Goal: Communication & Community: Answer question/provide support

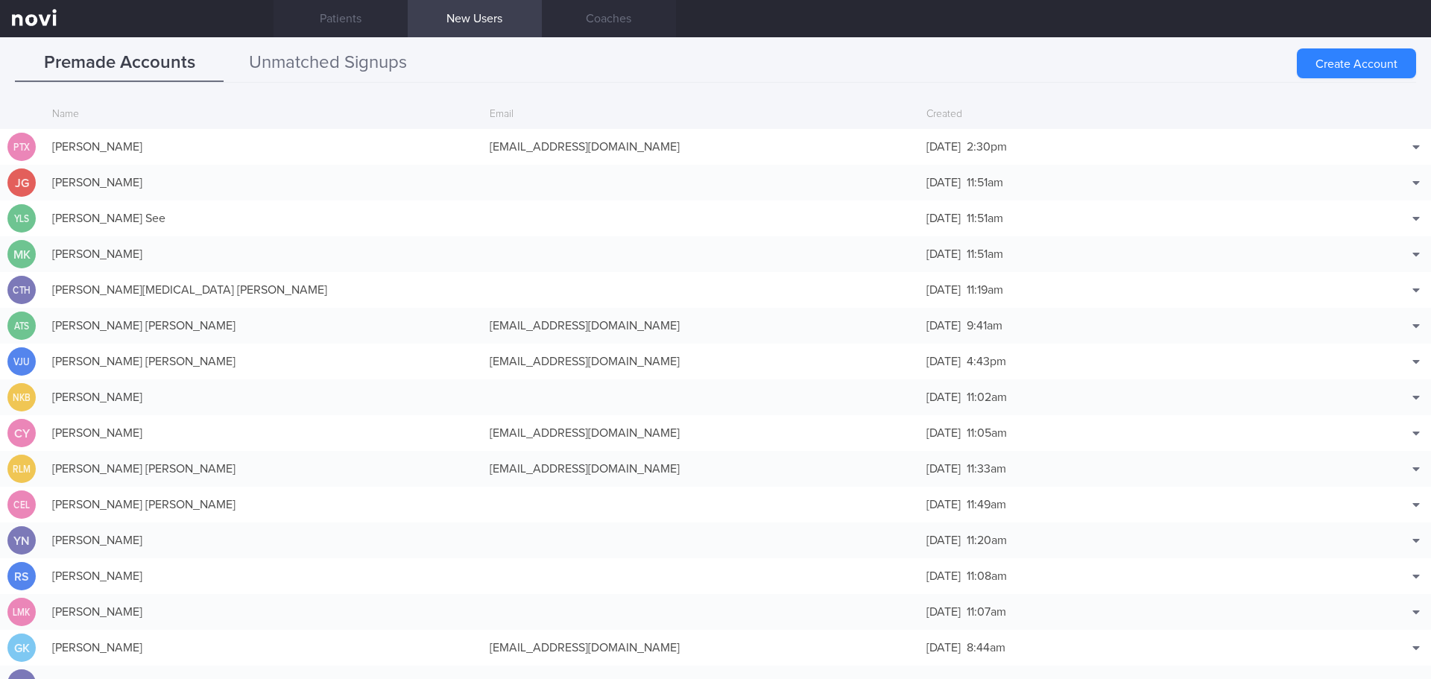
drag, startPoint x: 335, startPoint y: 66, endPoint x: 326, endPoint y: 75, distance: 13.2
click at [335, 66] on button "Unmatched Signups" at bounding box center [328, 63] width 209 height 37
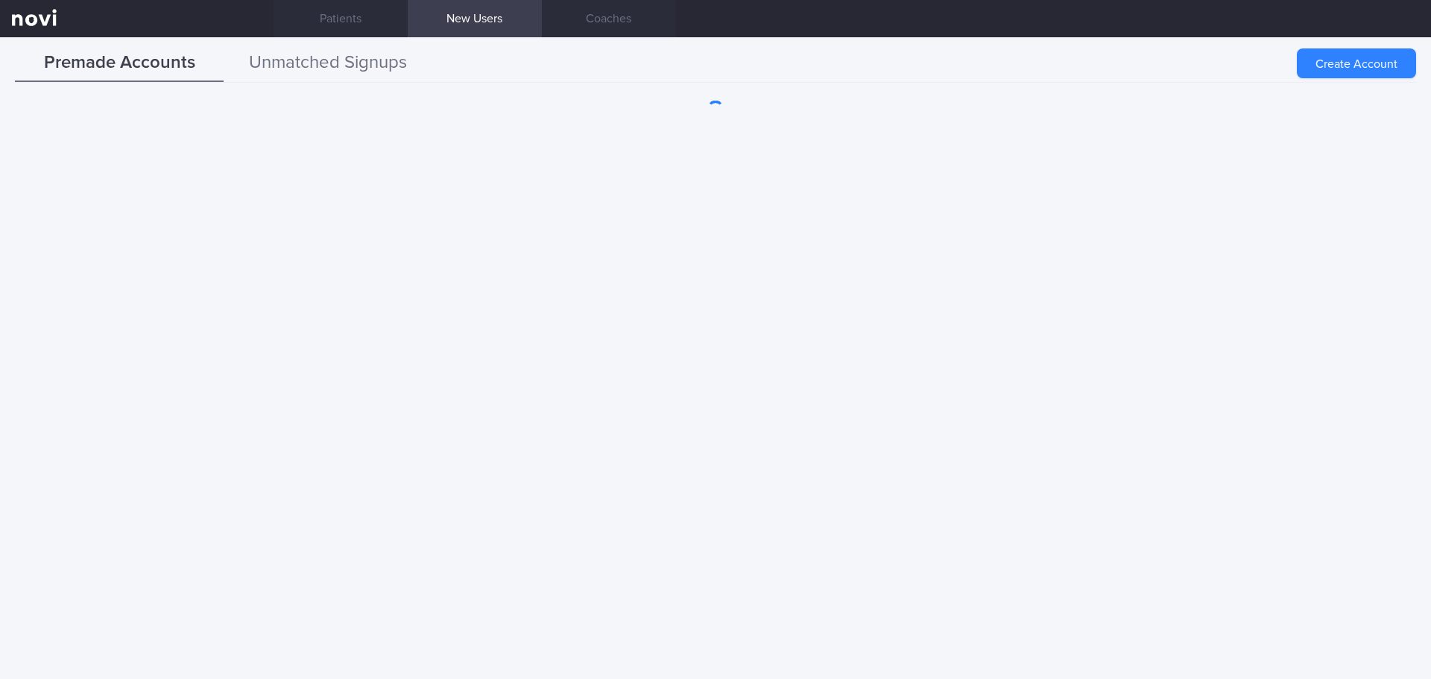
click at [354, 69] on button "Unmatched Signups" at bounding box center [328, 63] width 209 height 37
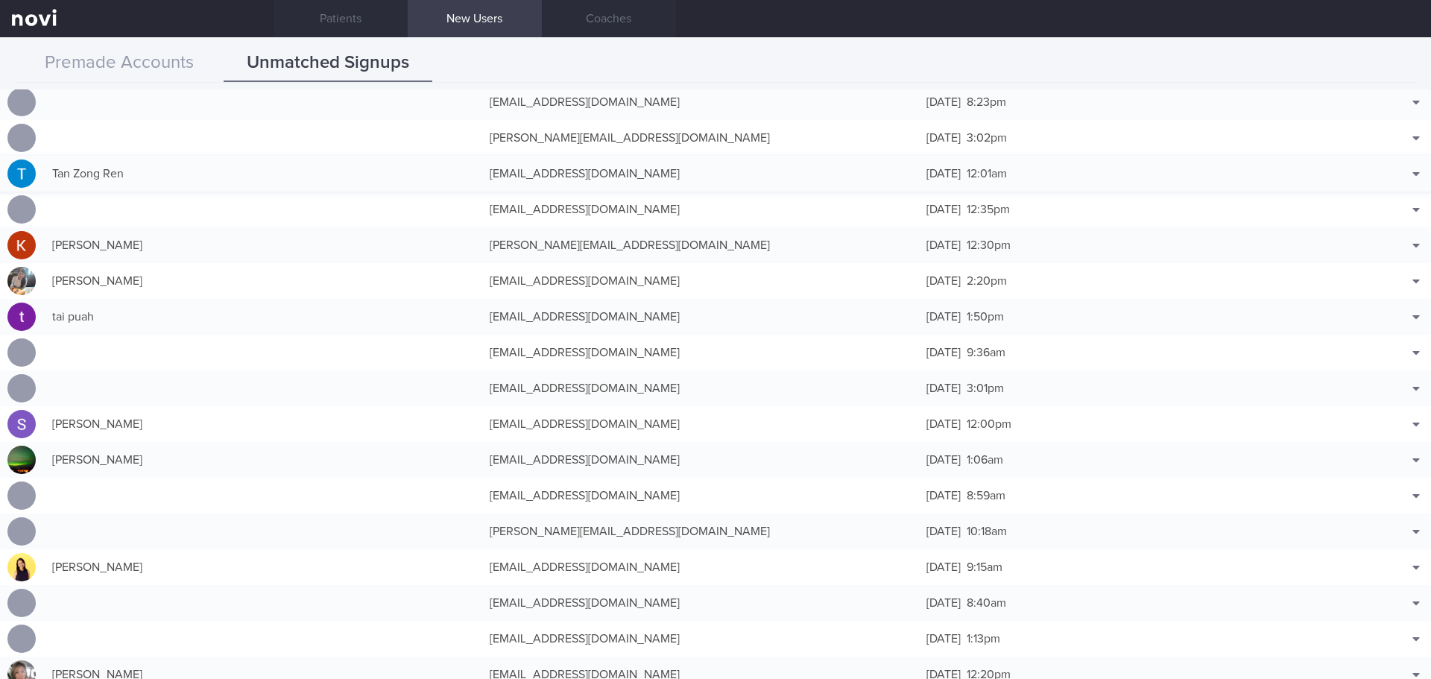
scroll to position [2460, 0]
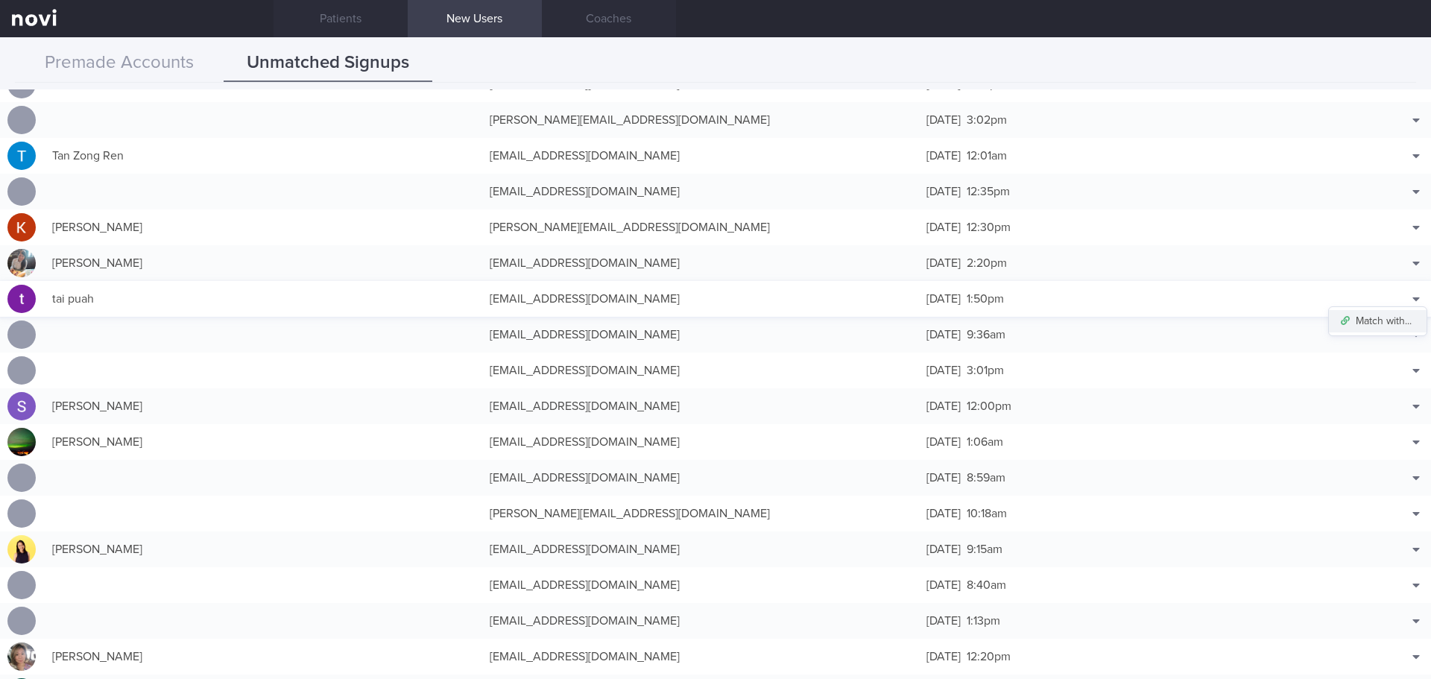
click at [1393, 318] on button "Match with..." at bounding box center [1378, 321] width 98 height 22
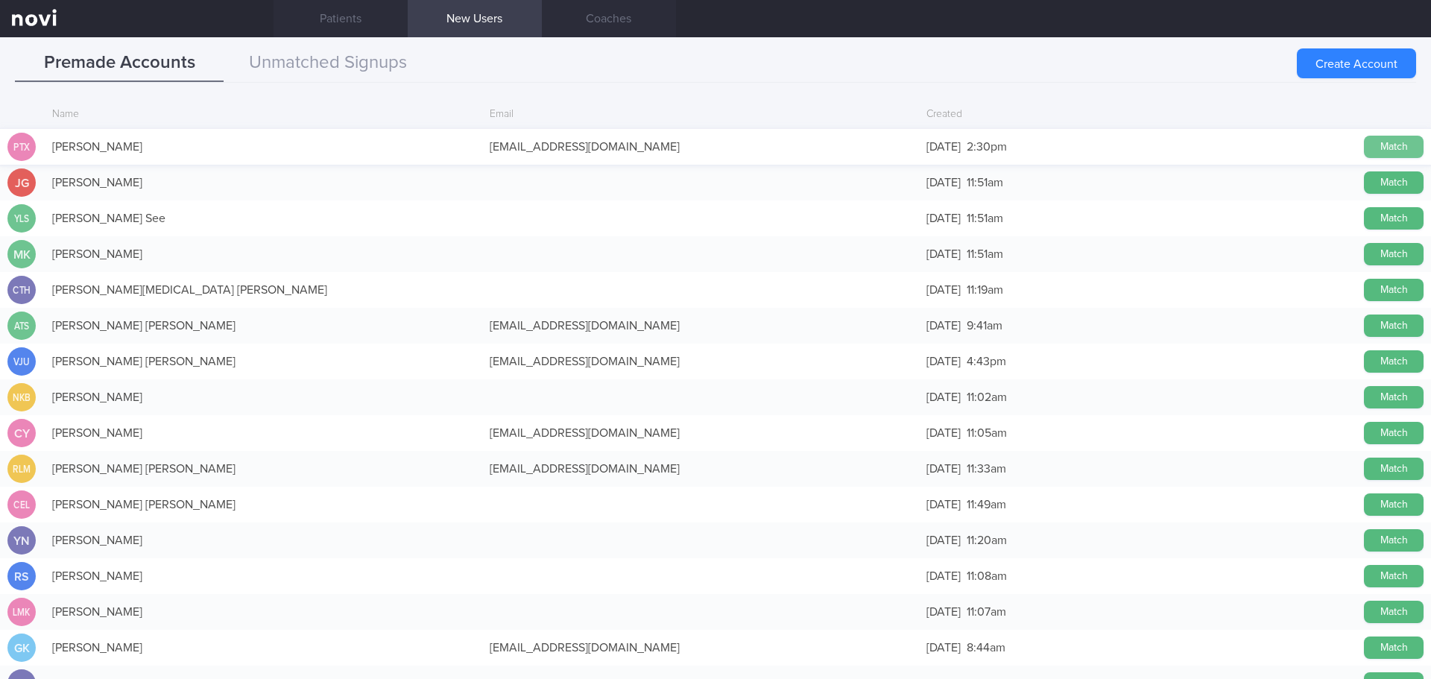
click at [1394, 152] on button "Match" at bounding box center [1394, 147] width 60 height 22
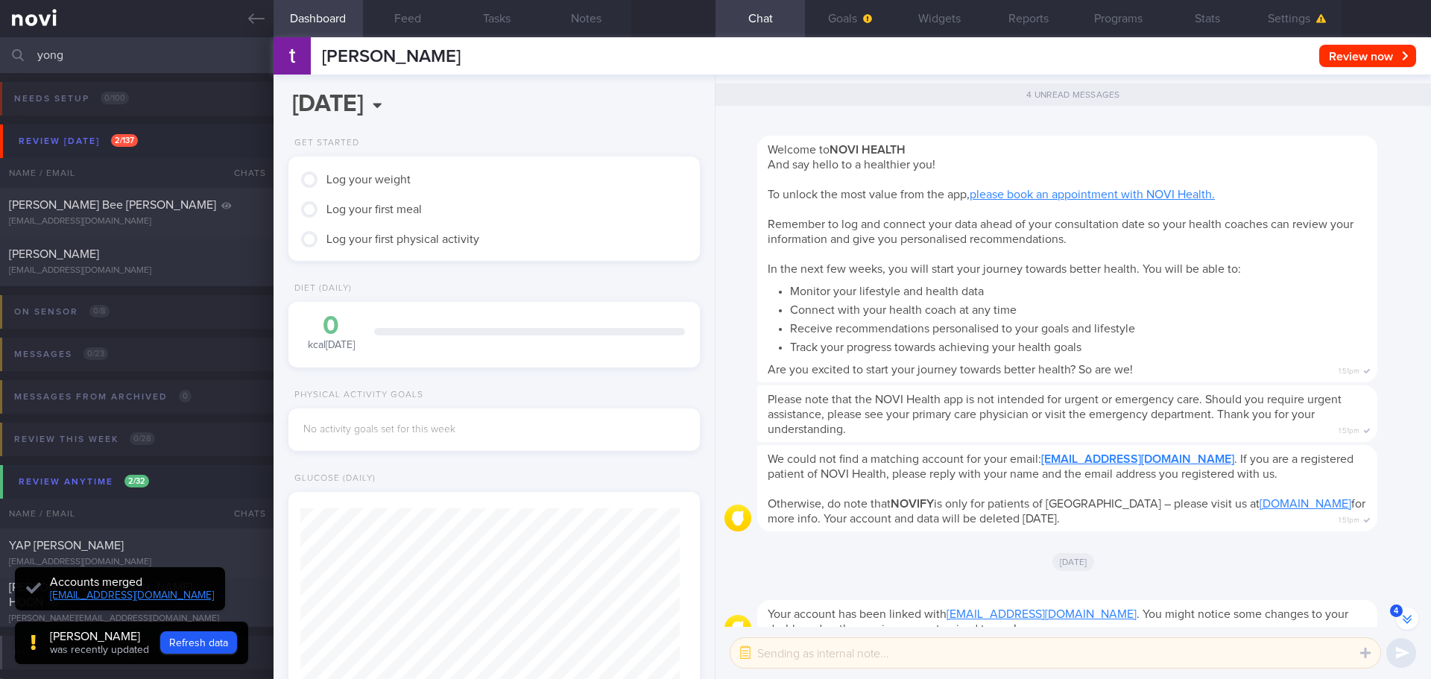
scroll to position [-101, 0]
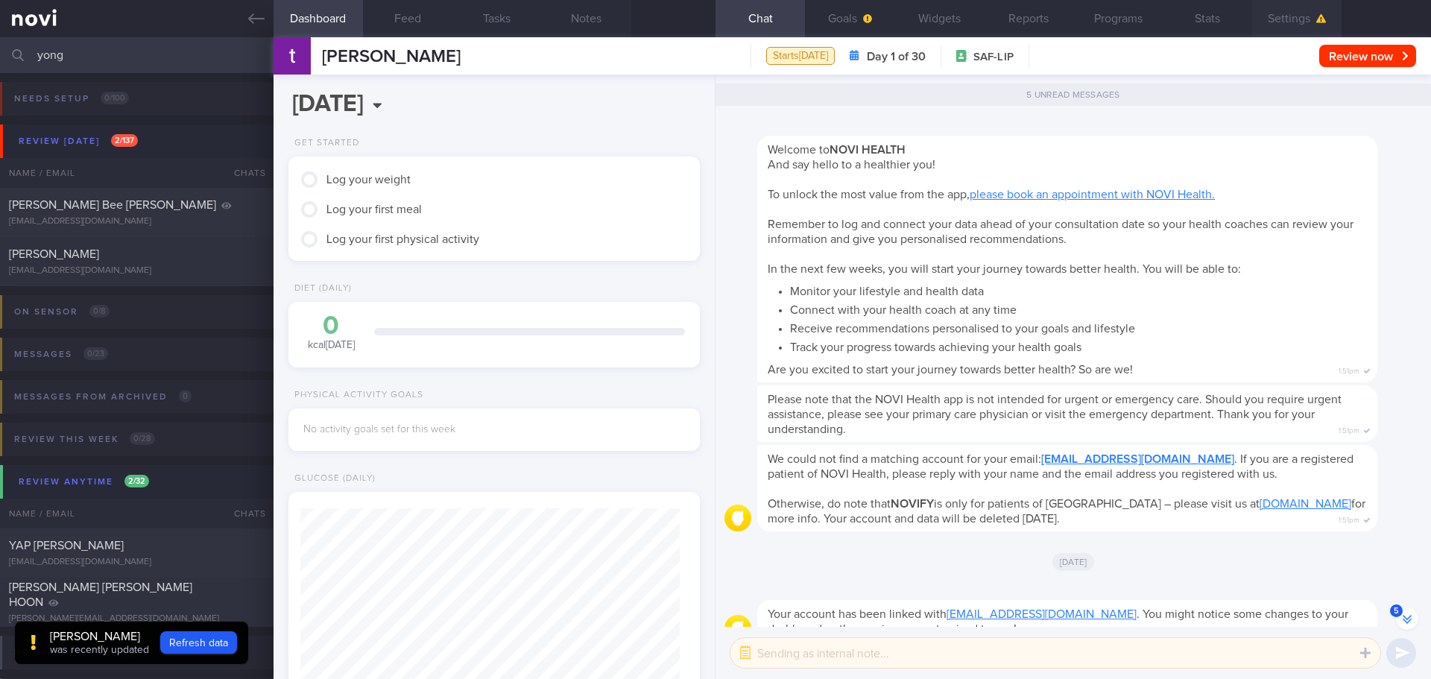
click at [1280, 14] on button "Settings" at bounding box center [1296, 18] width 89 height 37
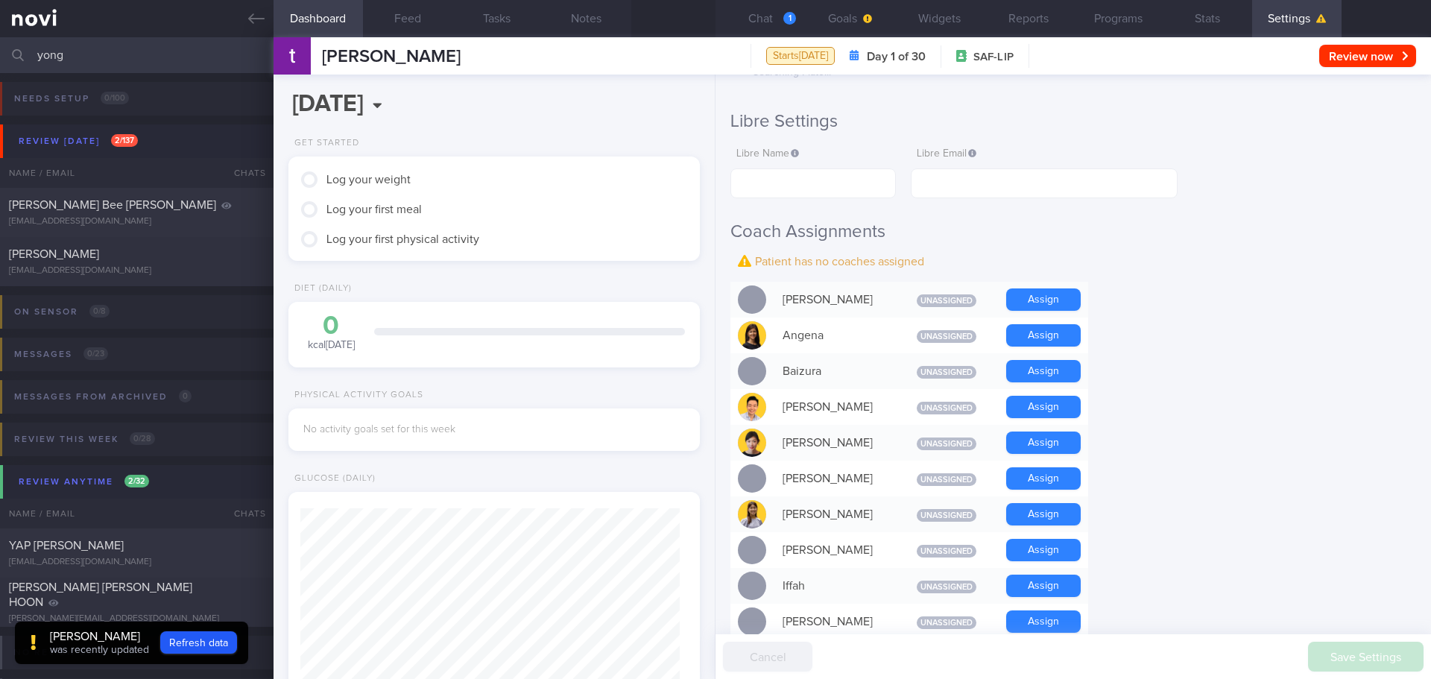
scroll to position [447, 0]
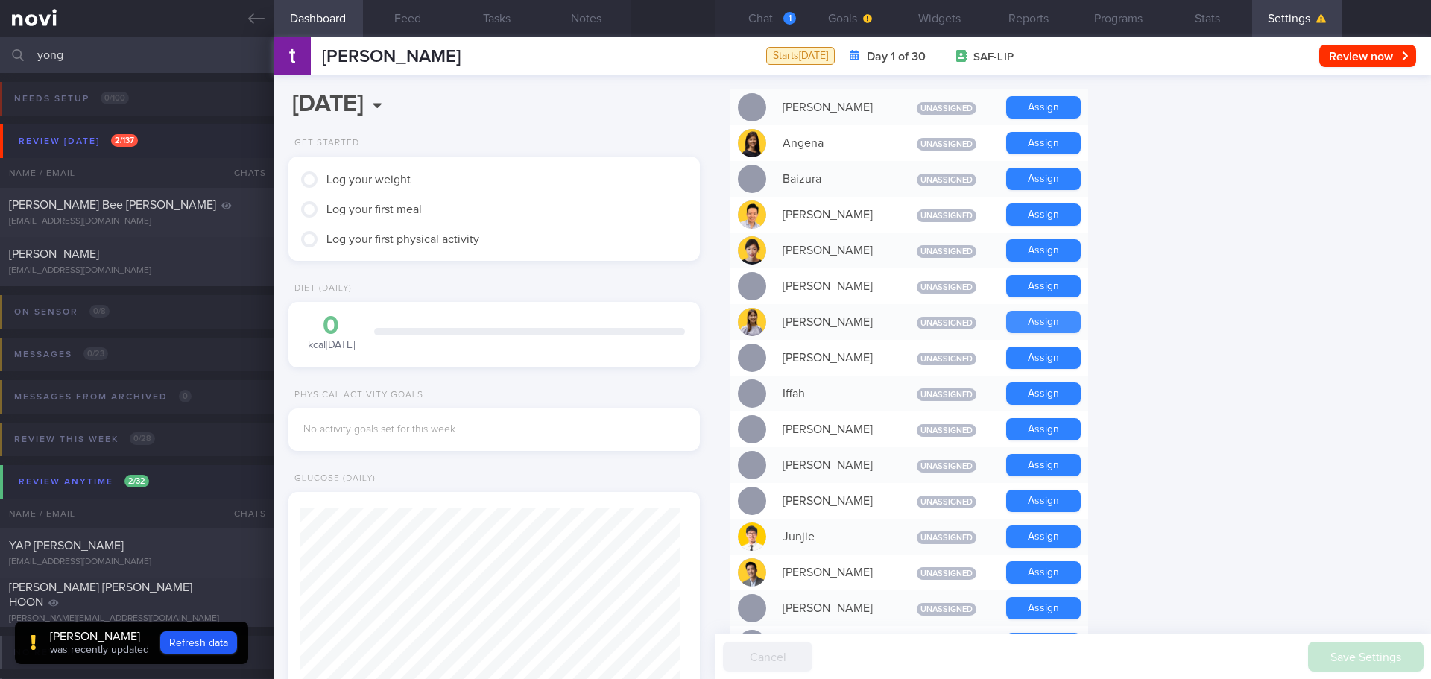
click at [1026, 316] on button "Assign" at bounding box center [1043, 322] width 75 height 22
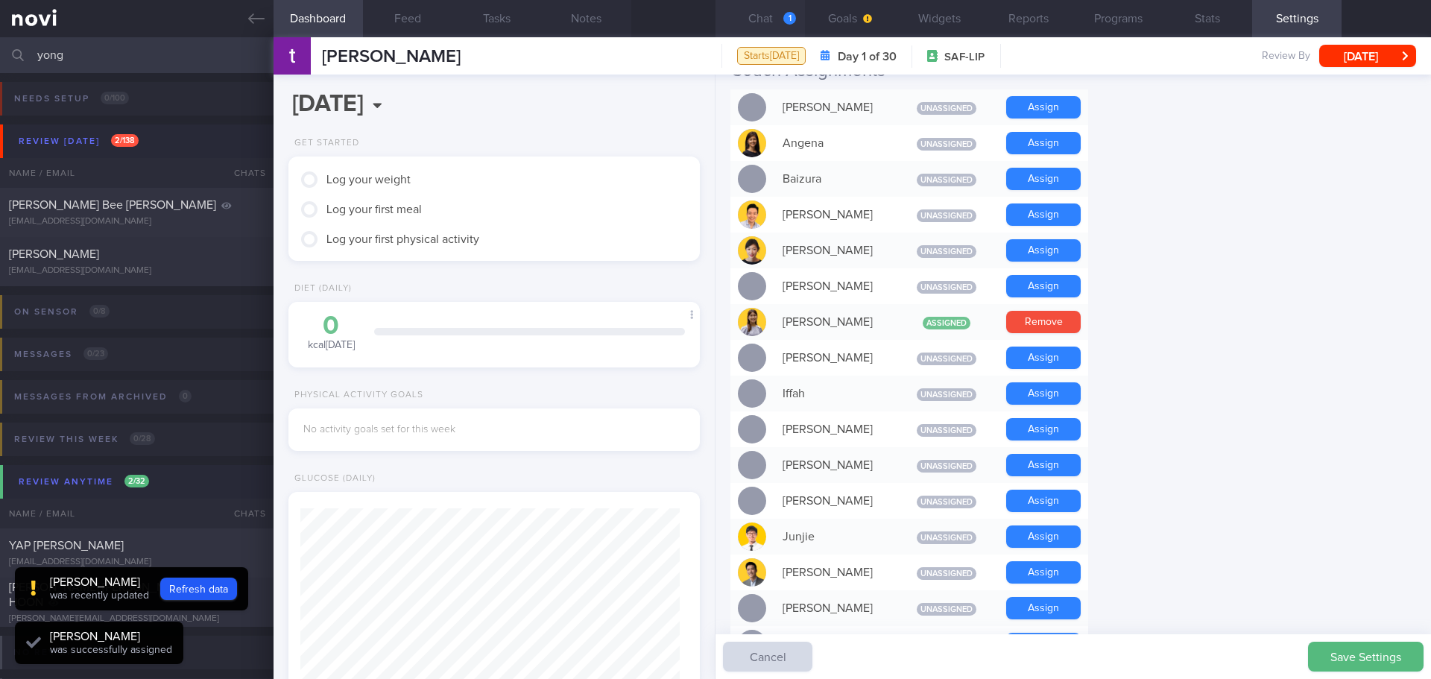
scroll to position [189, 380]
click at [771, 14] on button "Chat 1" at bounding box center [760, 18] width 89 height 37
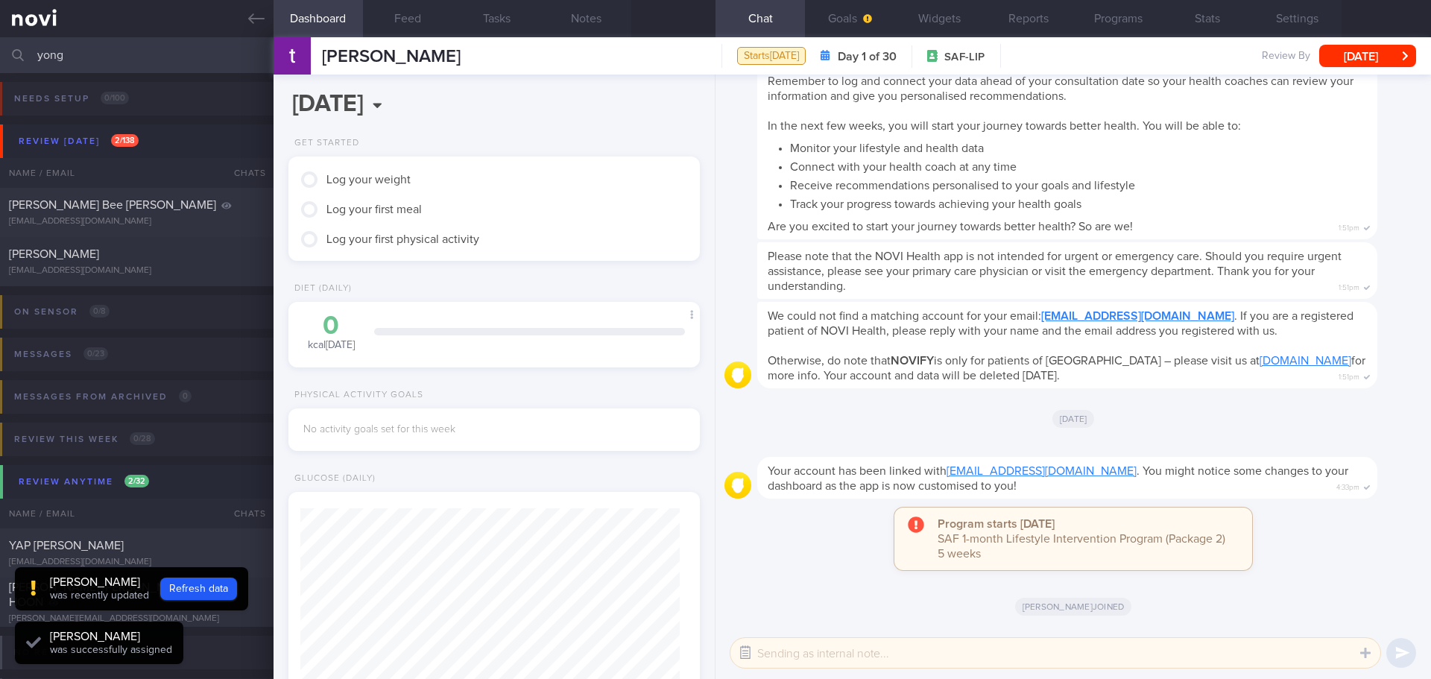
click at [748, 655] on button "button" at bounding box center [745, 653] width 27 height 27
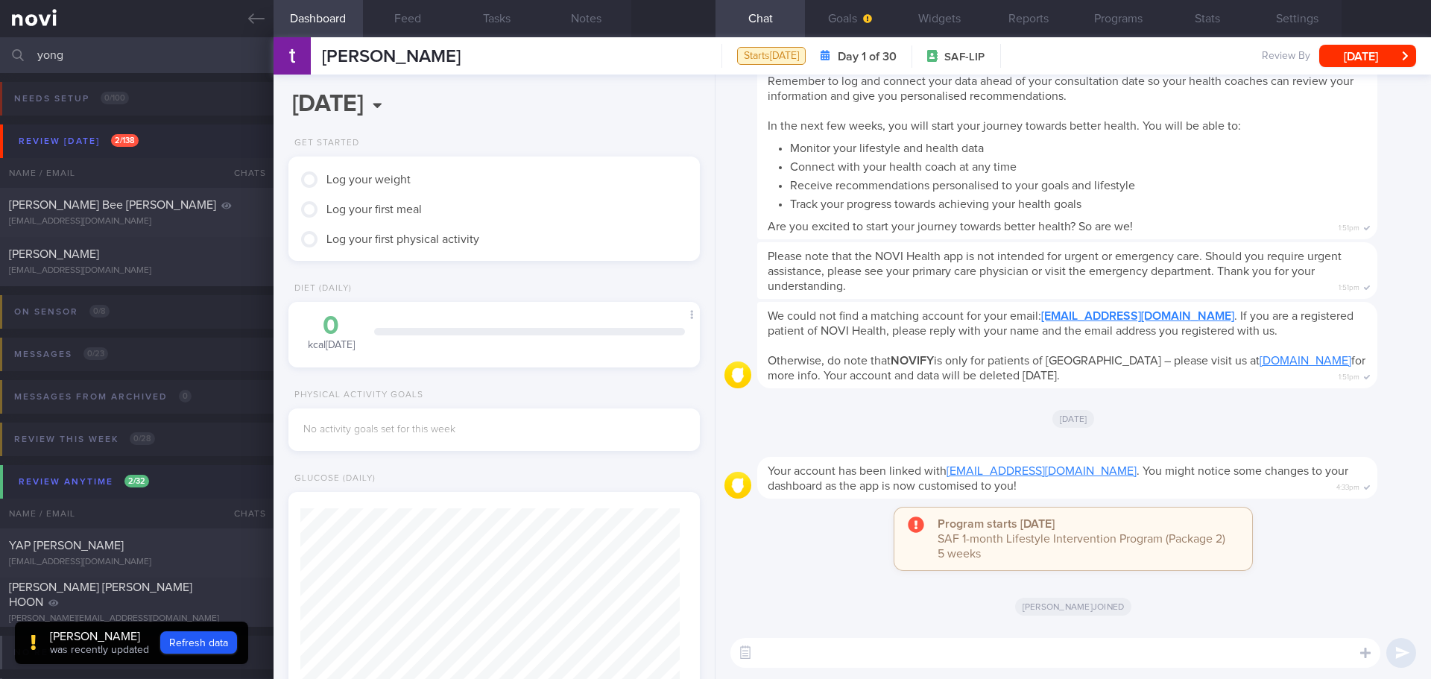
click at [843, 592] on div "[PERSON_NAME] joined" at bounding box center [1074, 606] width 698 height 42
click at [1301, 3] on button "Settings" at bounding box center [1296, 18] width 89 height 37
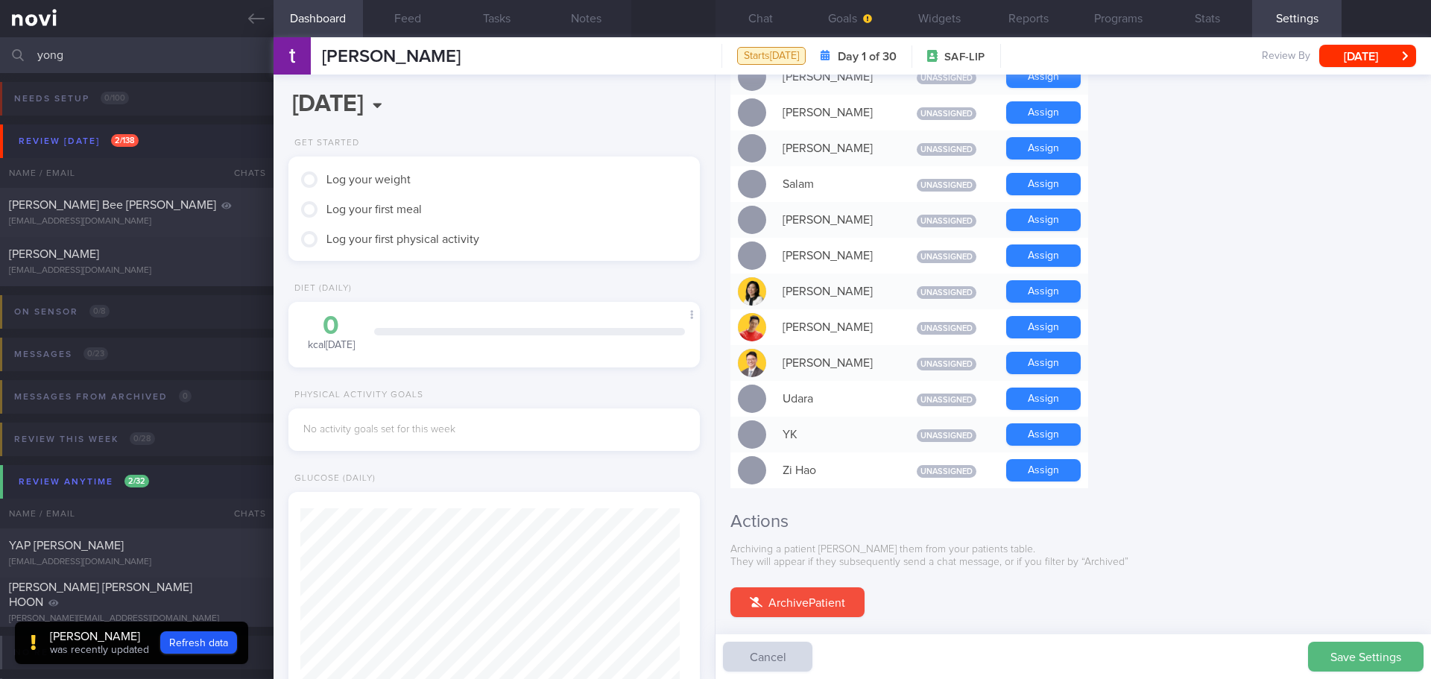
scroll to position [1130, 0]
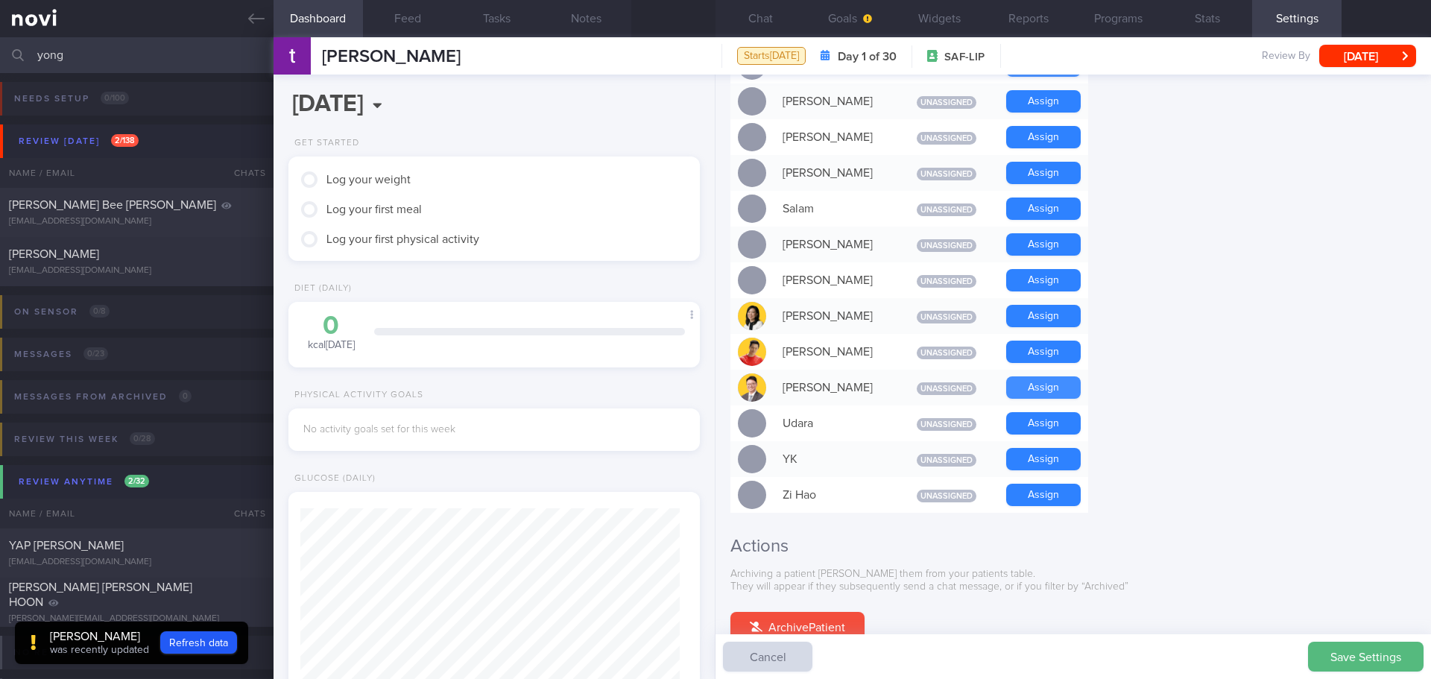
click at [1061, 376] on button "Assign" at bounding box center [1043, 387] width 75 height 22
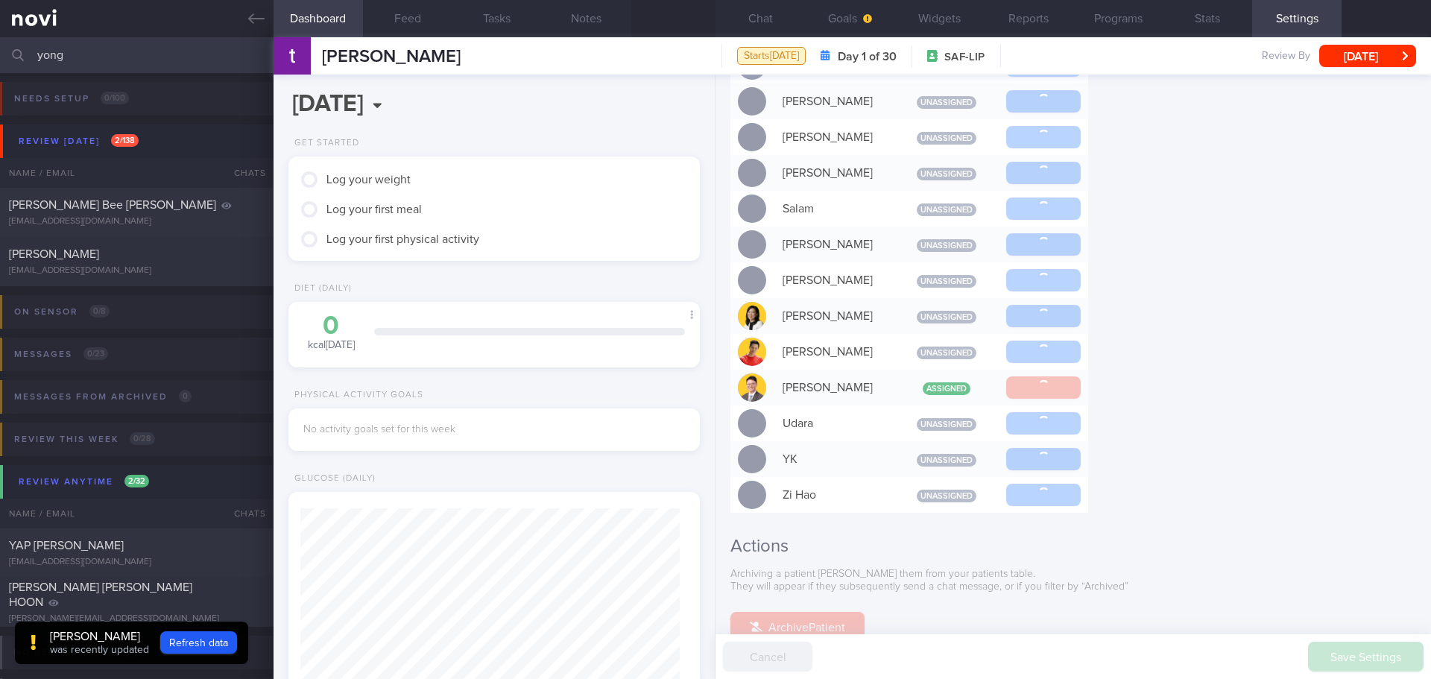
click at [1211, 367] on div "Settings Profile Display Name [PERSON_NAME] Email [EMAIL_ADDRESS][DOMAIN_NAME] …" at bounding box center [1074, 377] width 716 height 605
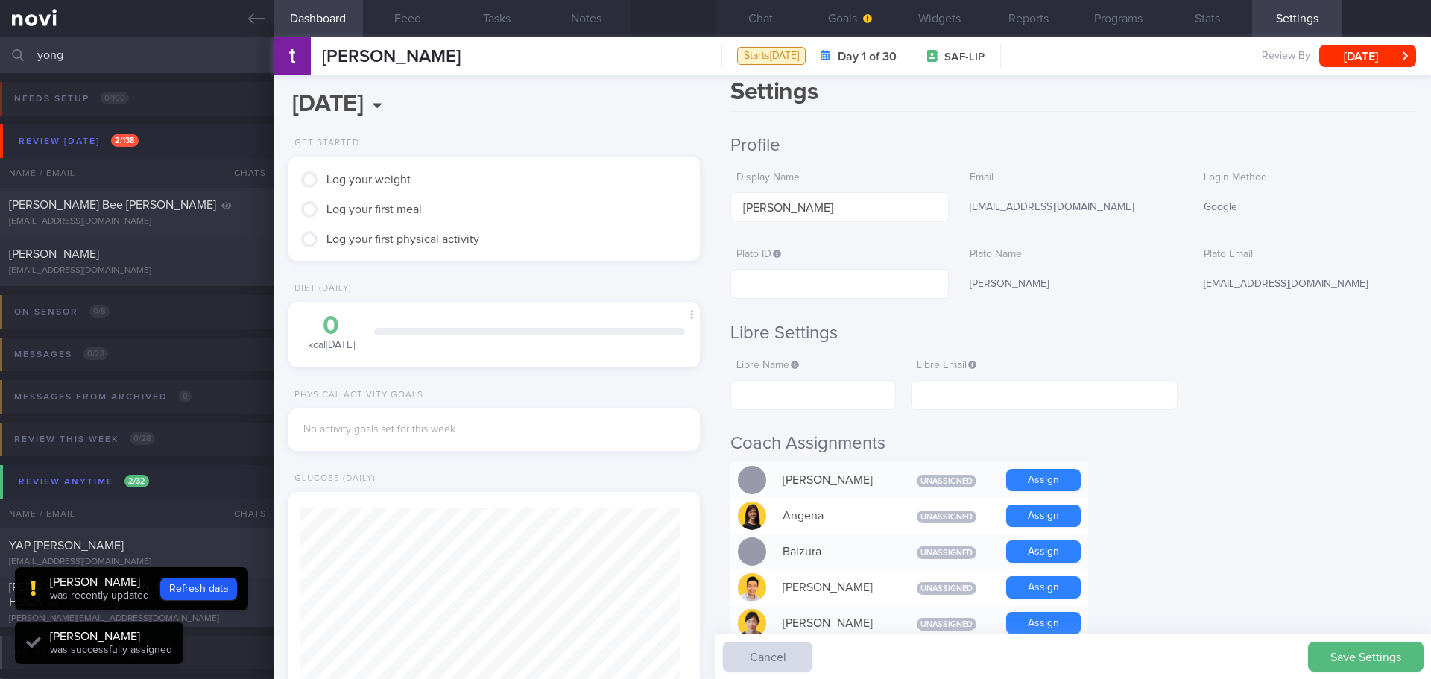
scroll to position [0, 0]
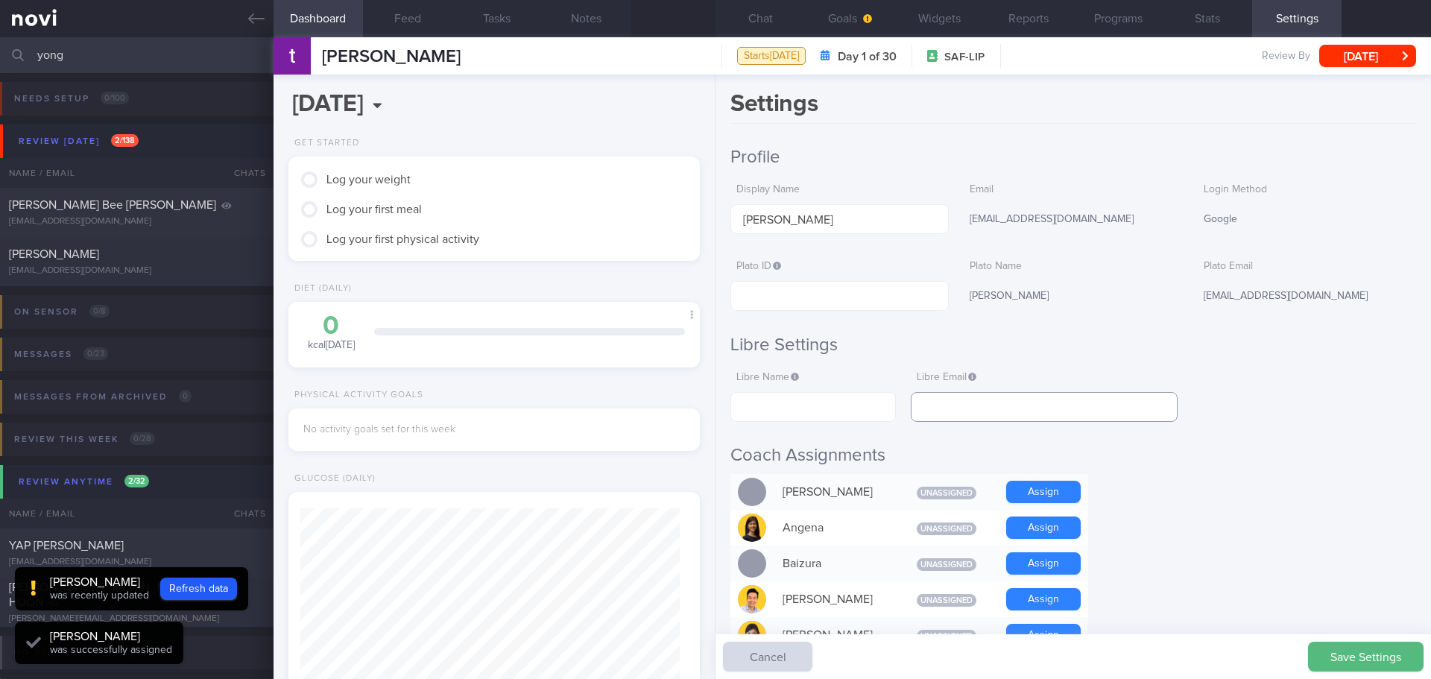
click at [1029, 410] on input "text" at bounding box center [1044, 407] width 267 height 30
paste input "[EMAIL_ADDRESS][DOMAIN_NAME]"
type input "[EMAIL_ADDRESS][DOMAIN_NAME]"
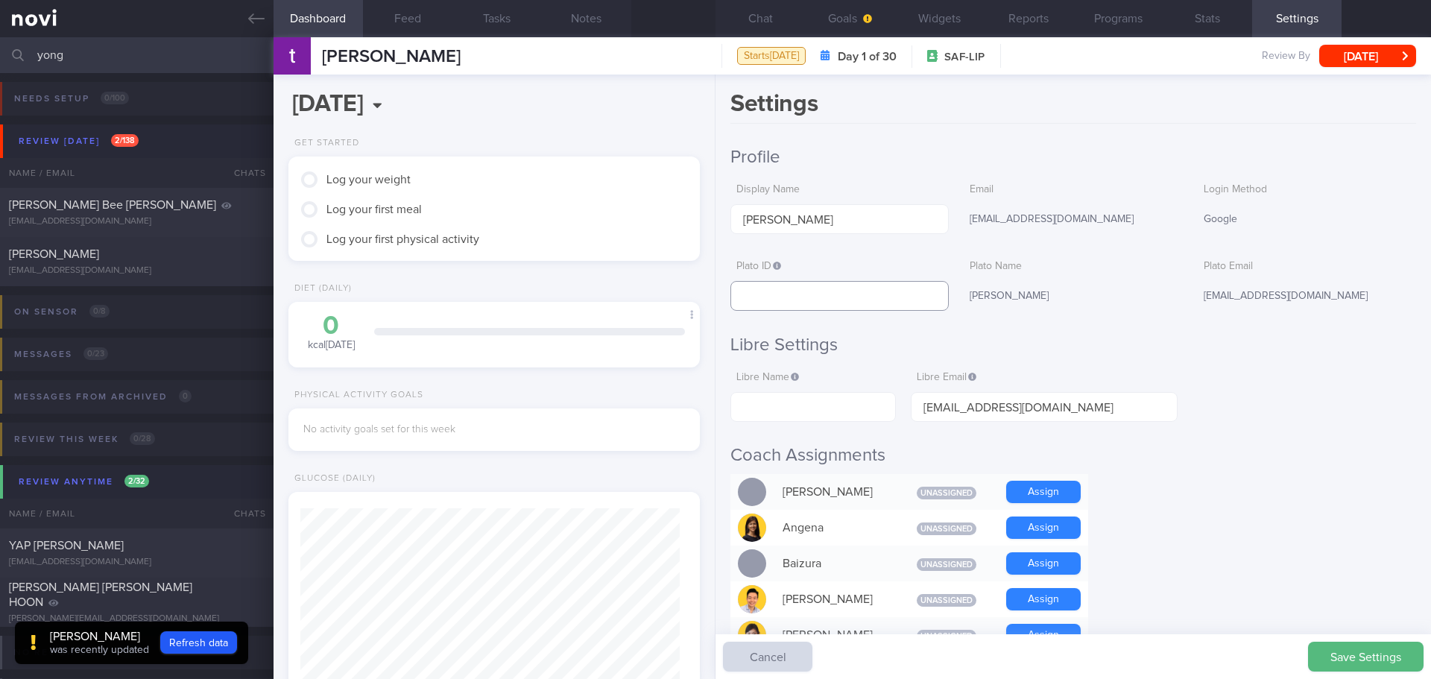
click at [763, 297] on input "text" at bounding box center [839, 296] width 218 height 30
paste input "058de967ef4a503ef4bc15c1f4195d45"
type input "058de967ef4a503ef4bc15c1f4195d45"
click at [801, 403] on input "text" at bounding box center [812, 407] width 165 height 30
paste input "Tai Puah"
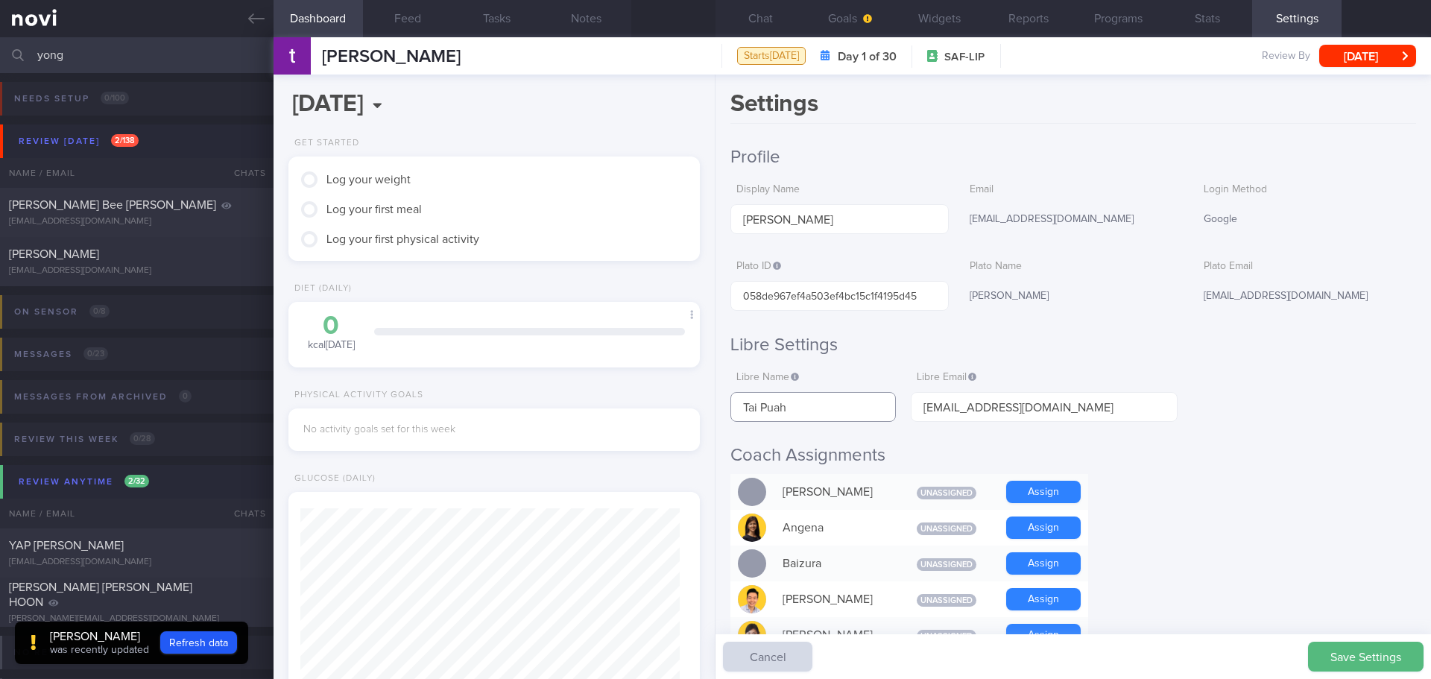
type input "Tai Puah"
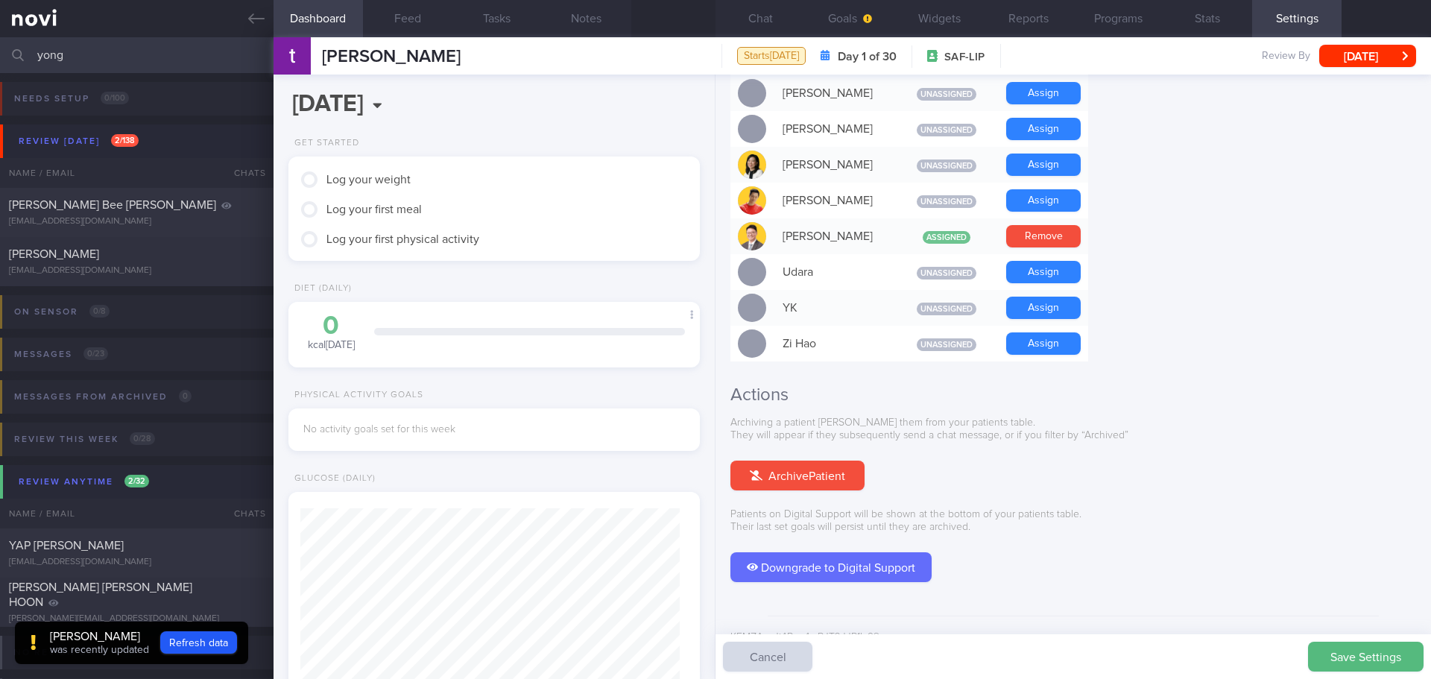
scroll to position [1282, 0]
click at [1352, 650] on button "Save Settings" at bounding box center [1366, 657] width 116 height 30
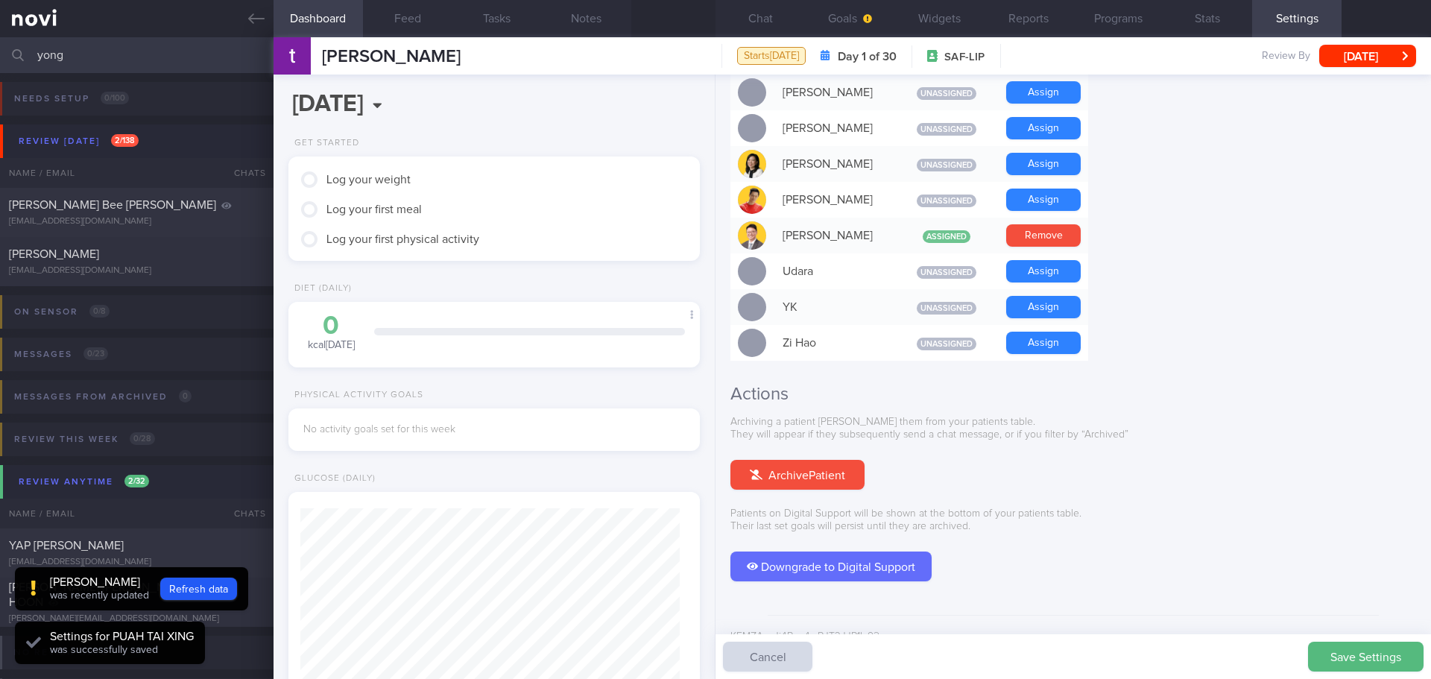
scroll to position [189, 380]
drag, startPoint x: 86, startPoint y: 51, endPoint x: -28, endPoint y: 67, distance: 114.4
click at [0, 67] on html "You are offline! Some functionality will be unavailable Patients New Users Coac…" at bounding box center [715, 339] width 1431 height 679
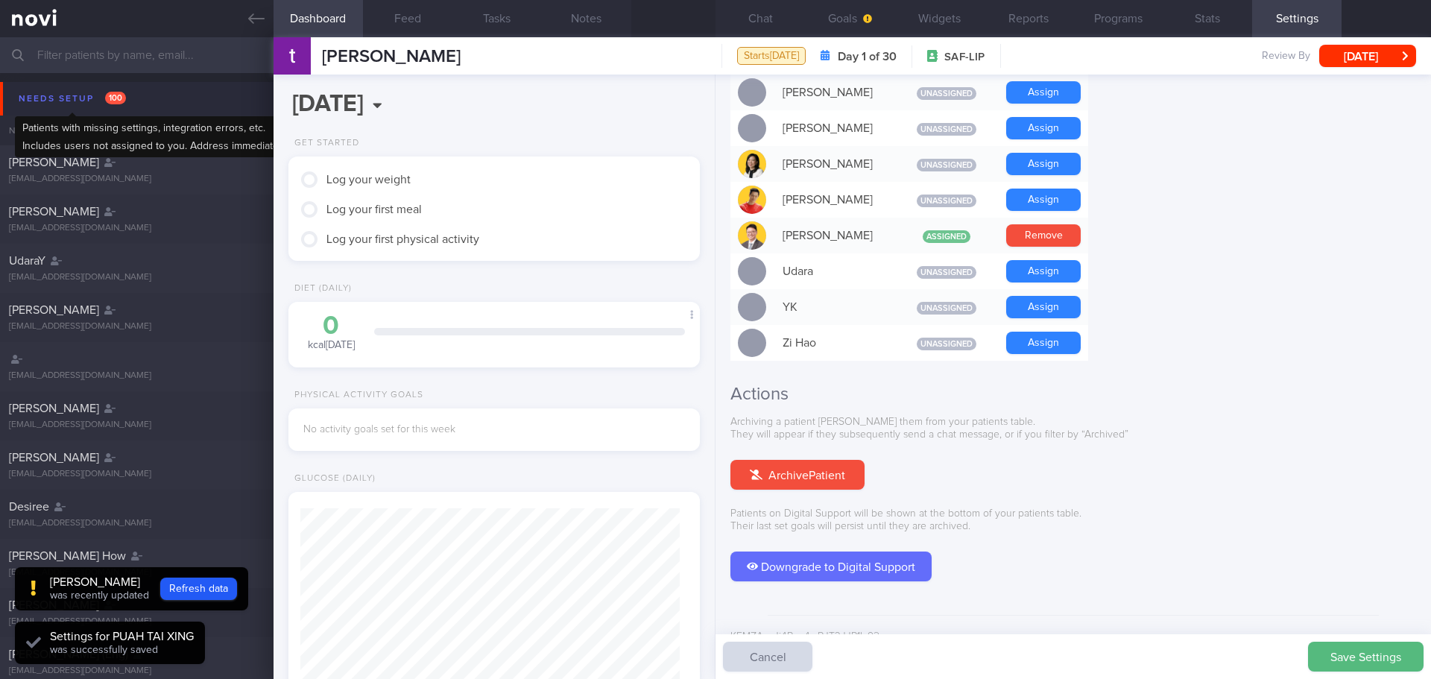
click at [83, 96] on div "Needs setup 100" at bounding box center [72, 99] width 115 height 20
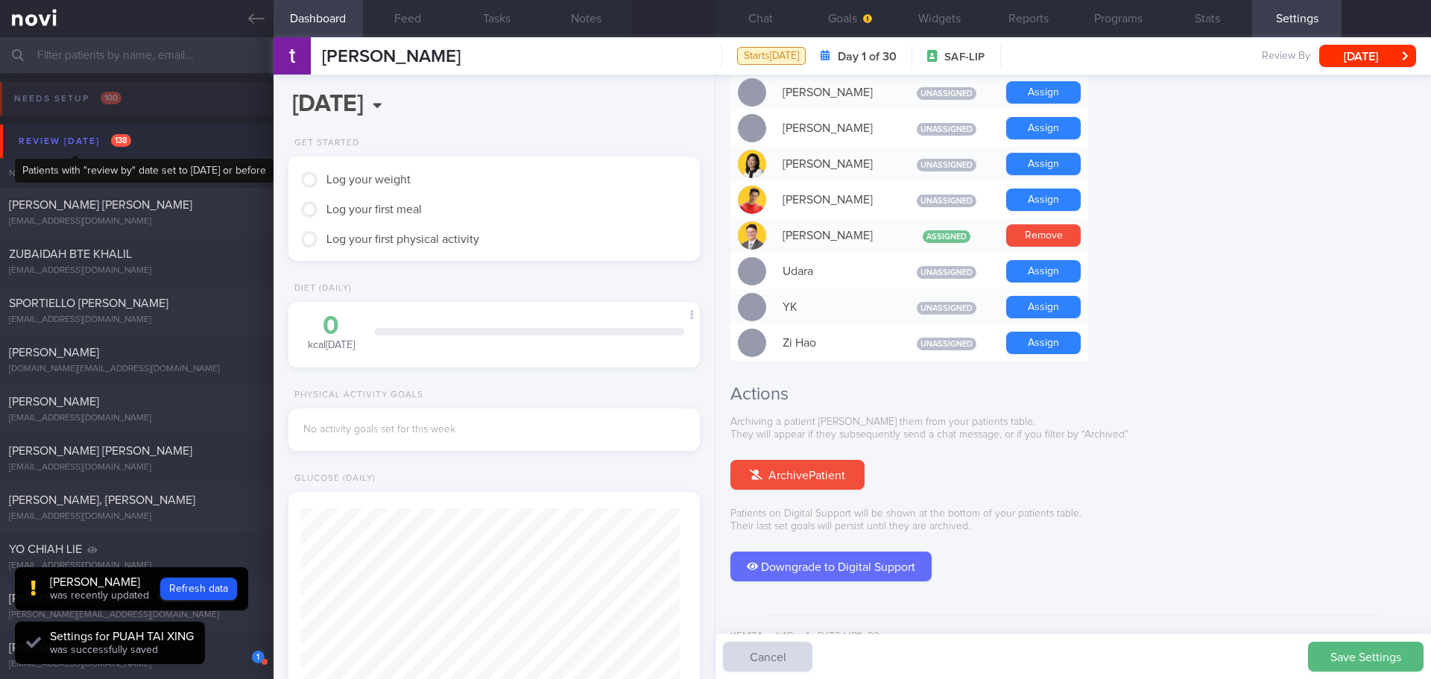
click at [66, 143] on div "Review [DATE] 138" at bounding box center [75, 141] width 120 height 20
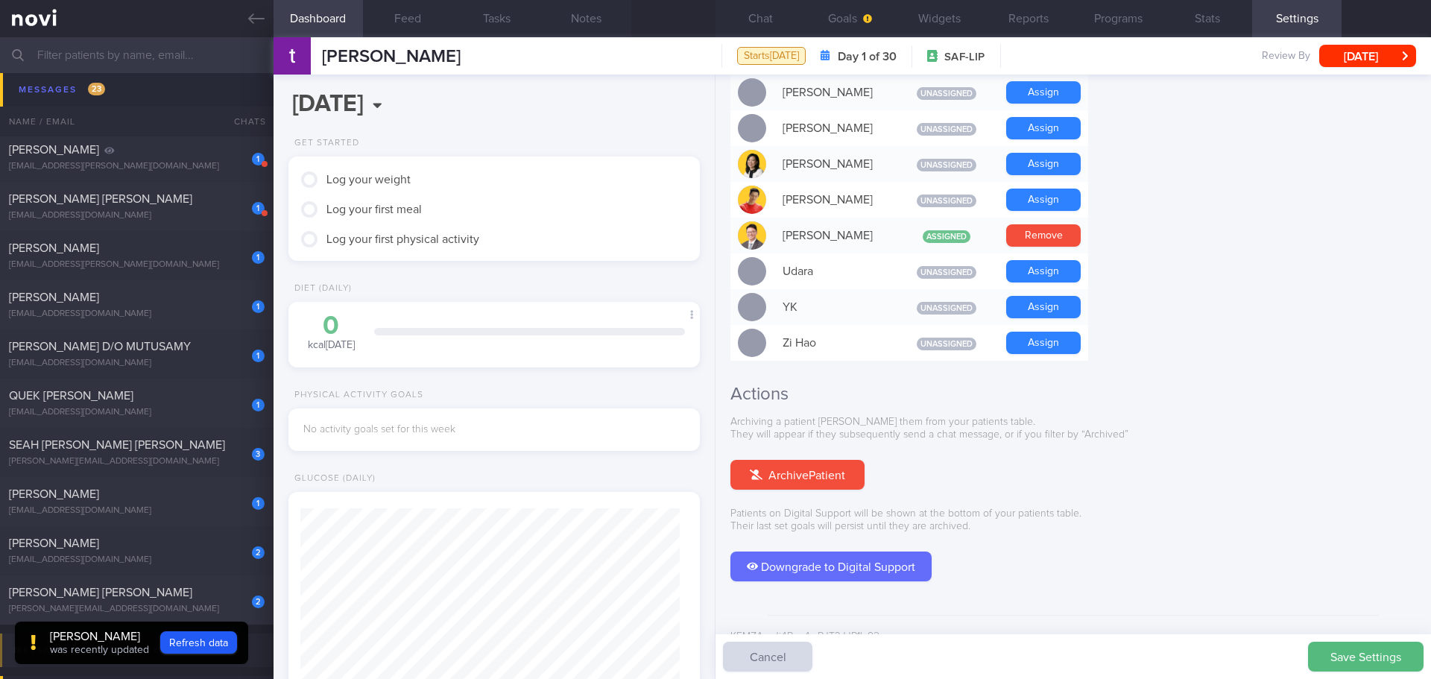
scroll to position [1267, 0]
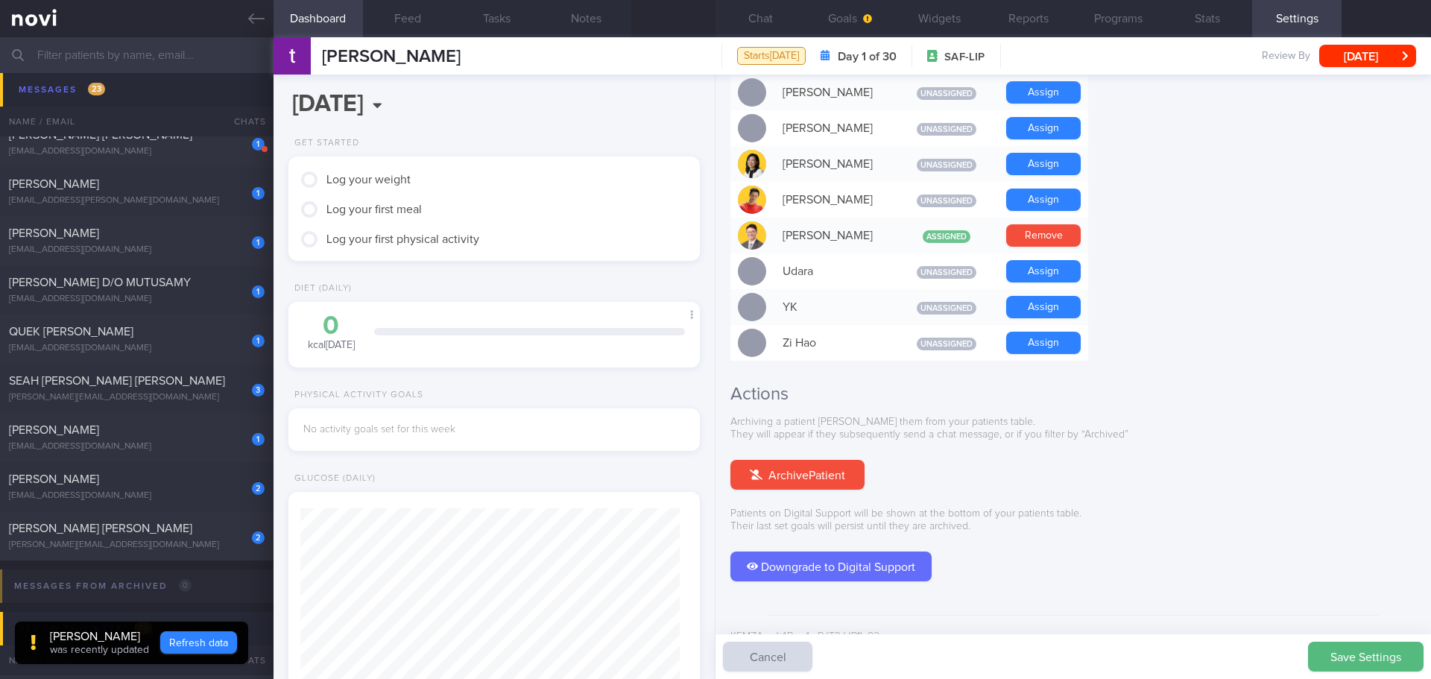
click at [188, 632] on button "Refresh data" at bounding box center [198, 642] width 77 height 22
type input "[EMAIL_ADDRESS][DOMAIN_NAME]"
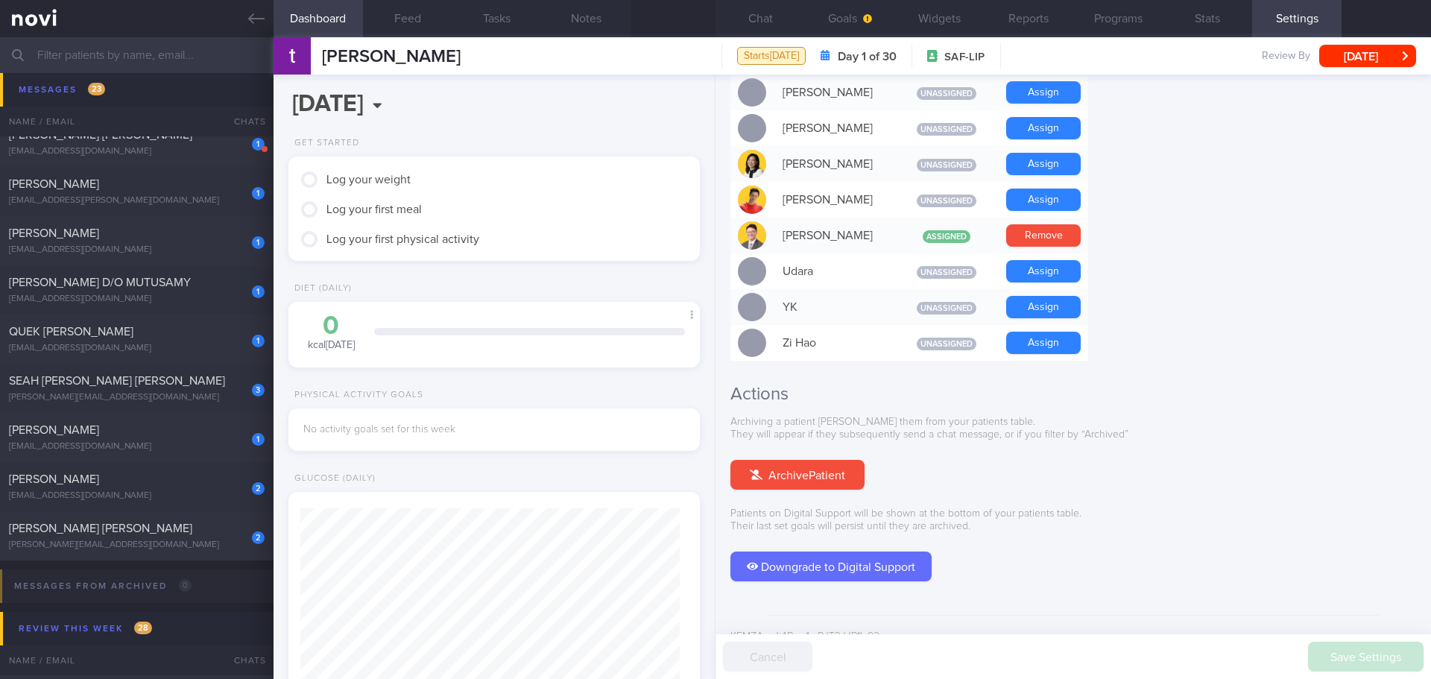
scroll to position [189, 380]
click at [842, 19] on button "Goals" at bounding box center [849, 18] width 89 height 37
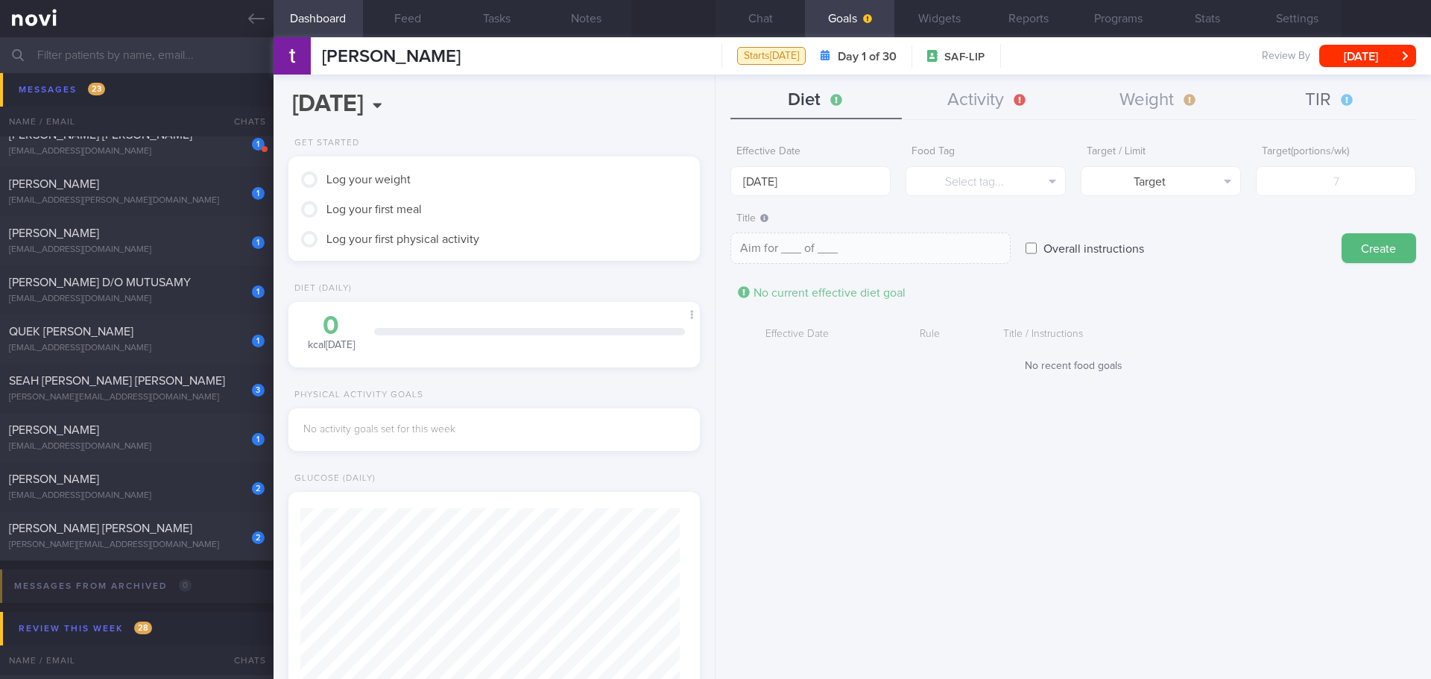
click at [1321, 92] on button "TIR" at bounding box center [1330, 100] width 171 height 37
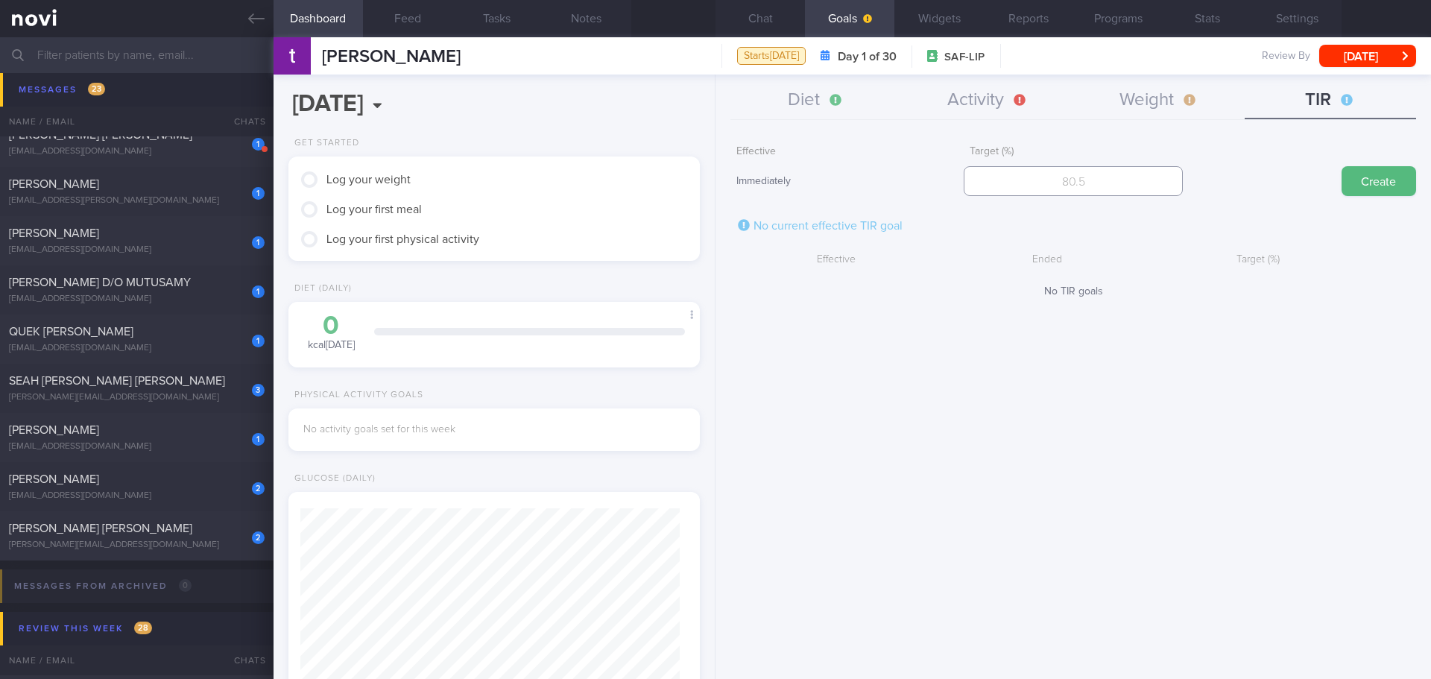
click at [1103, 183] on input "number" at bounding box center [1073, 181] width 218 height 30
type input "95"
click at [1383, 184] on button "Create" at bounding box center [1379, 181] width 75 height 30
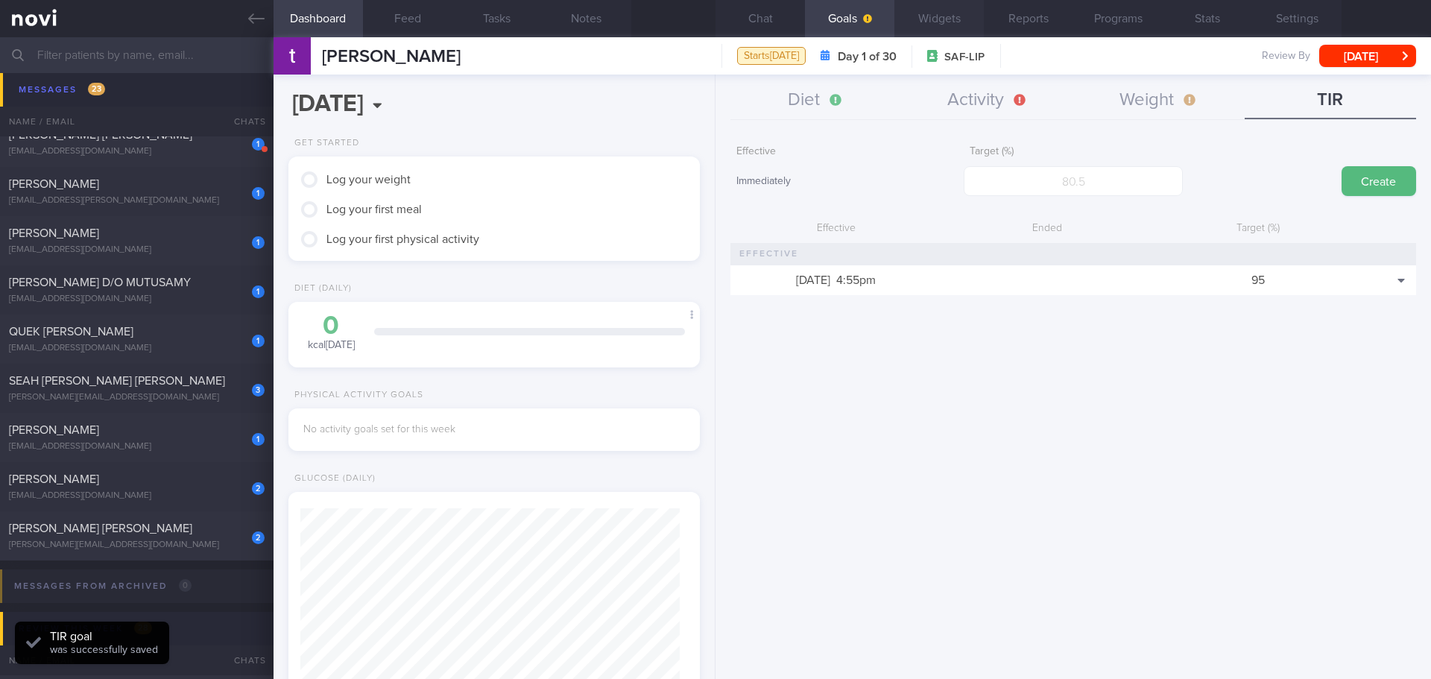
click at [916, 19] on button "Widgets" at bounding box center [938, 18] width 89 height 37
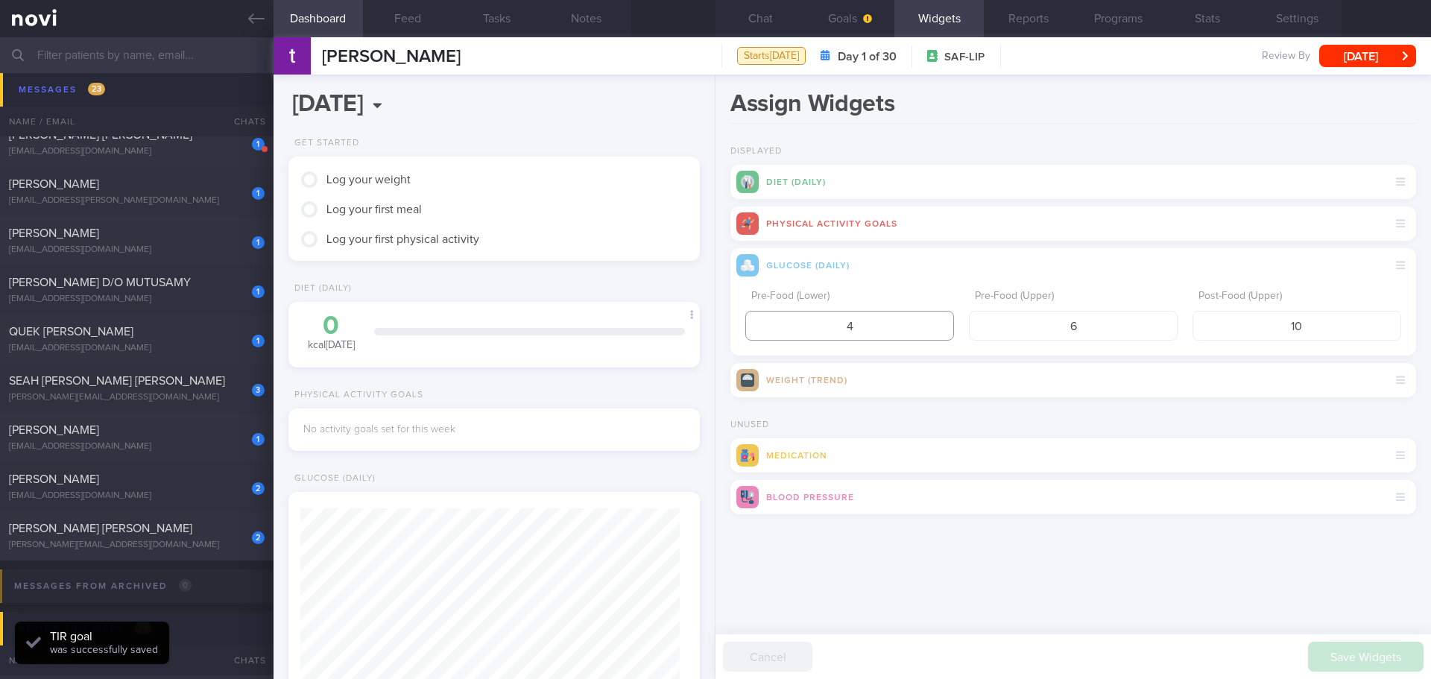
drag, startPoint x: 866, startPoint y: 331, endPoint x: 826, endPoint y: 335, distance: 40.5
click at [826, 335] on input "4" at bounding box center [849, 326] width 209 height 30
type input "3.9"
click at [1071, 321] on input "6" at bounding box center [1073, 326] width 209 height 30
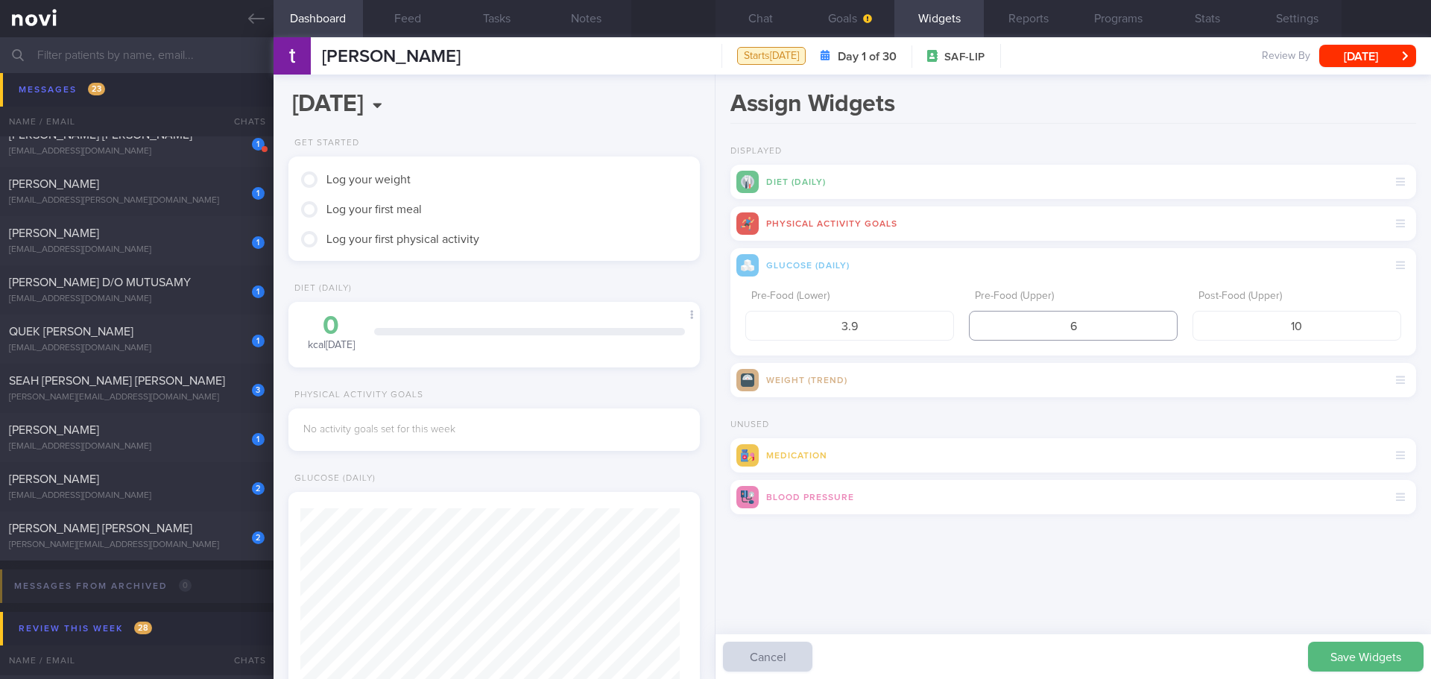
click at [1079, 321] on input "6" at bounding box center [1073, 326] width 209 height 30
type input "5"
drag, startPoint x: 1310, startPoint y: 328, endPoint x: 1280, endPoint y: 329, distance: 29.8
click at [1280, 329] on input "10" at bounding box center [1297, 326] width 209 height 30
type input "7.8"
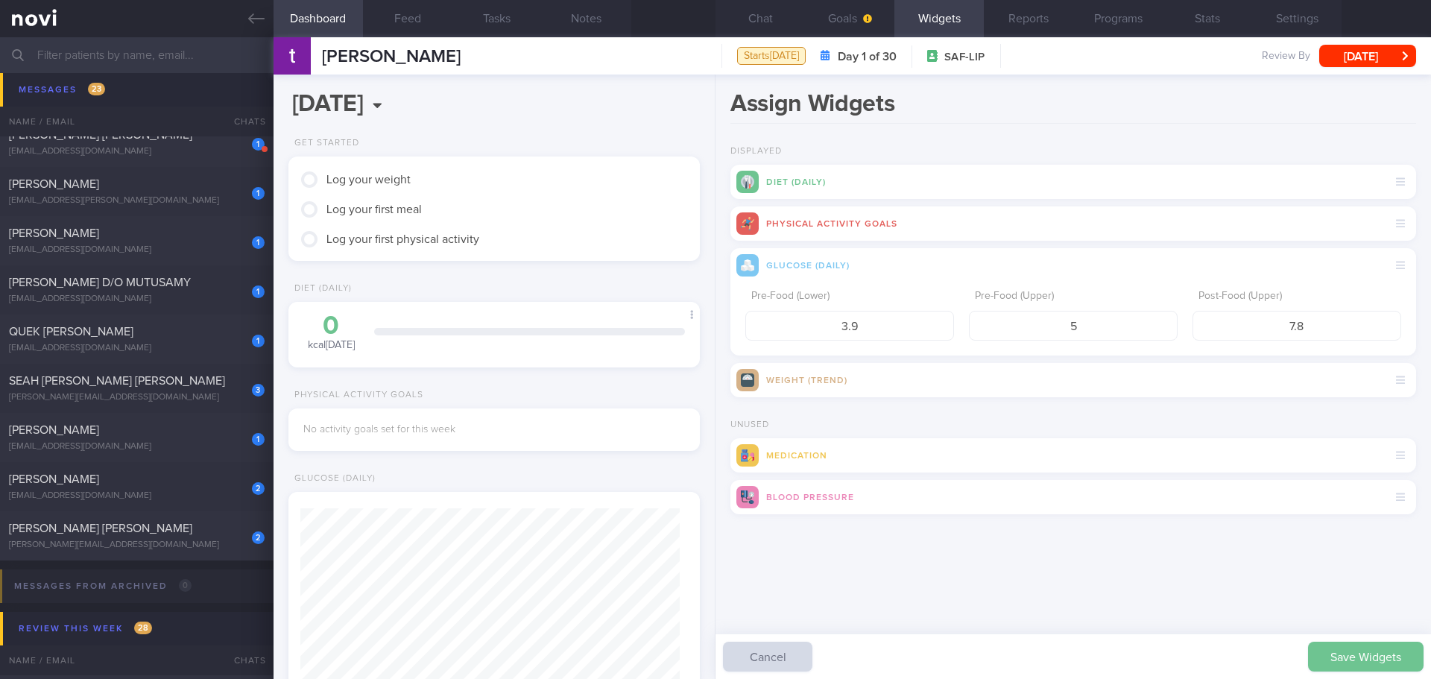
click at [1336, 663] on button "Save Widgets" at bounding box center [1366, 657] width 116 height 30
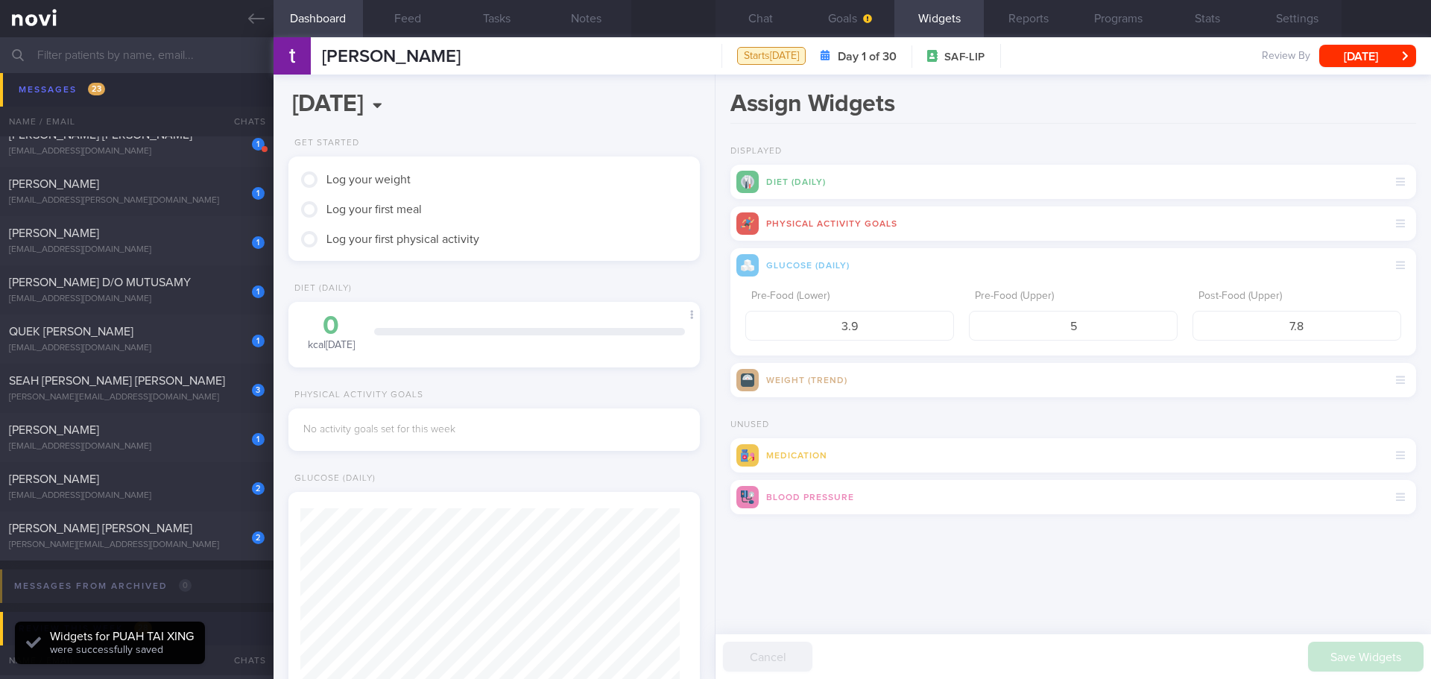
scroll to position [189, 380]
click at [1159, 616] on div "Assign Widgets Displayed Diet (Daily) Physical Activity Goals Glucose (Daily) P…" at bounding box center [1074, 377] width 716 height 605
click at [871, 22] on icon "button" at bounding box center [867, 18] width 9 height 9
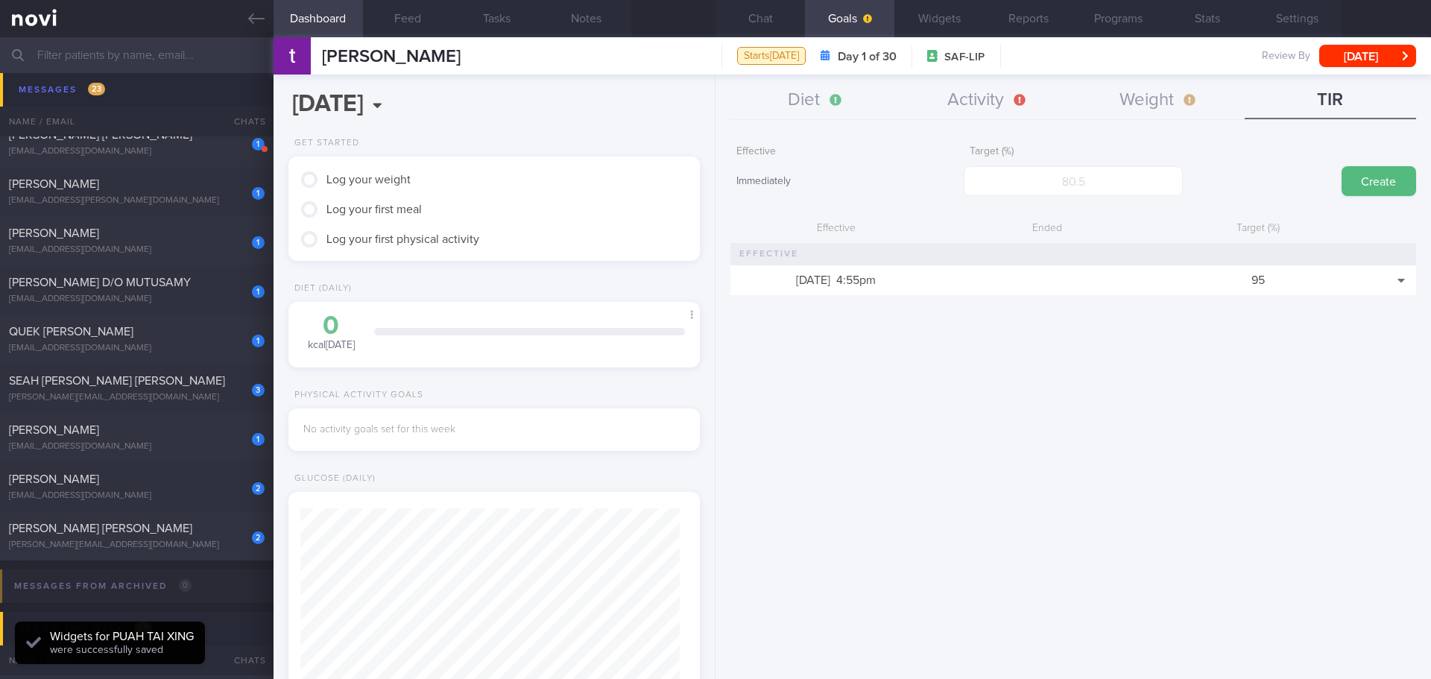
click at [979, 419] on div "Effective Immediately Target (%) Create Effective Ended Target (%) [DATE] 4:55p…" at bounding box center [1074, 403] width 716 height 552
click at [823, 111] on button "Diet" at bounding box center [815, 100] width 171 height 37
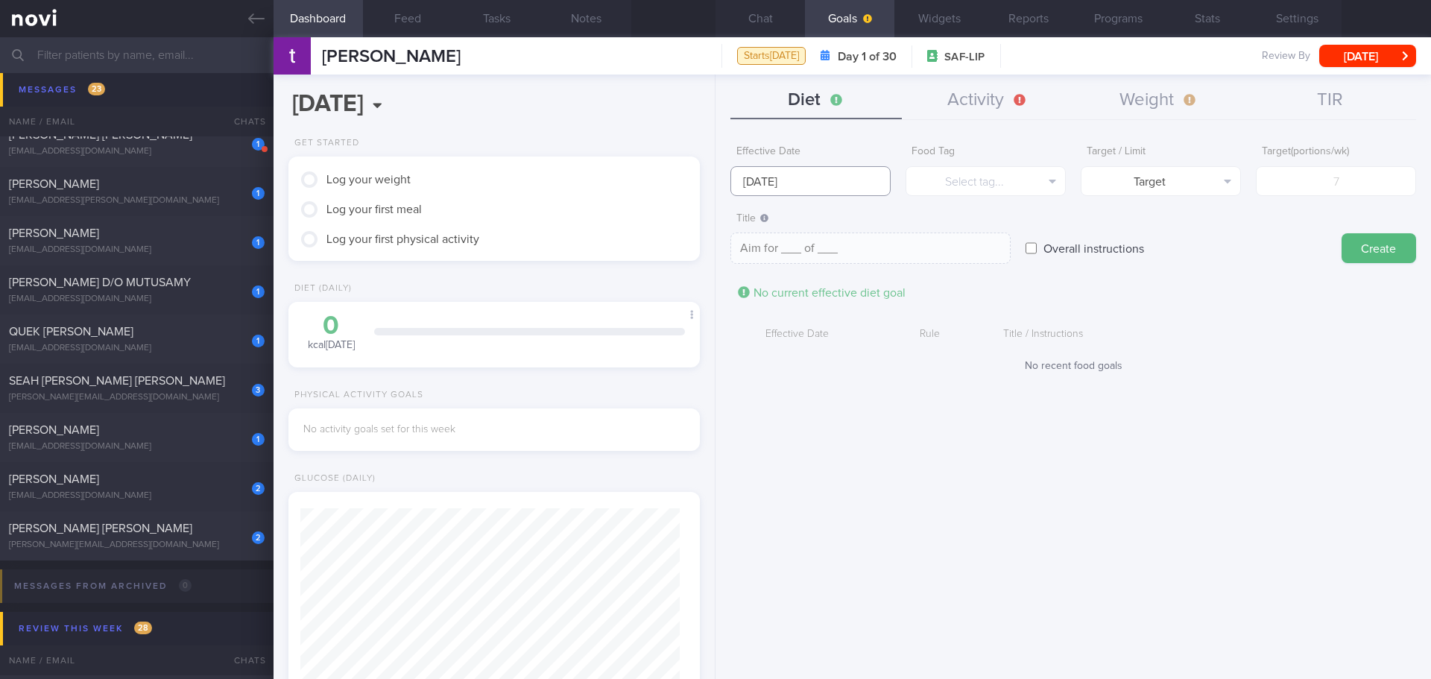
click at [785, 178] on input "[DATE]" at bounding box center [810, 181] width 160 height 30
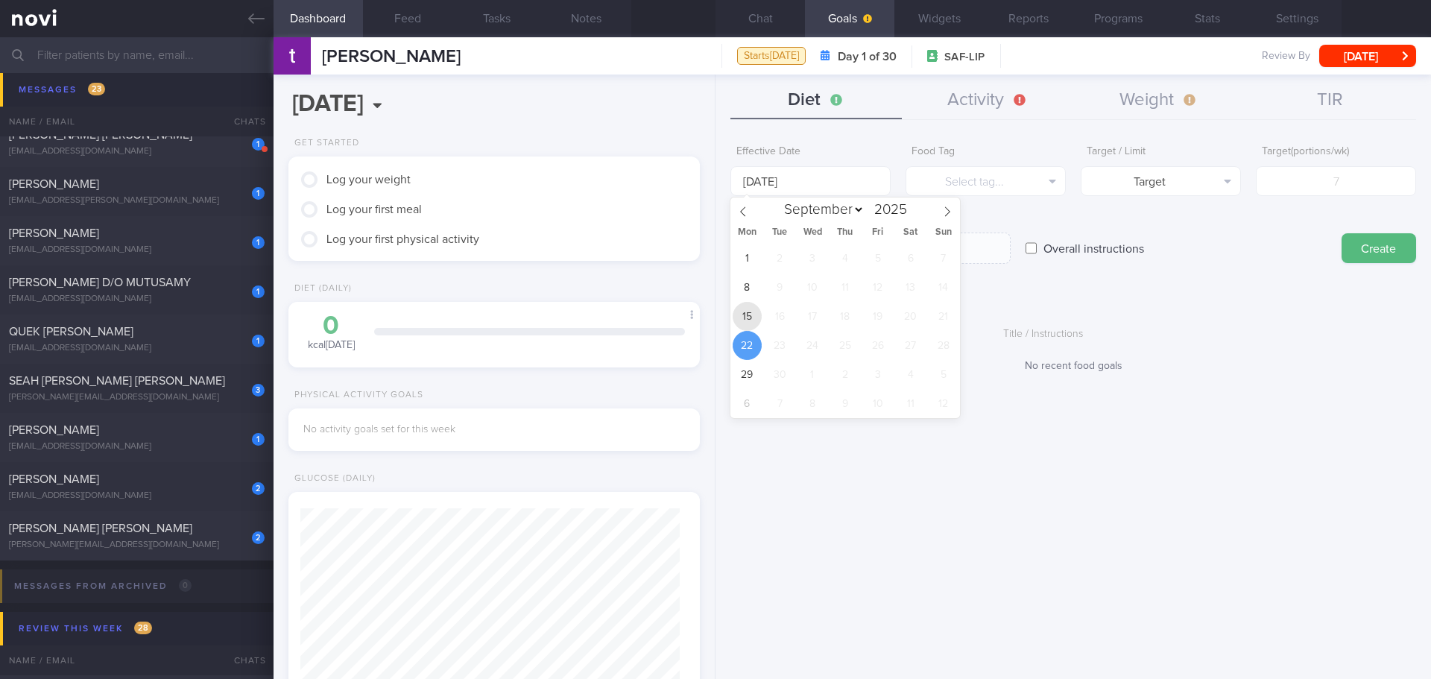
click at [745, 309] on span "15" at bounding box center [747, 316] width 29 height 29
type input "[DATE]"
click at [742, 316] on span "15" at bounding box center [747, 316] width 29 height 29
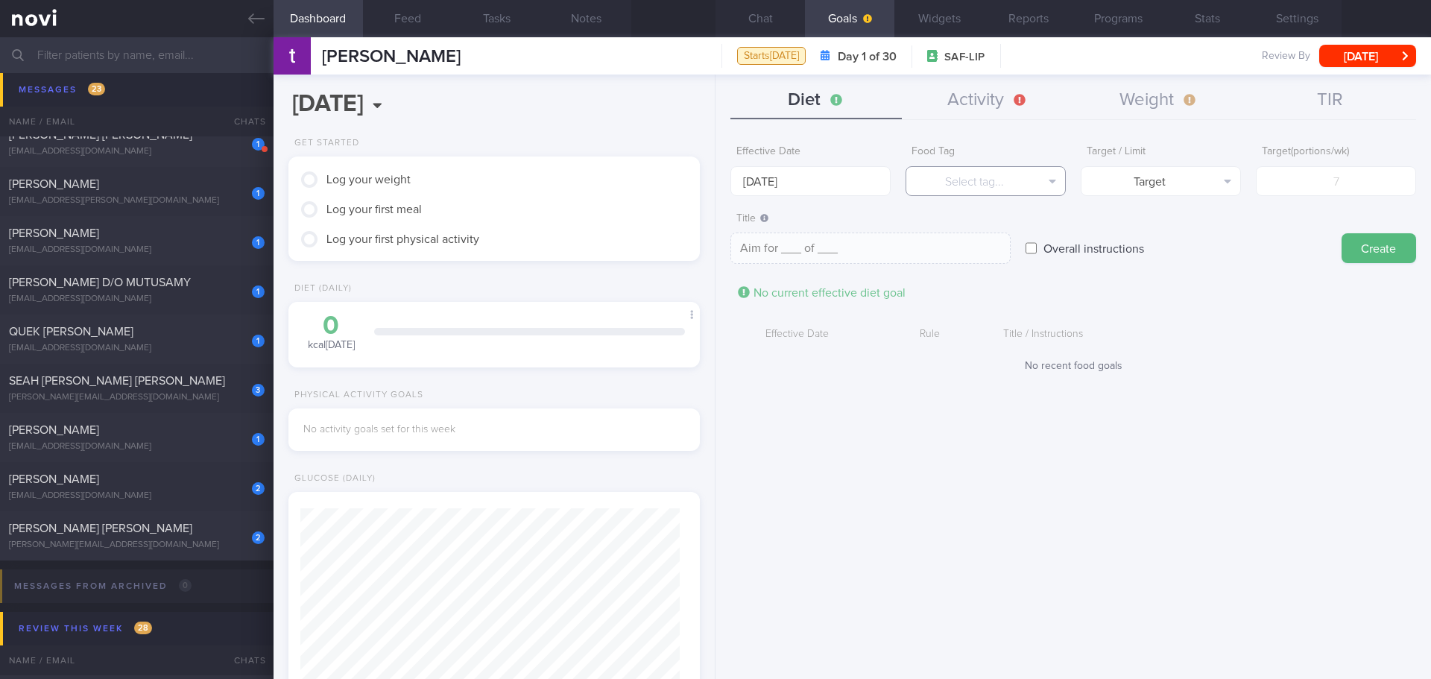
click at [998, 193] on button "Select tag..." at bounding box center [986, 181] width 160 height 30
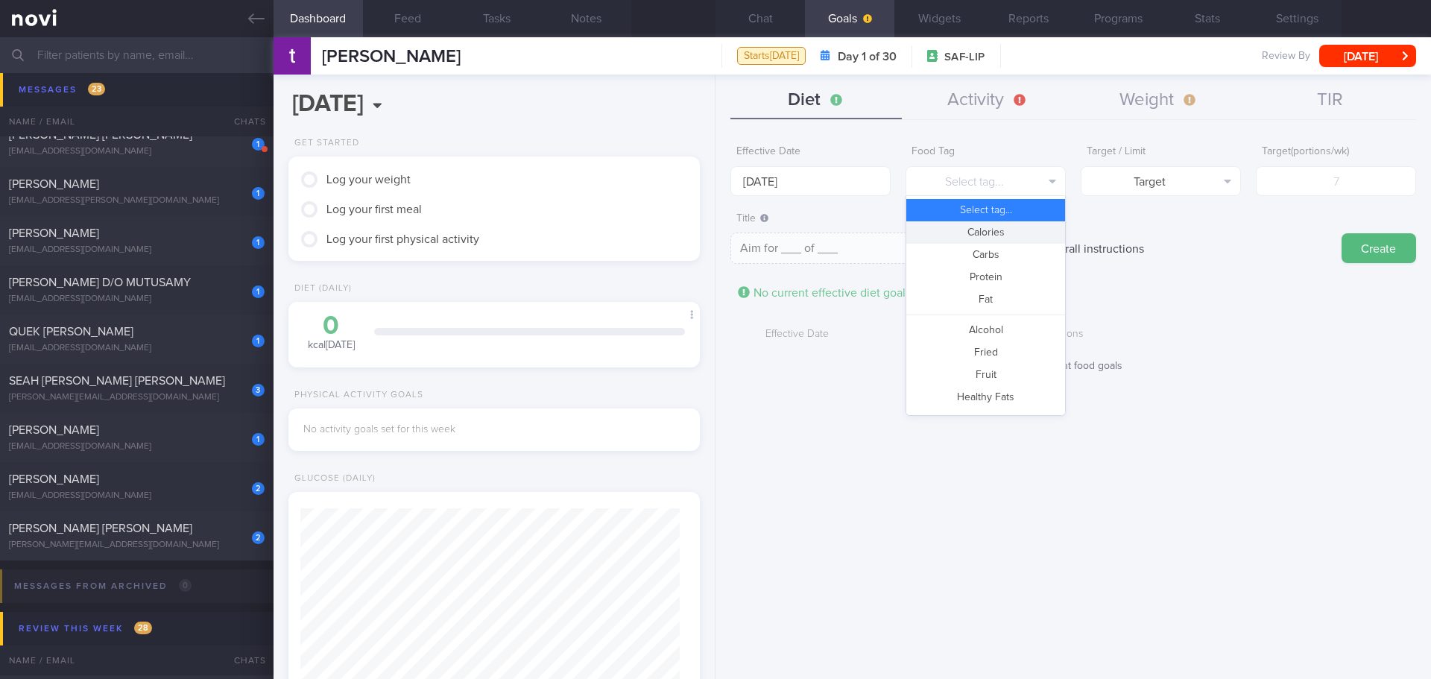
click at [1039, 236] on button "Calories" at bounding box center [985, 232] width 159 height 22
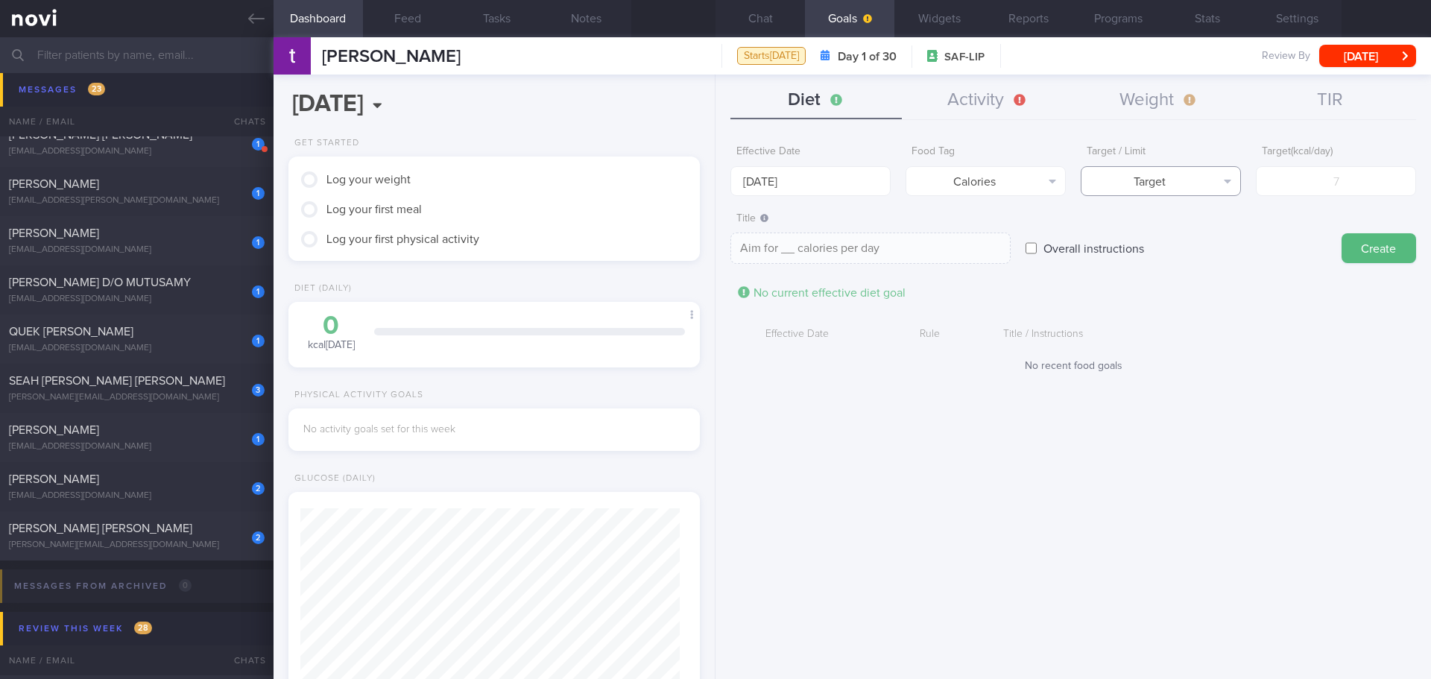
click at [1170, 191] on button "Target" at bounding box center [1161, 181] width 160 height 30
click at [1173, 223] on button "Limit" at bounding box center [1161, 232] width 159 height 22
type textarea "Keep to __ calories per day"
click at [1296, 186] on input "number" at bounding box center [1336, 181] width 160 height 30
type input "1"
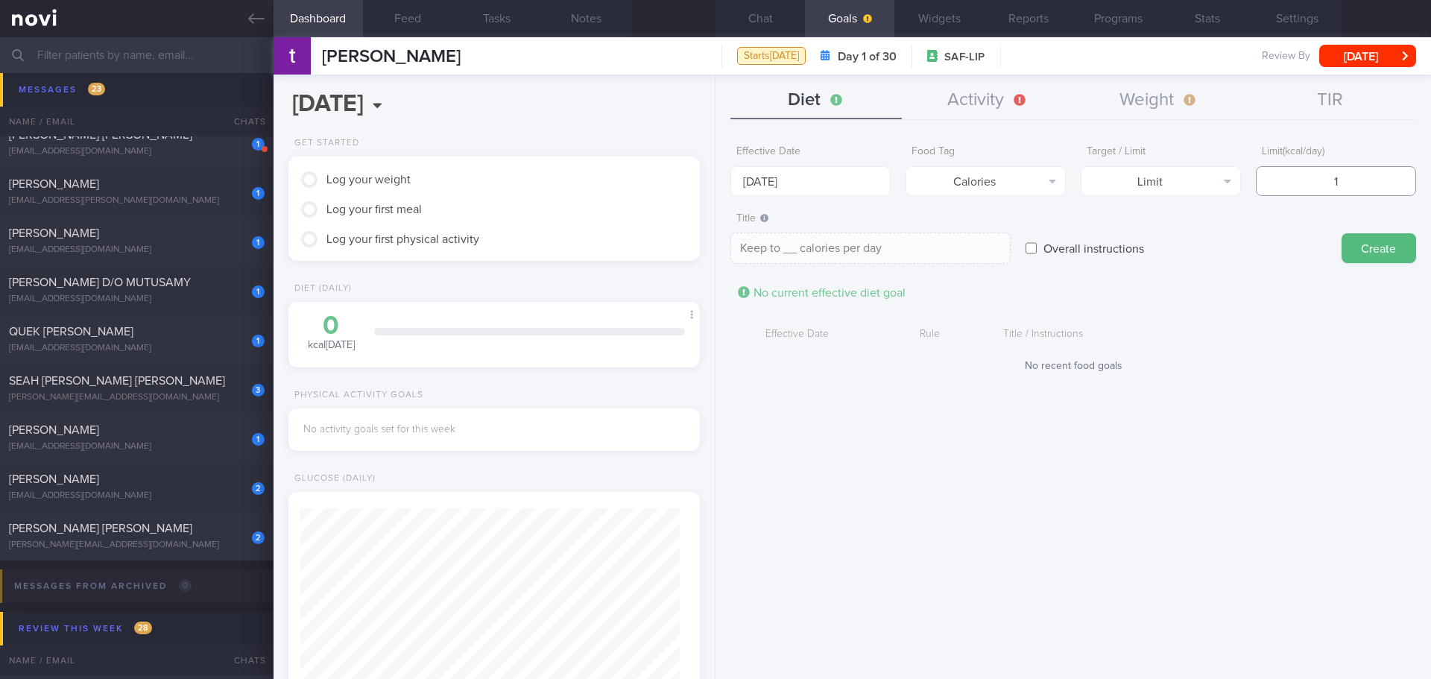
type textarea "Keep to 1 calories per day"
type input "17"
type textarea "Keep to 17 calories per day"
type input "170"
type textarea "Keep to 170 calories per day"
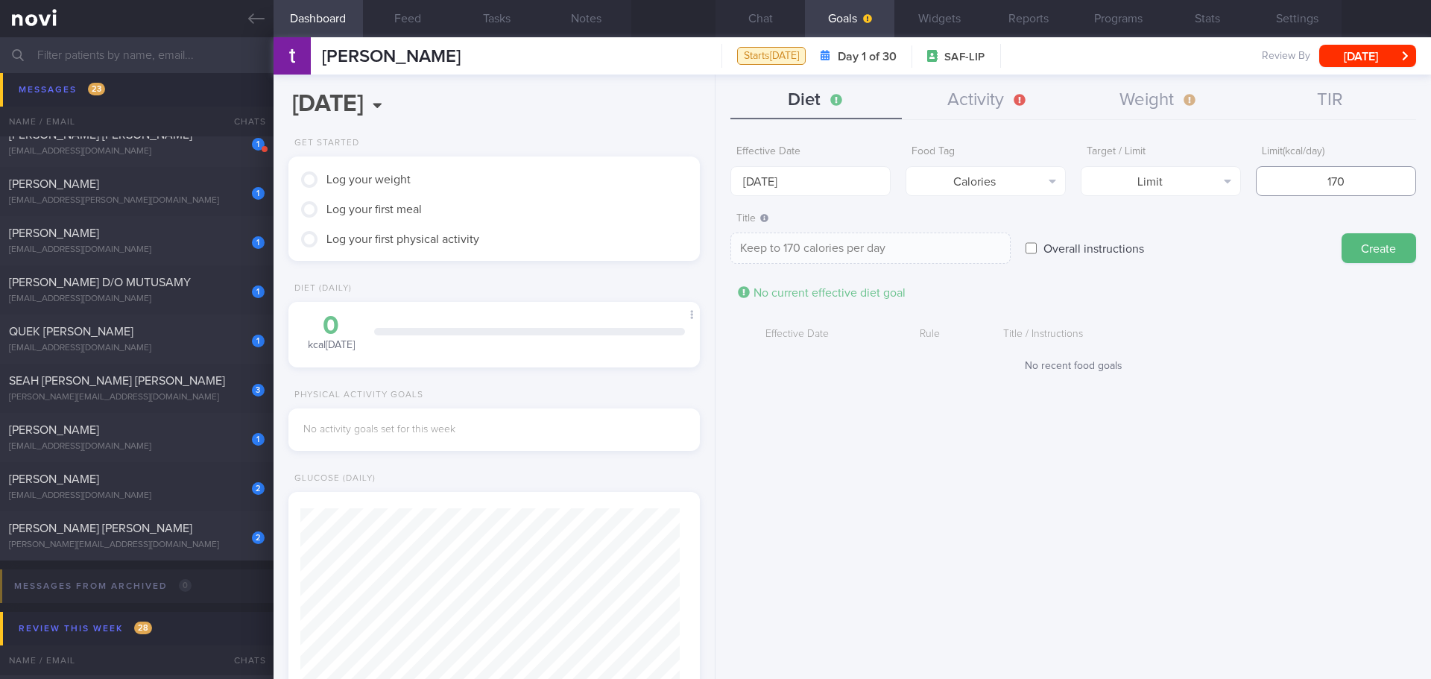
type input "1700"
type textarea "Keep to 1700 calories per day"
type input "1700"
click at [1381, 241] on button "Create" at bounding box center [1379, 248] width 75 height 30
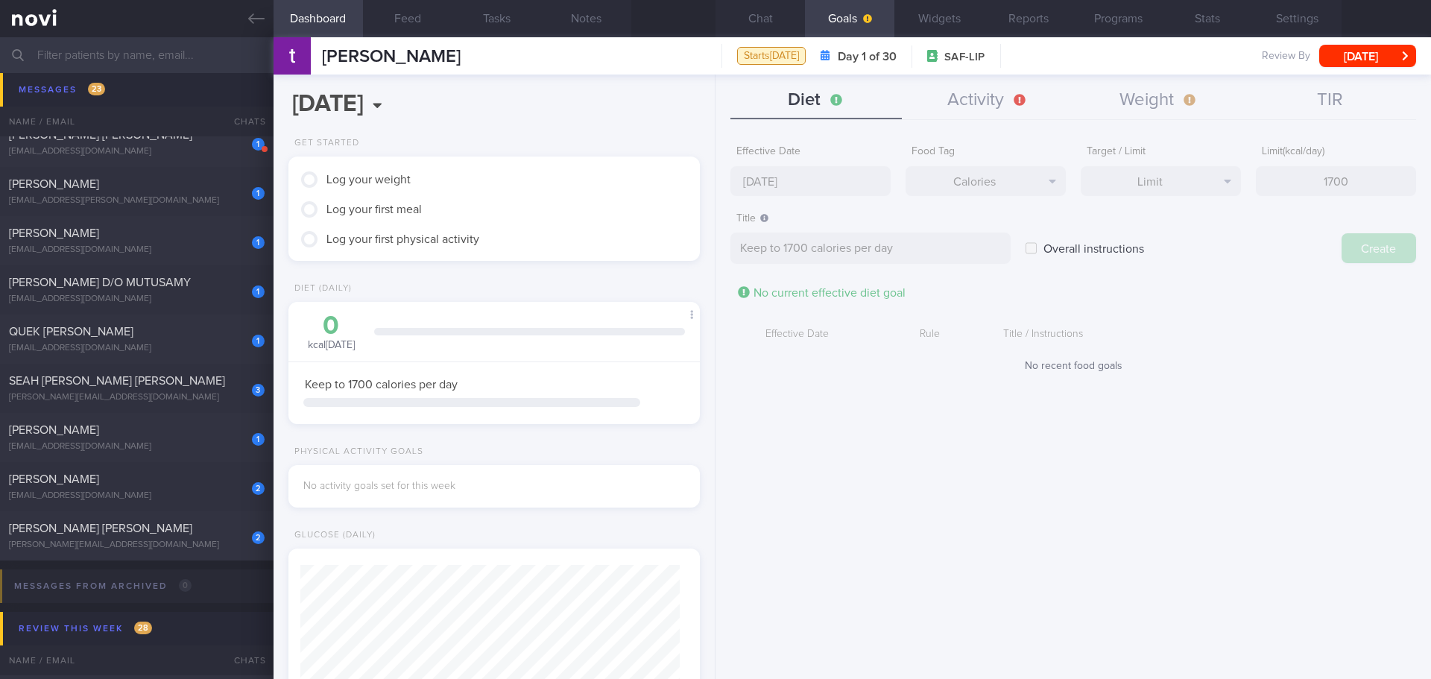
type input "[DATE]"
type textarea "Aim for ___ of ___"
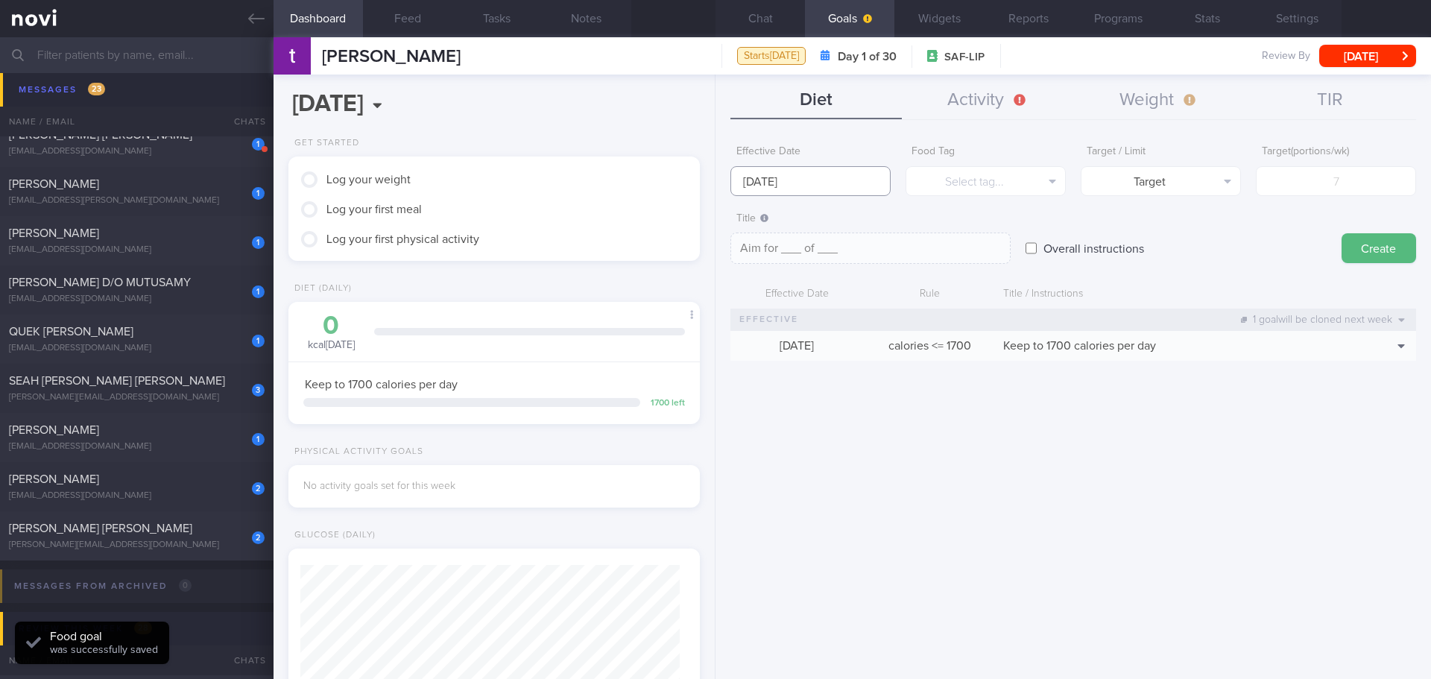
click at [808, 194] on body "You are offline! Some functionality will be unavailable Patients New Users Coac…" at bounding box center [715, 339] width 1431 height 679
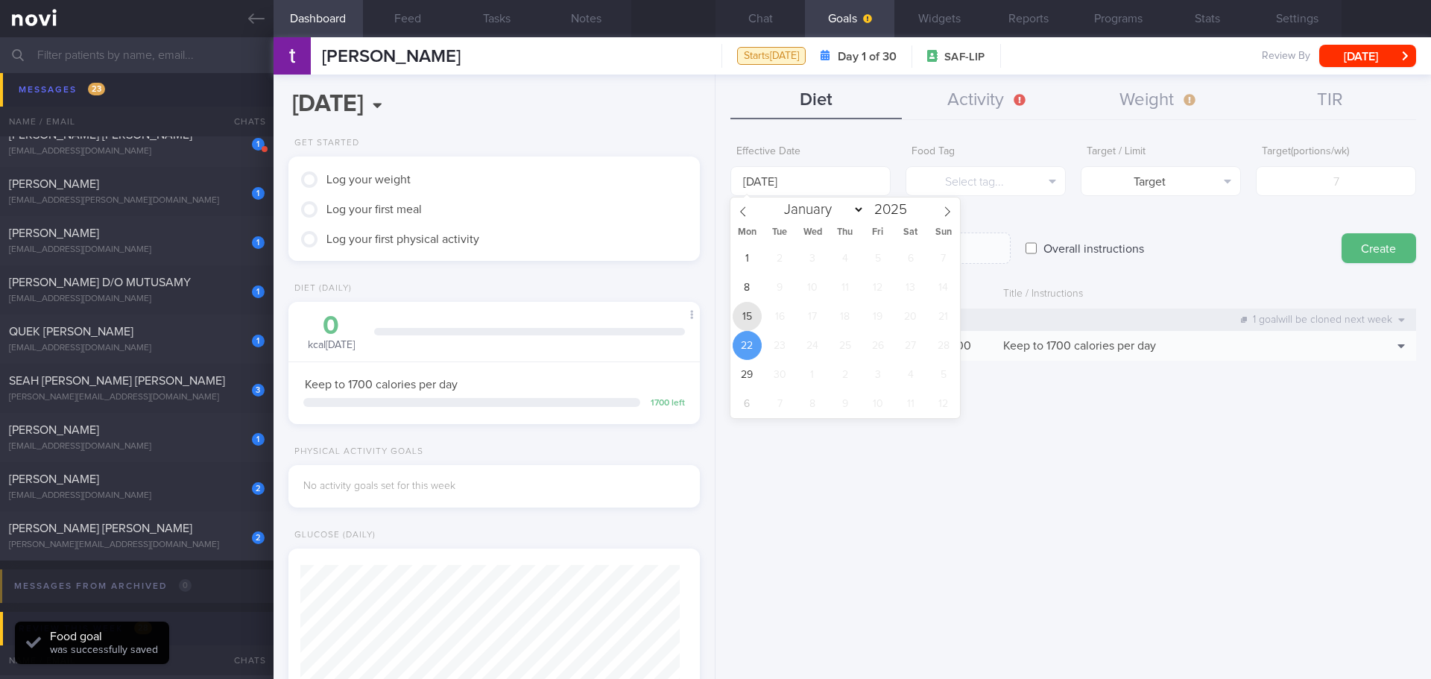
click at [749, 320] on span "15" at bounding box center [747, 316] width 29 height 29
type input "[DATE]"
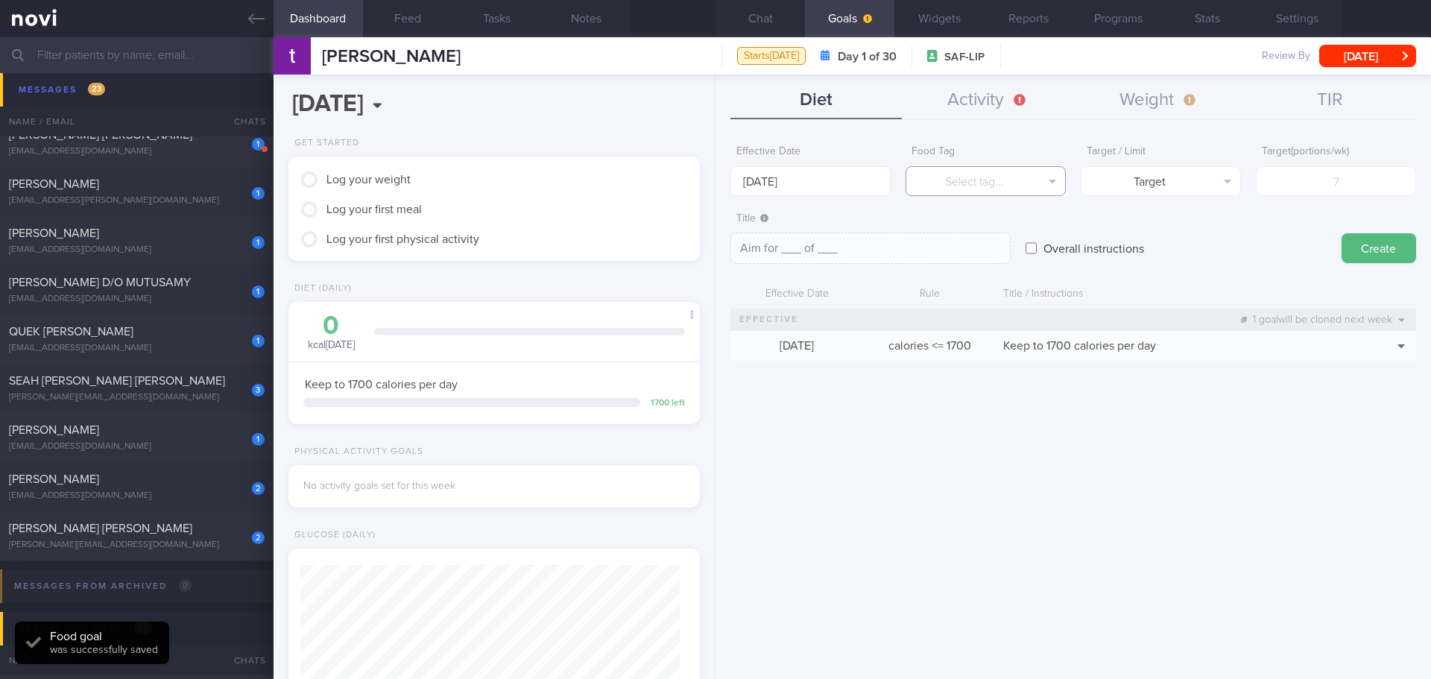
click at [1007, 195] on button "Select tag..." at bounding box center [986, 181] width 160 height 30
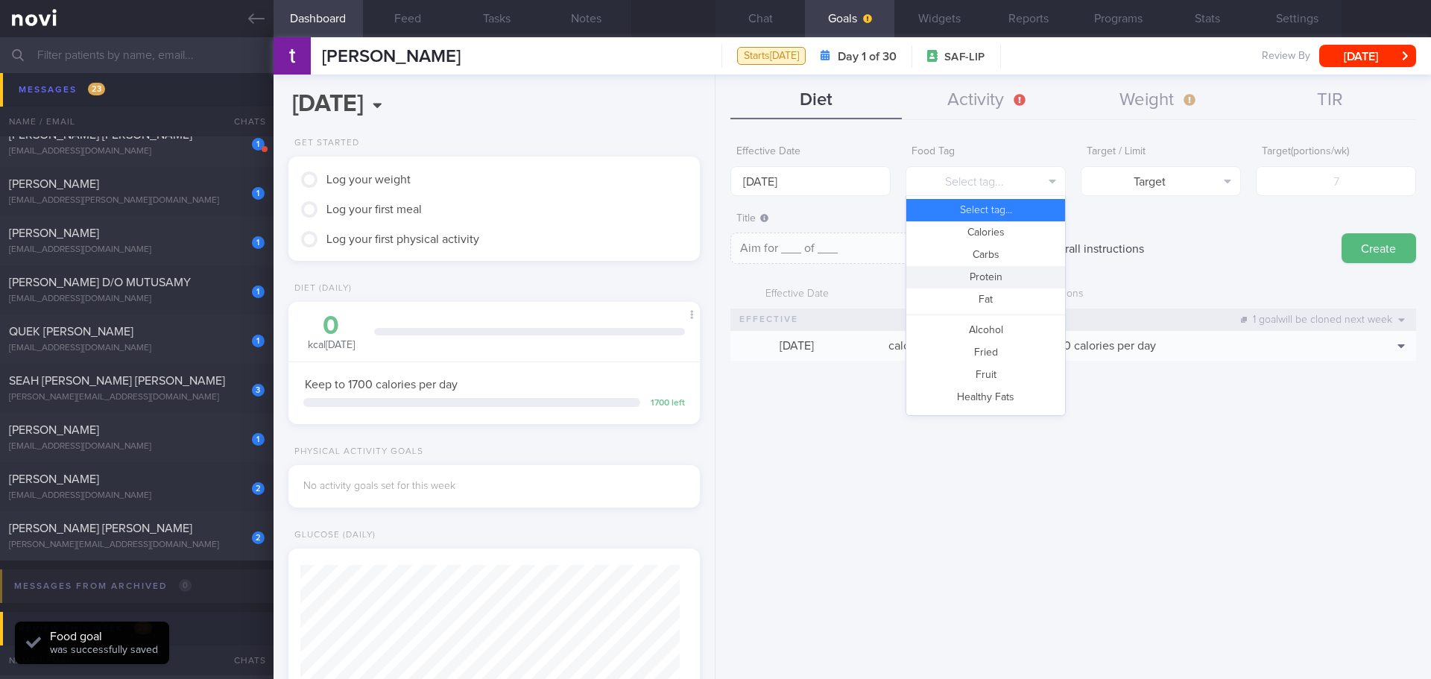
click at [997, 278] on button "Protein" at bounding box center [985, 277] width 159 height 22
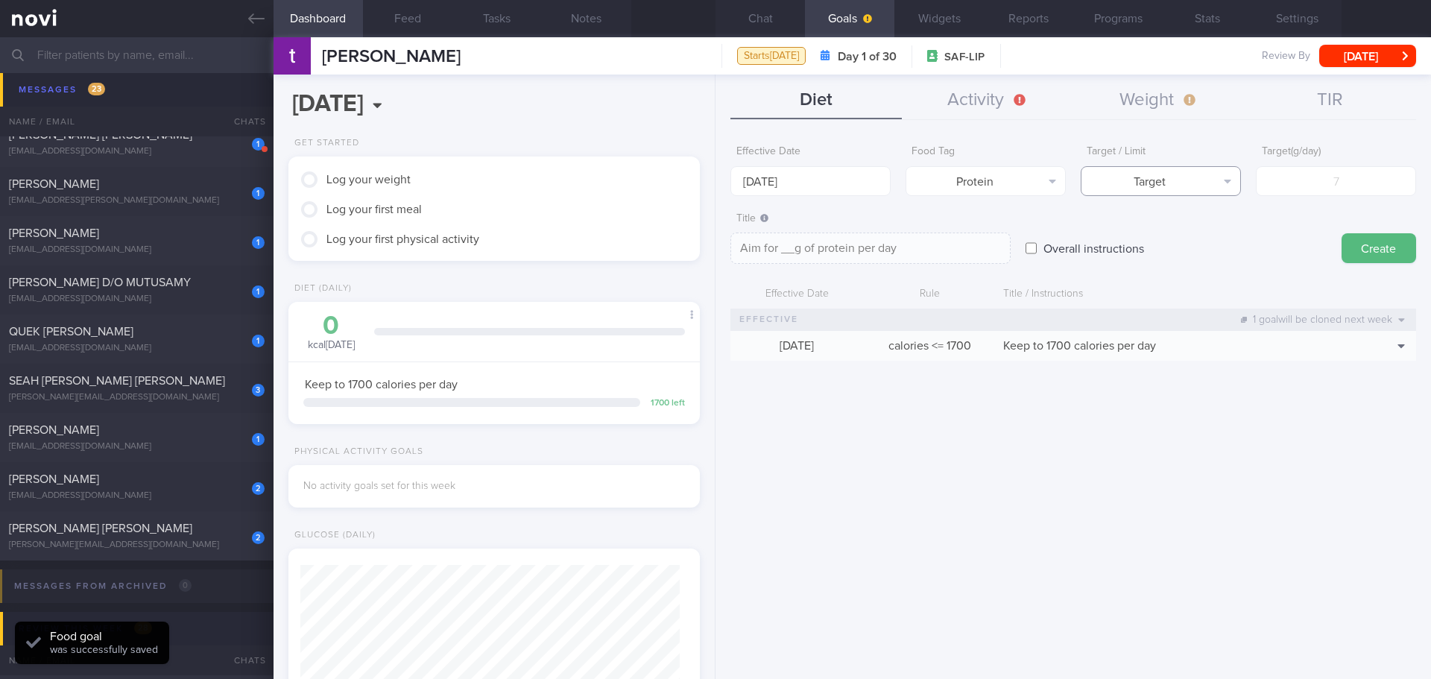
click at [1161, 177] on button "Target" at bounding box center [1161, 181] width 160 height 30
click at [1165, 235] on button "Limit" at bounding box center [1161, 232] width 159 height 22
click at [1231, 189] on button "Limit" at bounding box center [1161, 181] width 160 height 30
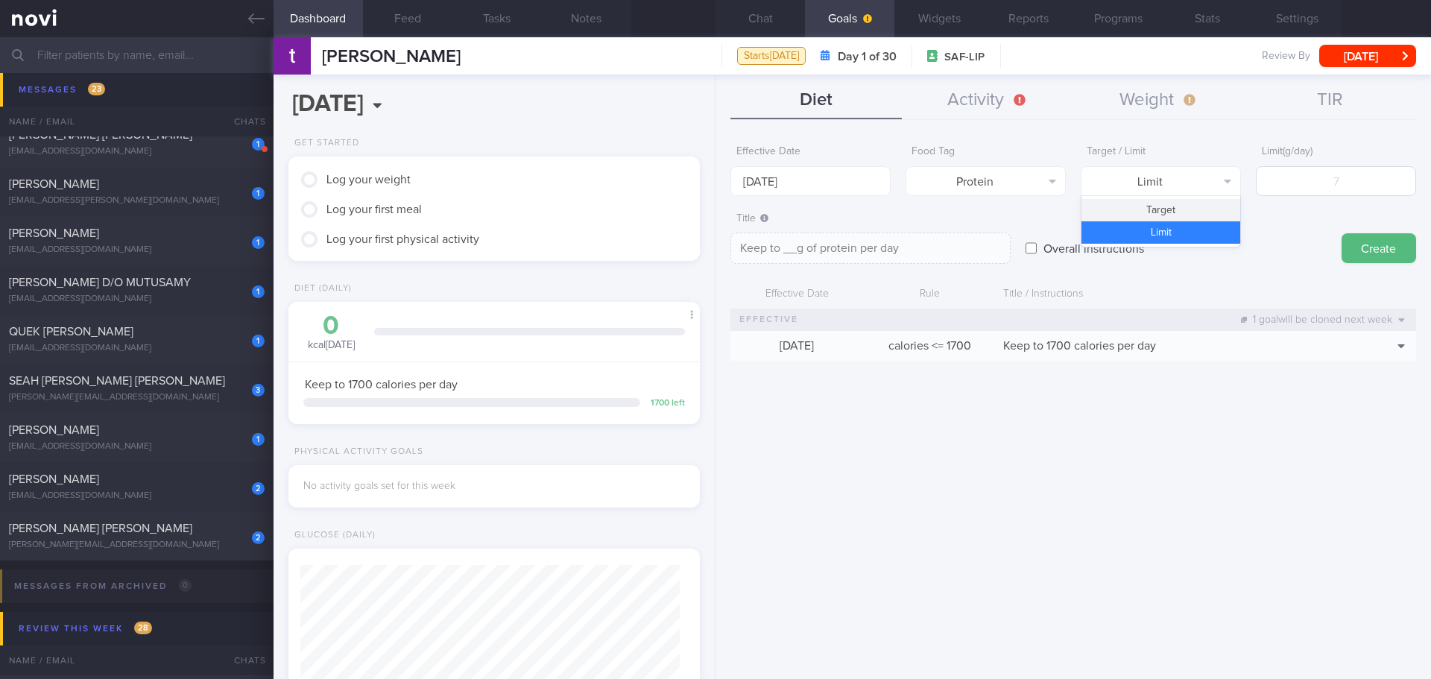
drag, startPoint x: 1209, startPoint y: 212, endPoint x: 1314, endPoint y: 189, distance: 107.6
click at [1210, 212] on button "Target" at bounding box center [1161, 210] width 159 height 22
type textarea "Aim for __g of protein per day"
click at [1314, 189] on input "number" at bounding box center [1336, 181] width 160 height 30
type input "9"
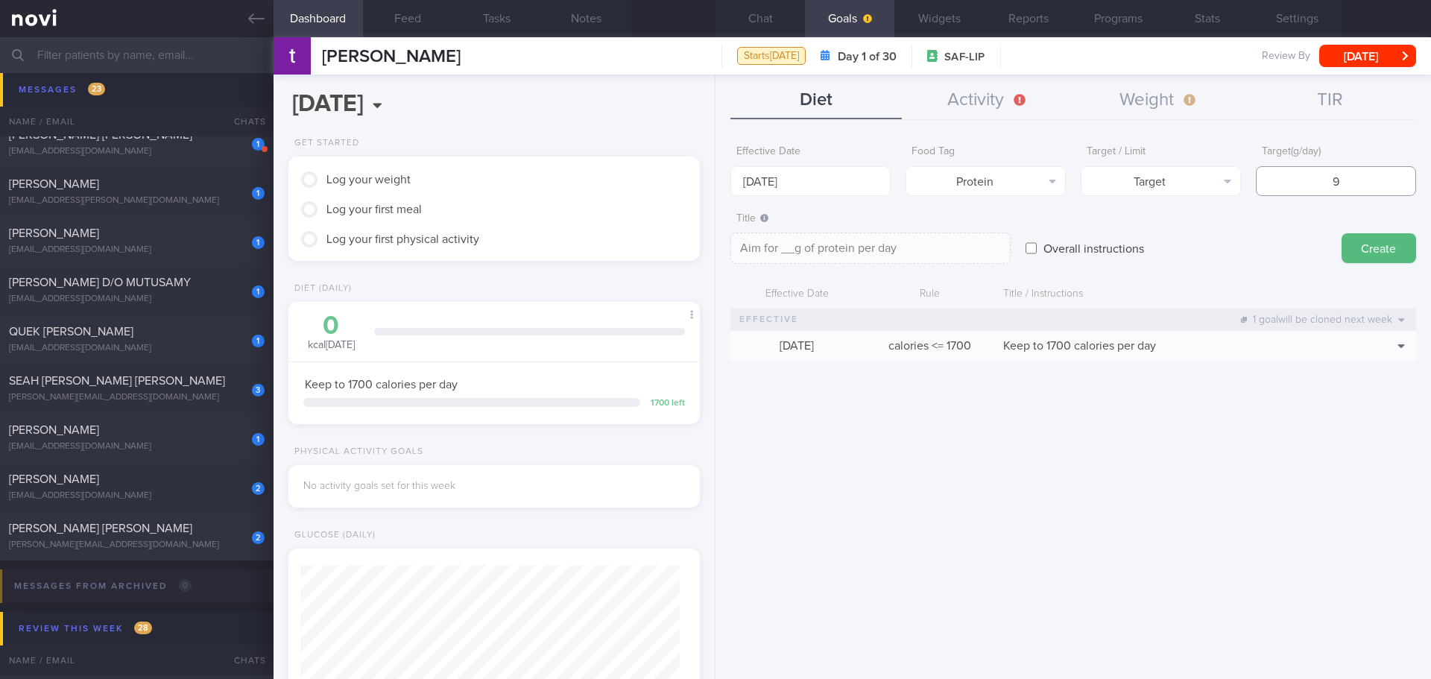
type textarea "Aim for 9g of protein per day"
type input "95"
type textarea "Aim for 95g of protein per day"
type input "95"
click at [1369, 247] on button "Create" at bounding box center [1379, 248] width 75 height 30
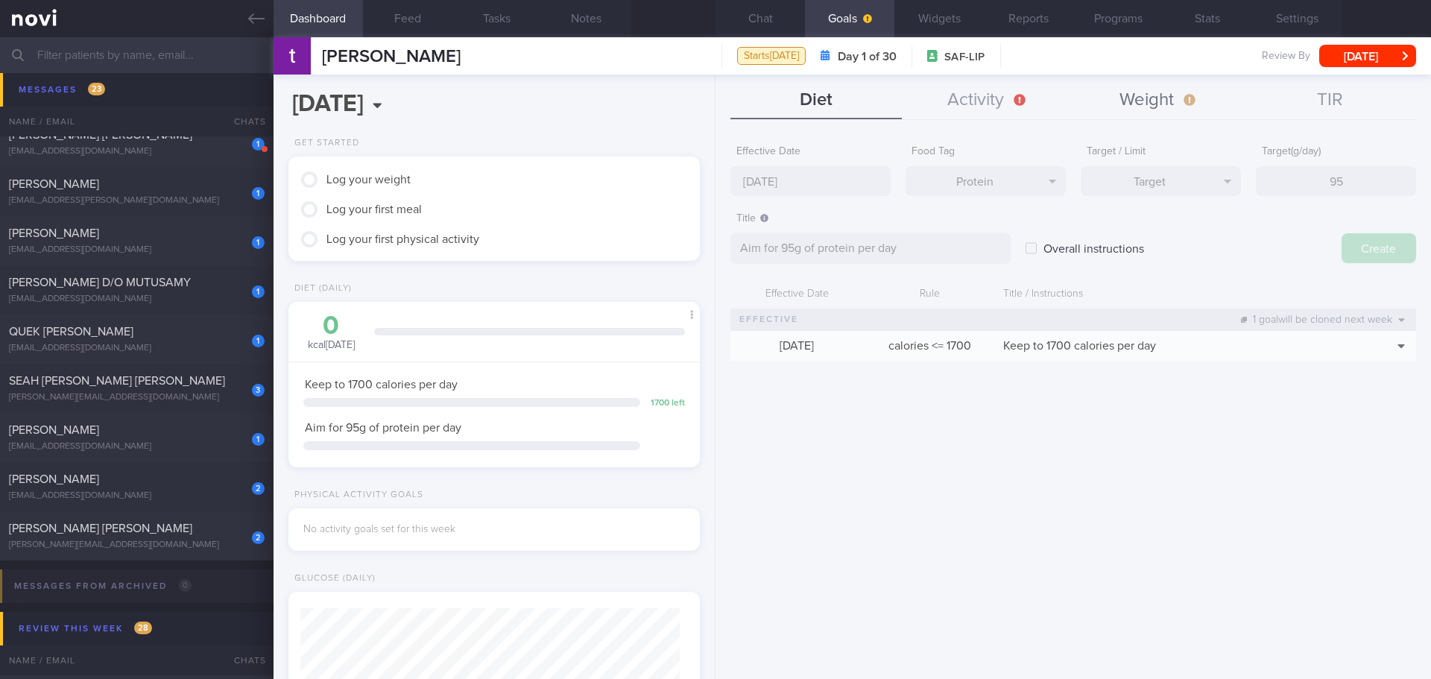
type input "[DATE]"
type textarea "Aim for ___ of ___"
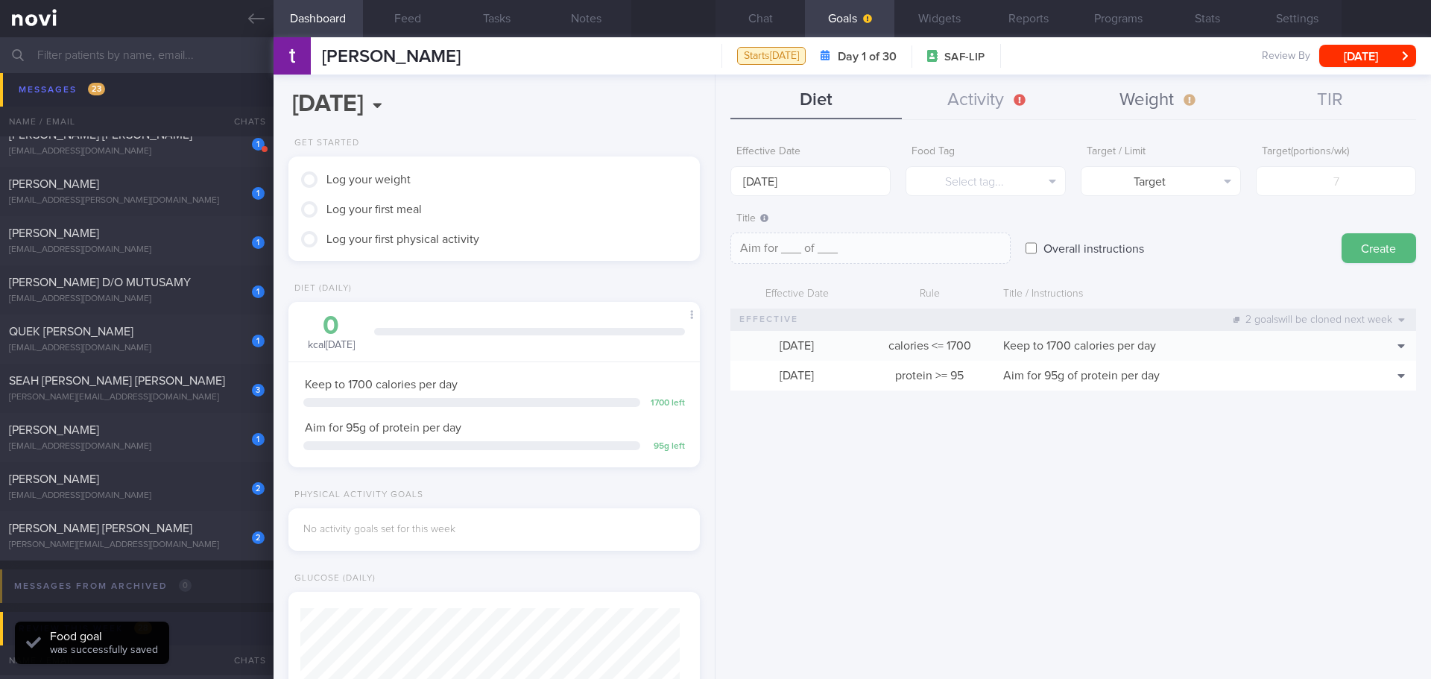
click at [1170, 95] on button "Weight" at bounding box center [1158, 100] width 171 height 37
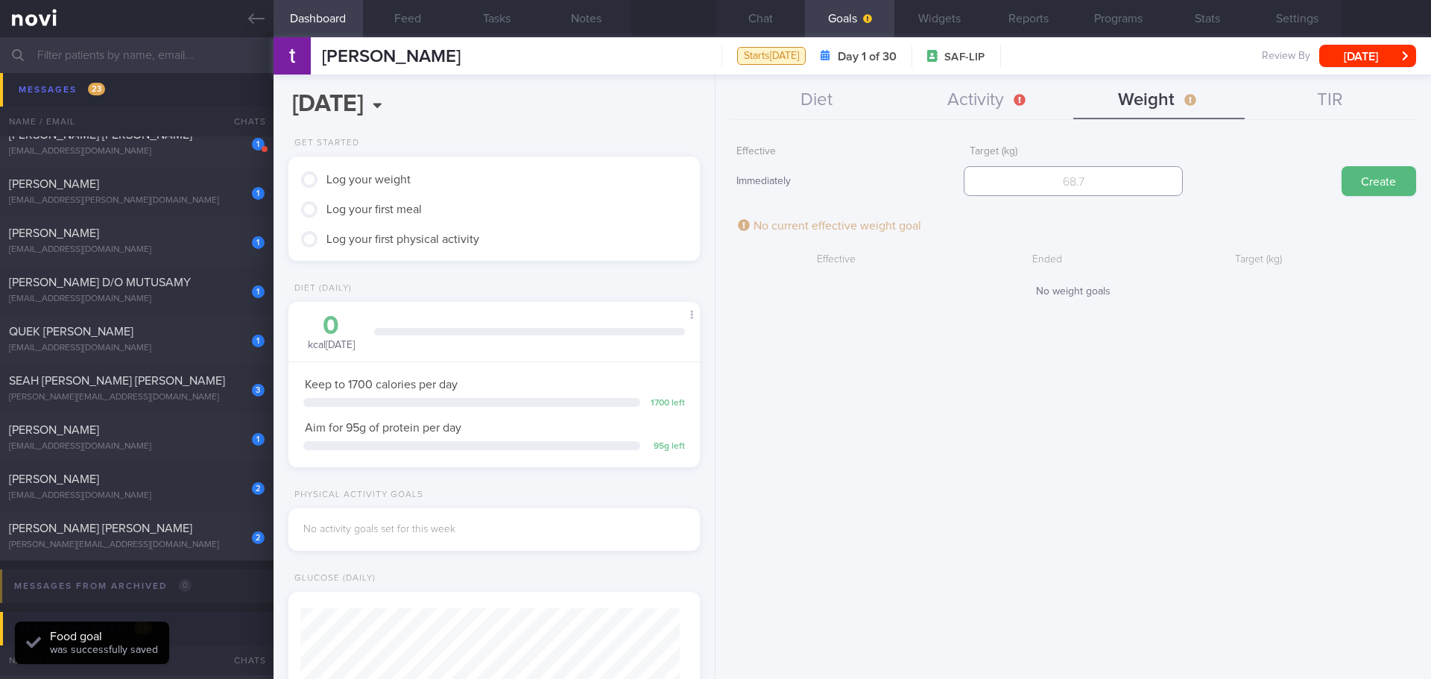
click at [1089, 178] on input "number" at bounding box center [1073, 181] width 218 height 30
type input "94"
click at [1383, 168] on button "Create" at bounding box center [1379, 181] width 75 height 30
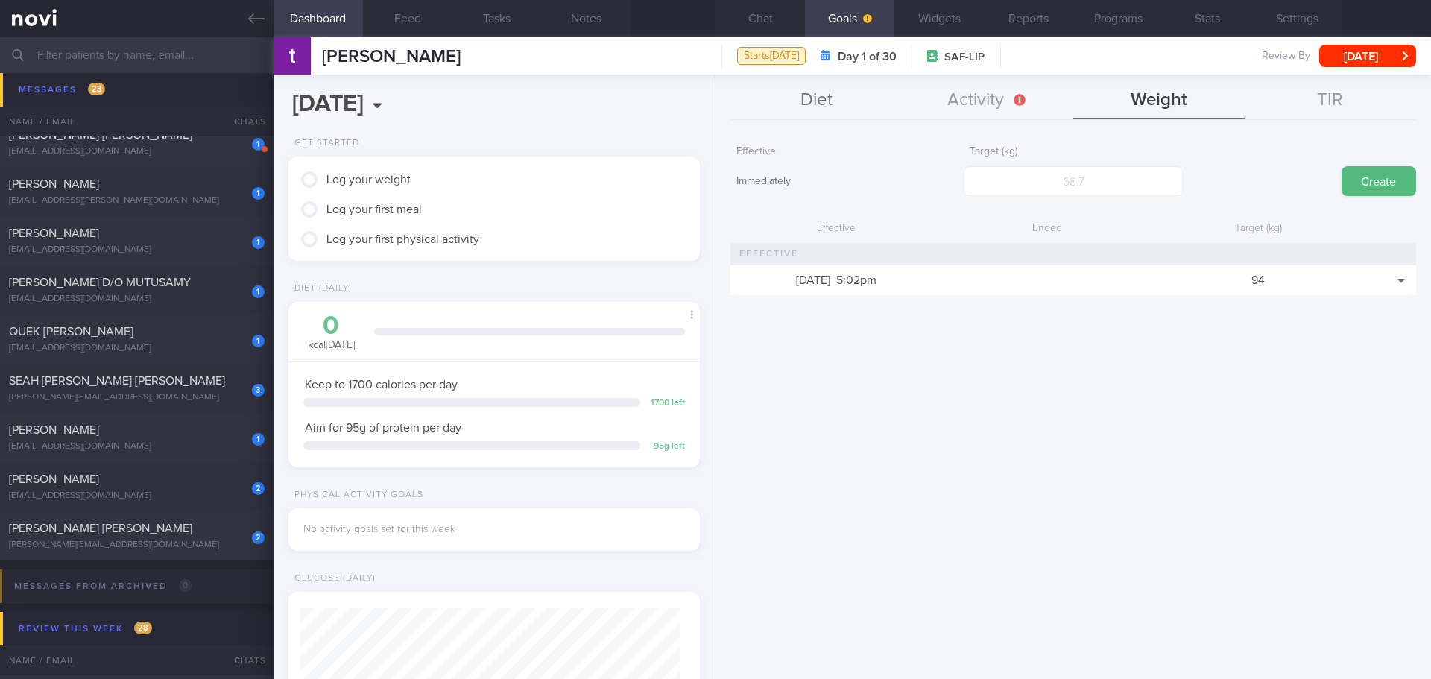
click at [831, 105] on button "Diet" at bounding box center [815, 100] width 171 height 37
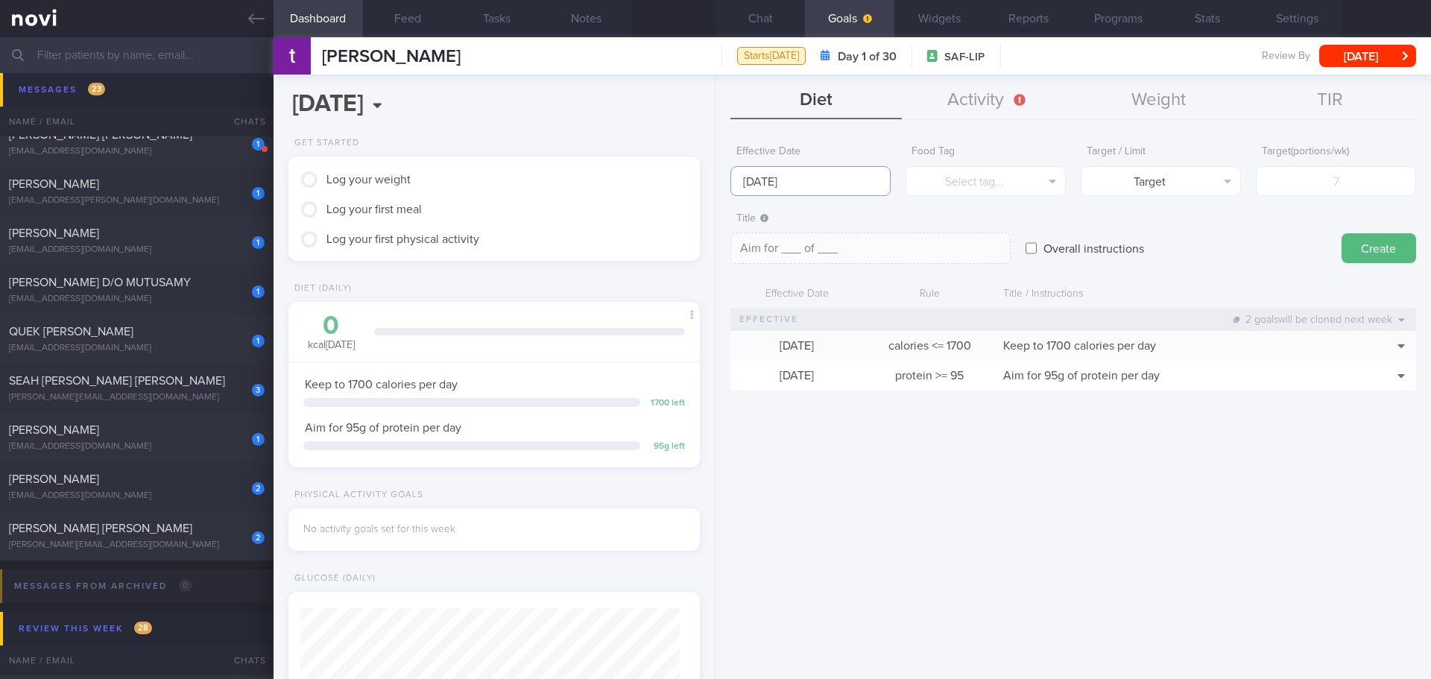
click at [780, 176] on input "[DATE]" at bounding box center [810, 181] width 160 height 30
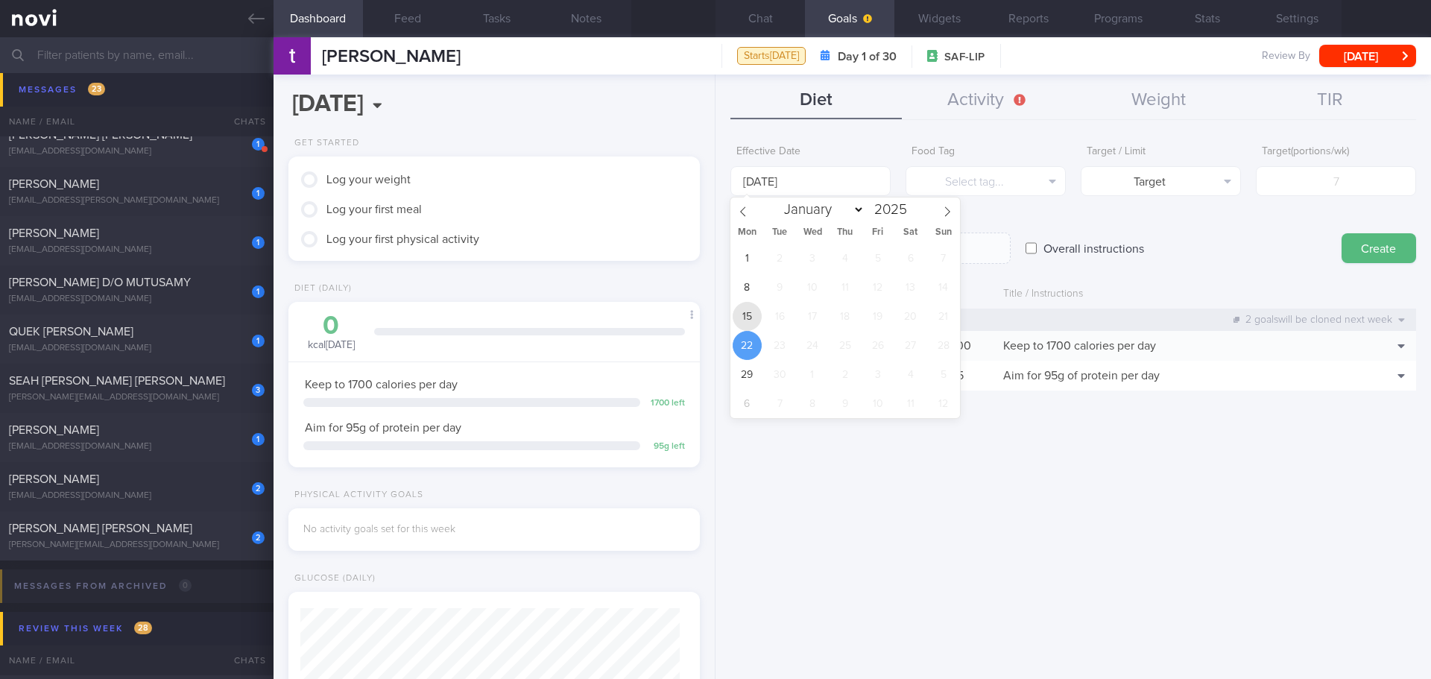
click at [749, 317] on span "15" at bounding box center [747, 316] width 29 height 29
type input "[DATE]"
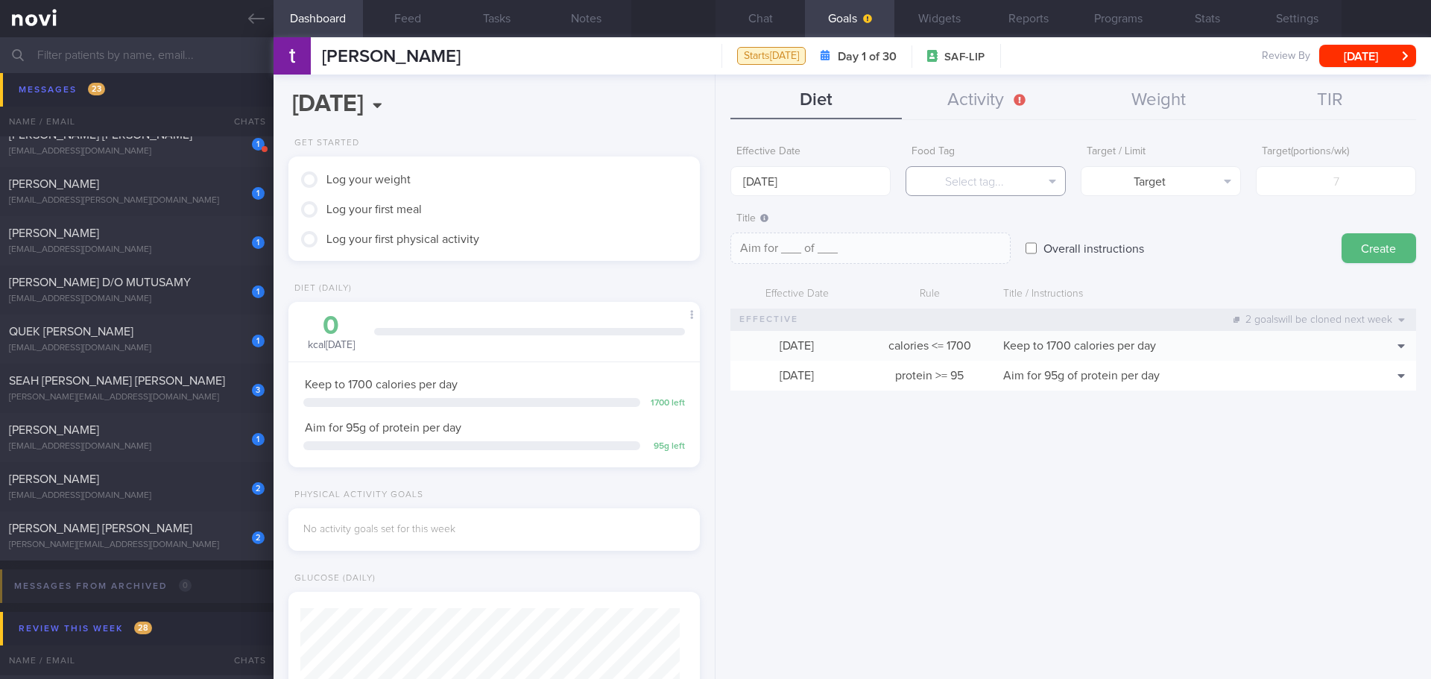
click at [994, 182] on button "Select tag..." at bounding box center [986, 181] width 160 height 30
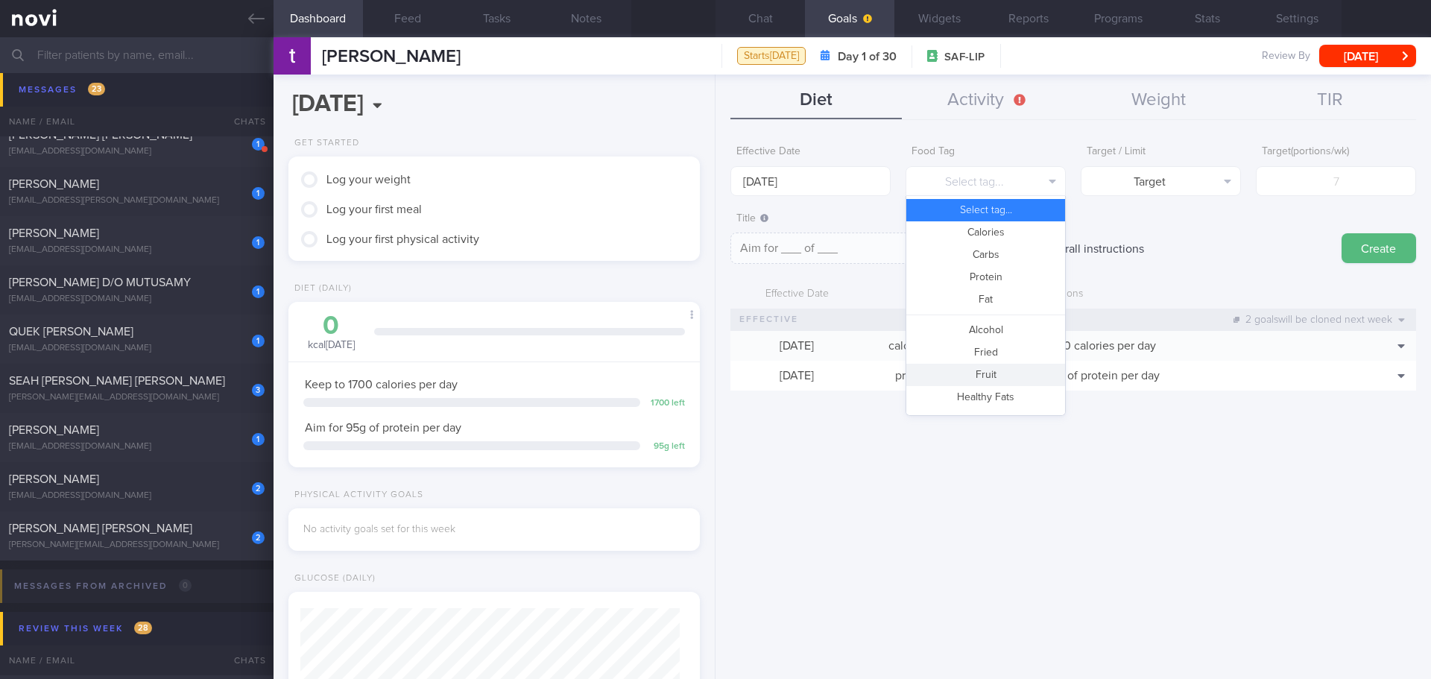
click at [987, 371] on button "Fruit" at bounding box center [985, 375] width 159 height 22
type textarea "Aim for __ portions of fruits per week"
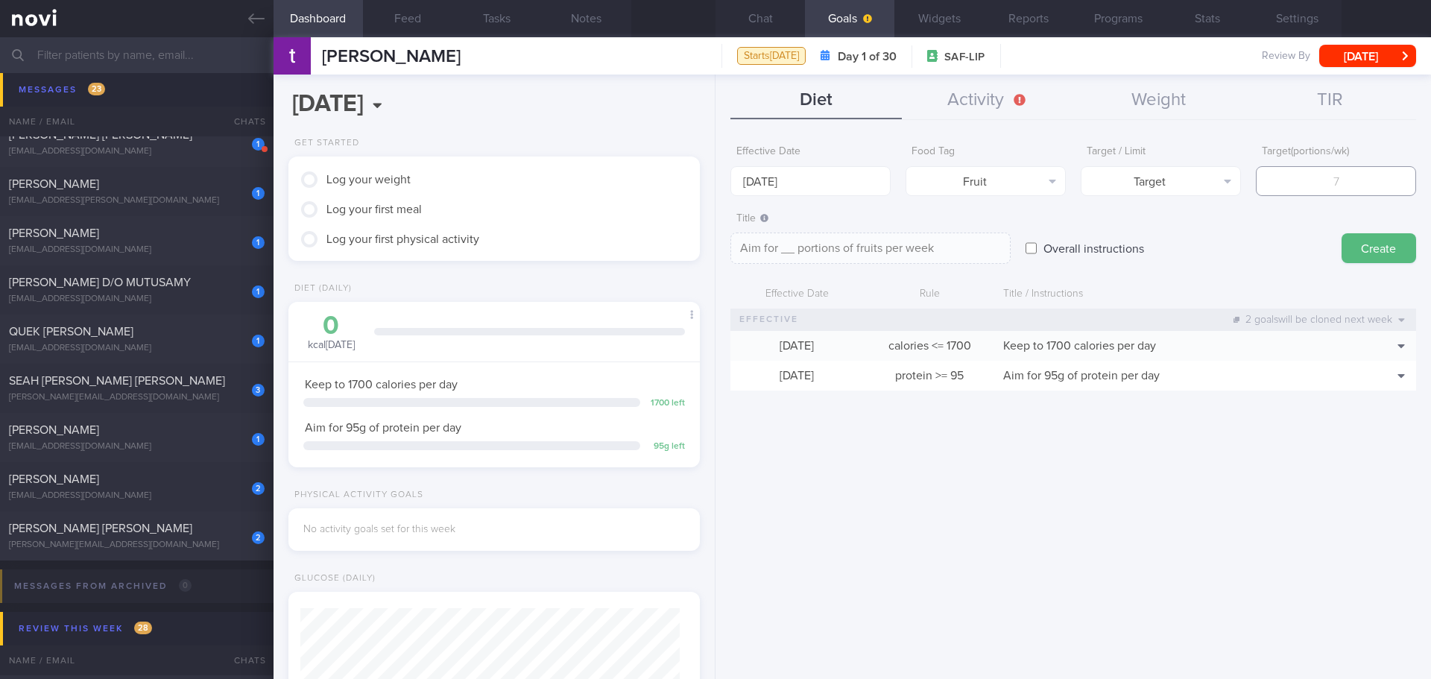
click at [1362, 193] on input "number" at bounding box center [1336, 181] width 160 height 30
type input "14"
type textarea "Aim for 14 portions of fruits per week"
type input "14"
click at [1401, 242] on button "Create" at bounding box center [1379, 248] width 75 height 30
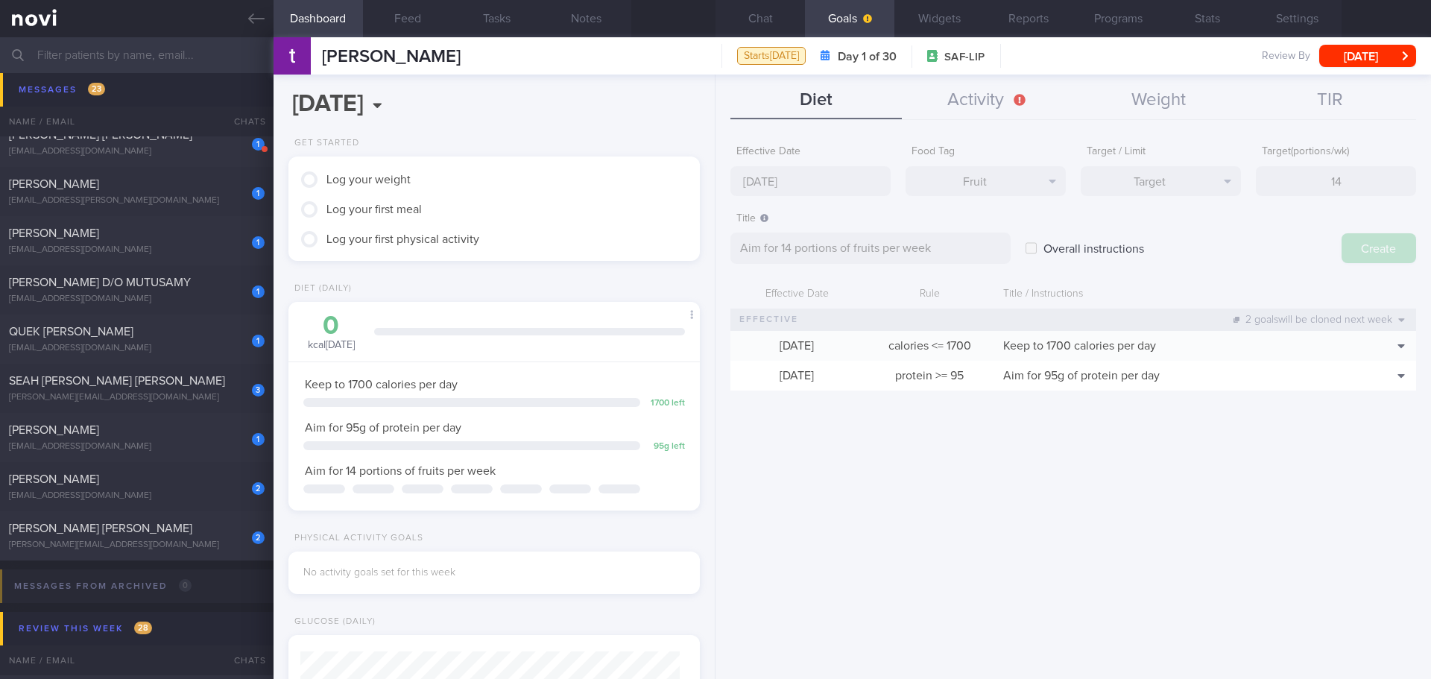
type input "[DATE]"
type textarea "Aim for ___ of ___"
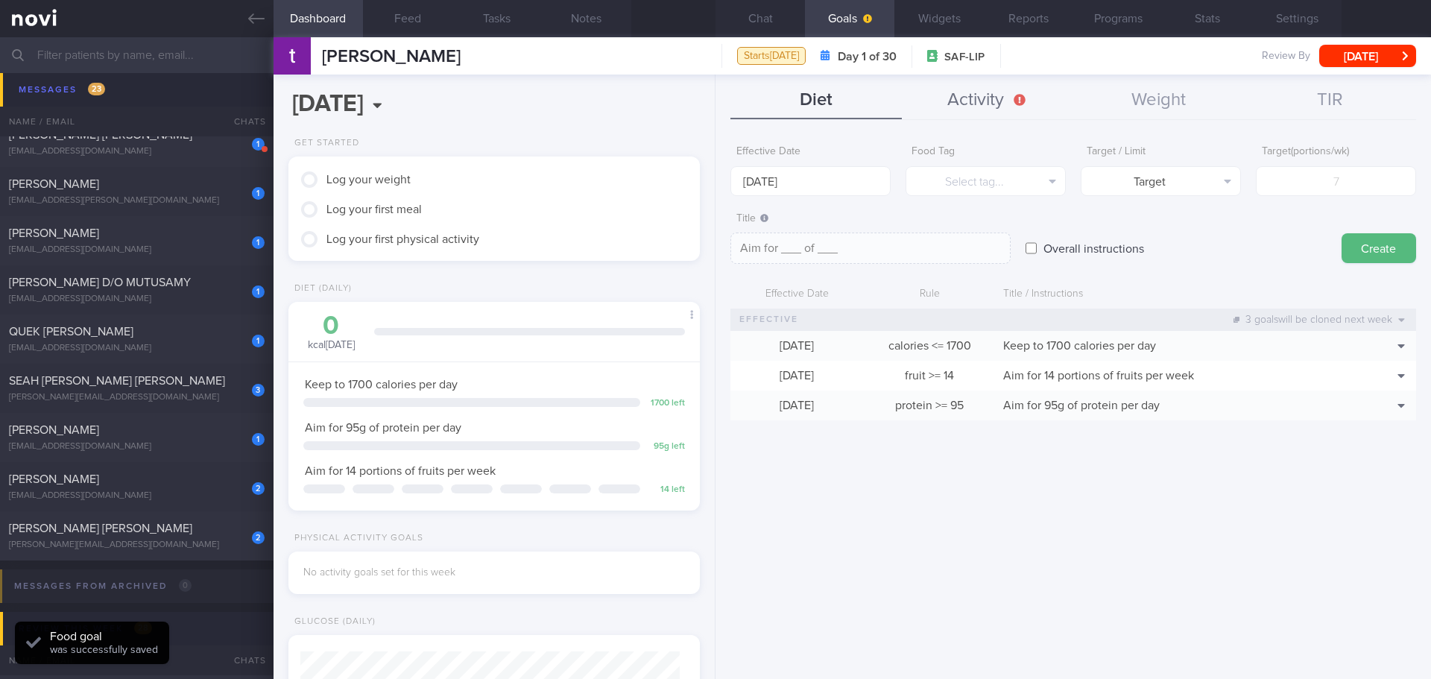
click at [1003, 89] on button "Activity" at bounding box center [987, 100] width 171 height 37
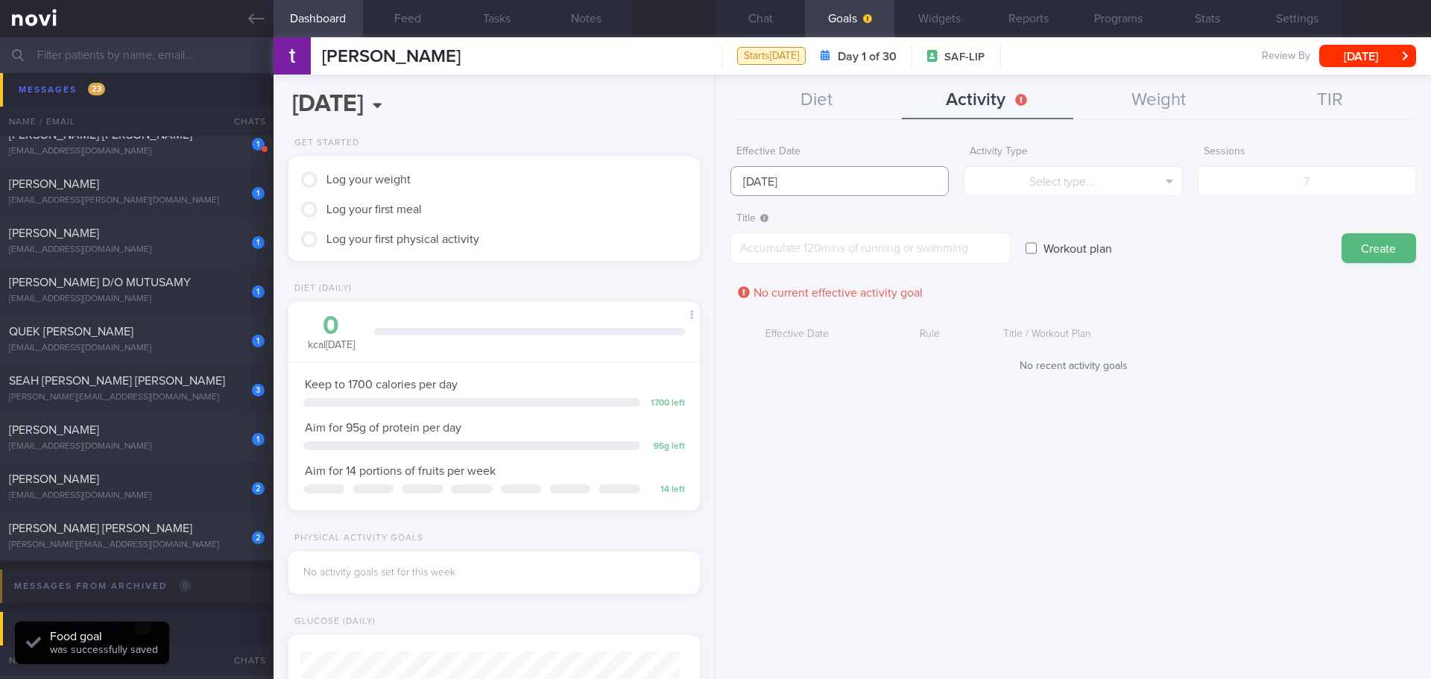
click at [751, 189] on input "[DATE]" at bounding box center [839, 181] width 218 height 30
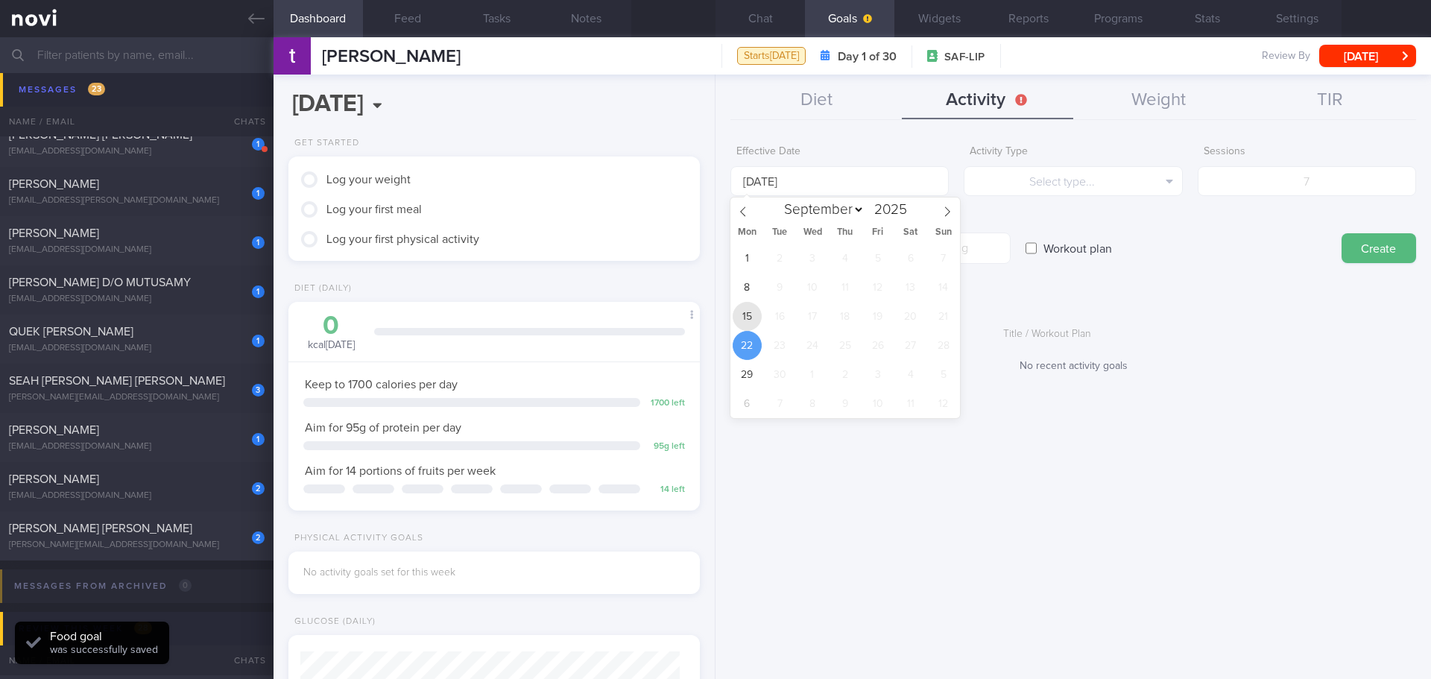
click at [752, 317] on span "15" at bounding box center [747, 316] width 29 height 29
type input "[DATE]"
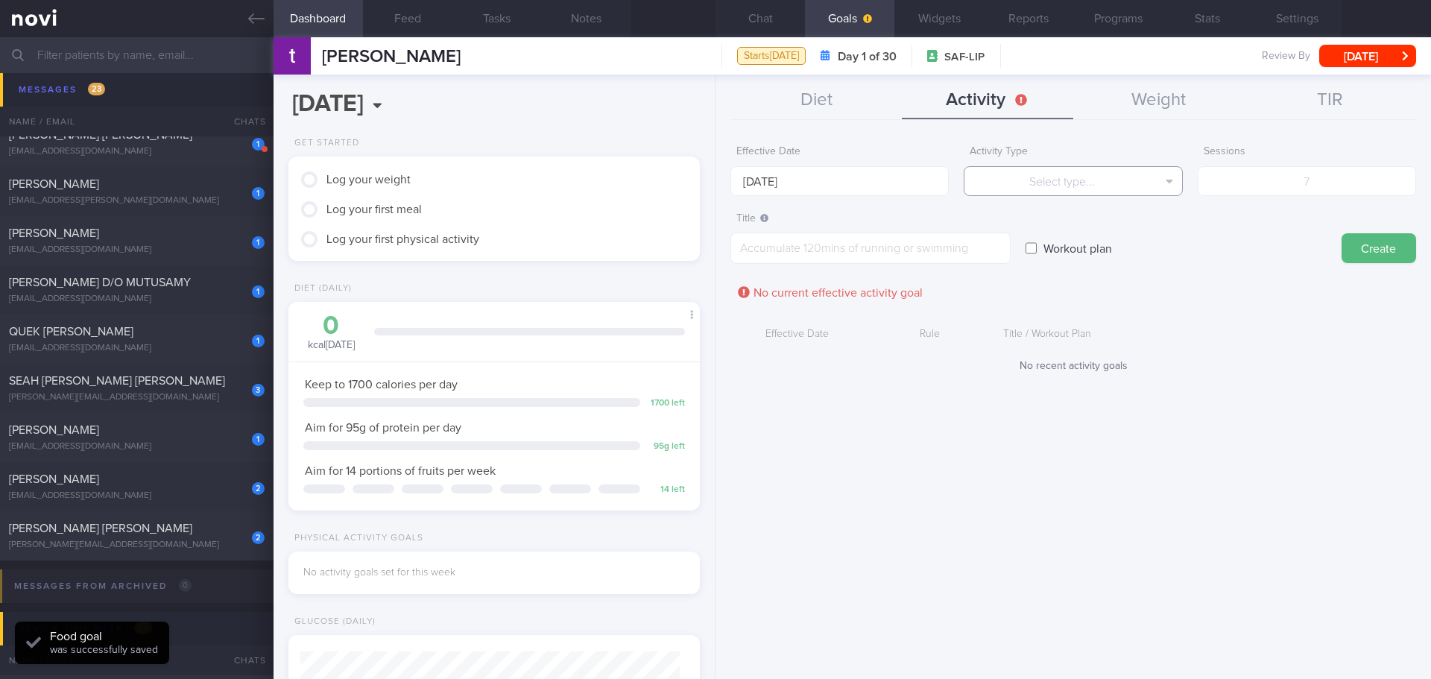
click at [1076, 192] on button "Select type..." at bounding box center [1073, 181] width 218 height 30
click at [1084, 251] on button "Sessions" at bounding box center [1073, 255] width 217 height 22
click at [1331, 187] on input "number" at bounding box center [1307, 181] width 218 height 30
click at [1312, 189] on input "number" at bounding box center [1307, 181] width 218 height 30
type input "5"
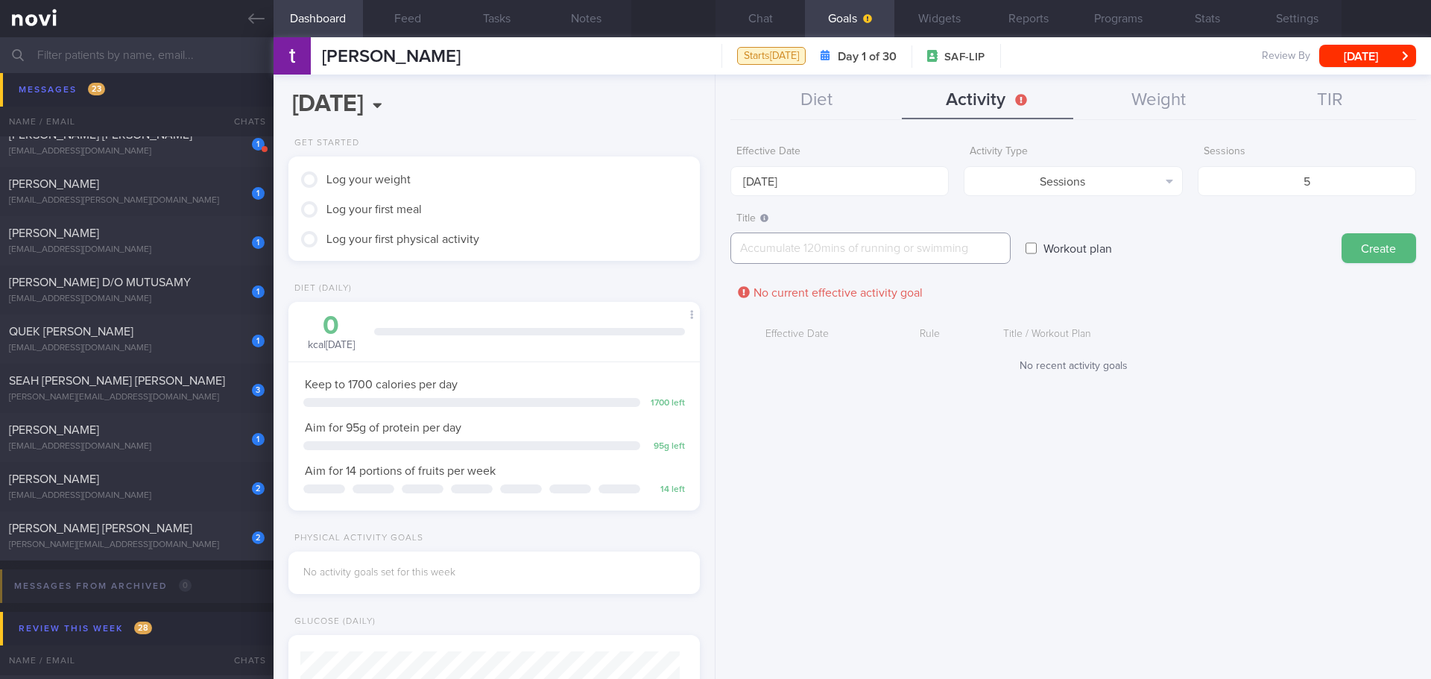
click at [925, 247] on textarea at bounding box center [870, 248] width 280 height 31
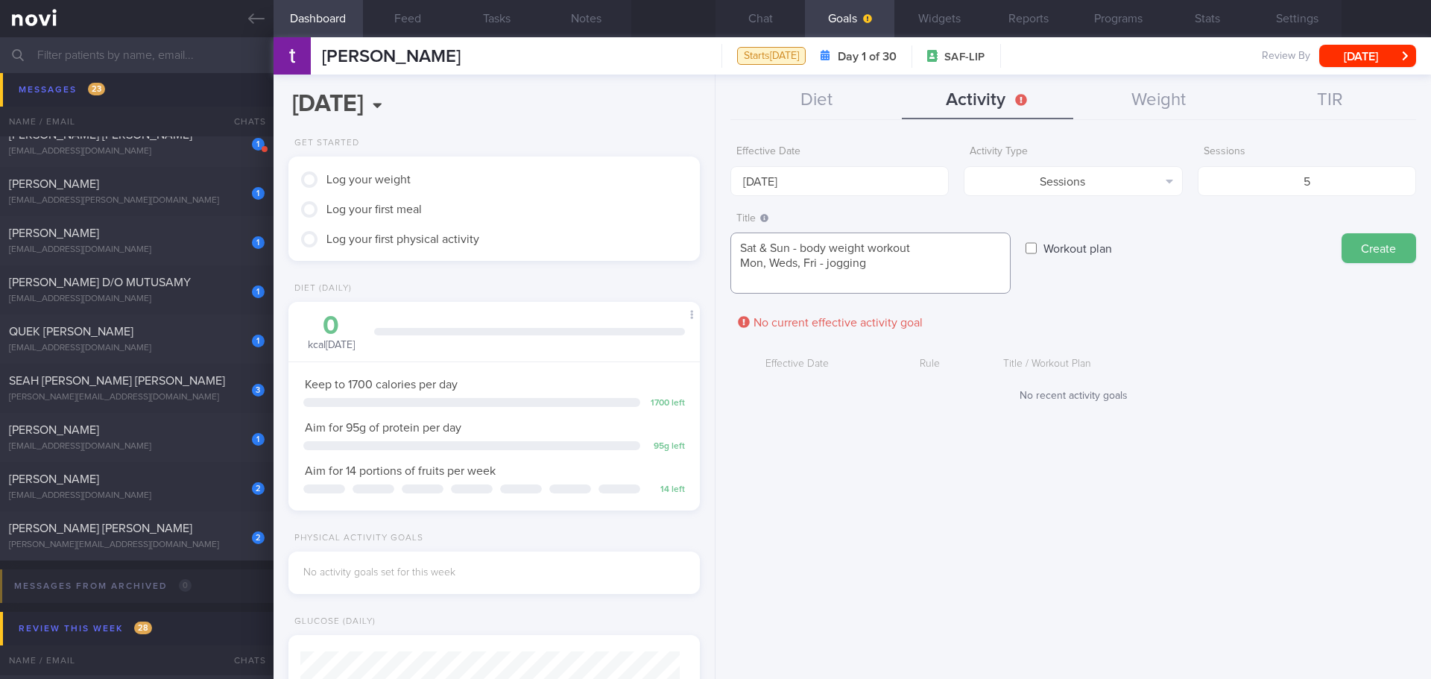
scroll to position [0, 0]
type textarea "Sat & Sun - body weight workout Mon, Weds, Fri - jogging"
click at [1388, 252] on button "Create" at bounding box center [1379, 248] width 75 height 30
type input "[DATE]"
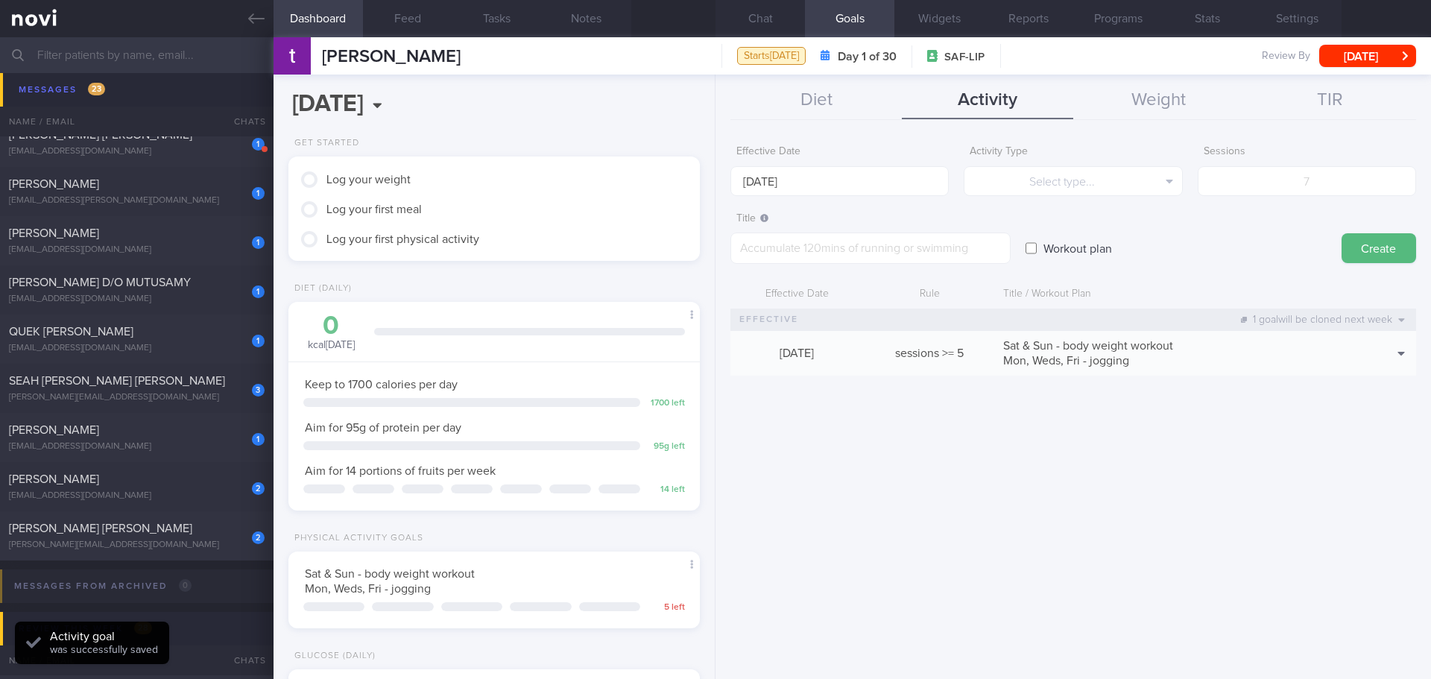
click at [1311, 530] on div "Effective Date [DATE] Activity Type Select type... Select type... Duration Sess…" at bounding box center [1074, 403] width 716 height 552
click at [827, 83] on button "Diet" at bounding box center [815, 100] width 171 height 37
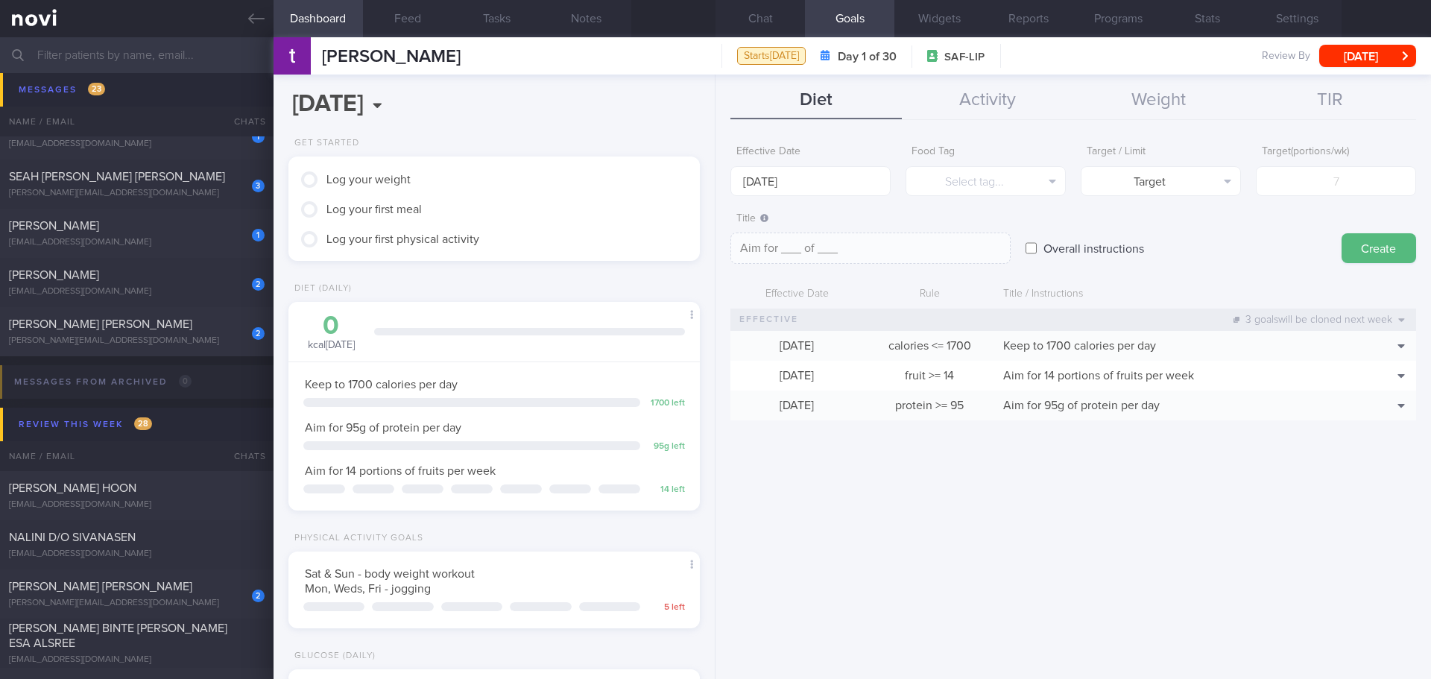
scroll to position [1665, 0]
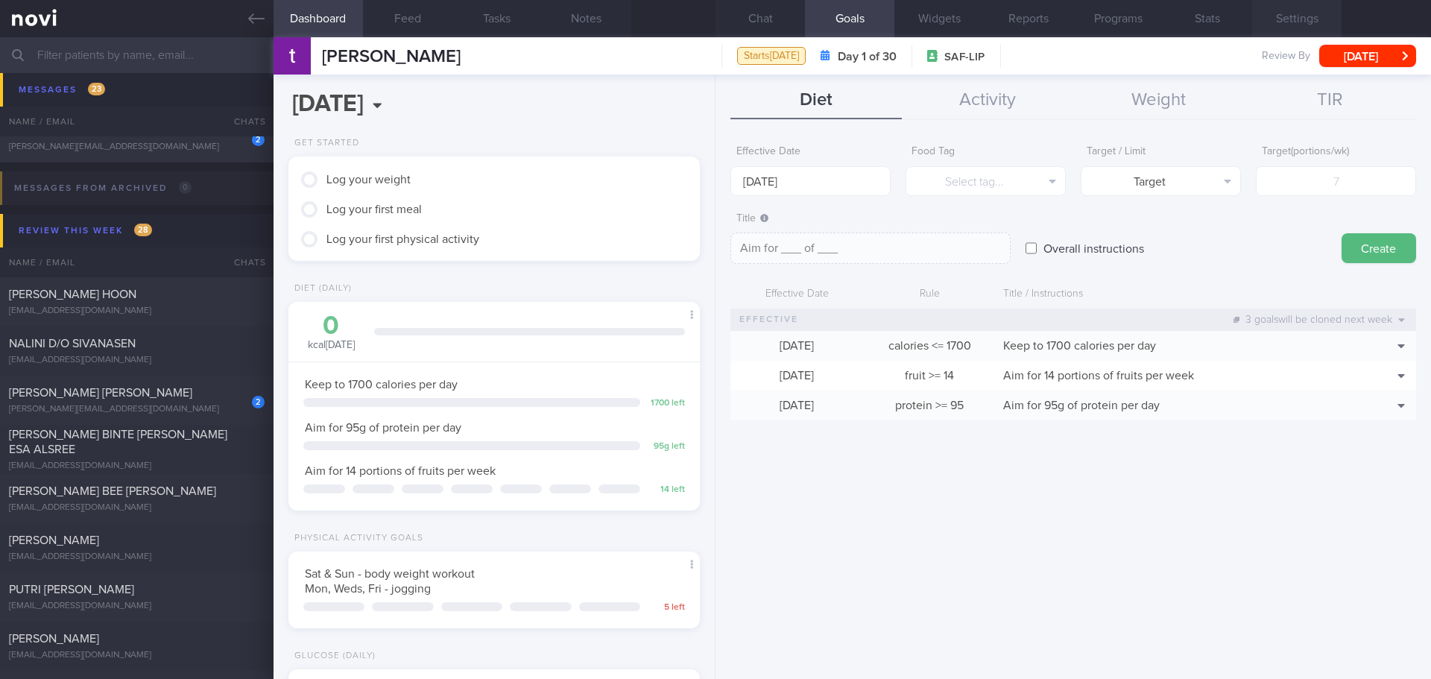
click at [1321, 9] on button "Settings" at bounding box center [1296, 18] width 89 height 37
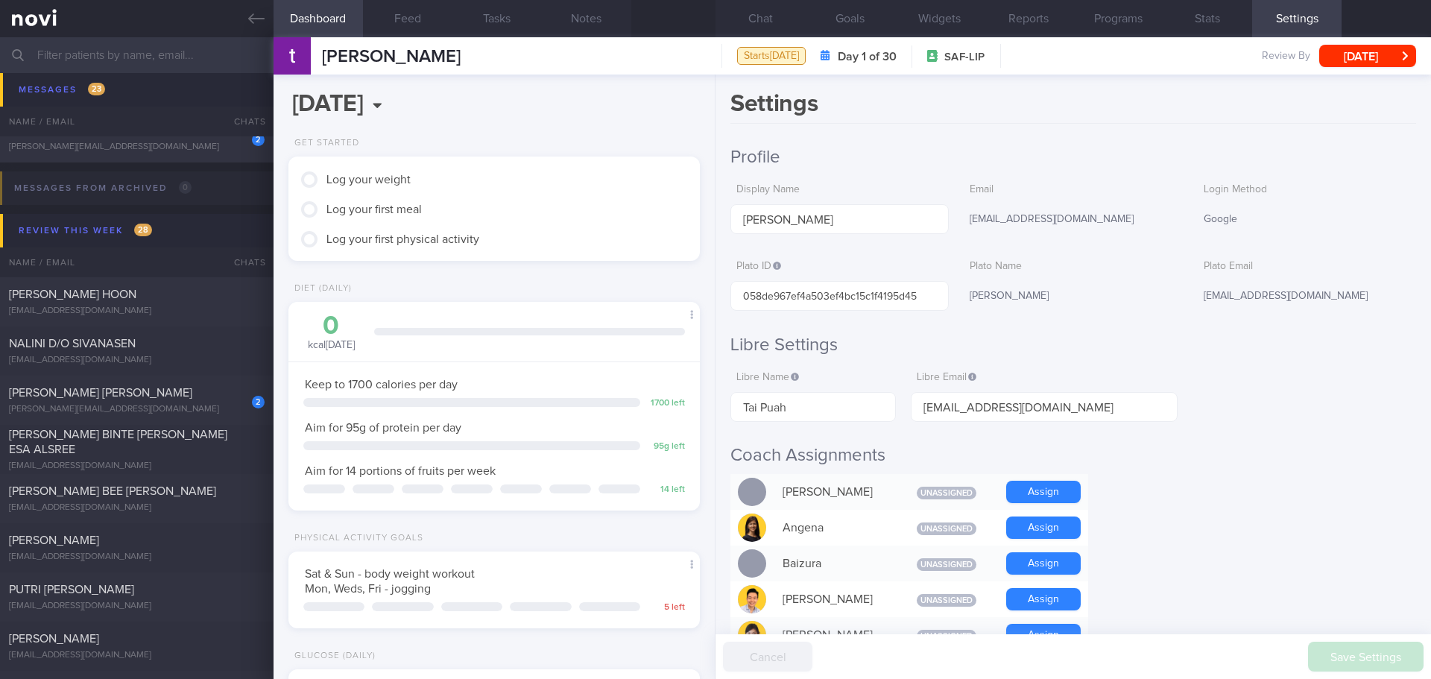
click at [769, 22] on button "Chat" at bounding box center [760, 18] width 89 height 37
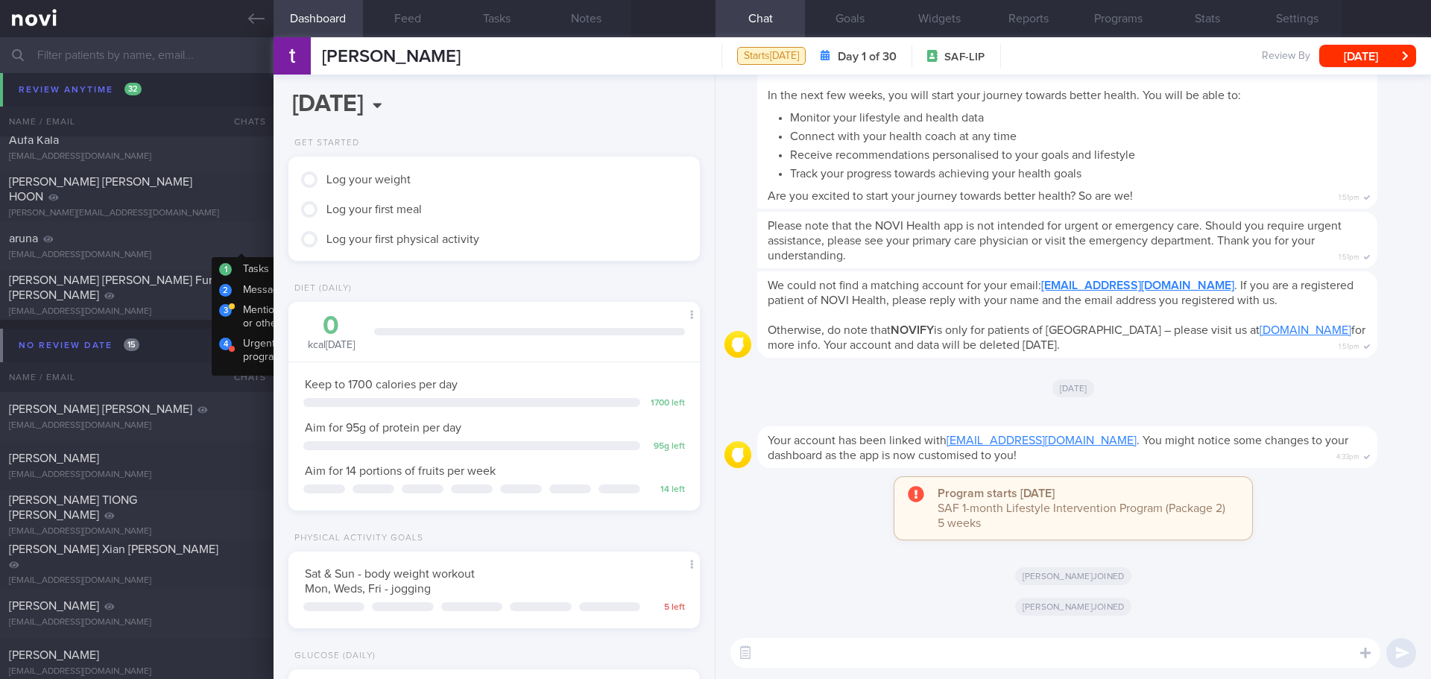
scroll to position [5019, 0]
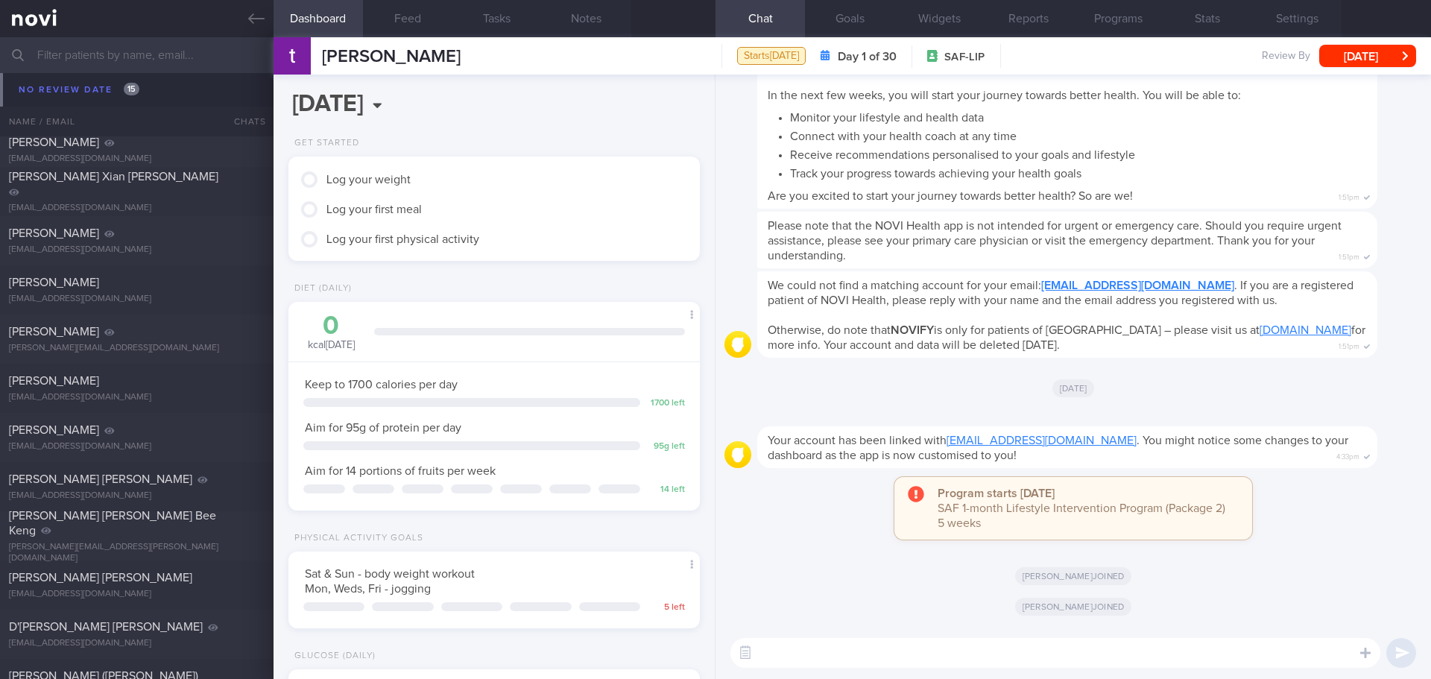
click at [780, 651] on textarea at bounding box center [1055, 653] width 650 height 30
paste textarea "Hi XX, [PERSON_NAME] here. It was nice speaking to you [DATE]. I will be in tou…"
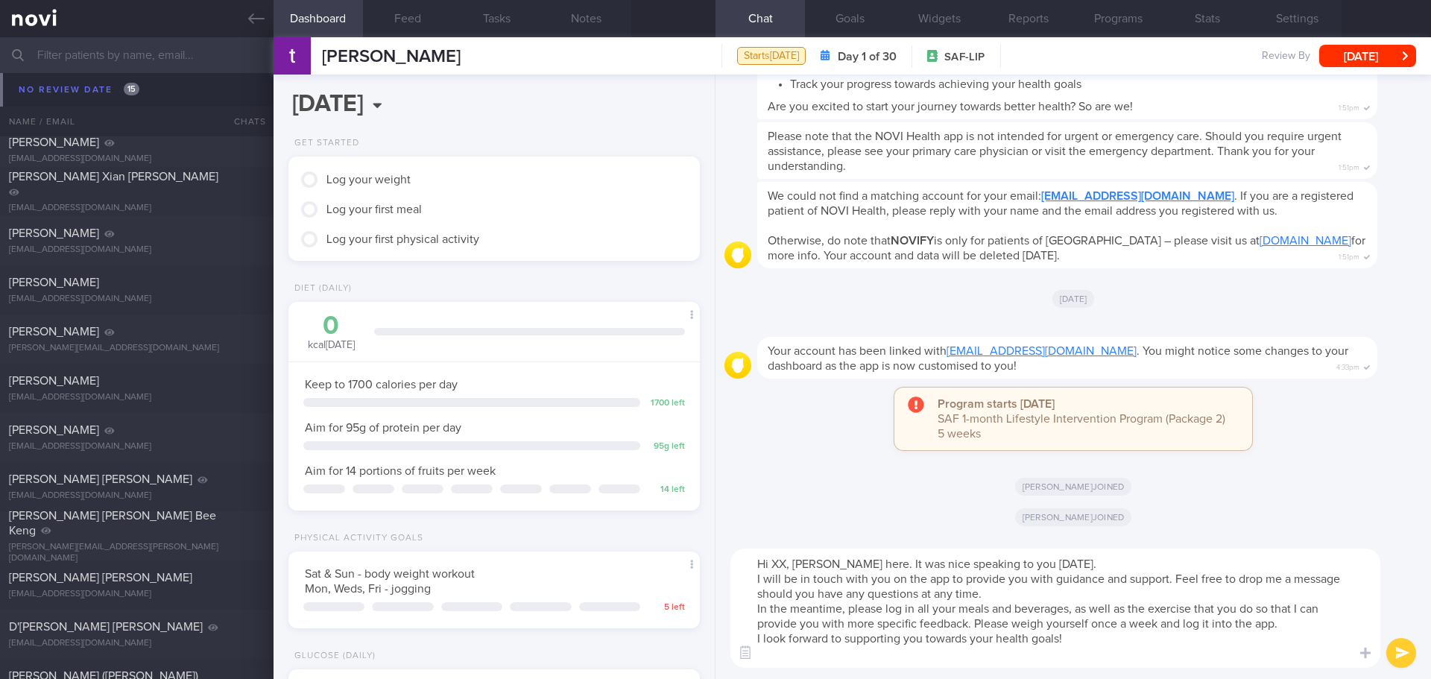
click at [788, 567] on textarea "Hi XX, [PERSON_NAME] here. It was nice speaking to you [DATE]. I will be in tou…" at bounding box center [1055, 608] width 650 height 119
click at [1114, 558] on textarea "Hi [PERSON_NAME], [PERSON_NAME] here. It was nice speaking to you [DATE]. I wil…" at bounding box center [1055, 608] width 650 height 119
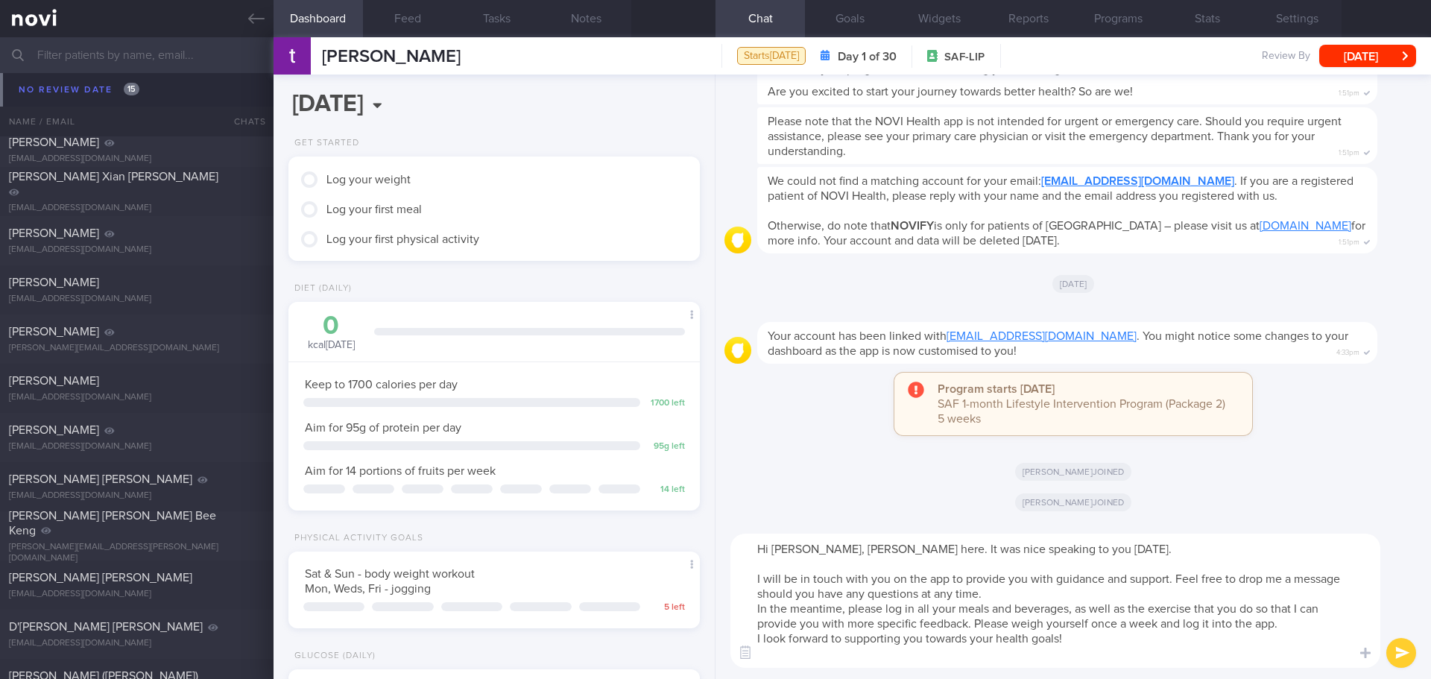
click at [1070, 596] on textarea "Hi [PERSON_NAME], [PERSON_NAME] here. It was nice speaking to you [DATE]. I wil…" at bounding box center [1055, 601] width 650 height 134
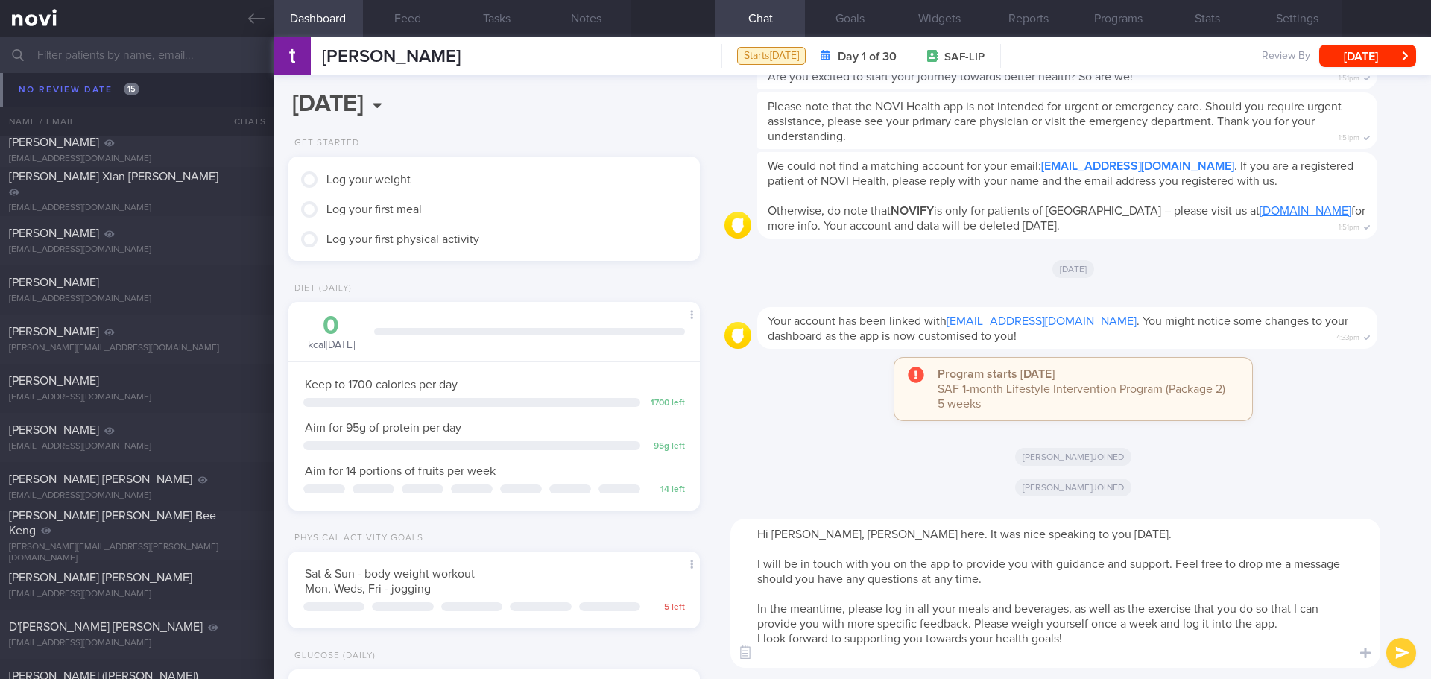
click at [1290, 622] on textarea "Hi [PERSON_NAME], [PERSON_NAME] here. It was nice speaking to you [DATE]. I wil…" at bounding box center [1055, 593] width 650 height 149
click at [1219, 610] on textarea "Hi [PERSON_NAME], [PERSON_NAME] here. It was nice speaking to you [DATE]. I wil…" at bounding box center [1055, 593] width 650 height 149
type textarea "Hi [PERSON_NAME], [PERSON_NAME] here. It was nice speaking to you [DATE]. I wil…"
click at [1404, 646] on button "submit" at bounding box center [1401, 653] width 30 height 30
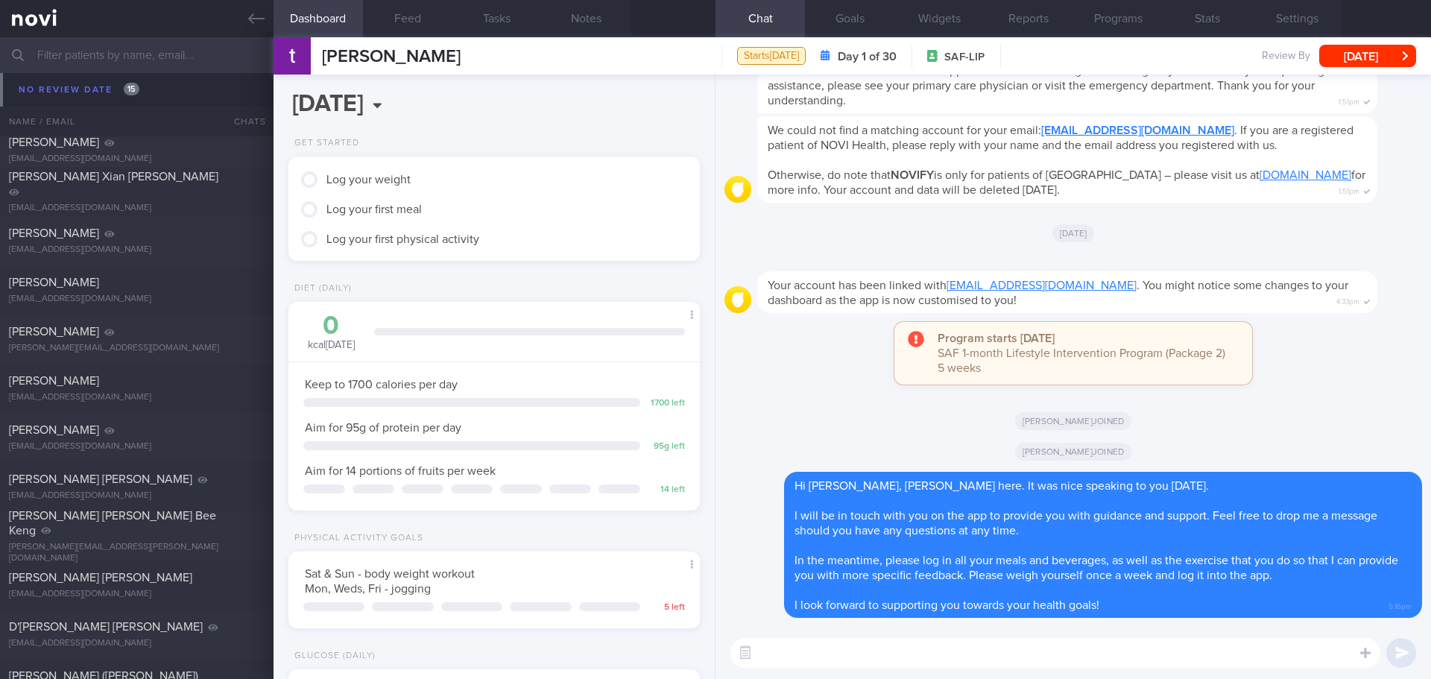
click at [1287, 417] on div "[PERSON_NAME] joined" at bounding box center [1074, 415] width 698 height 31
click at [1299, 422] on div "[PERSON_NAME] joined" at bounding box center [1074, 415] width 698 height 31
click at [1300, 423] on div "[PERSON_NAME] joined" at bounding box center [1074, 415] width 698 height 31
click at [1310, 614] on button "button" at bounding box center [1308, 608] width 30 height 30
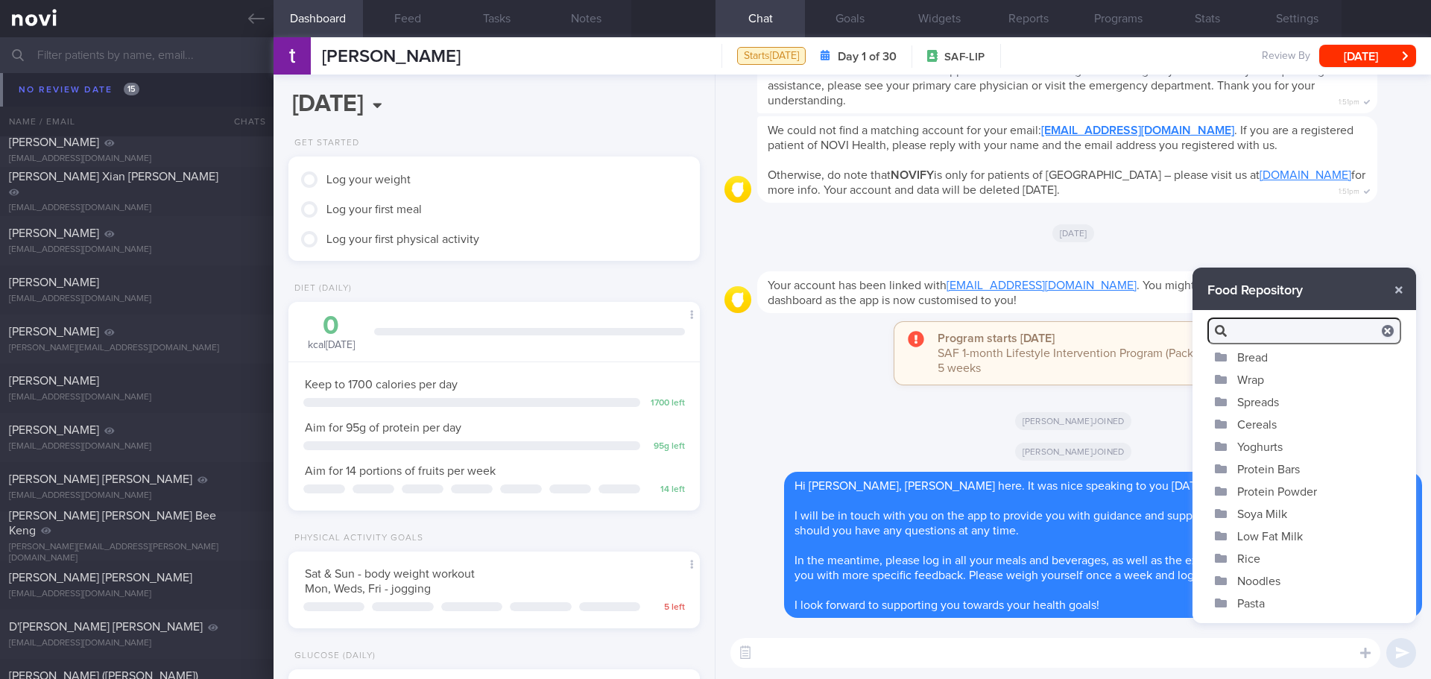
click at [1264, 354] on button "Bread" at bounding box center [1305, 357] width 224 height 22
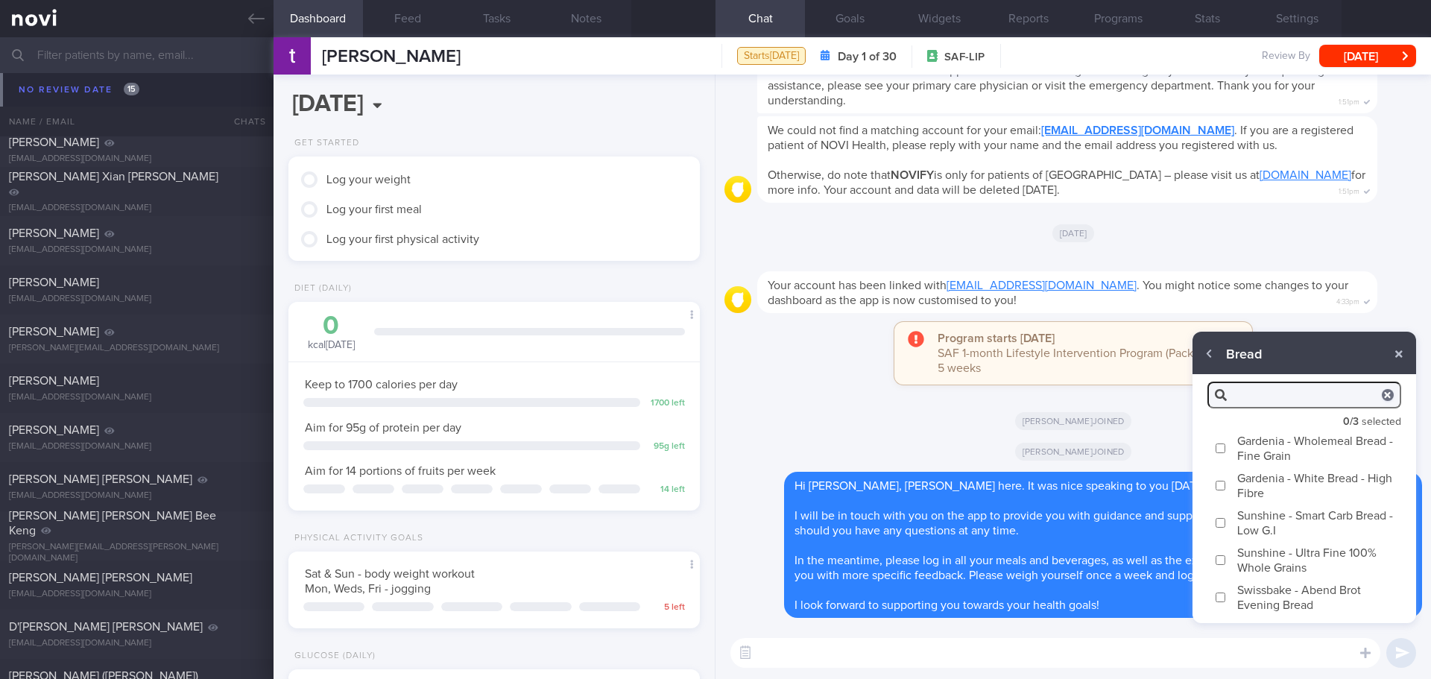
click at [1226, 489] on label "Gardenia - White Bread - High Fibre" at bounding box center [1305, 485] width 224 height 37
click at [1226, 489] on input "Gardenia - White Bread - High Fibre" at bounding box center [1220, 486] width 11 height 10
checkbox input "true"
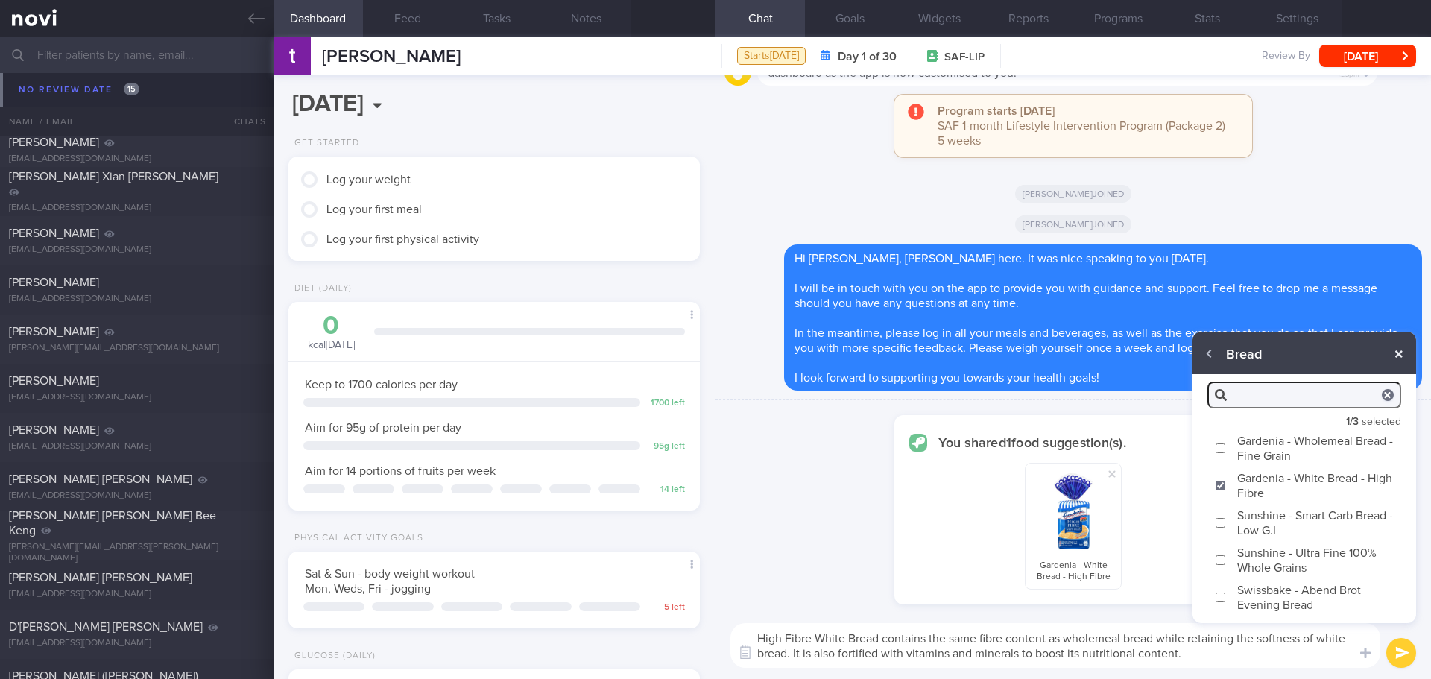
click at [1400, 351] on button "button" at bounding box center [1399, 354] width 27 height 27
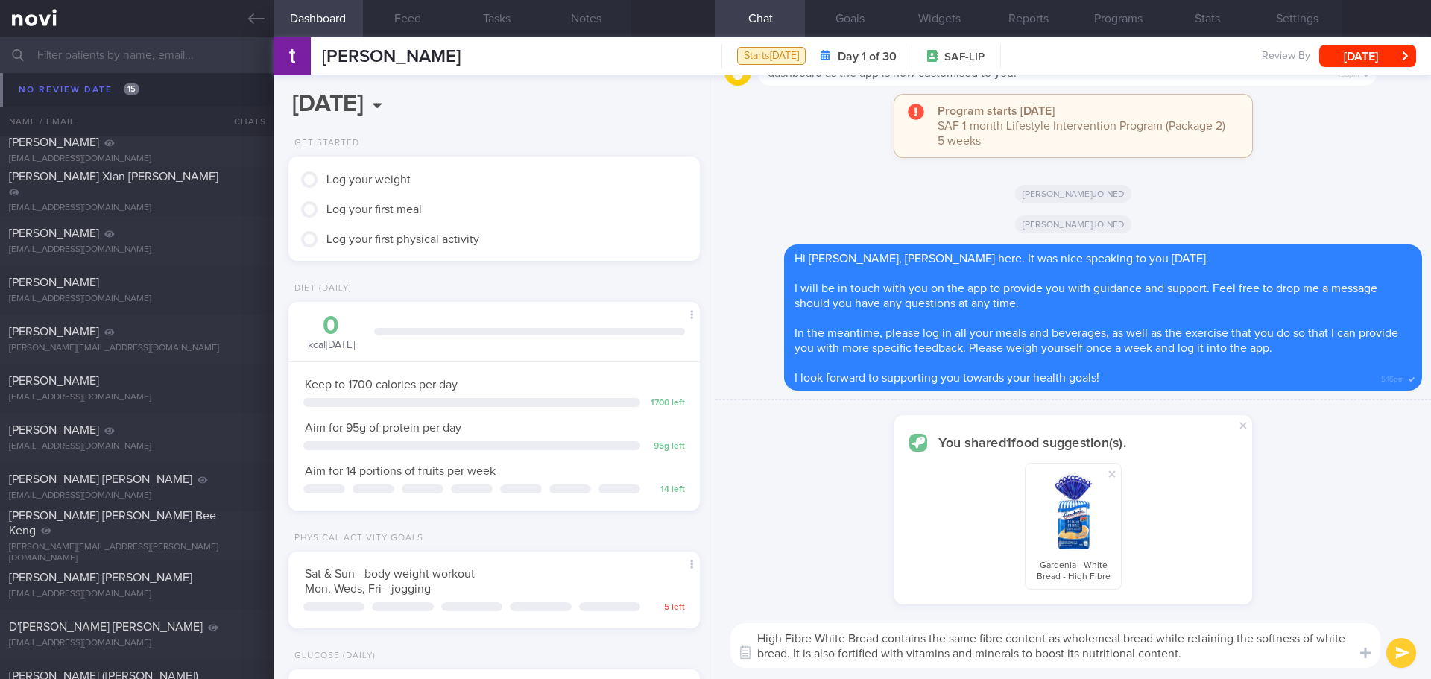
click at [1232, 654] on textarea "High Fibre White Bread contains the same fibre content as wholemeal bread while…" at bounding box center [1055, 645] width 650 height 45
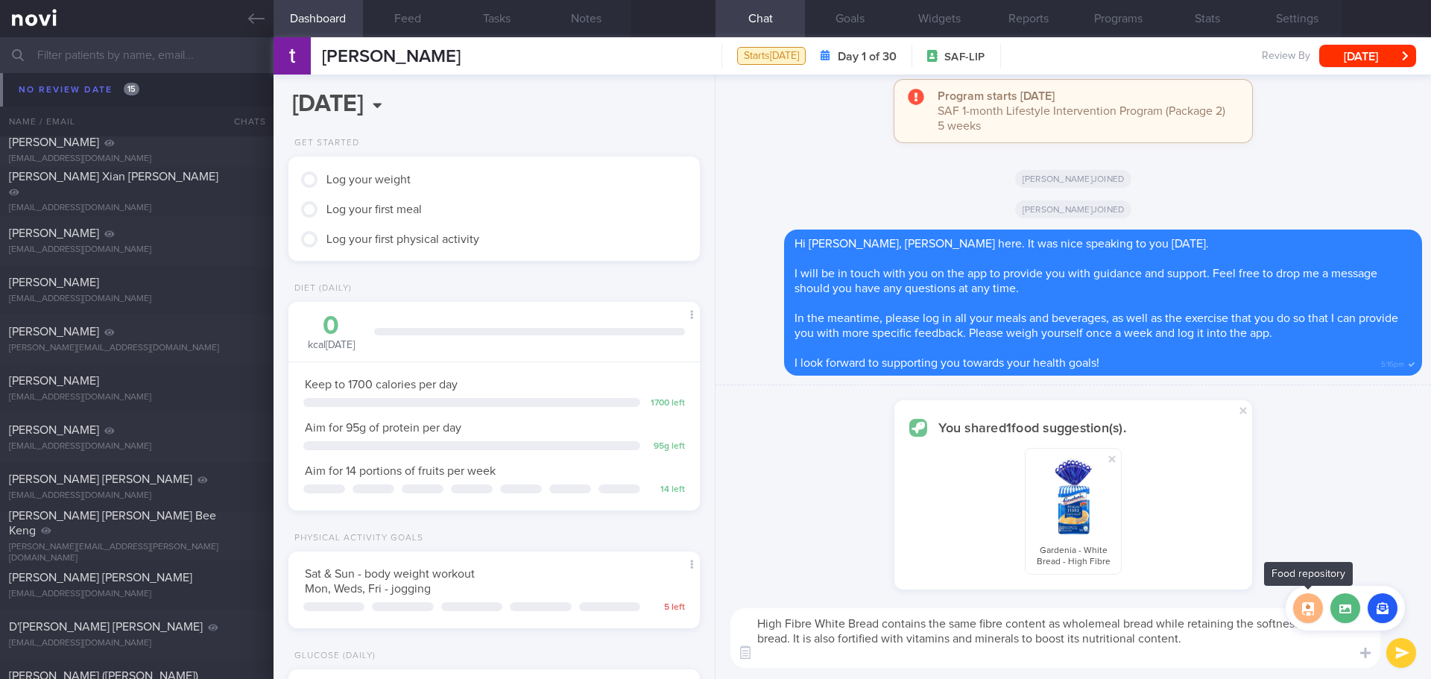
type textarea "High Fibre White Bread contains the same fibre content as wholemeal bread while…"
click at [1313, 607] on button "button" at bounding box center [1308, 608] width 30 height 30
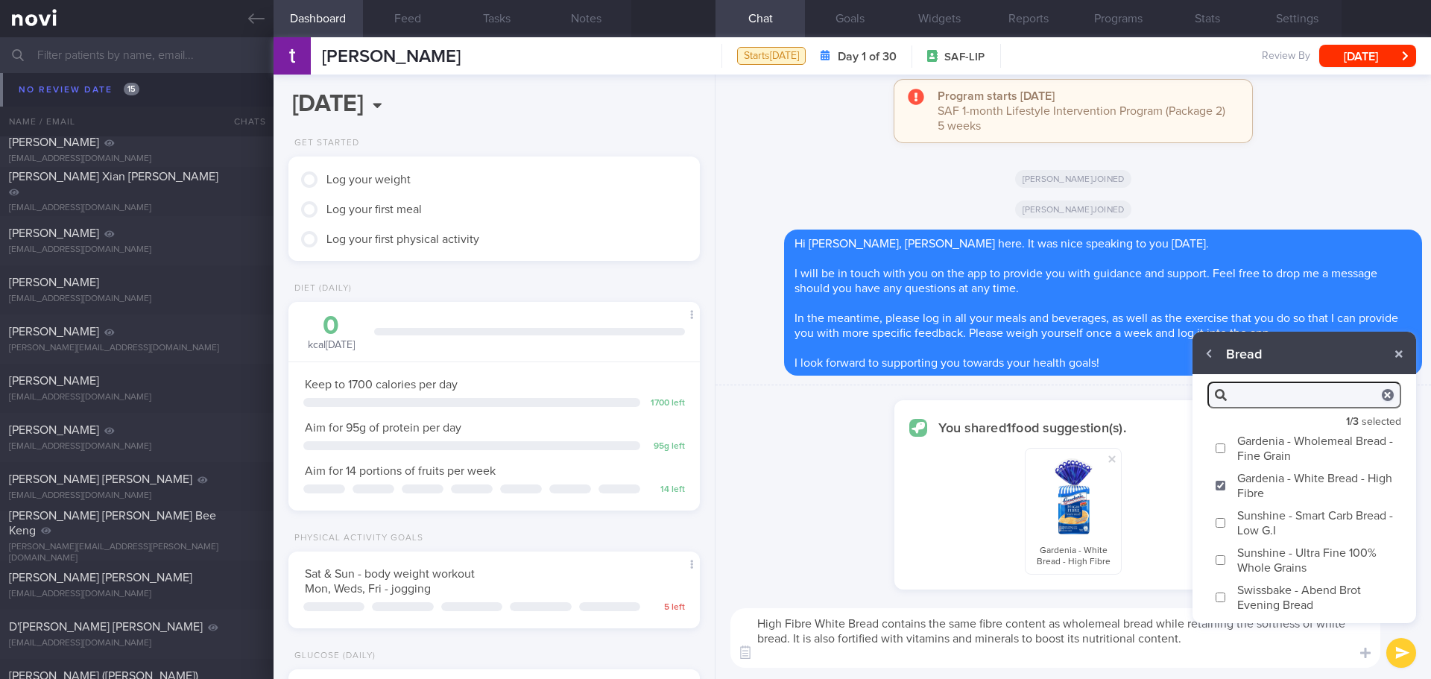
click at [1386, 396] on icon "button" at bounding box center [1388, 395] width 6 height 6
click at [1344, 394] on input "search" at bounding box center [1305, 395] width 194 height 27
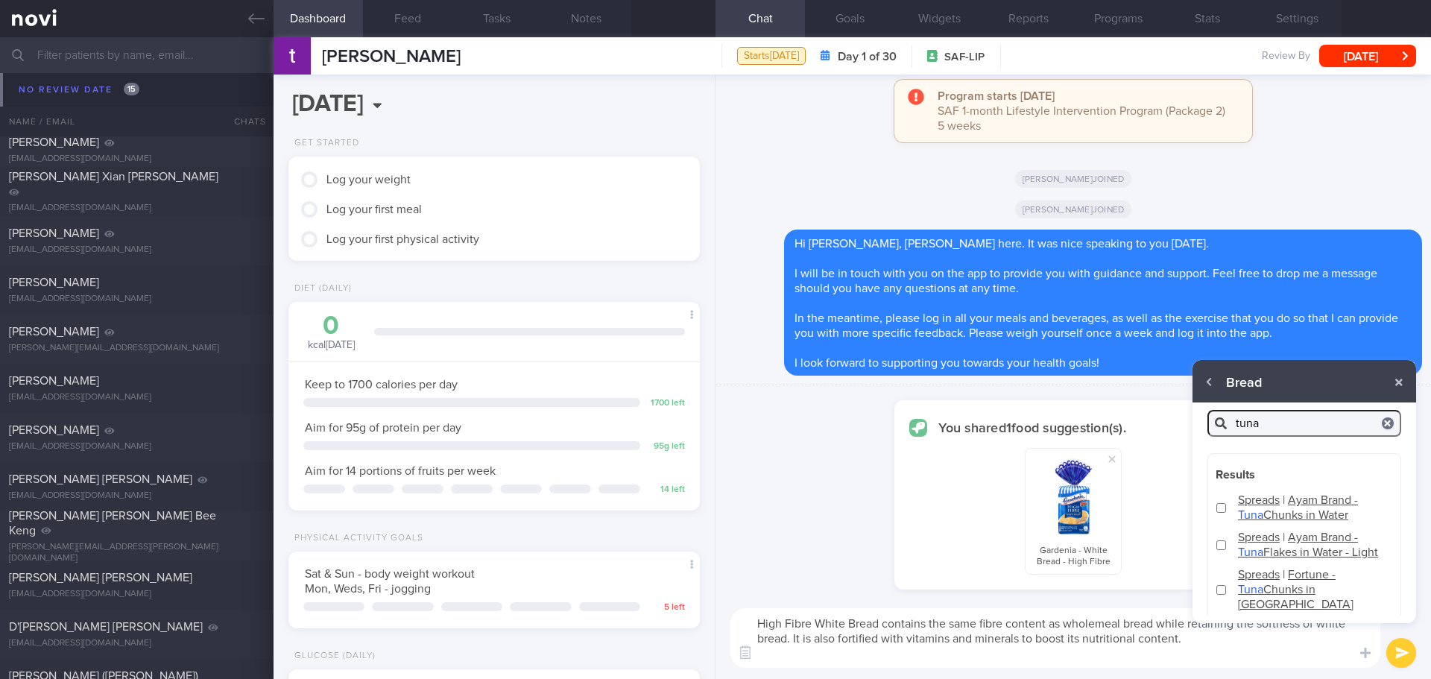
type input "tuna"
click at [1223, 505] on input "checkbox" at bounding box center [1221, 508] width 11 height 10
checkbox input "true"
type textarea "High Fibre White Bread contains the same fibre content as wholemeal bread while…"
checkbox input "true"
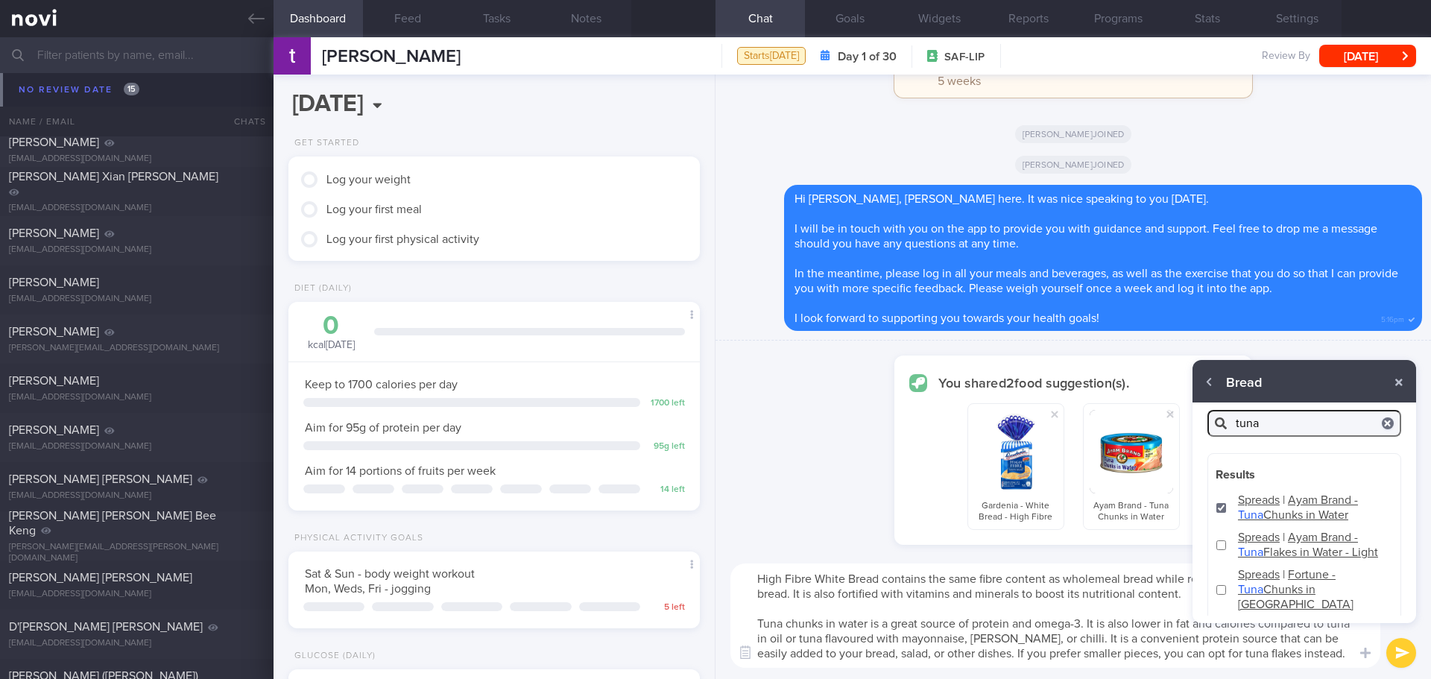
click at [1219, 595] on input "checkbox" at bounding box center [1221, 590] width 11 height 10
checkbox input "true"
type textarea "High Fibre White Bread contains the same fibre content as wholemeal bread while…"
checkbox input "true"
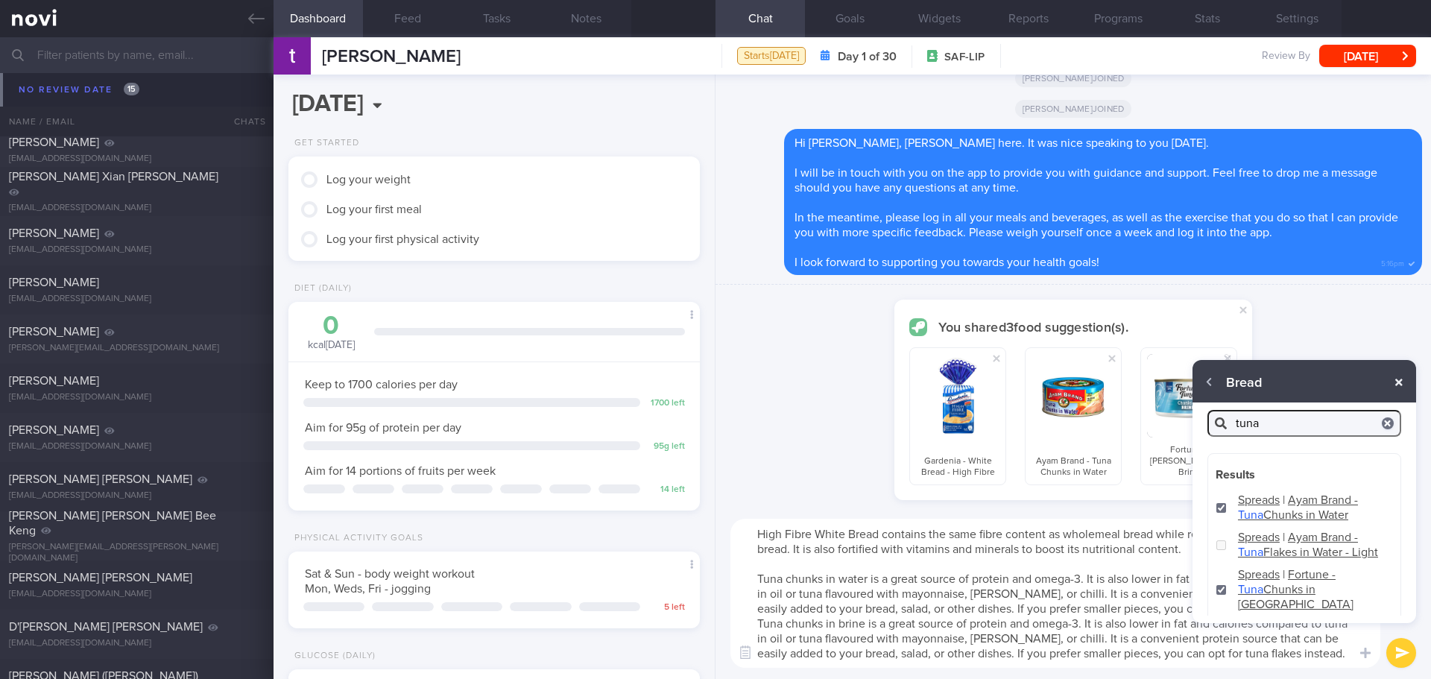
click at [1403, 386] on button "button" at bounding box center [1399, 382] width 27 height 27
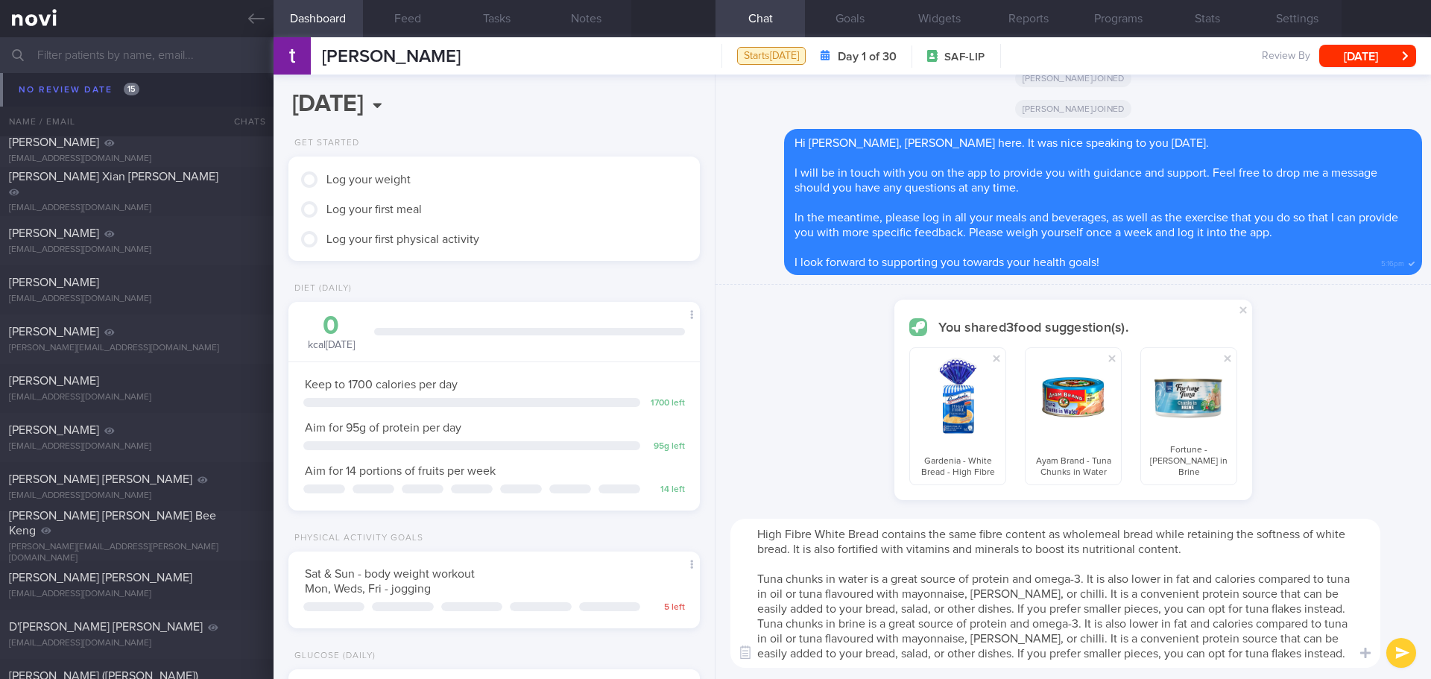
click at [1327, 607] on textarea "High Fibre White Bread contains the same fibre content as wholemeal bread while…" at bounding box center [1055, 593] width 650 height 149
drag, startPoint x: 1299, startPoint y: 657, endPoint x: 751, endPoint y: 626, distance: 548.8
click at [751, 626] on textarea "High Fibre White Bread contains the same fibre content as wholemeal bread while…" at bounding box center [1055, 593] width 650 height 149
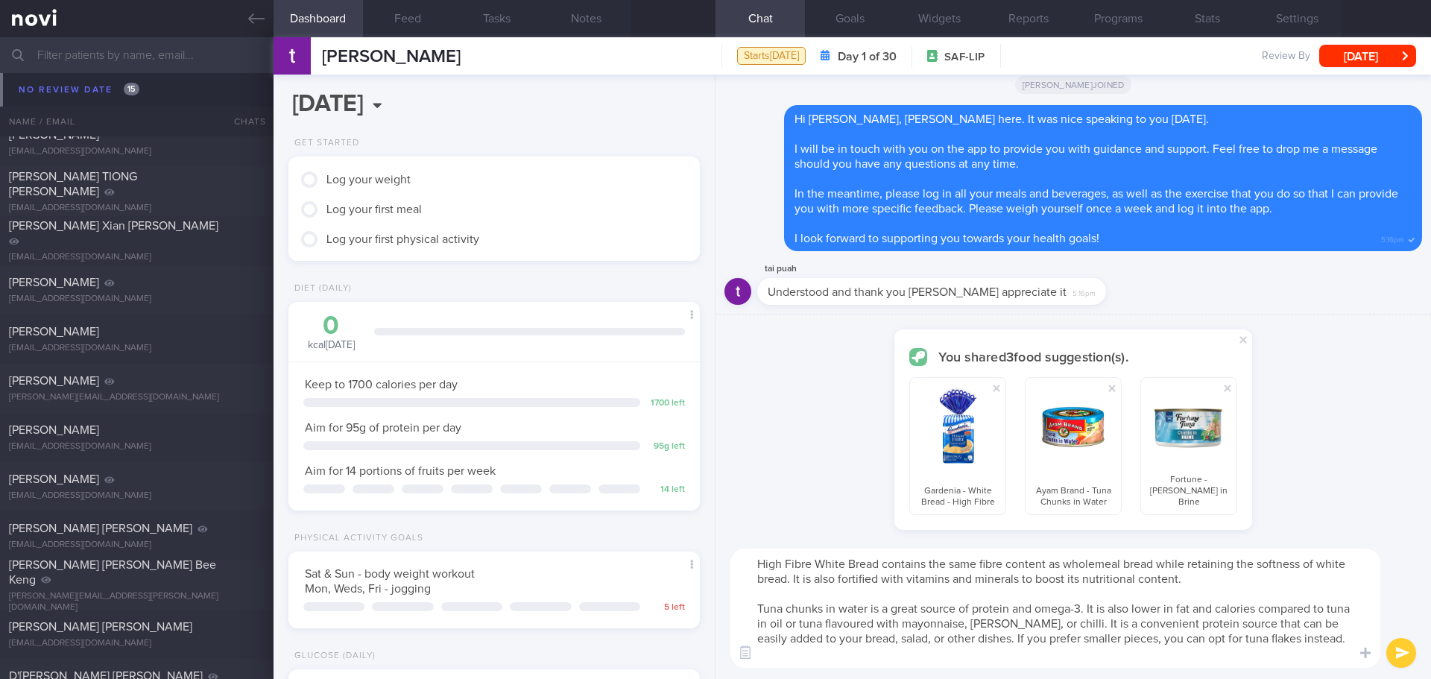
scroll to position [5069, 0]
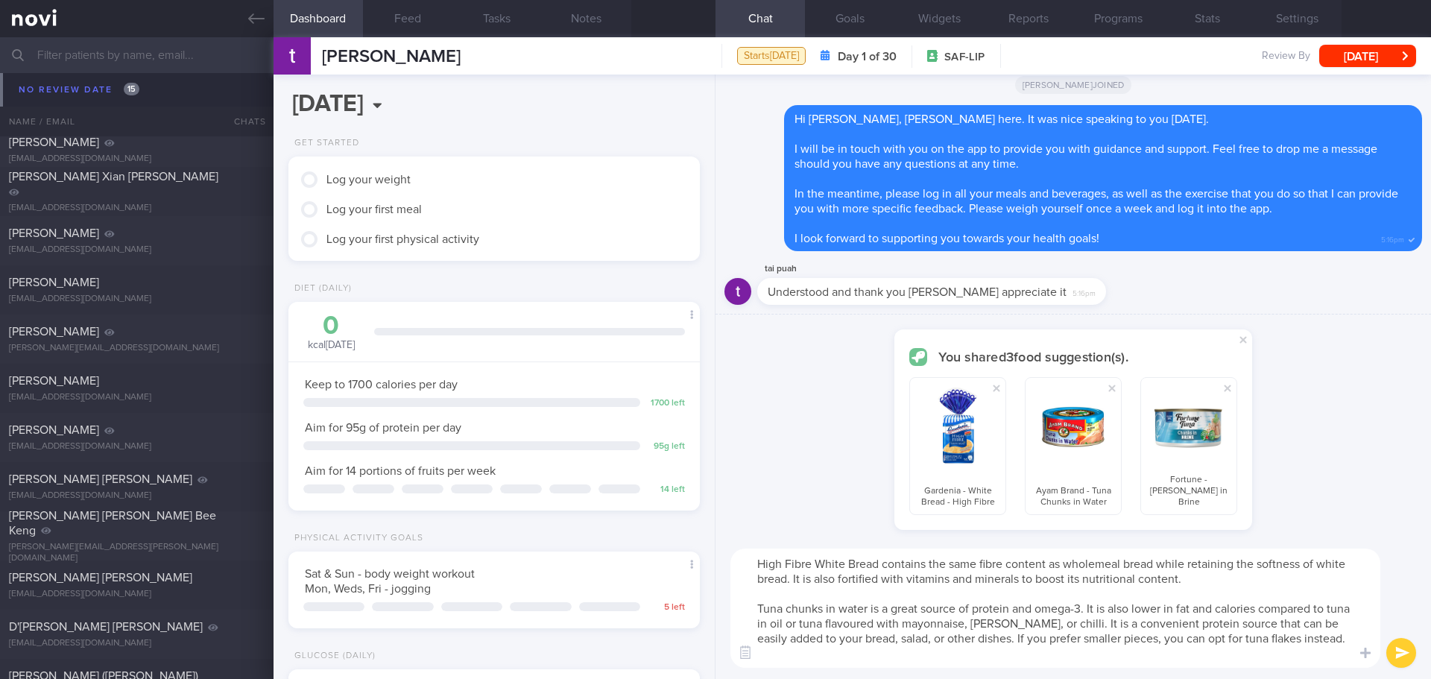
drag, startPoint x: 871, startPoint y: 607, endPoint x: 827, endPoint y: 606, distance: 43.2
click at [827, 606] on textarea "High Fibre White Bread contains the same fibre content as wholemeal bread while…" at bounding box center [1055, 608] width 650 height 119
click at [1258, 643] on textarea "High Fibre White Bread contains the same fibre content as wholemeal bread while…" at bounding box center [1055, 608] width 650 height 119
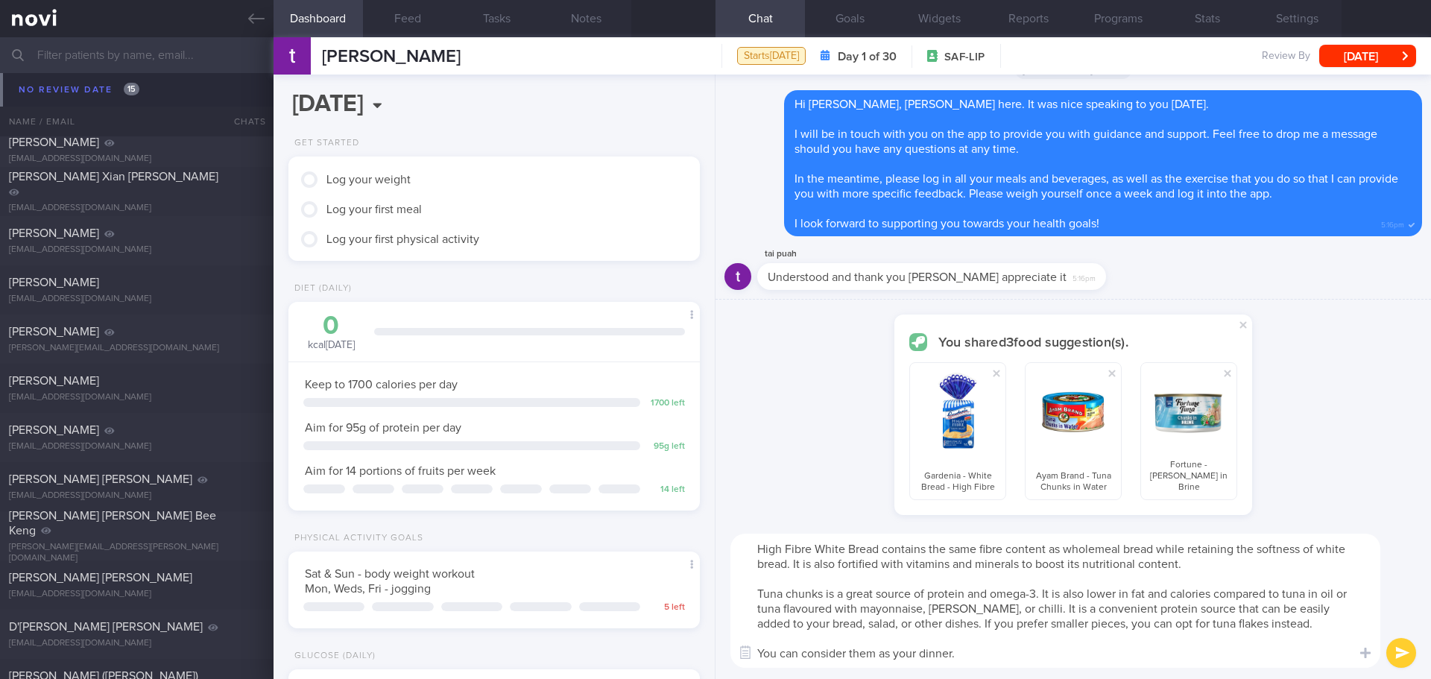
drag, startPoint x: 982, startPoint y: 653, endPoint x: 879, endPoint y: 654, distance: 102.9
click at [879, 654] on textarea "High Fibre White Bread contains the same fibre content as wholemeal bread while…" at bounding box center [1055, 601] width 650 height 134
type textarea "High Fibre White Bread contains the same fibre content as wholemeal bread while…"
click at [1407, 656] on button "submit" at bounding box center [1401, 653] width 30 height 30
checkbox input "false"
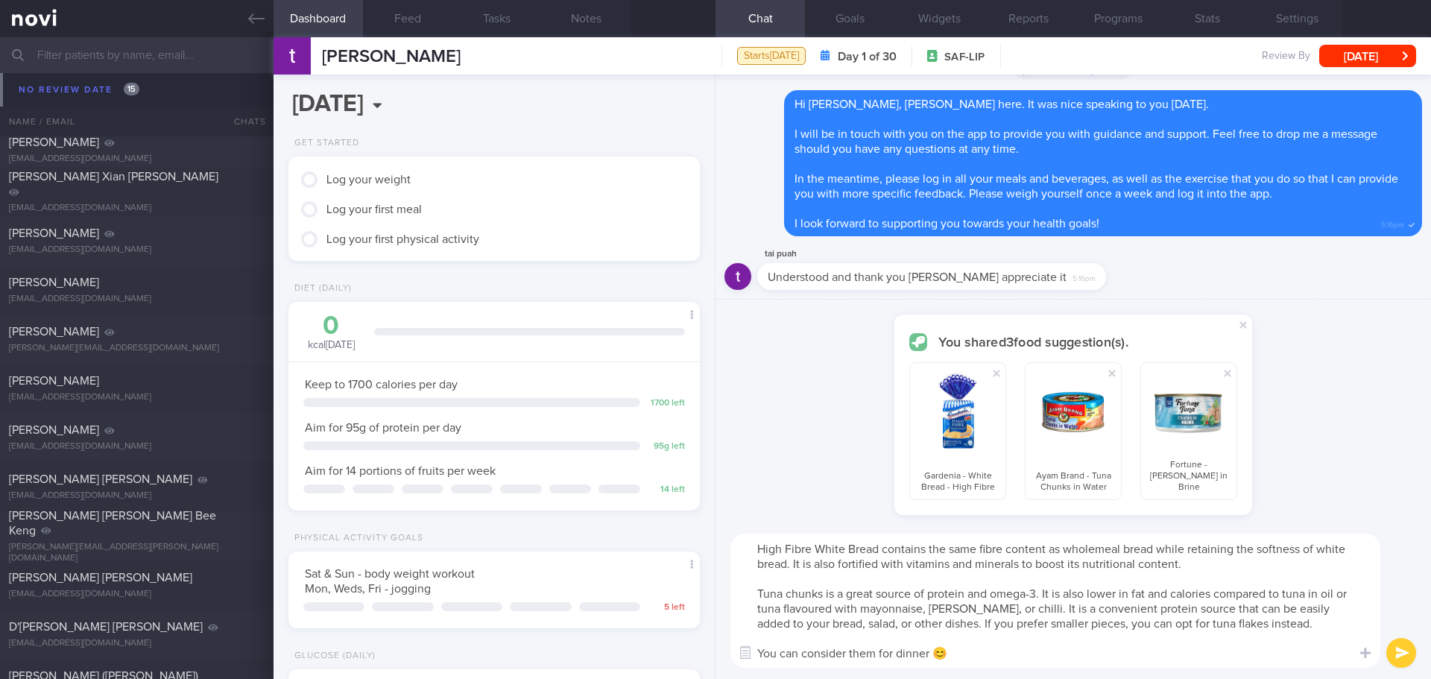
checkbox input "false"
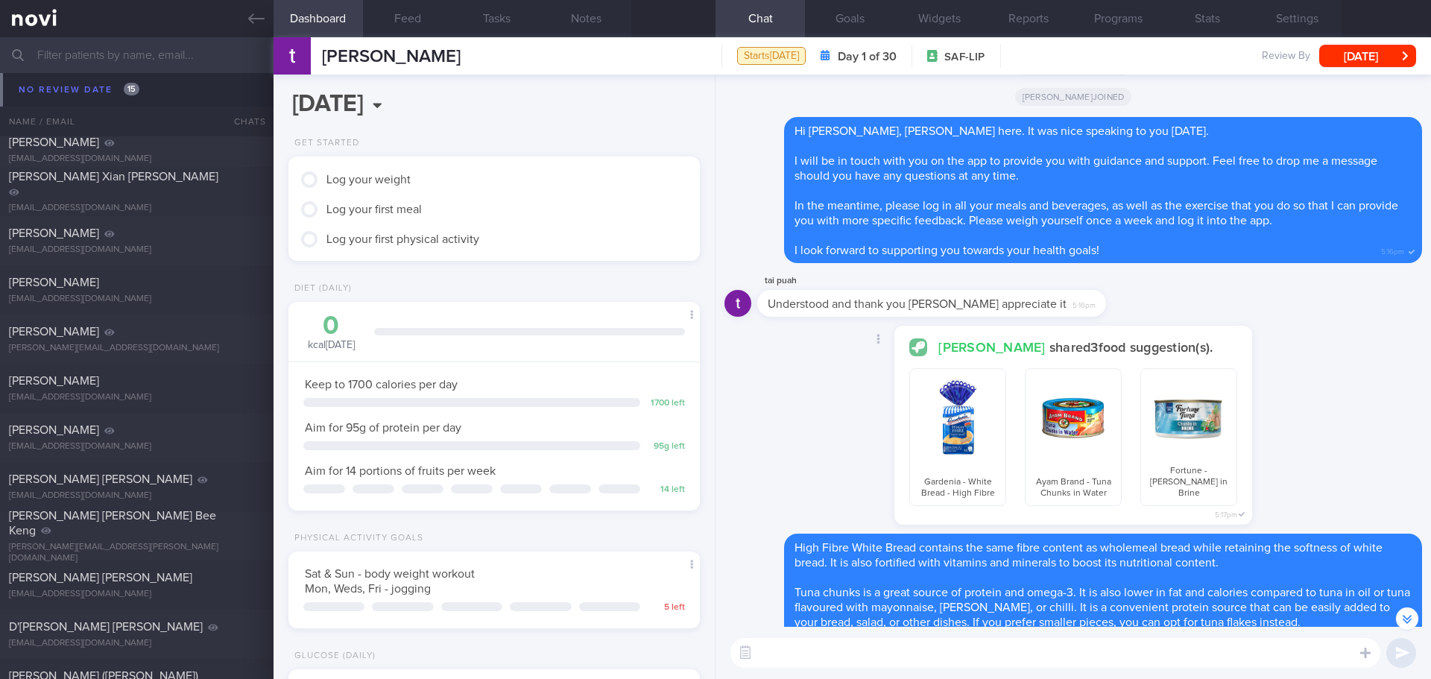
scroll to position [0, 0]
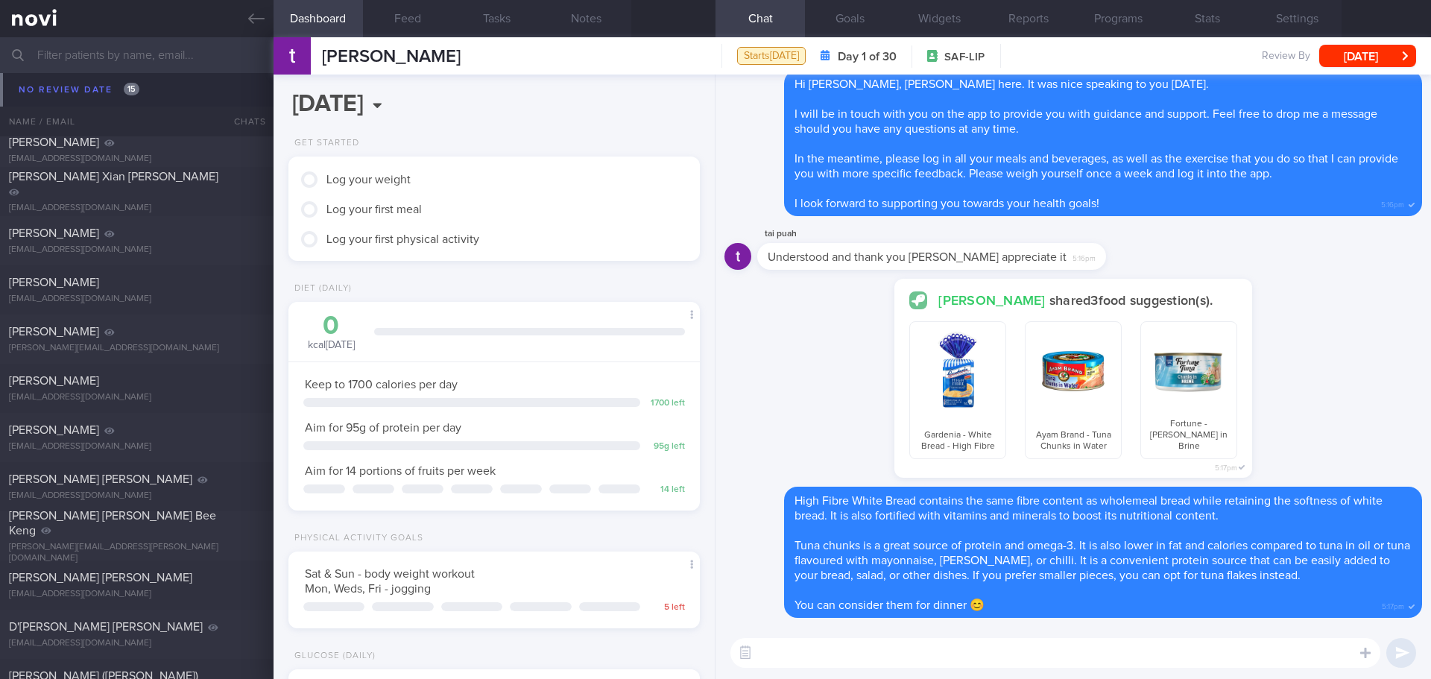
click at [81, 89] on div "[PERSON_NAME]" at bounding box center [135, 85] width 252 height 15
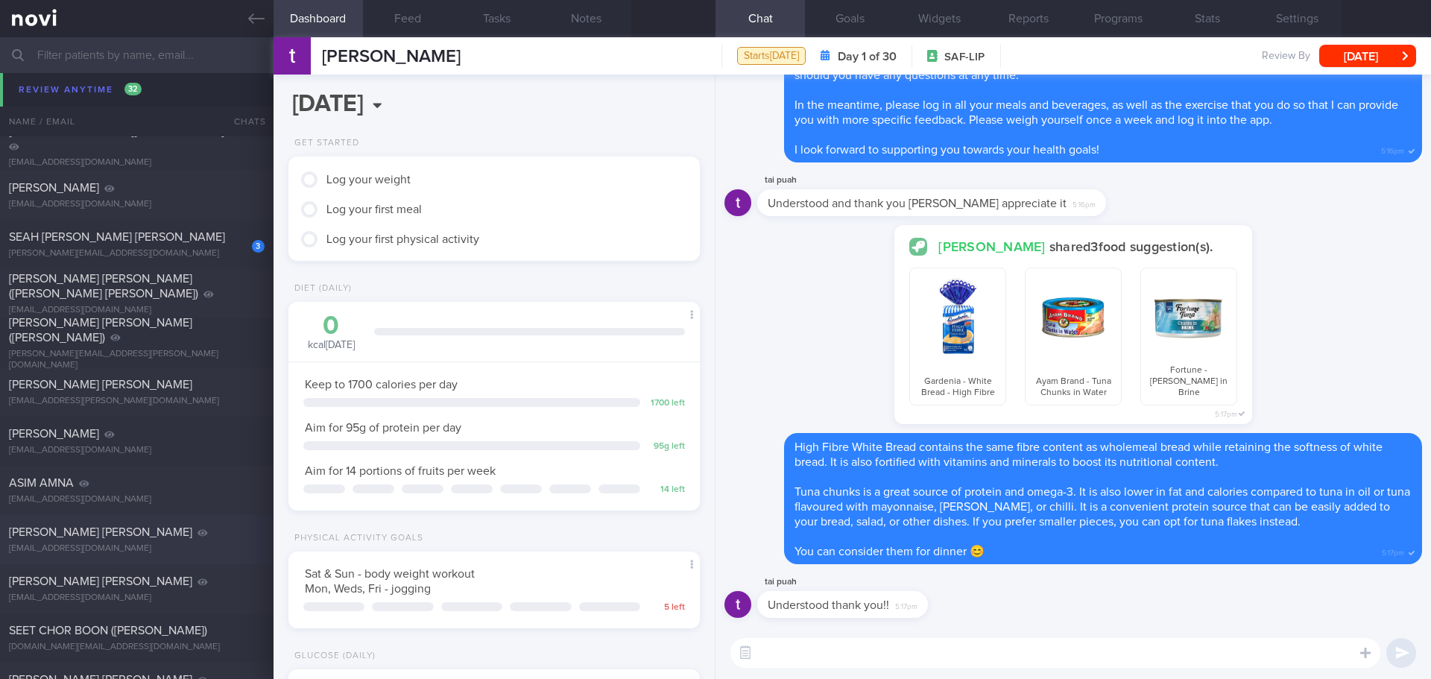
scroll to position [3517, 0]
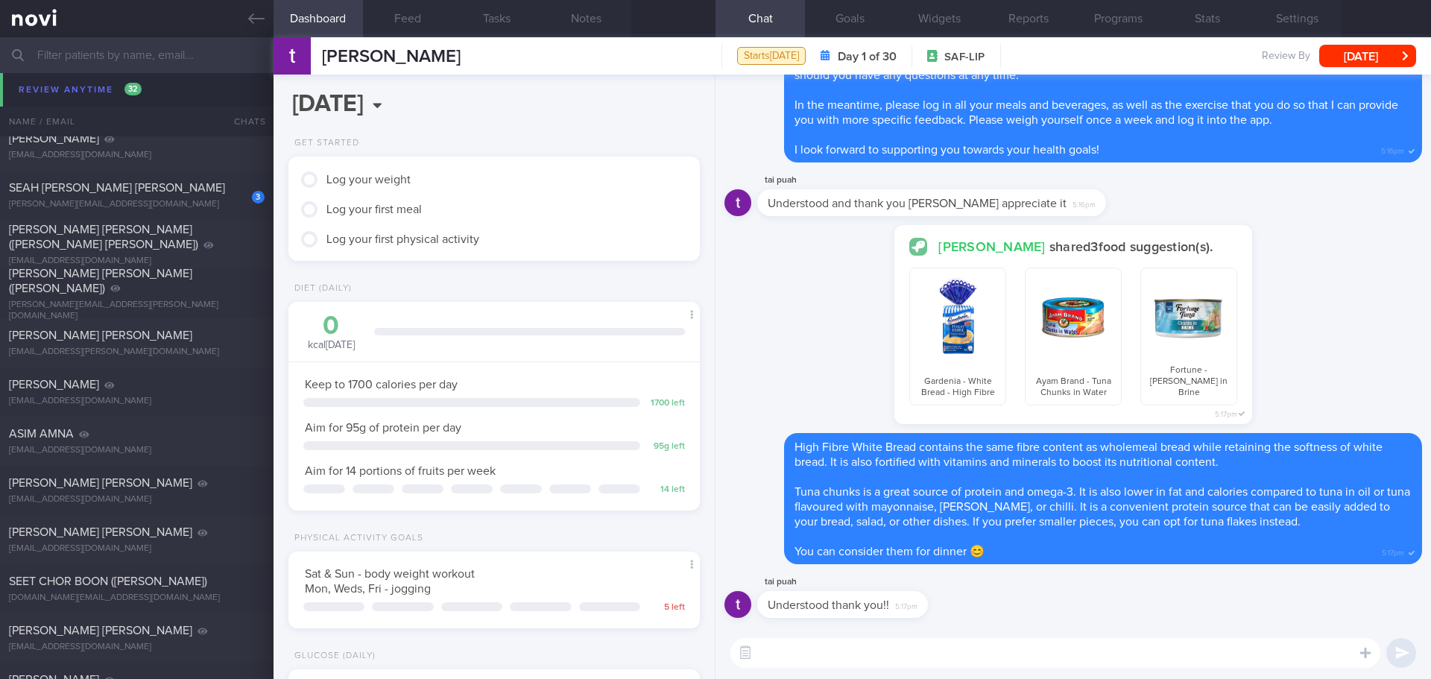
click at [133, 49] on input "text" at bounding box center [715, 55] width 1431 height 36
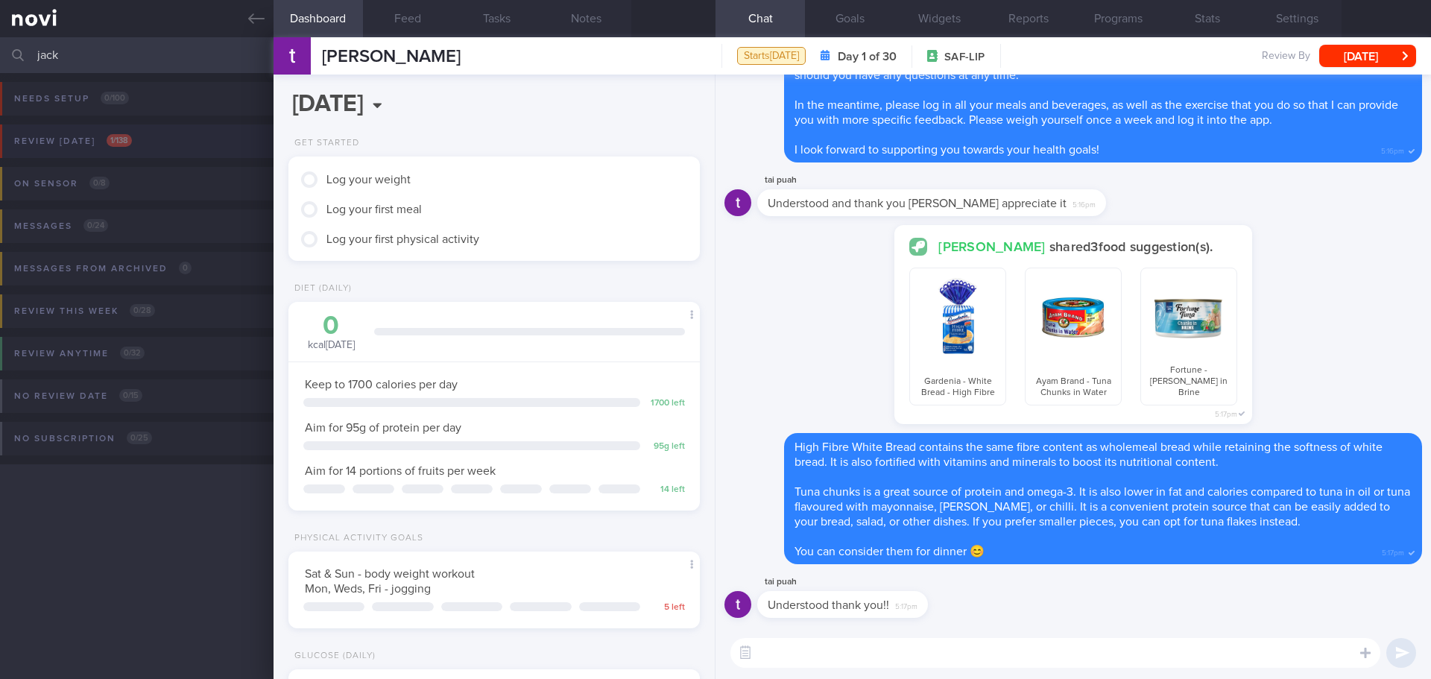
type input "jack"
click at [89, 139] on div "Review [DATE] 1 / 138" at bounding box center [72, 141] width 125 height 20
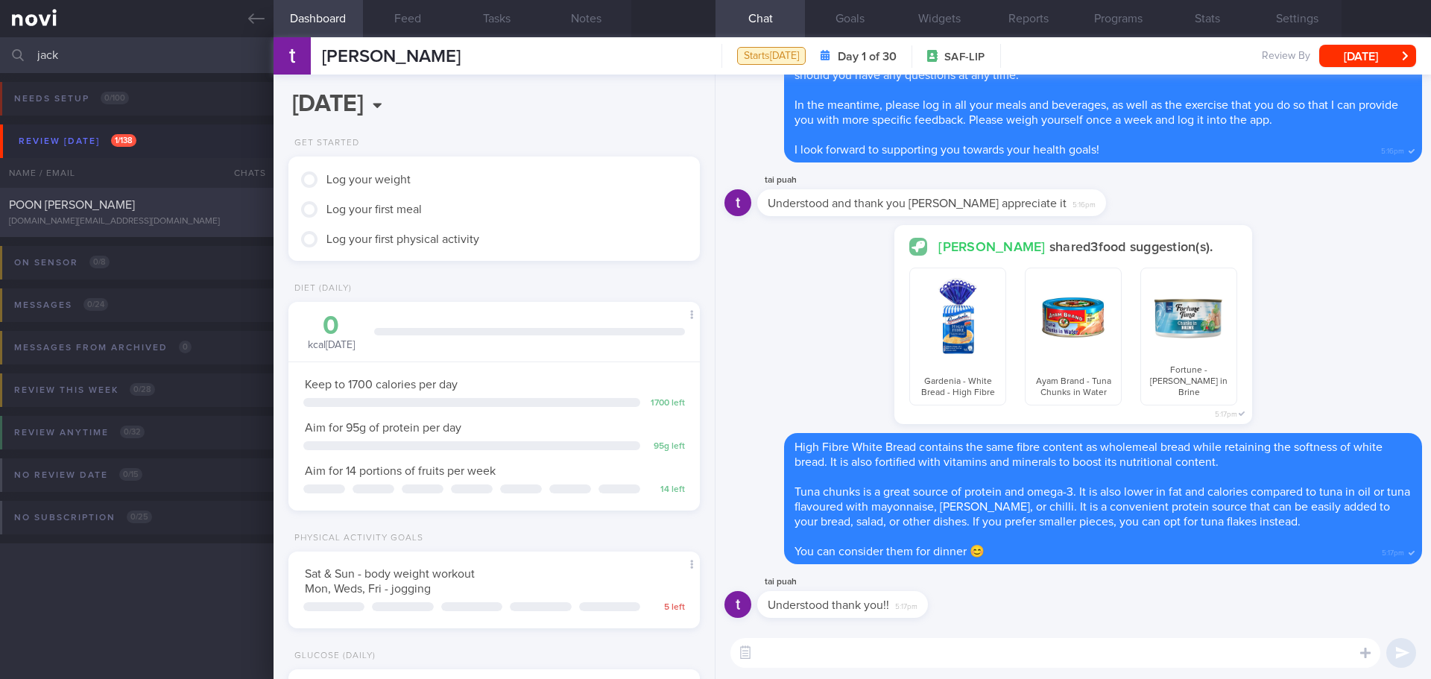
click at [159, 212] on div "POON [PERSON_NAME]" at bounding box center [135, 205] width 252 height 15
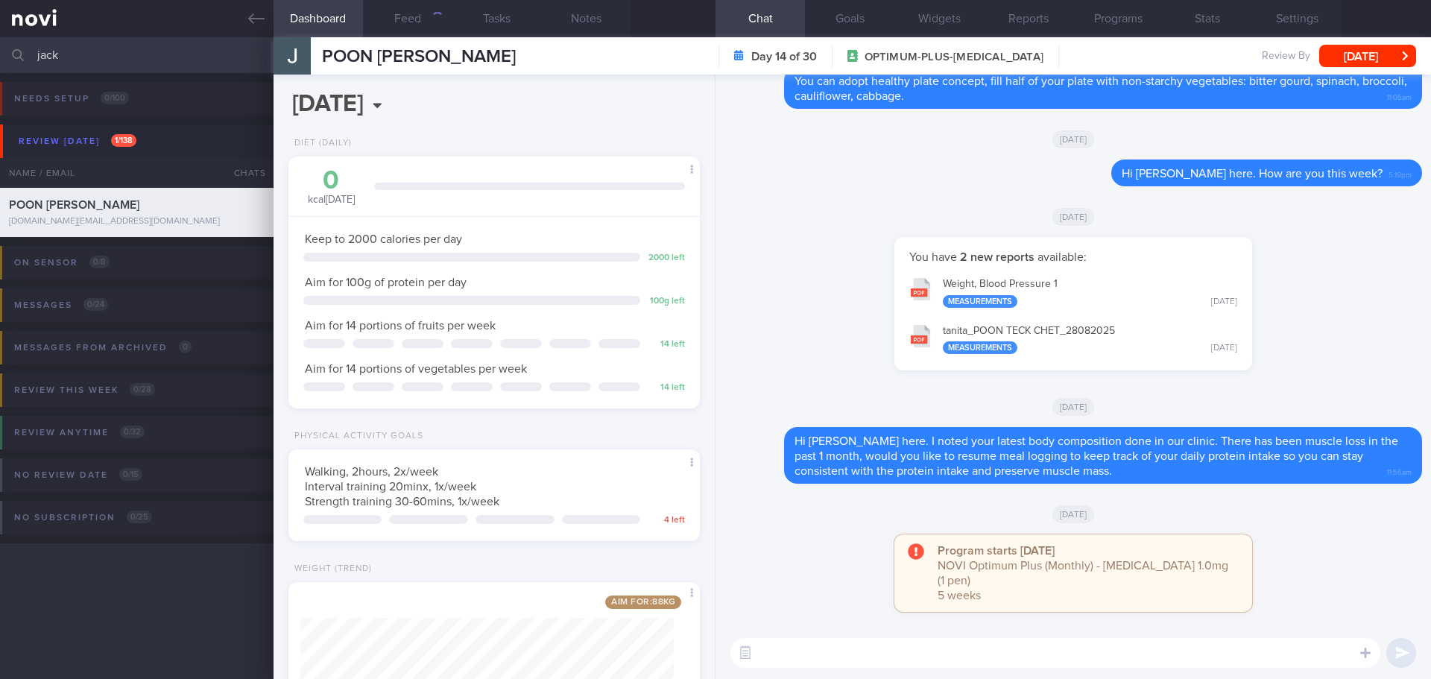
scroll to position [208, 374]
click at [1290, 382] on div "You have 2 new reports available: Weight, Blood Pressure 1 Measurements [DATE] …" at bounding box center [1074, 311] width 698 height 148
click at [967, 651] on textarea at bounding box center [1055, 653] width 650 height 30
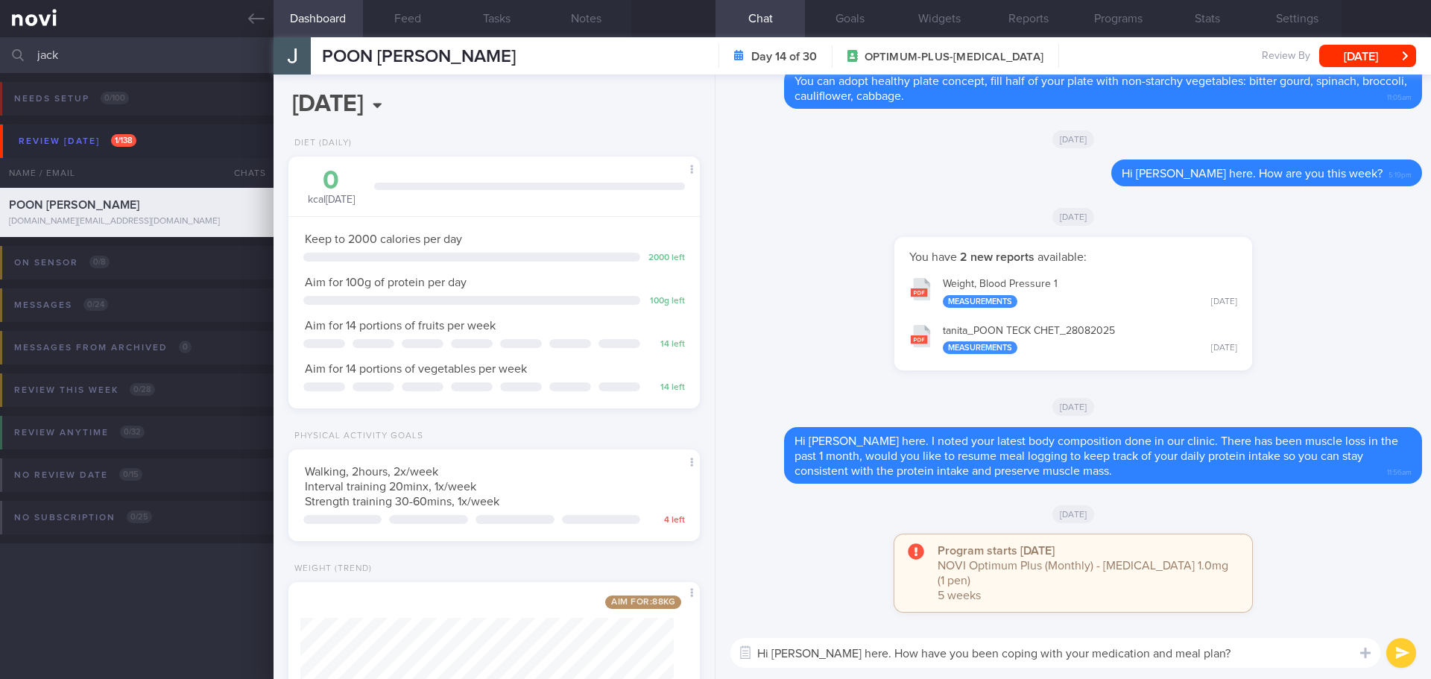
type textarea "Hi [PERSON_NAME] here. How have you been coping with your medication and meal p…"
click at [1271, 660] on textarea "Hi [PERSON_NAME] here. How have you been coping with your medication and meal p…" at bounding box center [1055, 653] width 650 height 30
click at [1295, 660] on textarea "Hi [PERSON_NAME] here. How have you been coping with your medication and meal p…" at bounding box center [1055, 653] width 650 height 30
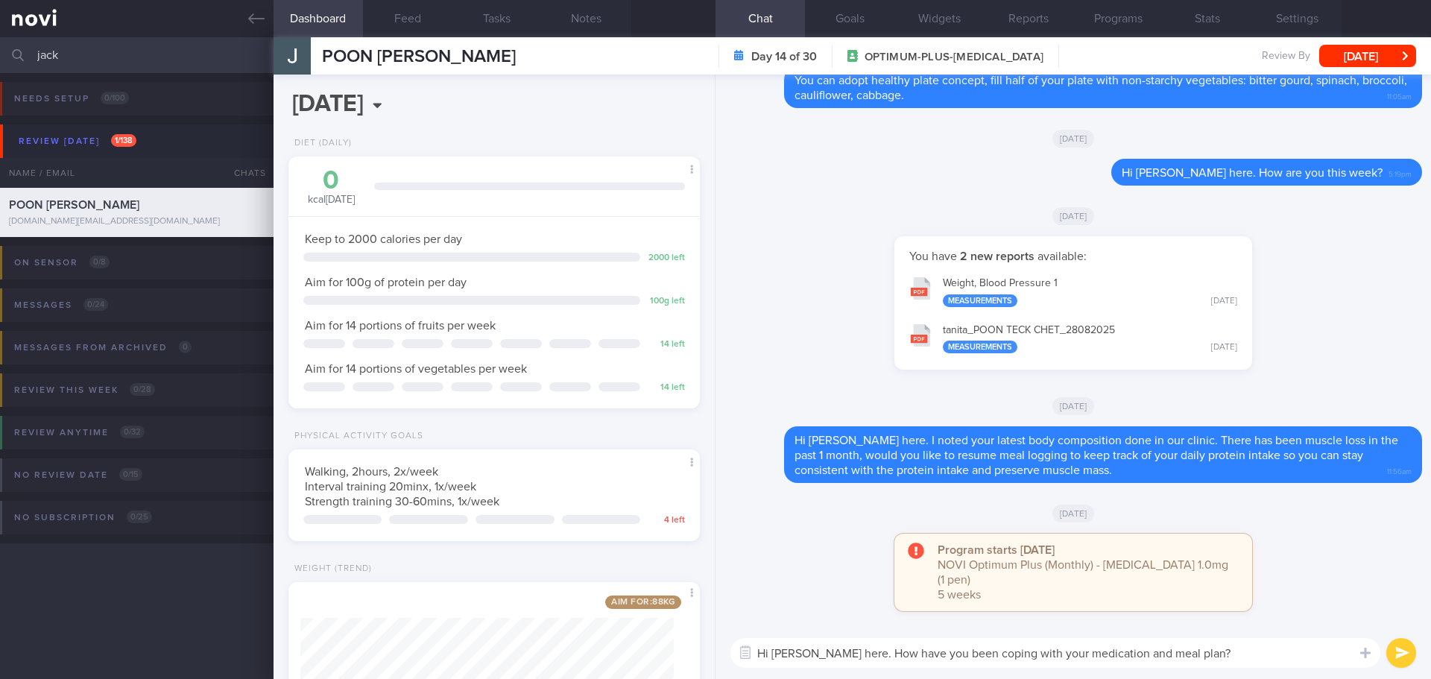
click at [1295, 660] on textarea "Hi [PERSON_NAME] here. How have you been coping with your medication and meal p…" at bounding box center [1055, 653] width 650 height 30
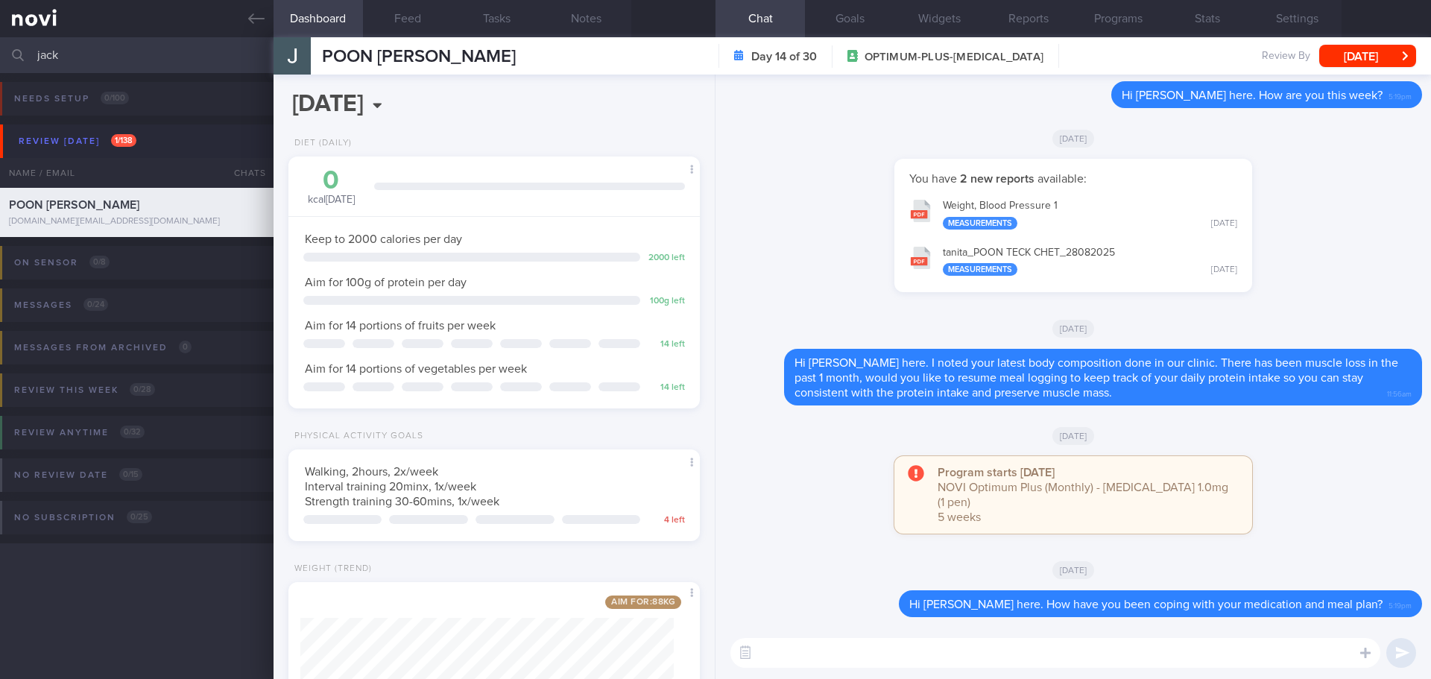
scroll to position [0, 0]
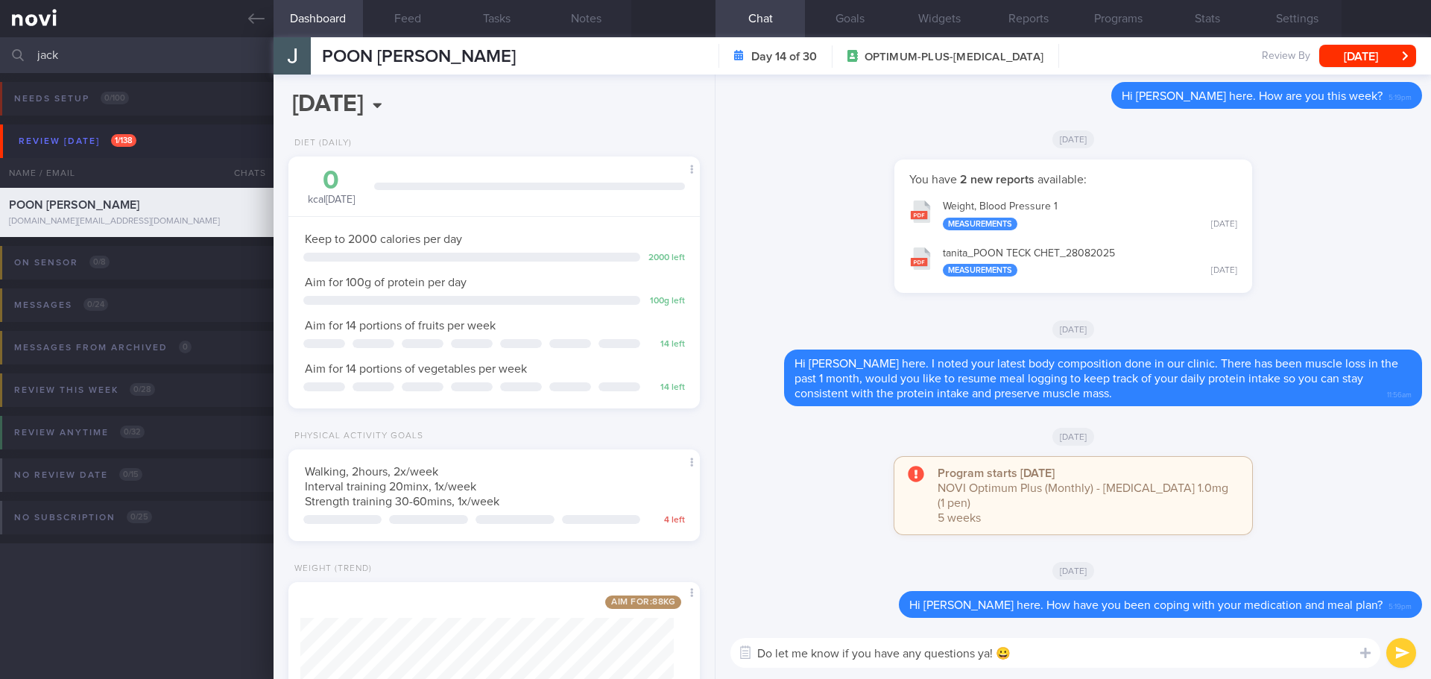
type textarea "Do let me know if you have any questions ya! 😀"
click at [1398, 649] on button "submit" at bounding box center [1401, 653] width 30 height 30
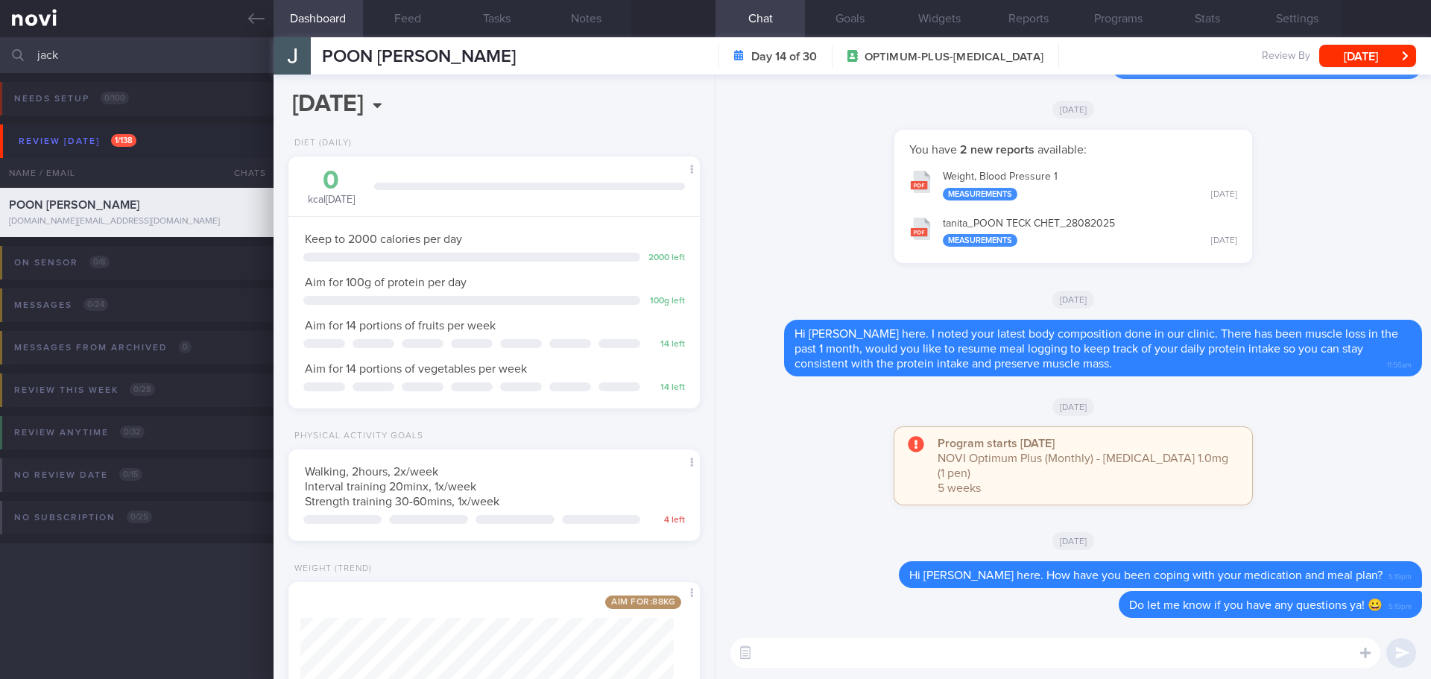
drag, startPoint x: 97, startPoint y: 58, endPoint x: -95, endPoint y: 69, distance: 192.6
click at [0, 69] on html "You are offline! Some functionality will be unavailable Patients New Users Coac…" at bounding box center [715, 339] width 1431 height 679
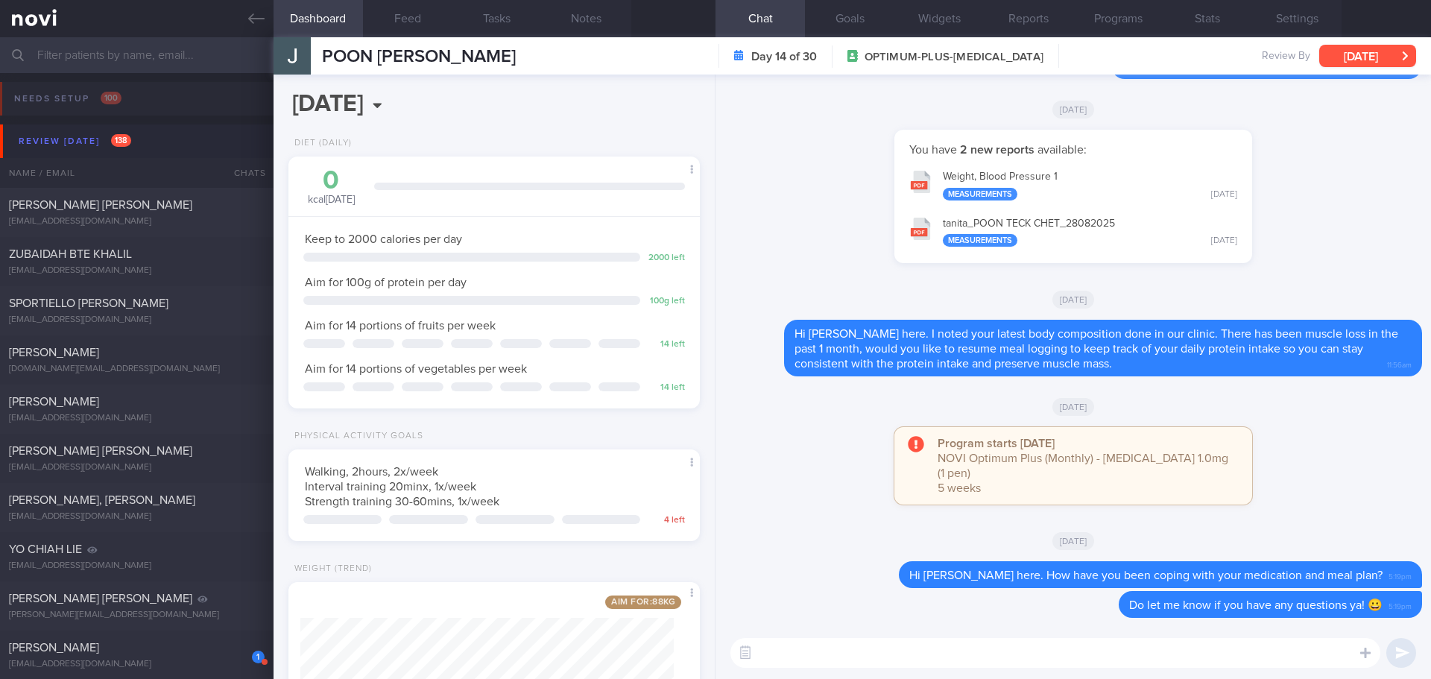
click at [1399, 45] on button "[DATE]" at bounding box center [1367, 56] width 97 height 22
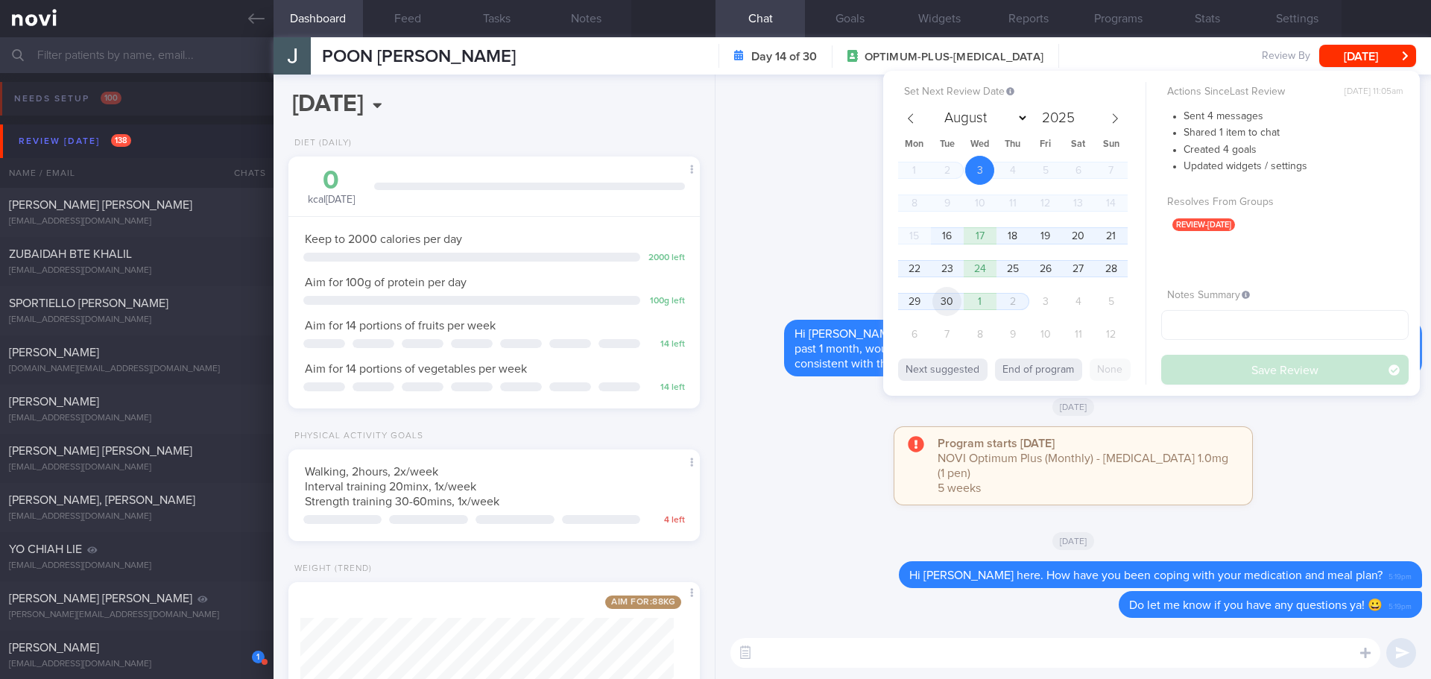
click at [950, 304] on span "30" at bounding box center [946, 301] width 29 height 29
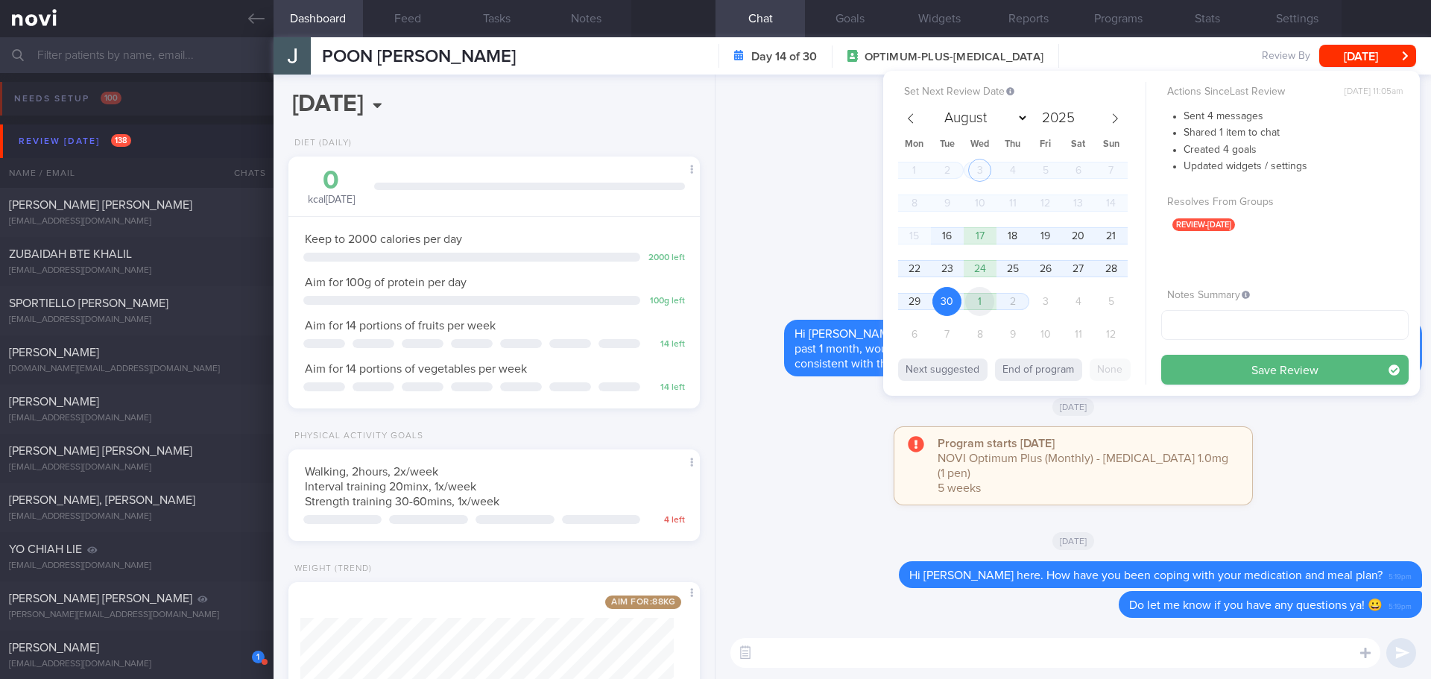
click at [974, 305] on span "1" at bounding box center [979, 301] width 29 height 29
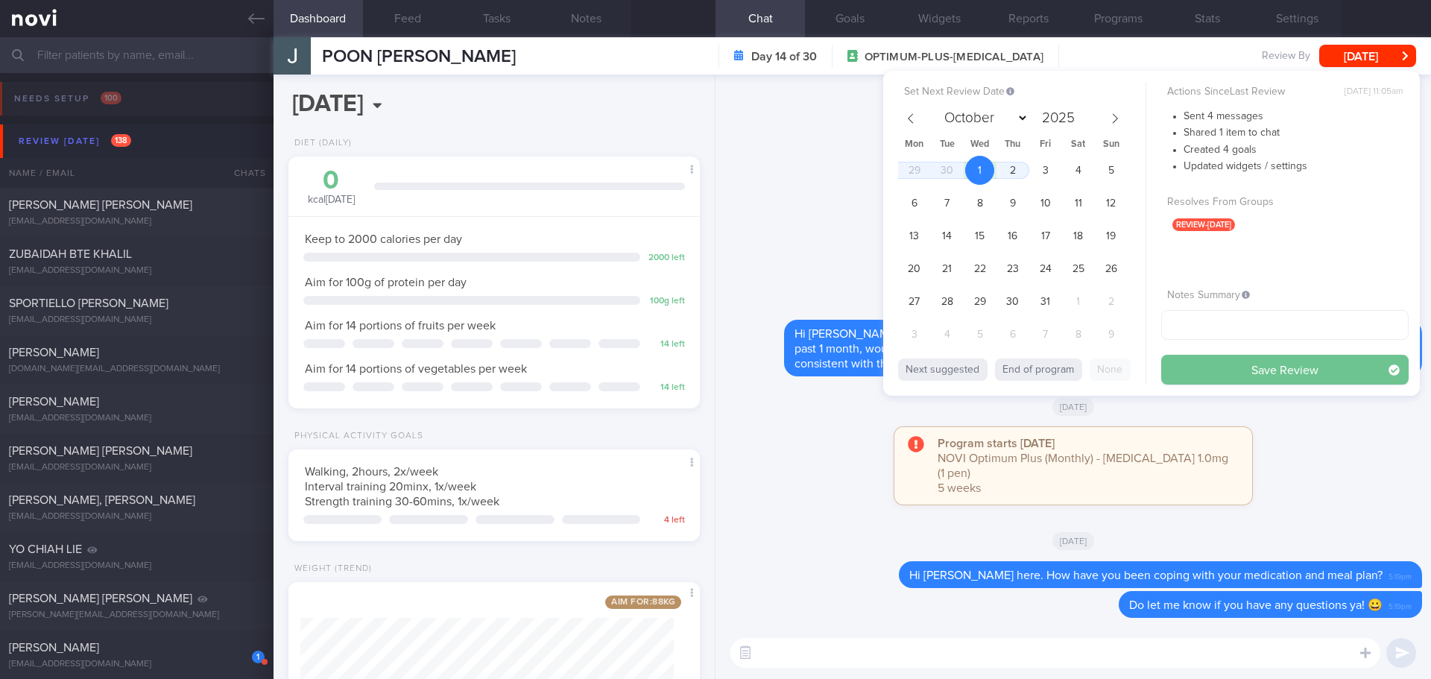
click at [1216, 360] on button "Save Review" at bounding box center [1284, 370] width 247 height 30
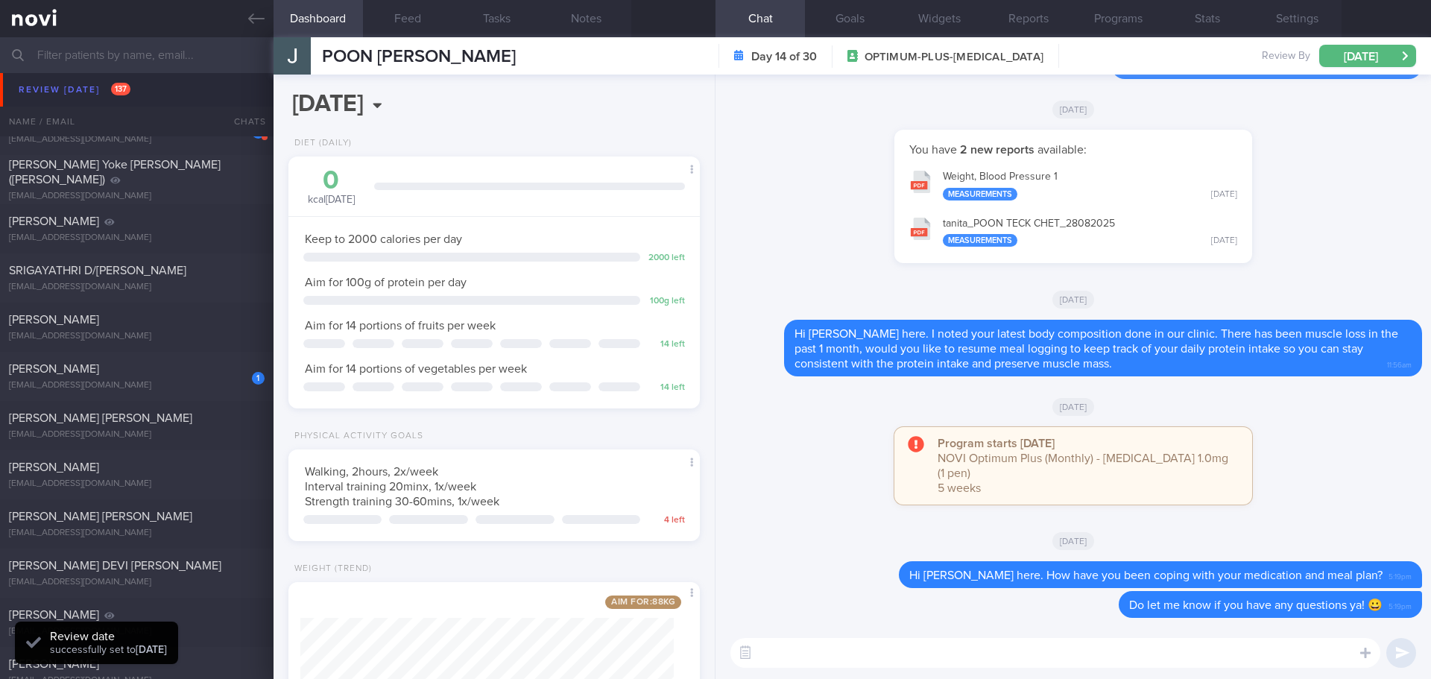
scroll to position [671, 0]
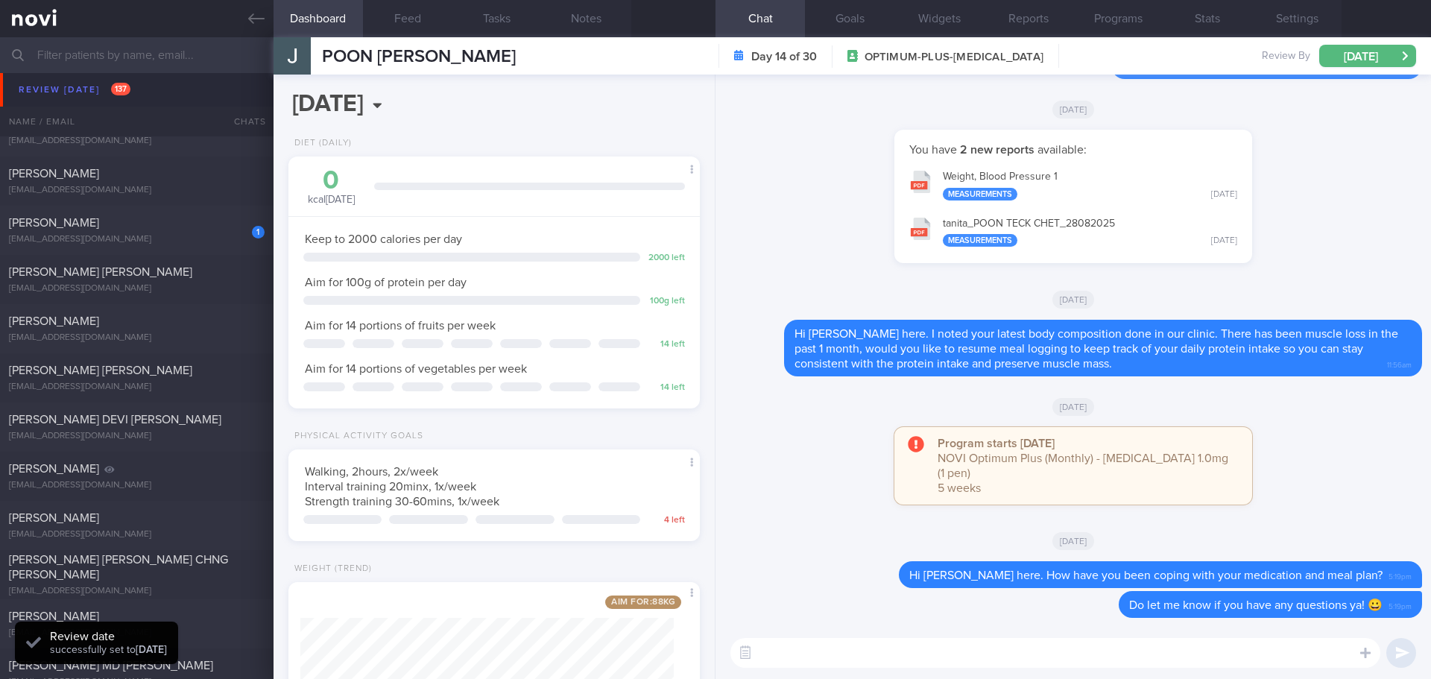
click at [99, 227] on span "[PERSON_NAME]" at bounding box center [54, 223] width 90 height 12
select select "7"
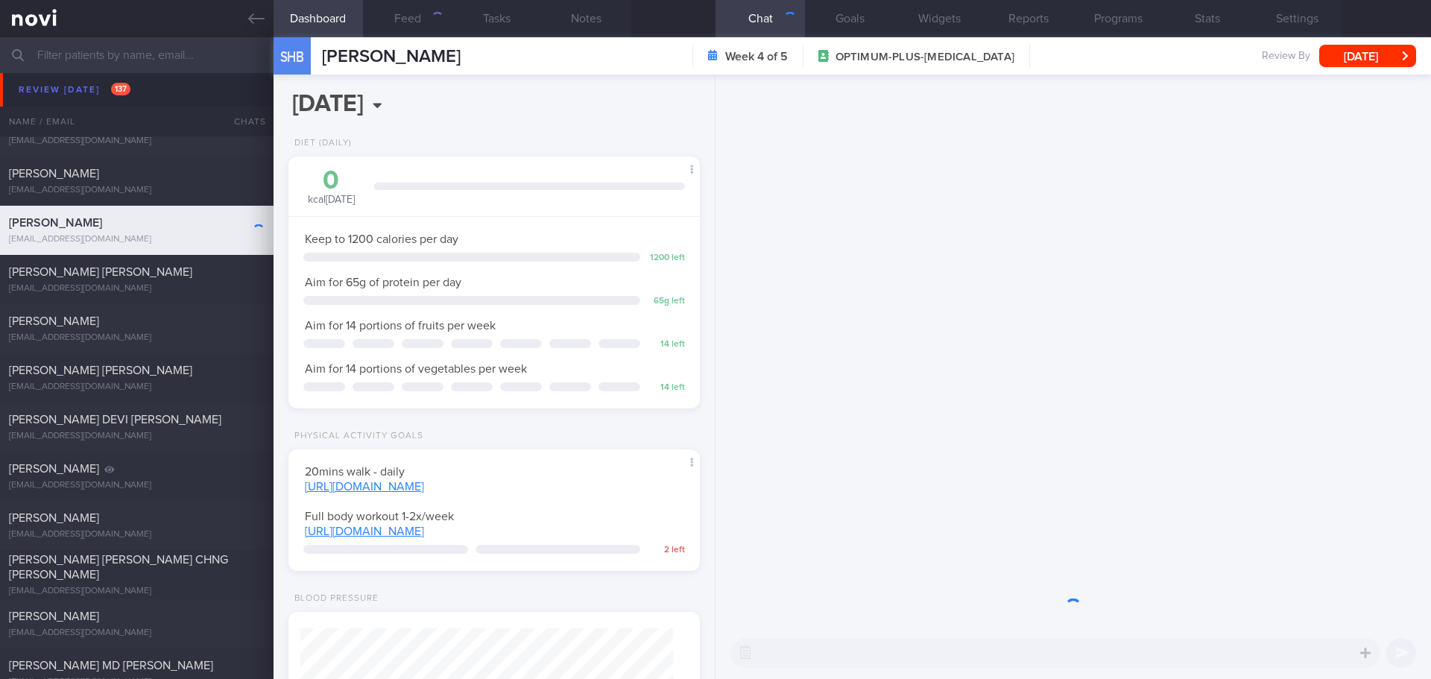
scroll to position [208, 374]
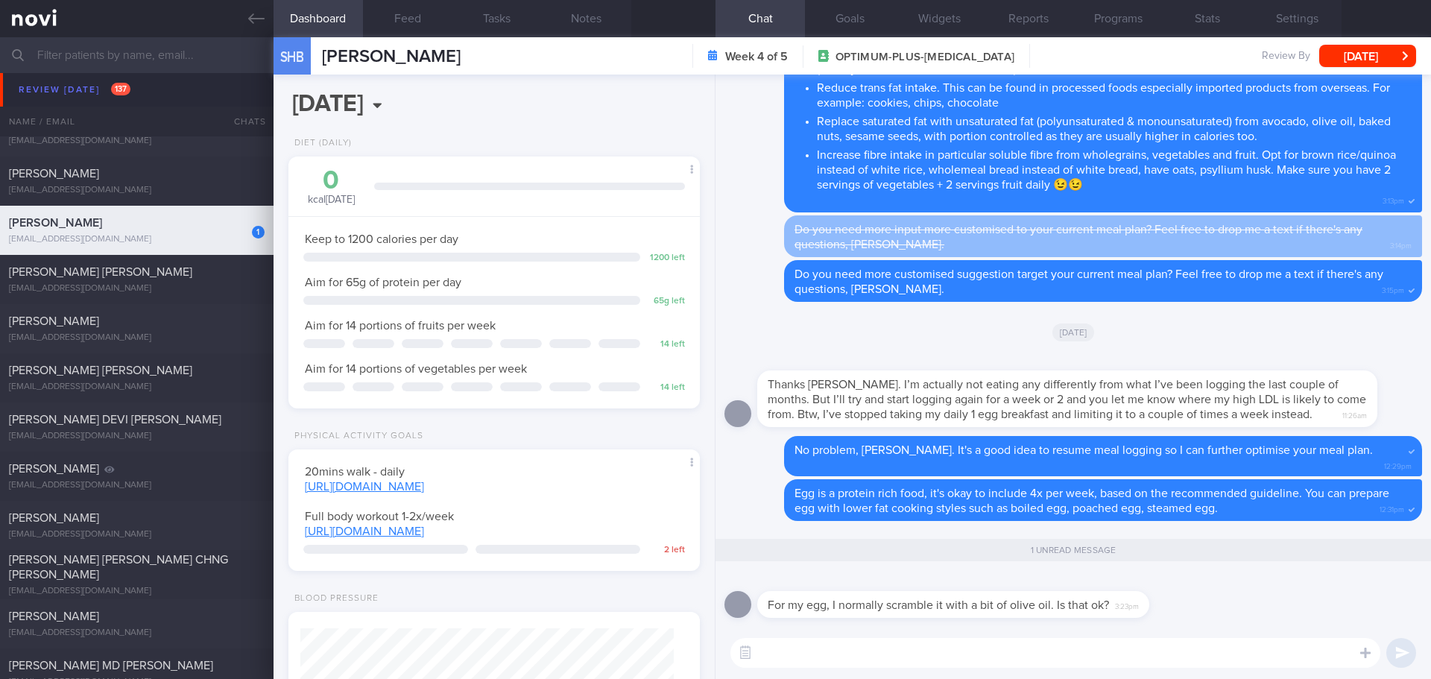
click at [997, 663] on textarea at bounding box center [1055, 653] width 650 height 30
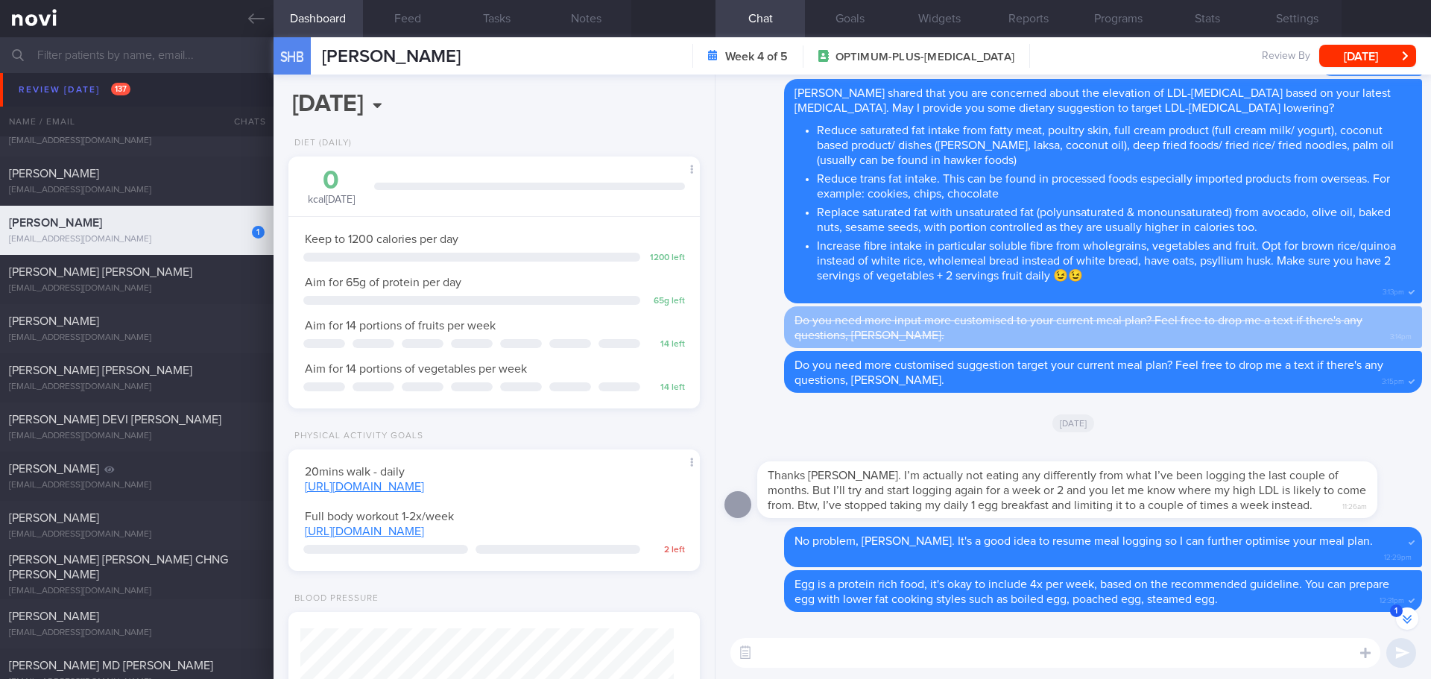
scroll to position [0, 0]
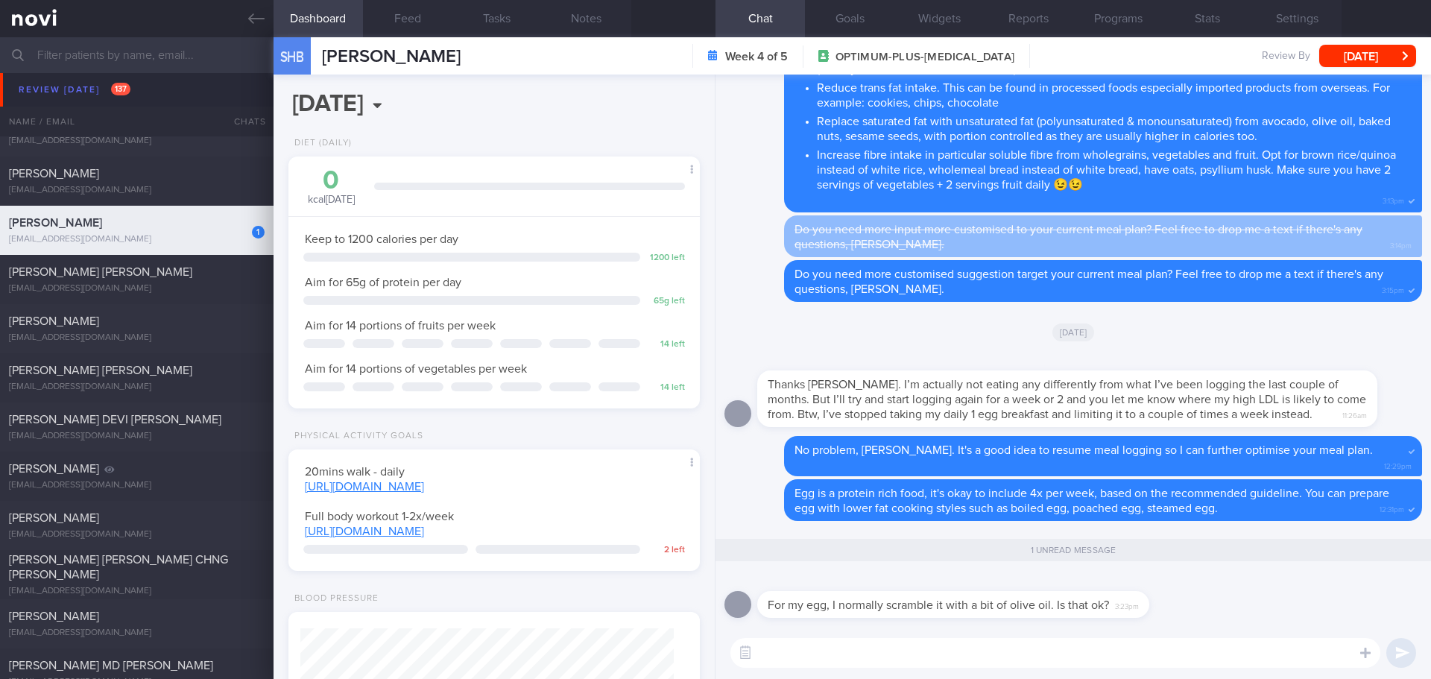
click at [1087, 647] on textarea at bounding box center [1055, 653] width 650 height 30
type textarea "T"
click at [1099, 653] on textarea "Olive oil is rich in monounsaturated fat, it's heart friendly. You had it in sm…" at bounding box center [1055, 653] width 650 height 30
type textarea "Olive oil is rich in monounsaturated fat, it's heart friendly. You have it in s…"
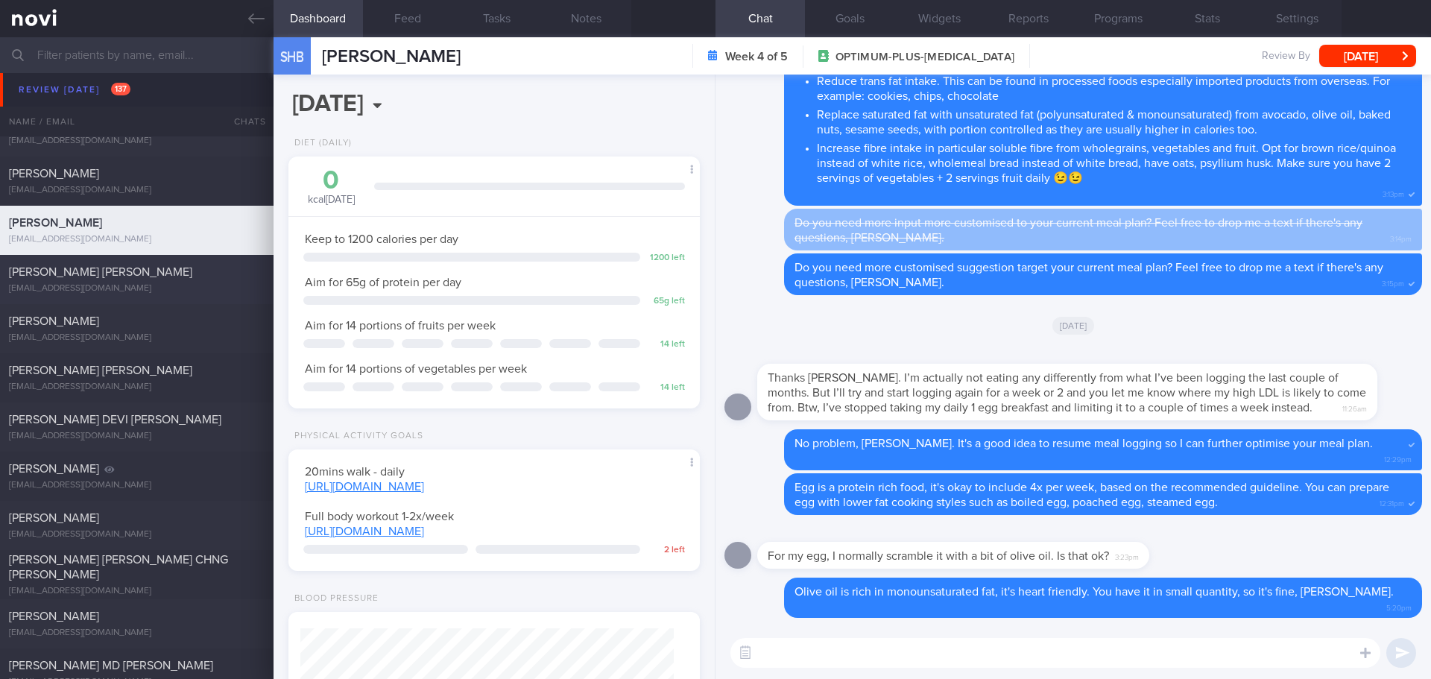
scroll to position [969, 0]
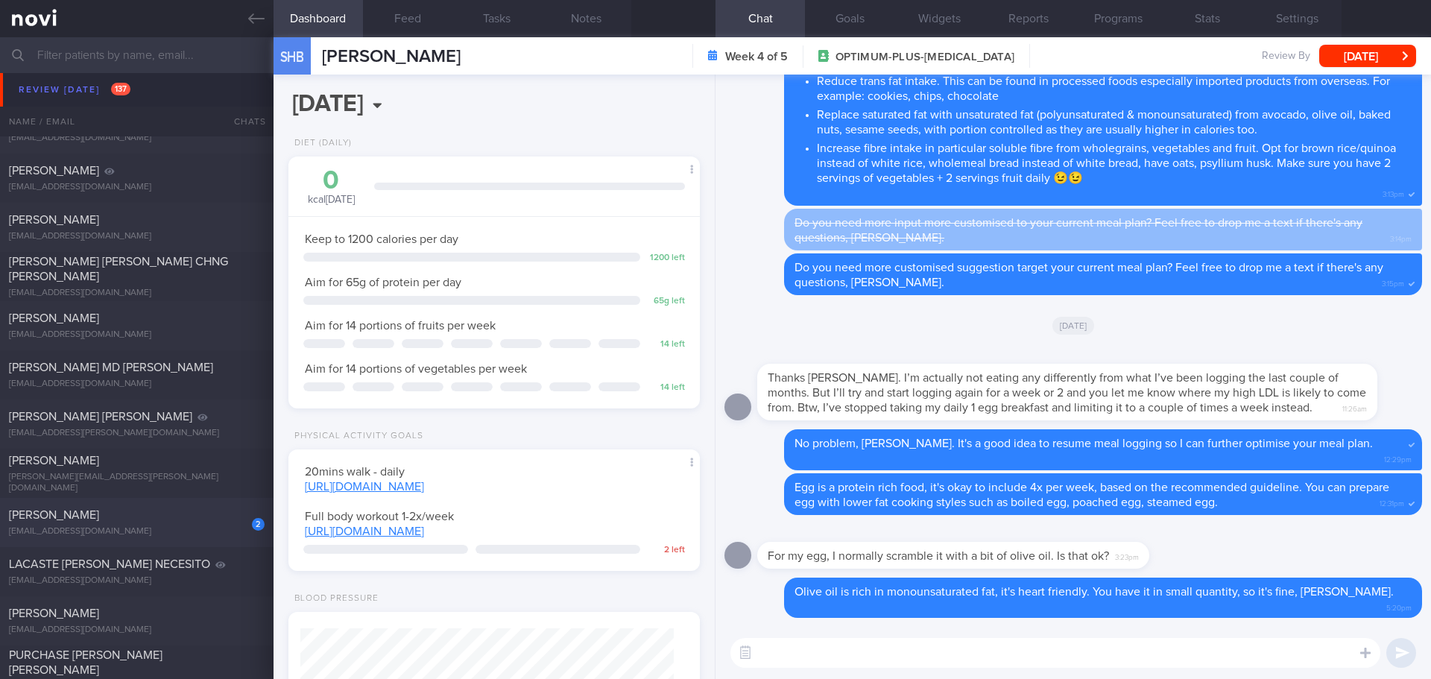
click at [134, 508] on div "[PERSON_NAME]" at bounding box center [135, 515] width 252 height 15
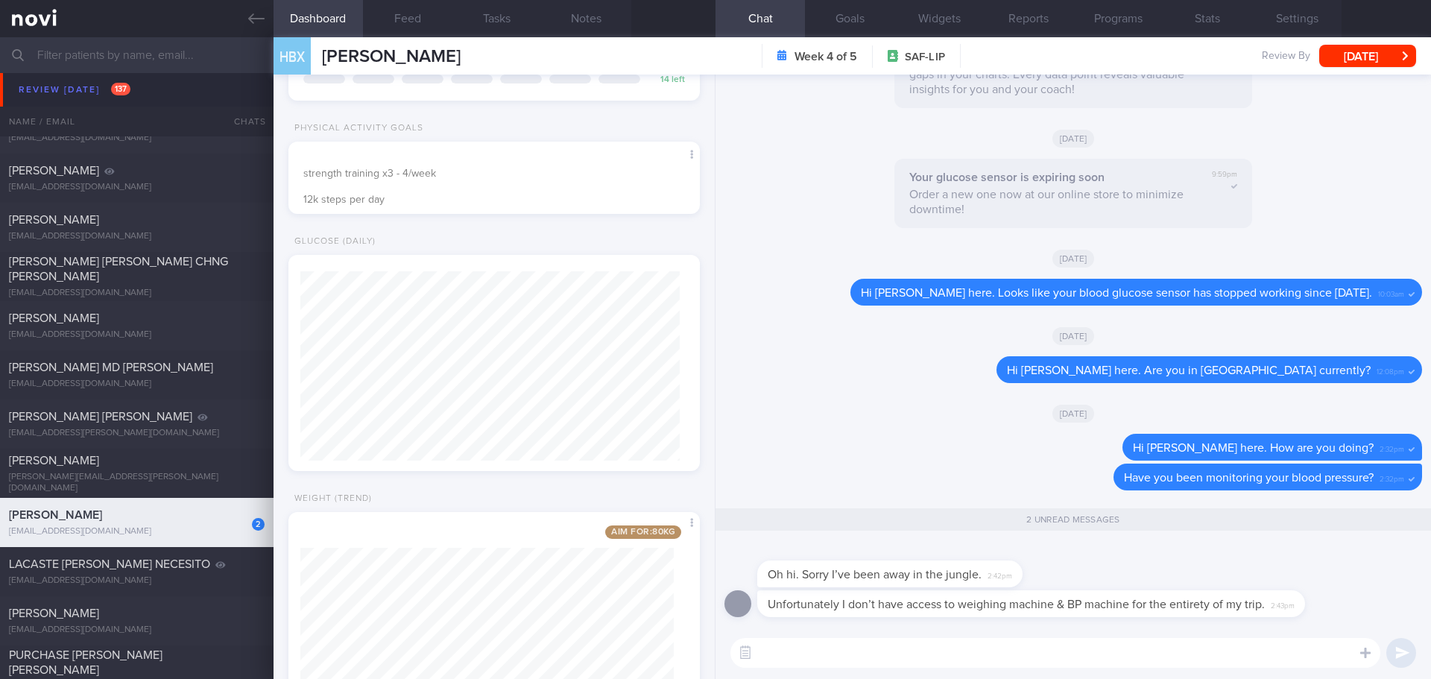
scroll to position [496, 0]
click at [815, 655] on textarea at bounding box center [1055, 653] width 650 height 30
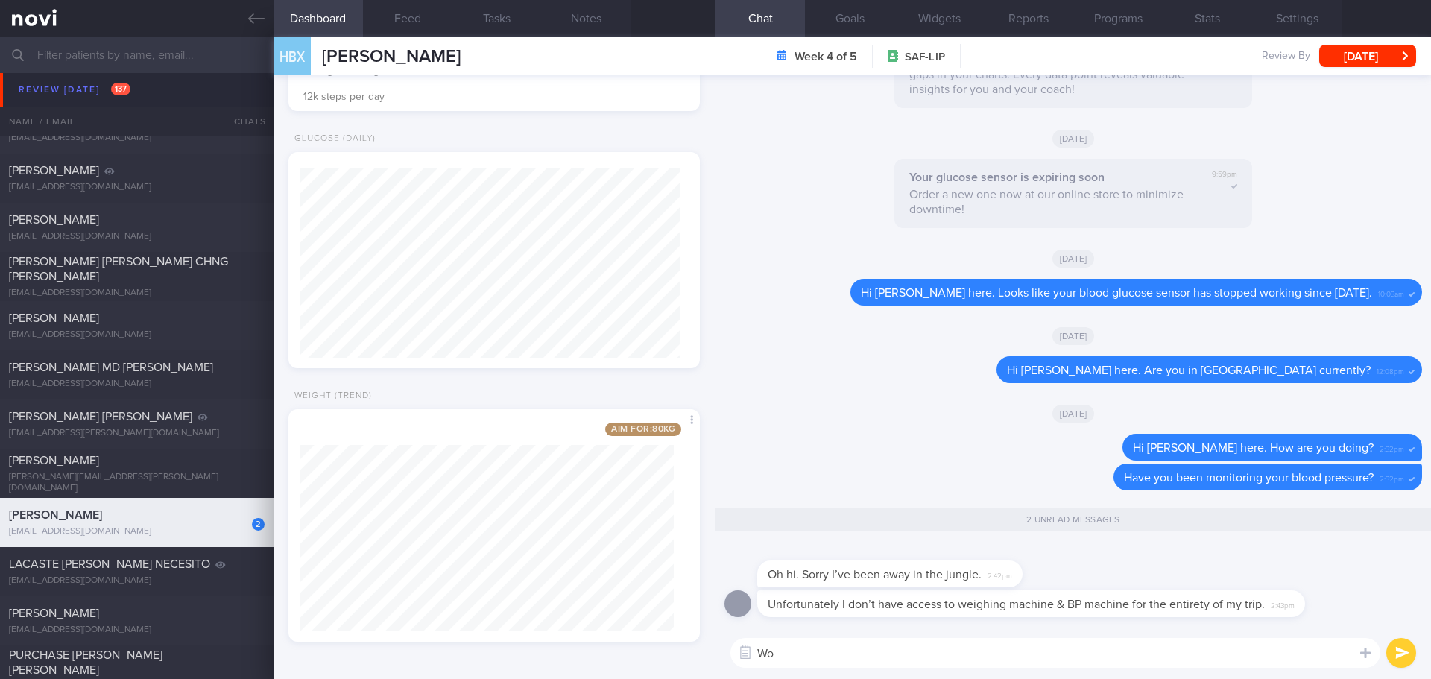
type textarea "W"
type textarea "Woahhh... I hope you are doing well there!"
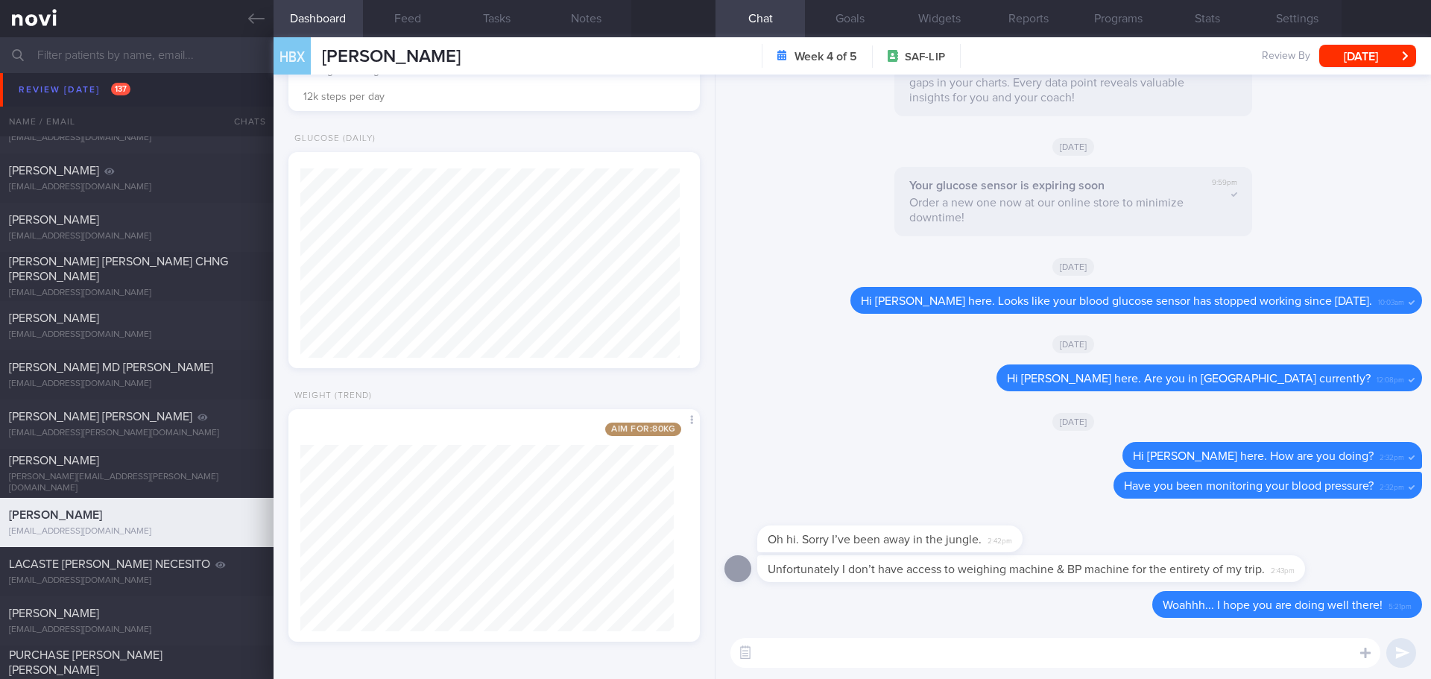
type textarea "H"
type textarea "N"
type textarea "F"
type textarea "H"
type textarea "Did you manage to get some protein powder / shake in [GEOGRAPHIC_DATA]?"
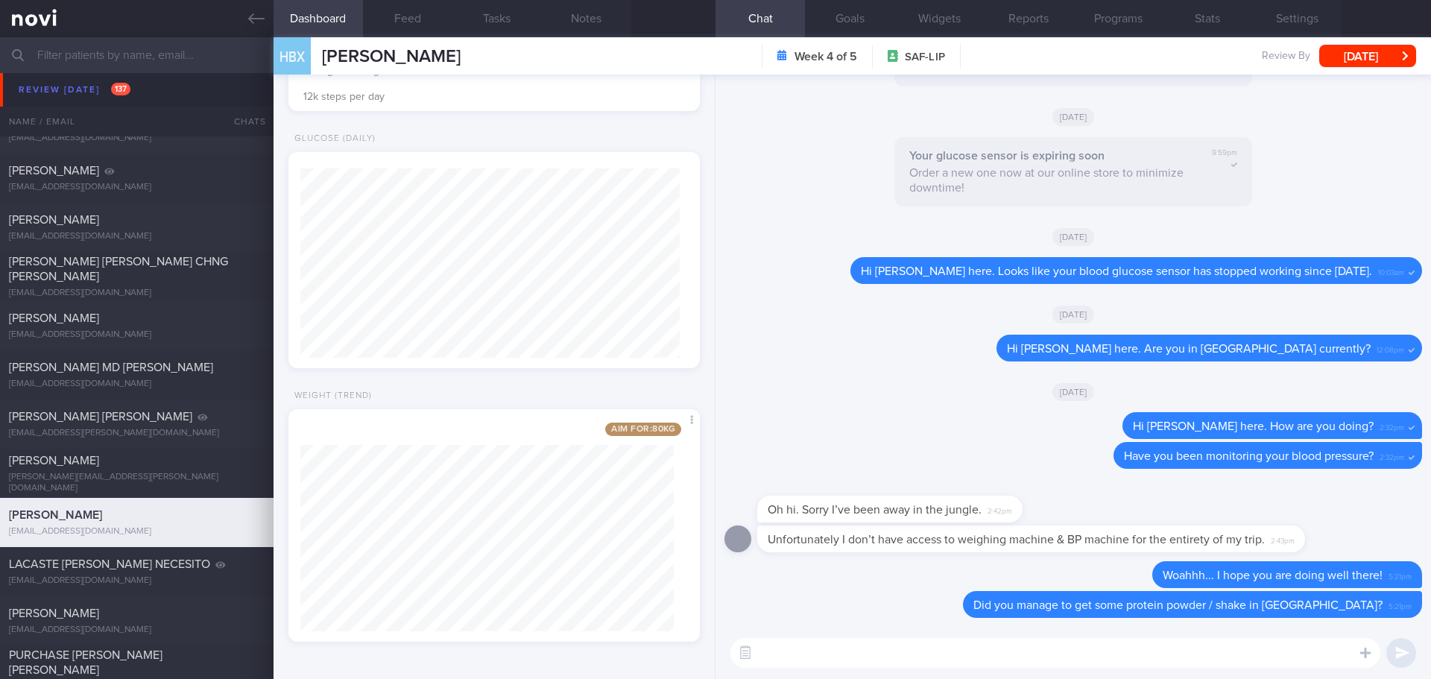
click at [1360, 44] on div "HBX [PERSON_NAME] HON BING XUAN [EMAIL_ADDRESS][DOMAIN_NAME] Week 4 of 5 SAF-LI…" at bounding box center [853, 55] width 1158 height 37
click at [1350, 61] on button "[DATE]" at bounding box center [1367, 56] width 97 height 22
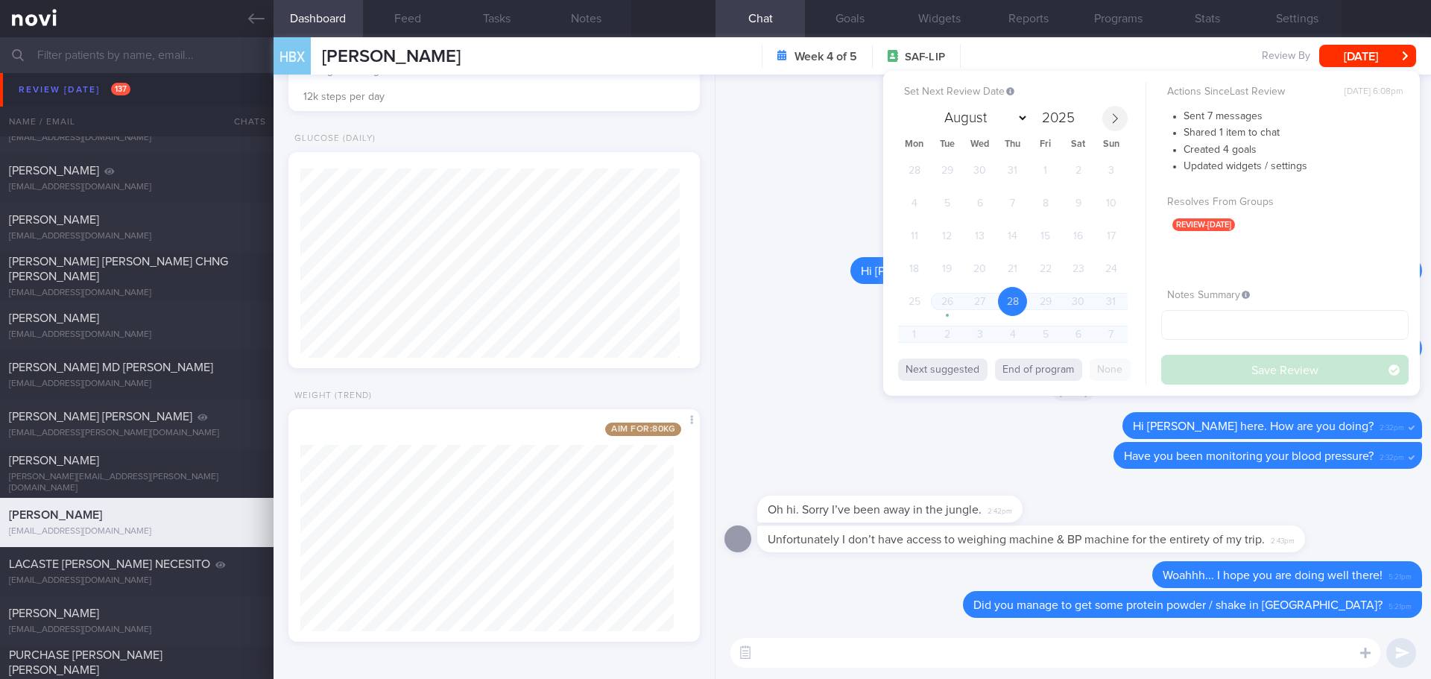
click at [1115, 121] on icon at bounding box center [1115, 118] width 5 height 10
select select "8"
click at [970, 269] on span "24" at bounding box center [979, 268] width 29 height 29
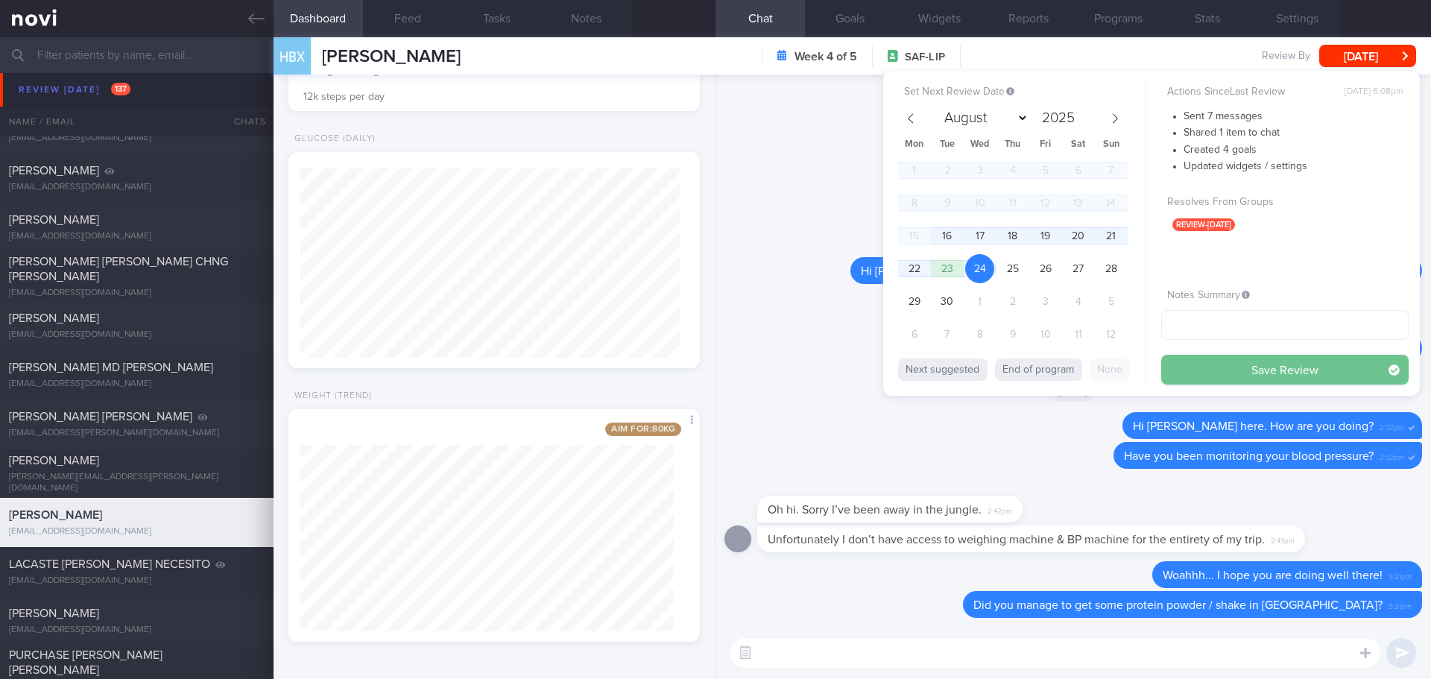
click at [1196, 362] on button "Save Review" at bounding box center [1284, 370] width 247 height 30
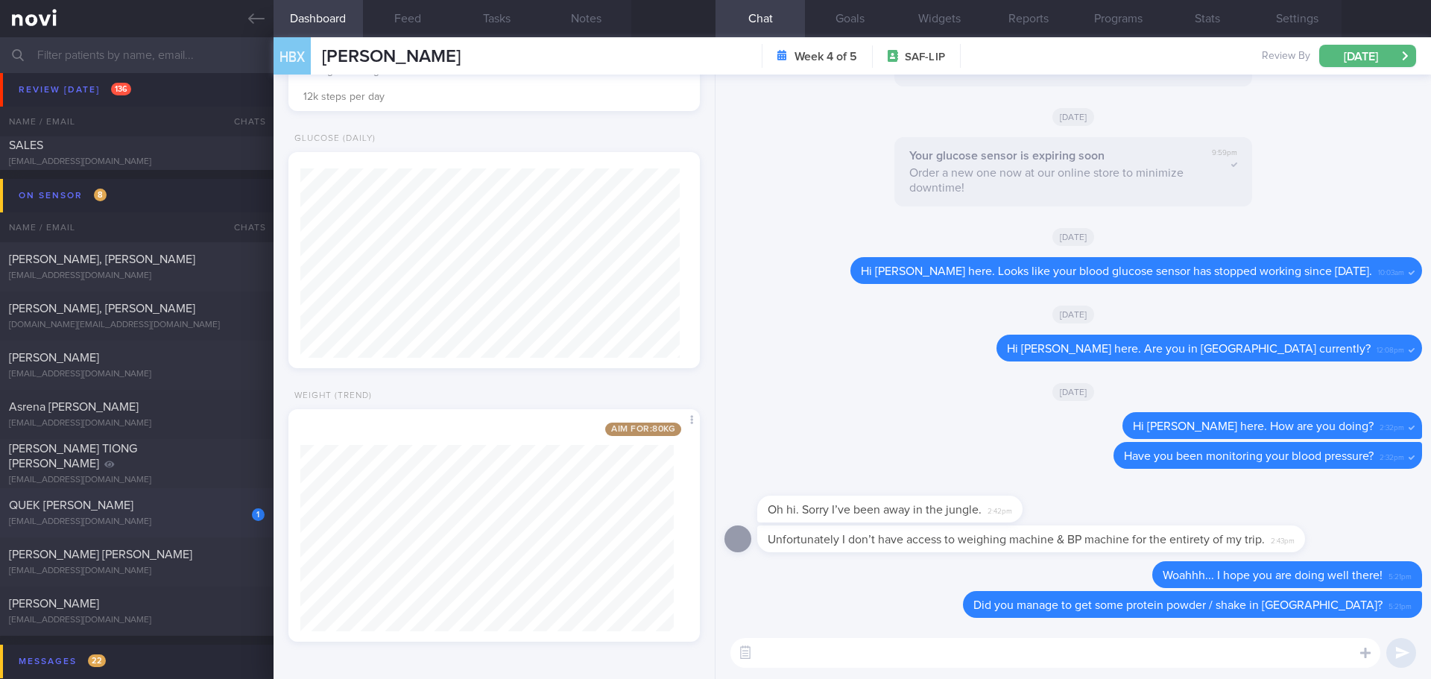
scroll to position [6783, 0]
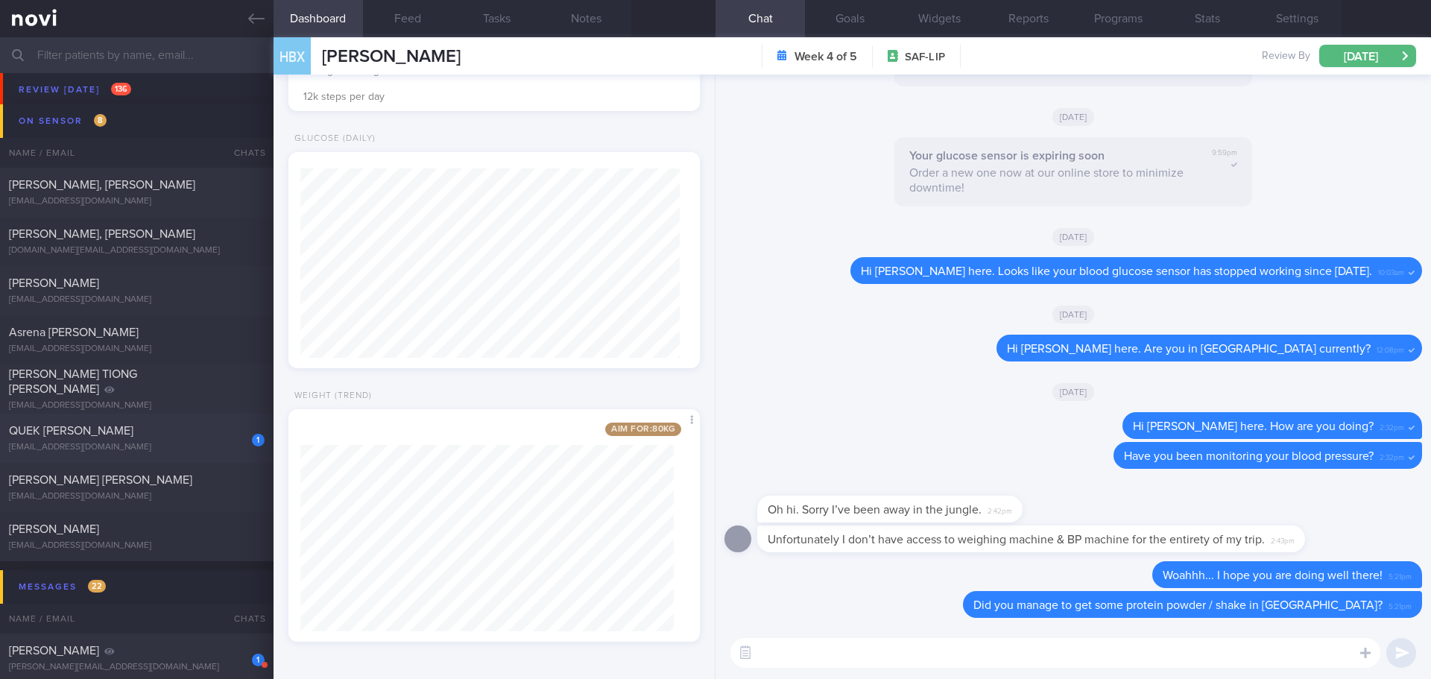
click at [155, 425] on div "QUEK [PERSON_NAME]" at bounding box center [135, 430] width 252 height 15
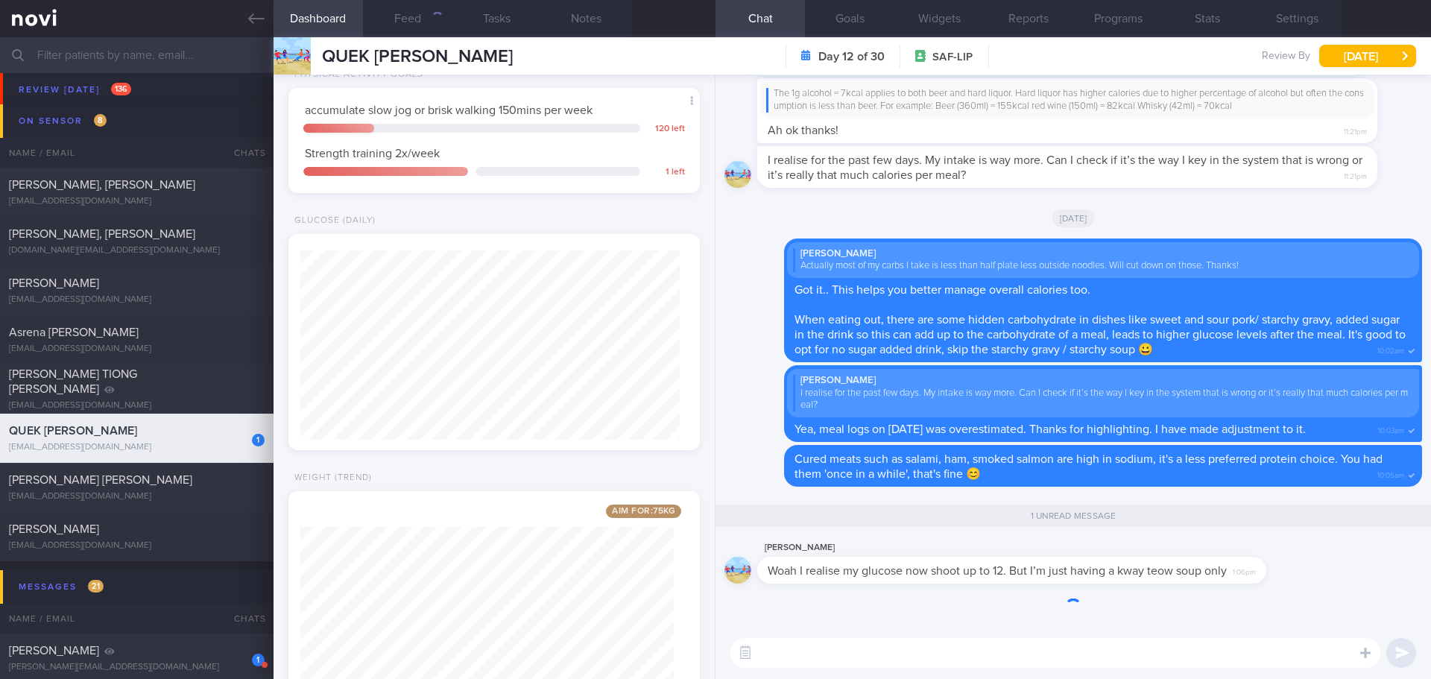
scroll to position [1, 0]
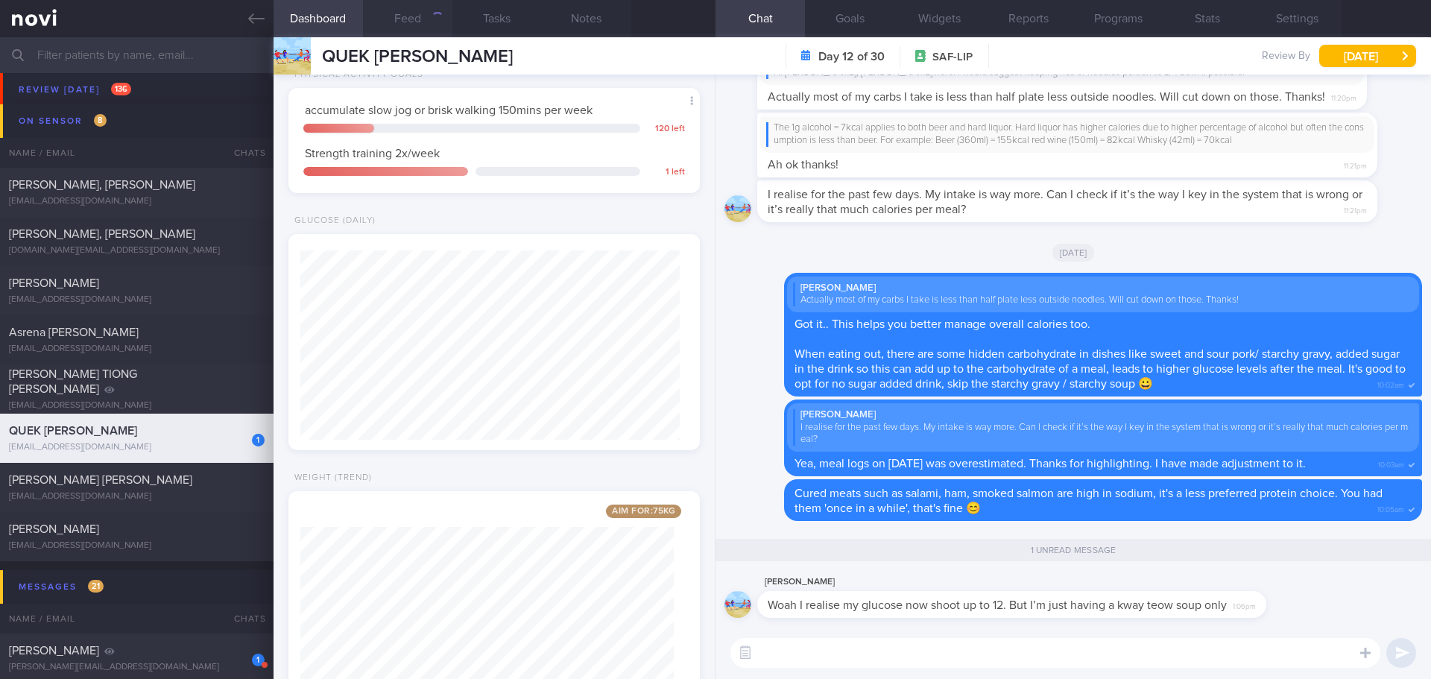
click at [404, 10] on button "Feed" at bounding box center [407, 18] width 89 height 37
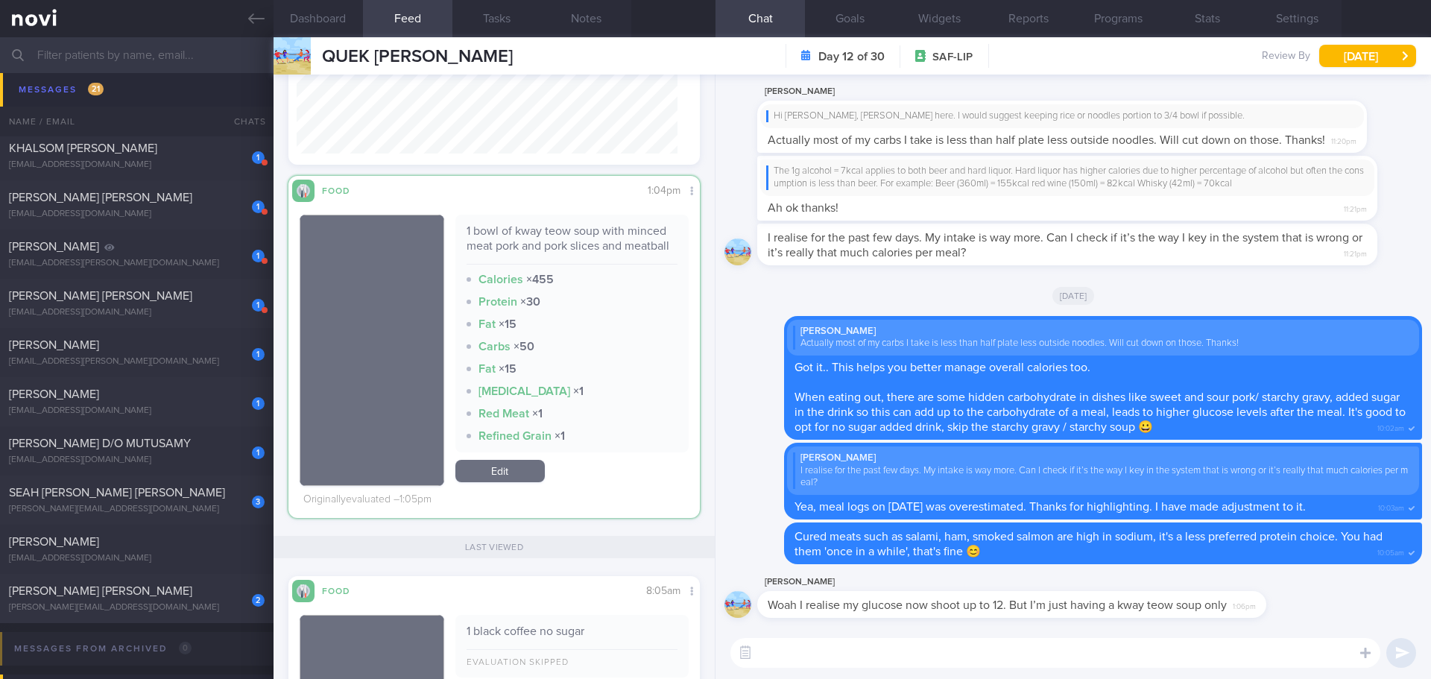
click at [574, 332] on div "Fat × 15" at bounding box center [573, 324] width 212 height 15
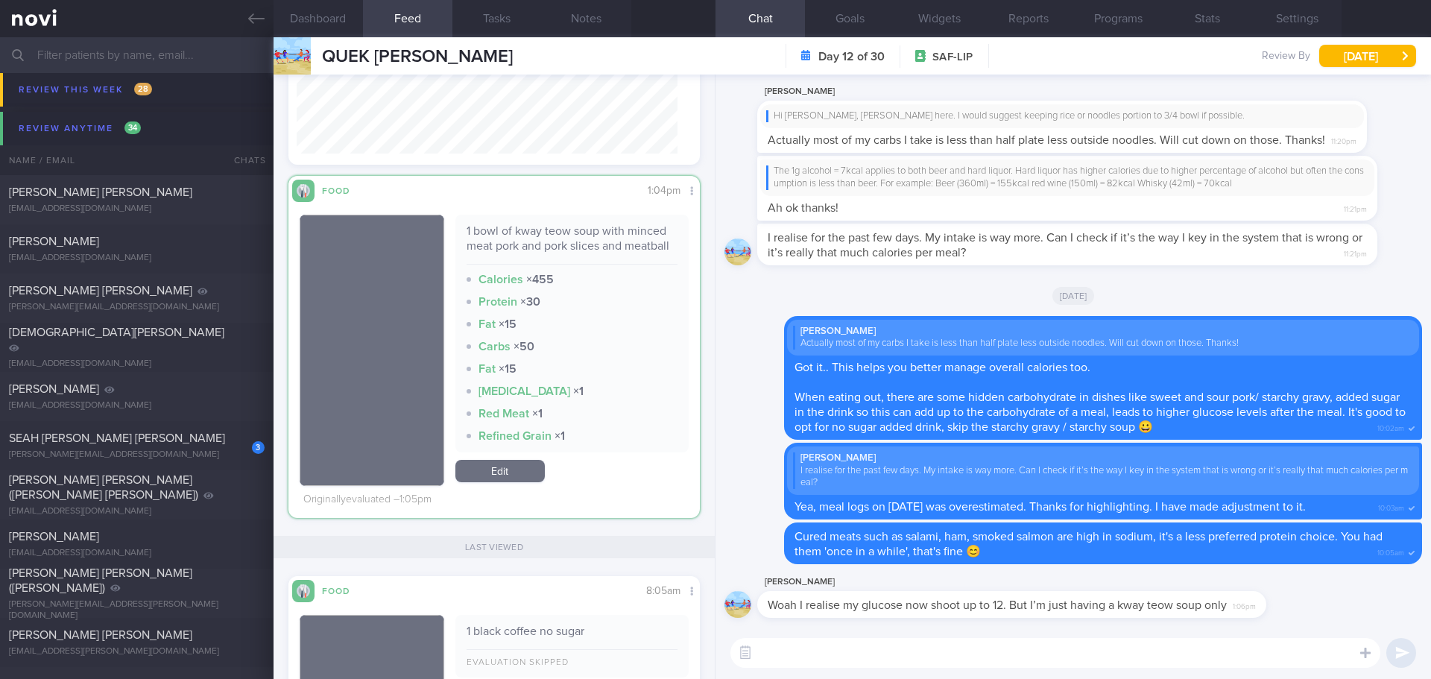
click at [1293, 616] on div "[PERSON_NAME] Woah I realise my glucose now shoot up to 12. But I’m just having…" at bounding box center [1034, 595] width 554 height 45
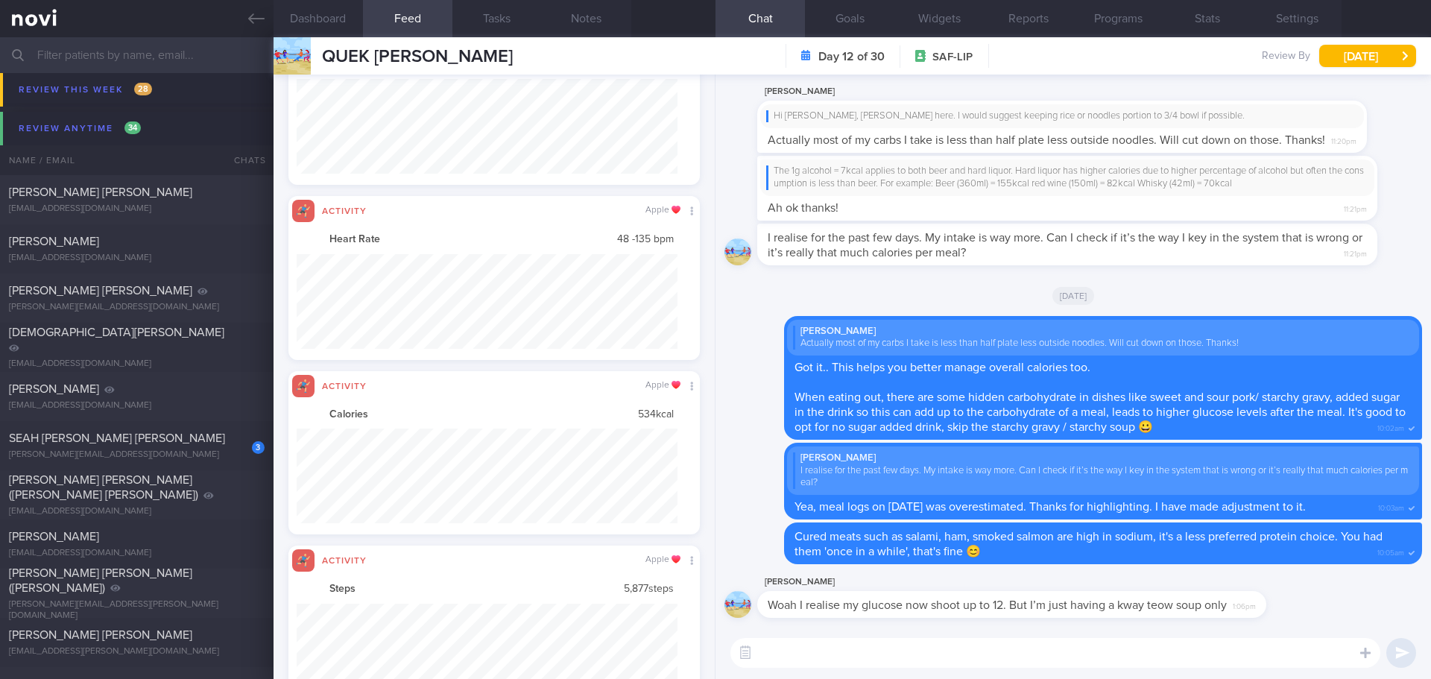
scroll to position [745301, 745015]
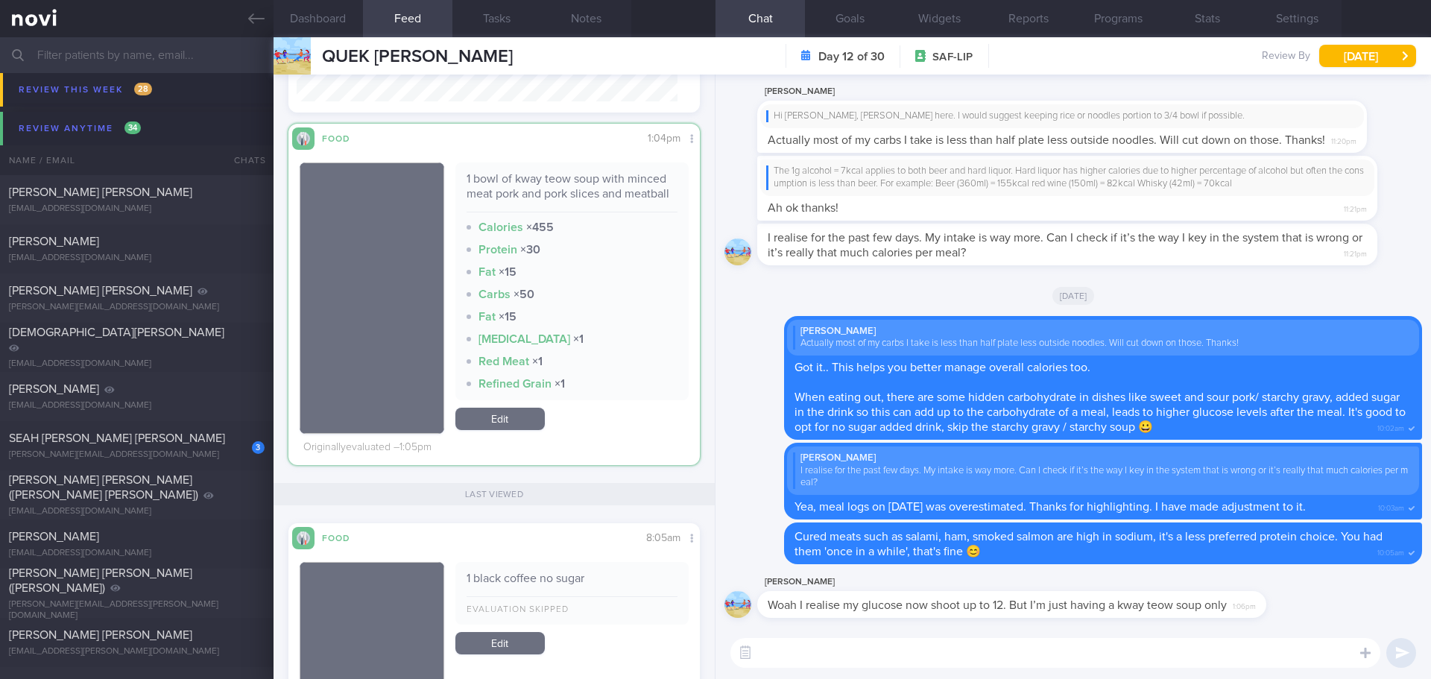
click at [952, 654] on textarea at bounding box center [1055, 653] width 650 height 30
type textarea "T"
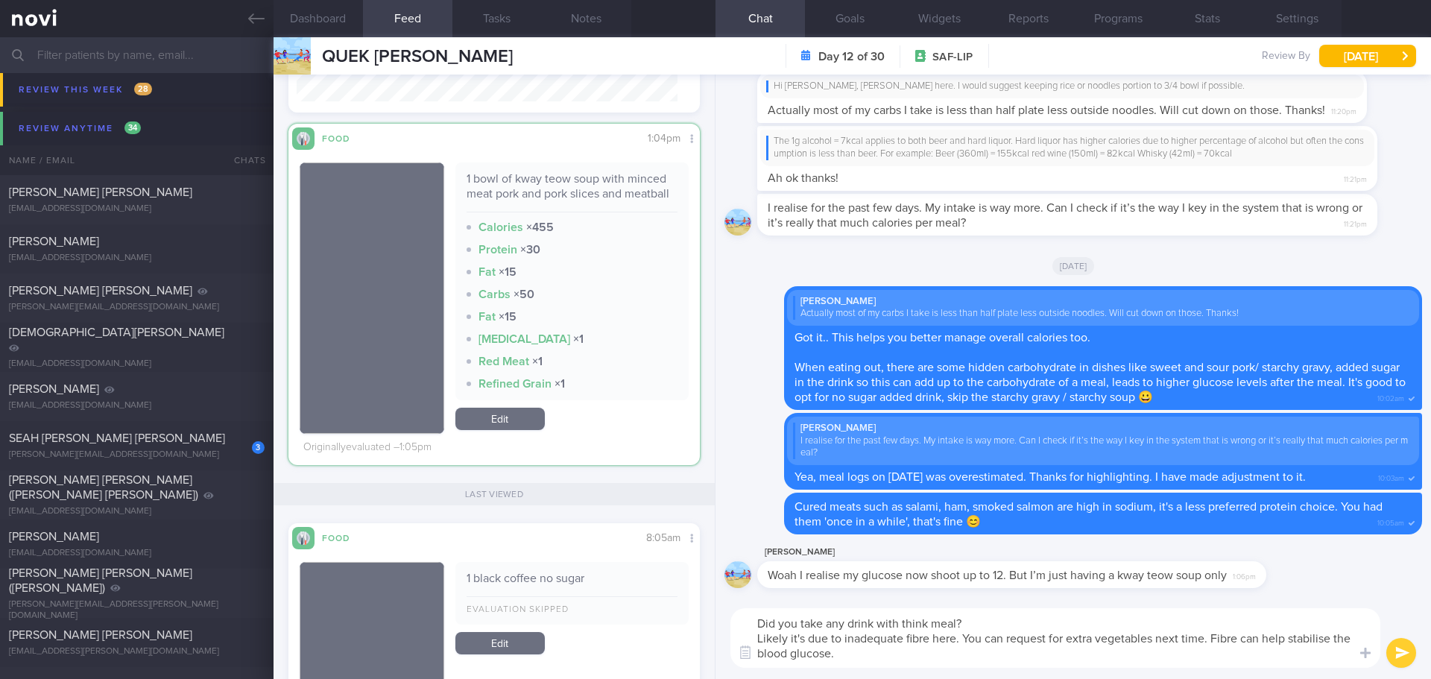
click at [927, 646] on textarea "Did you take any drink with think meal? Likely it's due to inadequate fibre her…" at bounding box center [1055, 638] width 650 height 60
click at [1000, 627] on textarea "Did you take any drink with think meal? Likely it's due to inadequate fibre her…" at bounding box center [1055, 638] width 650 height 60
click at [1003, 624] on textarea "Did you take any drink with think meal? Likely it's due to inadequate fibre her…" at bounding box center [1055, 638] width 650 height 60
click at [757, 622] on textarea "Did you take any drink with think meal? Likely it's due to inadequate fibre her…" at bounding box center [1055, 638] width 650 height 60
click at [1028, 657] on textarea "ahhh 😅 Did you take any drink with think meal? Likely it's due to inadequate fi…" at bounding box center [1055, 638] width 650 height 60
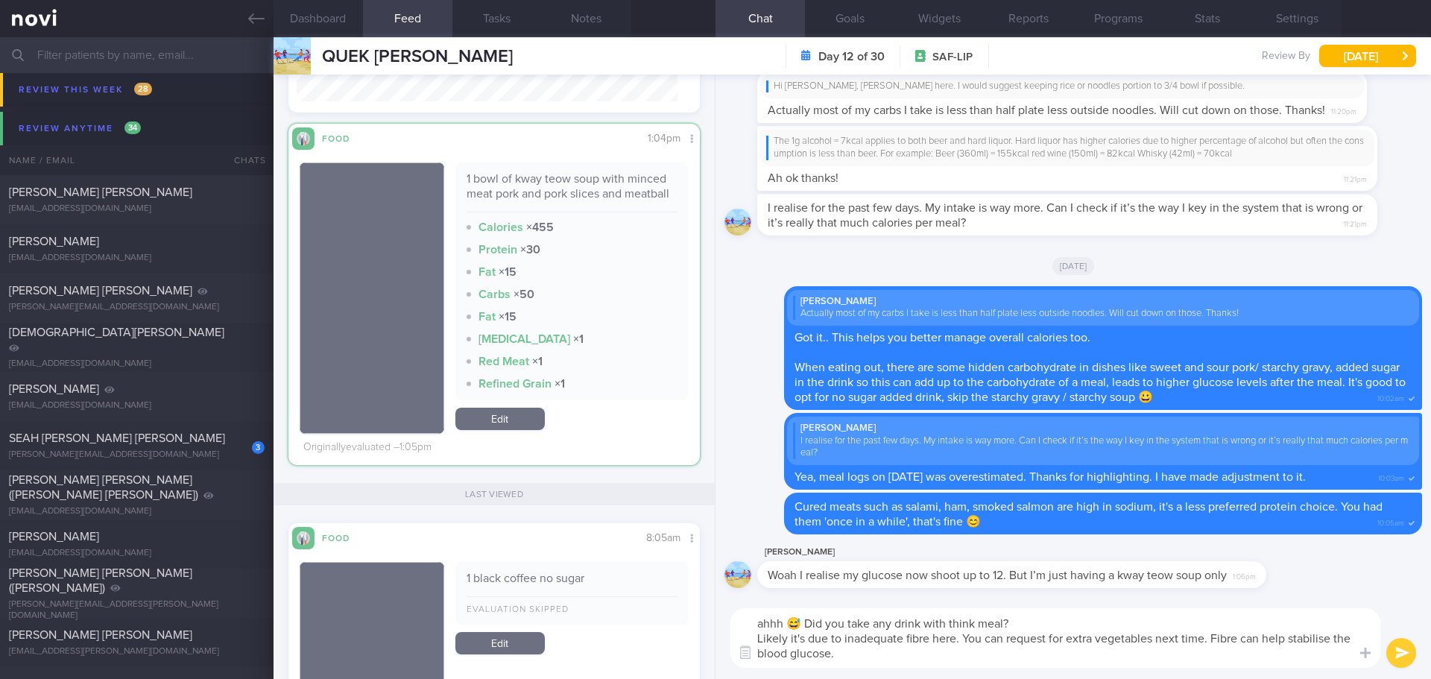
click at [1041, 657] on textarea "ahhh 😅 Did you take any drink with think meal? Likely it's due to inadequate fi…" at bounding box center [1055, 638] width 650 height 60
click at [1042, 657] on textarea "ahhh 😅 Did you take any drink with think meal? Likely it's due to inadequate fi…" at bounding box center [1055, 638] width 650 height 60
click at [1052, 654] on textarea "ahhh 😅 Did you take any drink with think meal? Likely it's due to inadequate fi…" at bounding box center [1055, 638] width 650 height 60
click at [1077, 657] on textarea "ahhh 😅 Did you take any drink with think meal? Likely it's due to inadequate fi…" at bounding box center [1055, 638] width 650 height 60
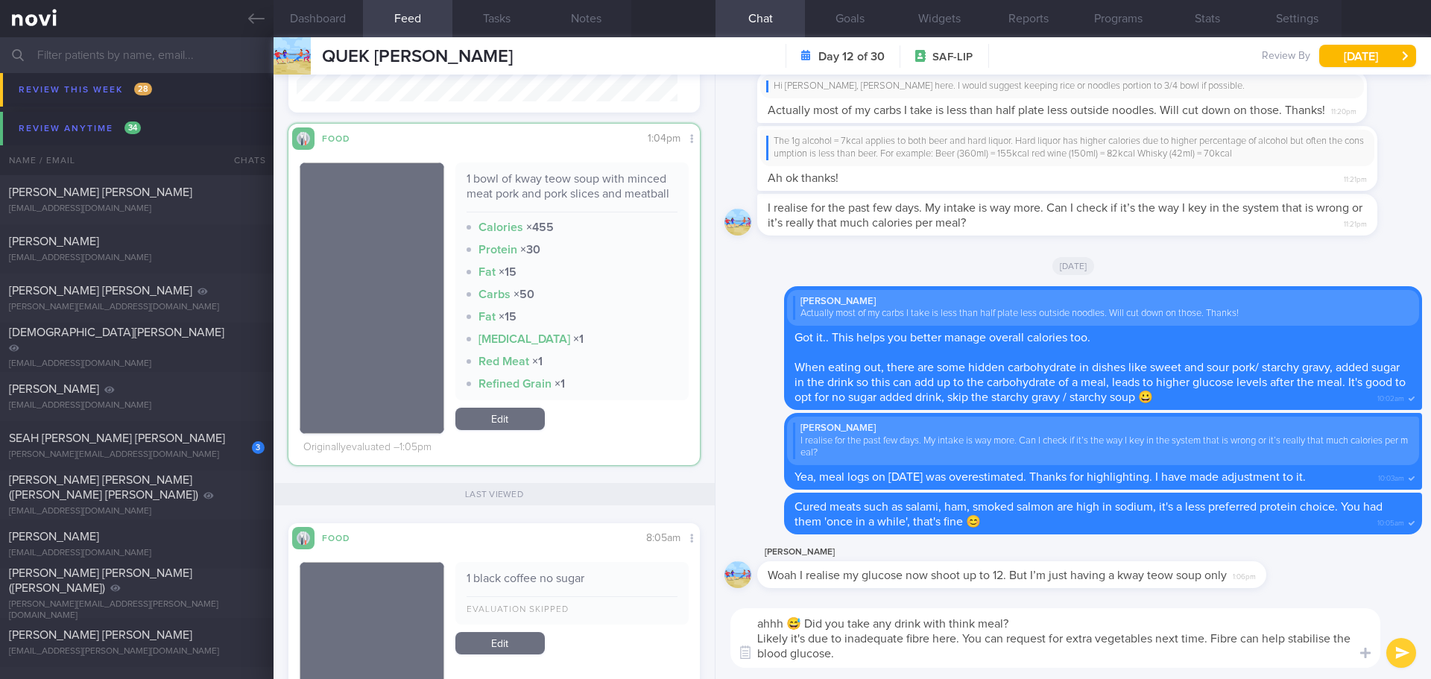
click at [1077, 657] on textarea "ahhh 😅 Did you take any drink with think meal? Likely it's due to inadequate fi…" at bounding box center [1055, 638] width 650 height 60
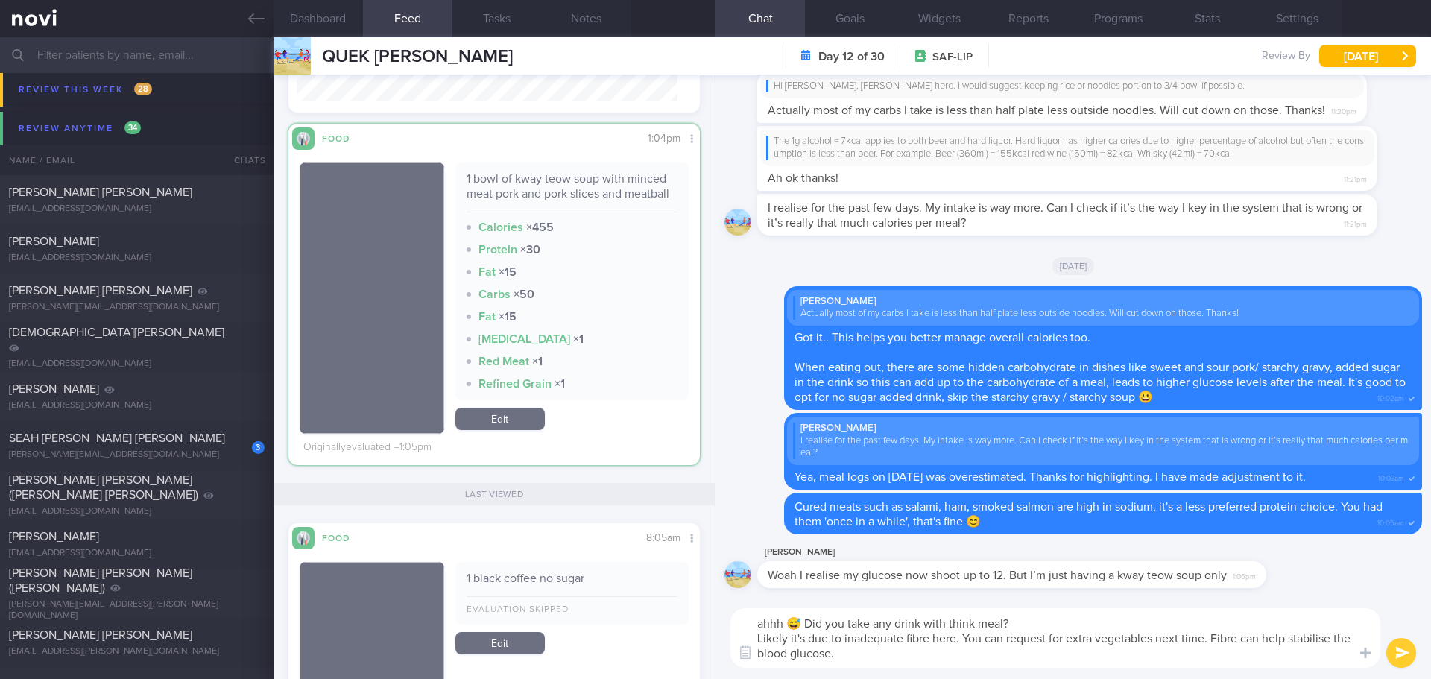
click at [1077, 657] on textarea "ahhh 😅 Did you take any drink with think meal? Likely it's due to inadequate fi…" at bounding box center [1055, 638] width 650 height 60
click at [923, 657] on textarea "ahhh 😅 Did you take any drink with think meal? Likely it's due to inadequate fi…" at bounding box center [1055, 638] width 650 height 60
type textarea "ahhh 😅 Did you take any drink with think meal? Likely it's due to inadequate fi…"
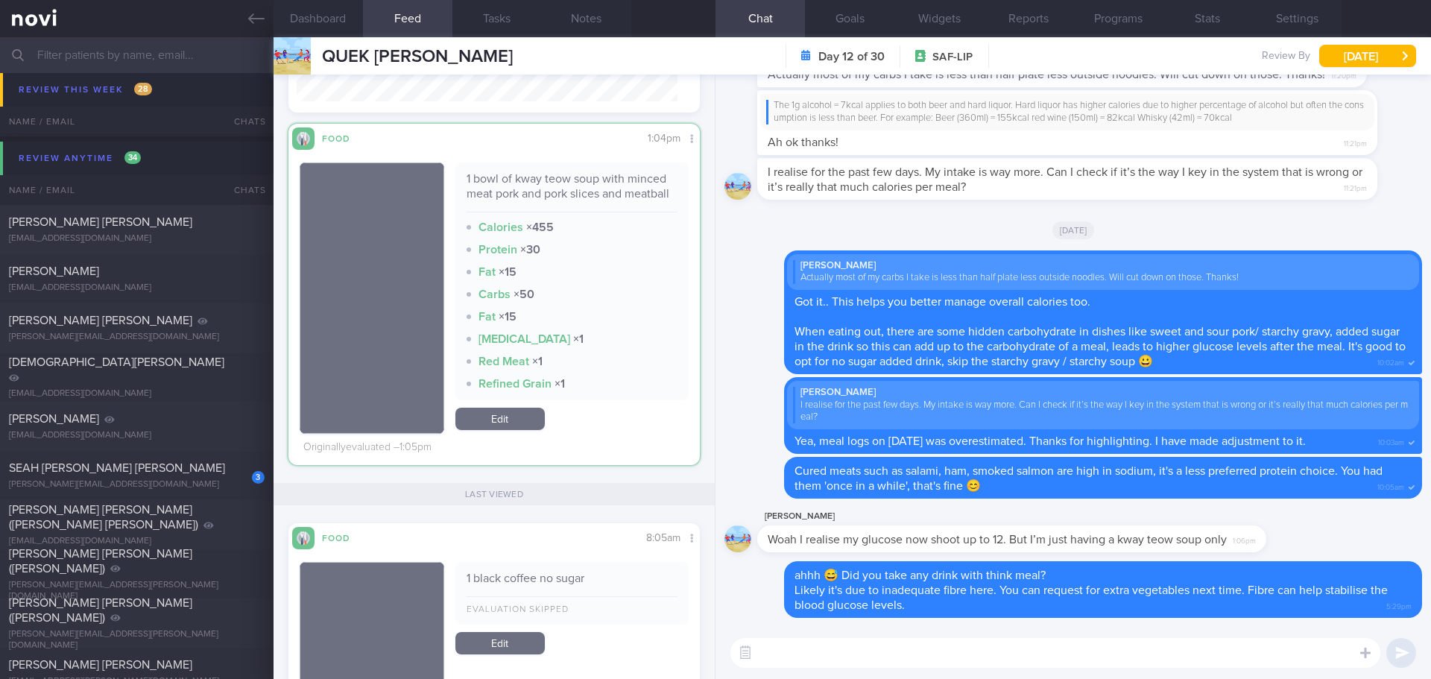
scroll to position [9690, 0]
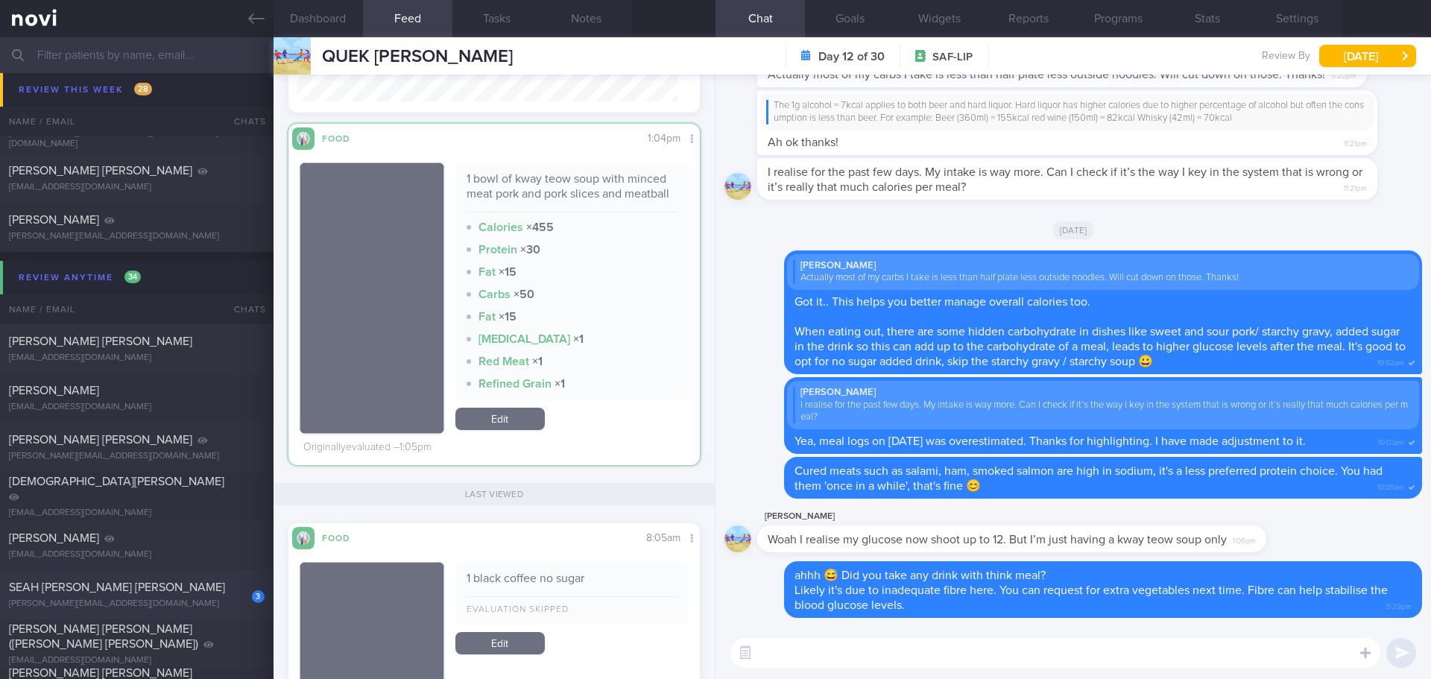
click at [101, 607] on div "[PERSON_NAME][EMAIL_ADDRESS][DOMAIN_NAME]" at bounding box center [137, 604] width 256 height 11
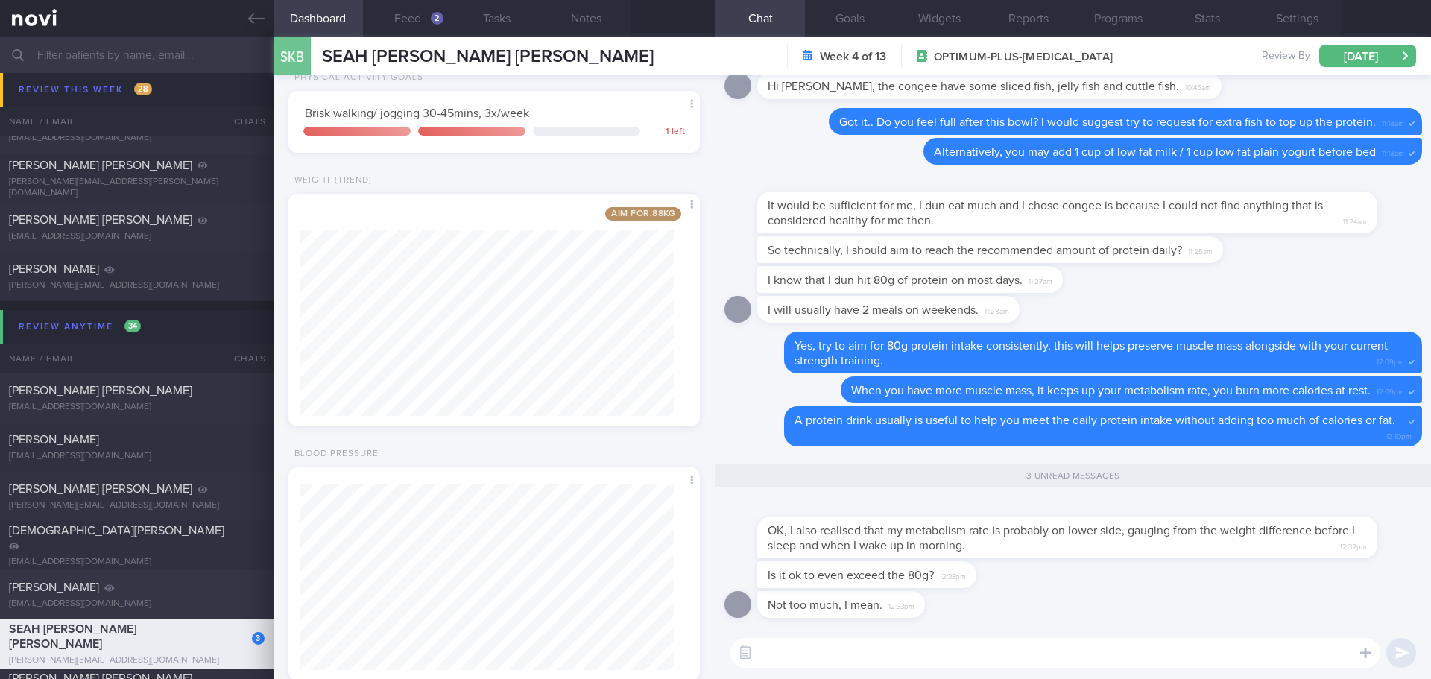
scroll to position [9690, 0]
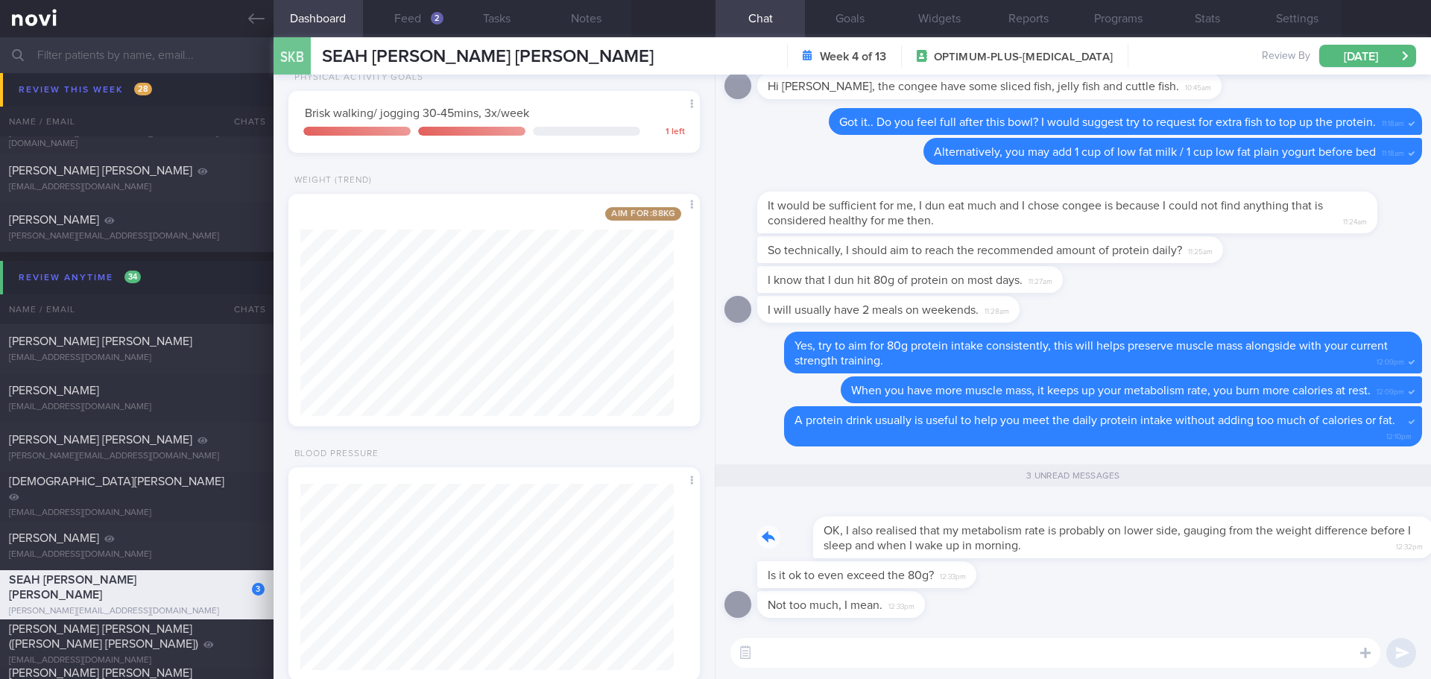
drag, startPoint x: 1008, startPoint y: 549, endPoint x: 1107, endPoint y: 549, distance: 99.1
click at [1107, 549] on div "OK, I also realised that my metabolism rate is probably on lower side, gauging …" at bounding box center [1089, 529] width 665 height 60
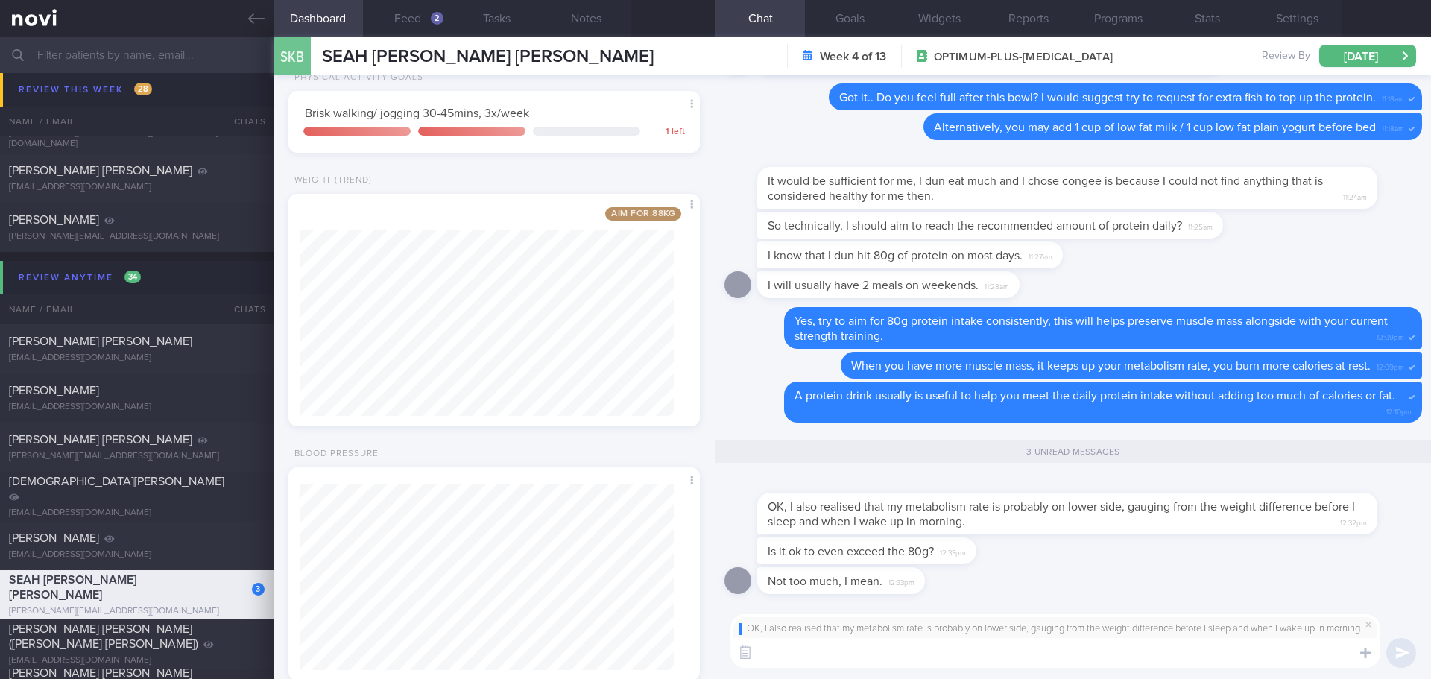
drag, startPoint x: 1010, startPoint y: 655, endPoint x: 1016, endPoint y: 640, distance: 16.1
click at [1016, 640] on textarea at bounding box center [1055, 653] width 650 height 30
type textarea "f"
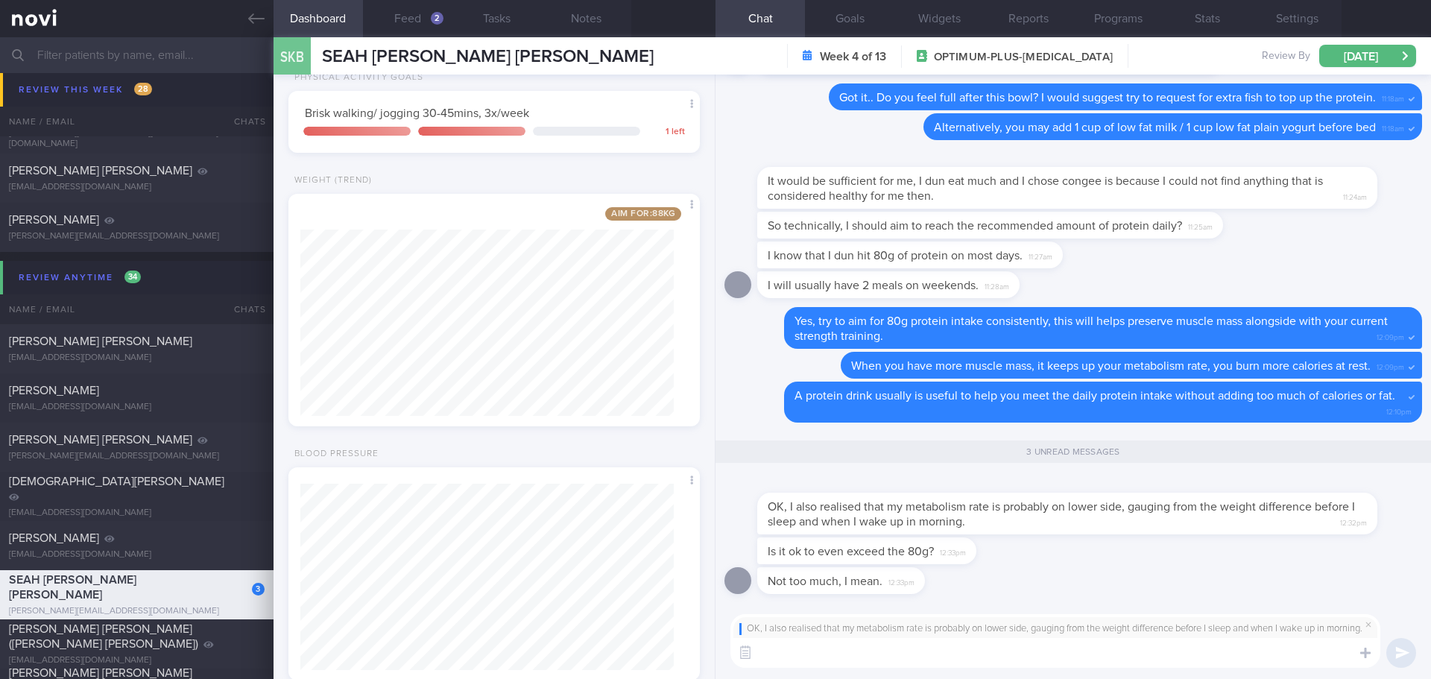
type textarea "J"
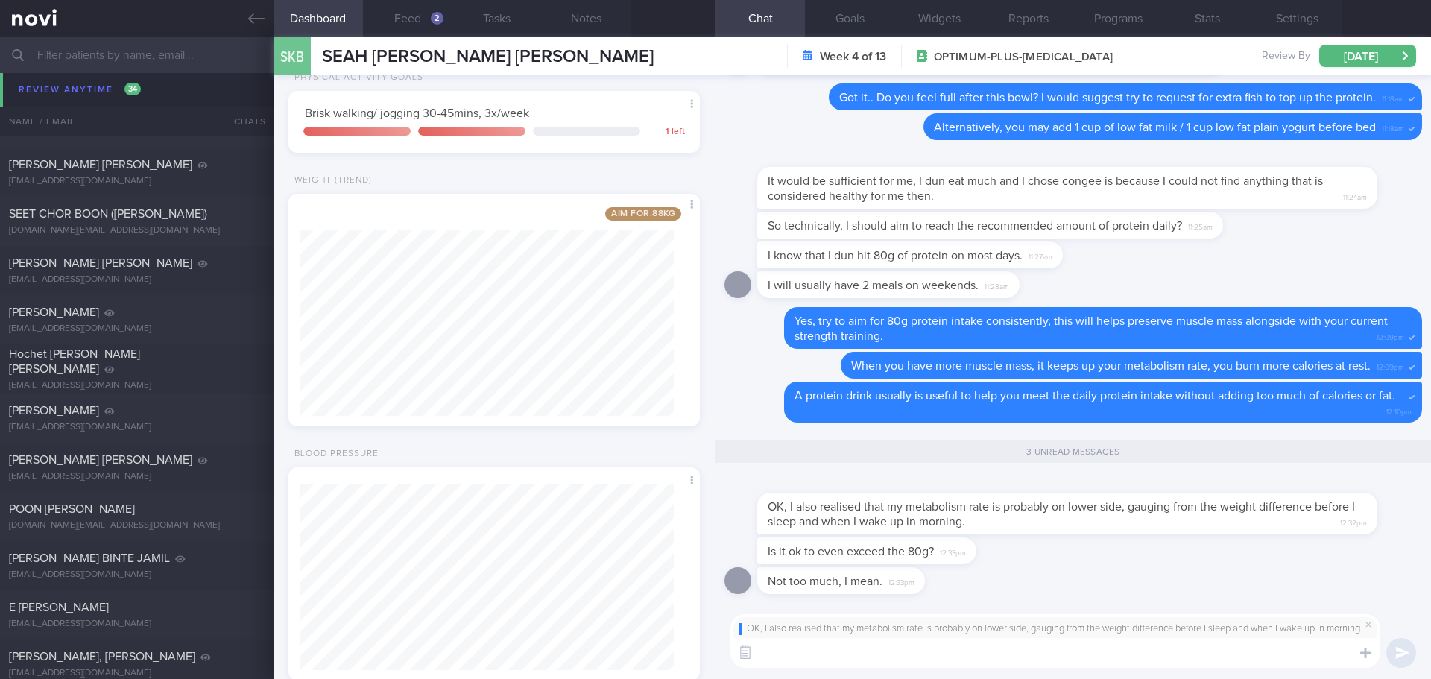
scroll to position [10486, 0]
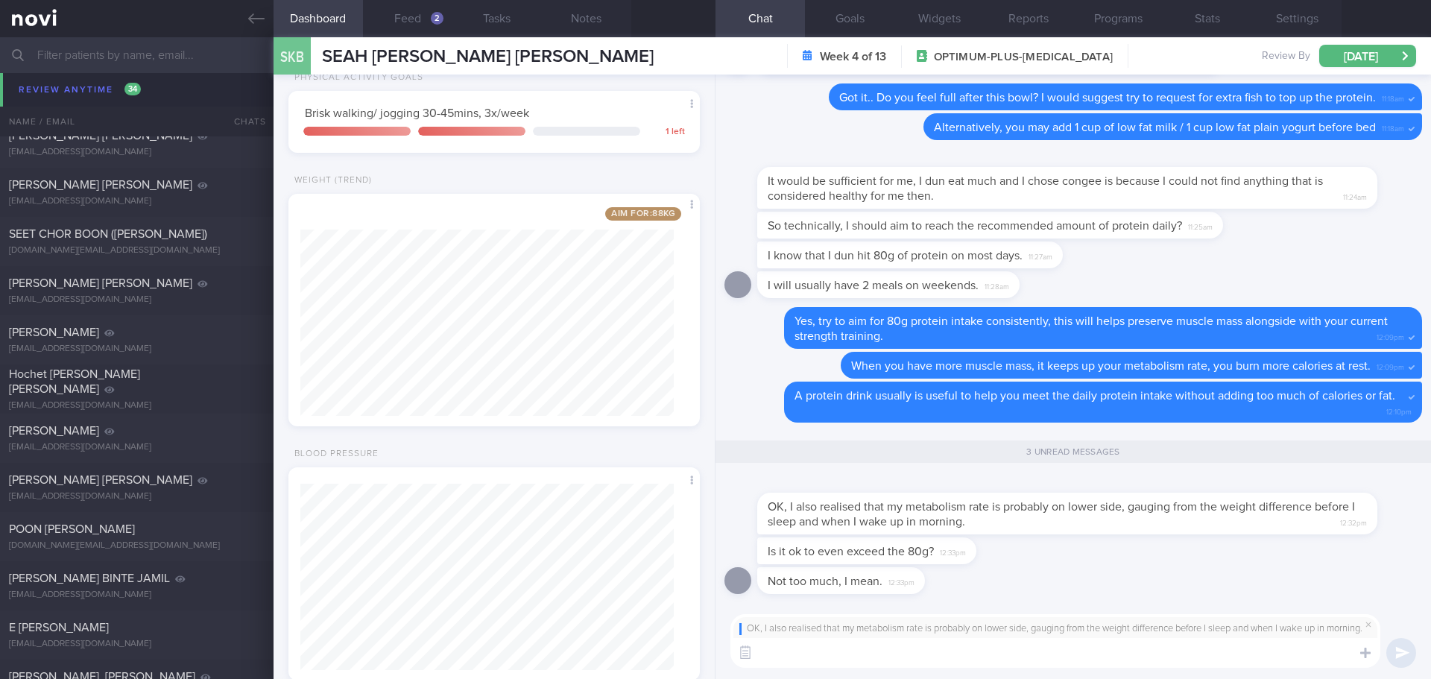
click at [854, 660] on textarea at bounding box center [1055, 653] width 650 height 30
type textarea "T"
type textarea "I"
type textarea "T"
click at [1367, 616] on span at bounding box center [1369, 625] width 18 height 18
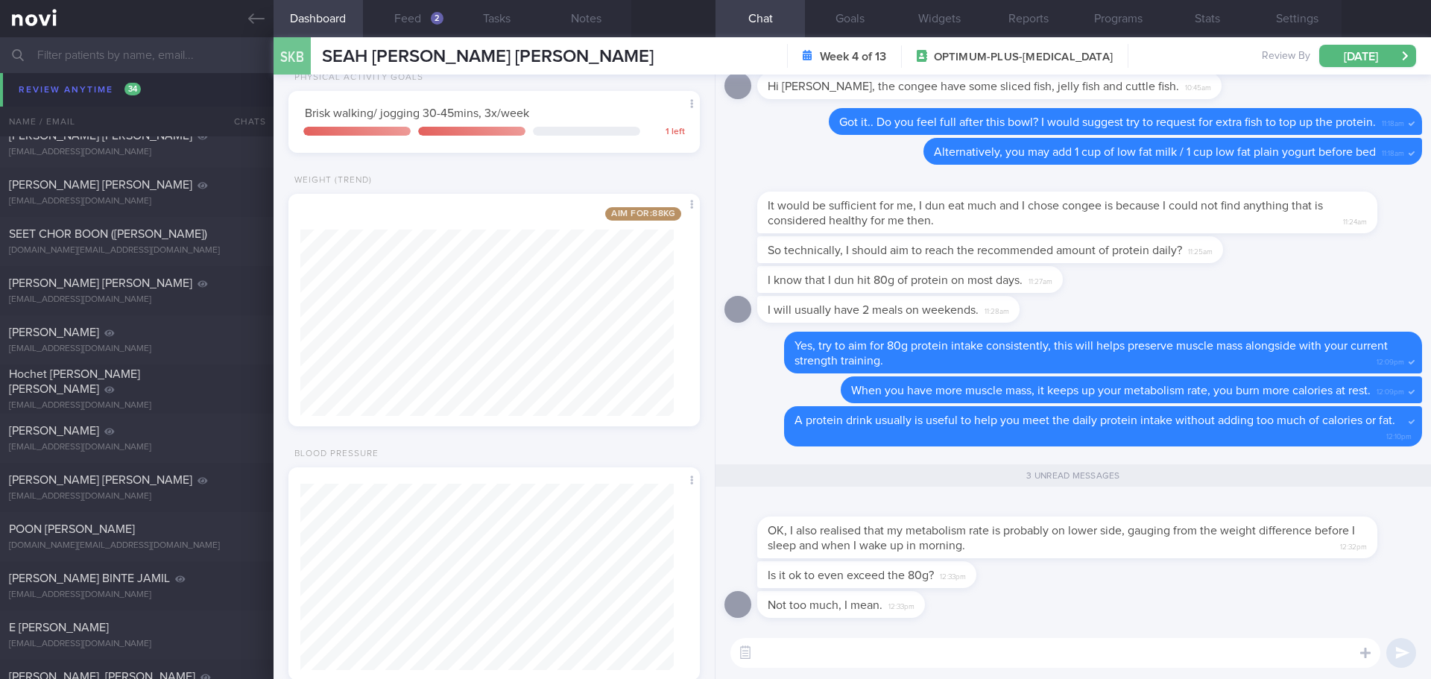
click at [1200, 643] on textarea at bounding box center [1055, 653] width 650 height 30
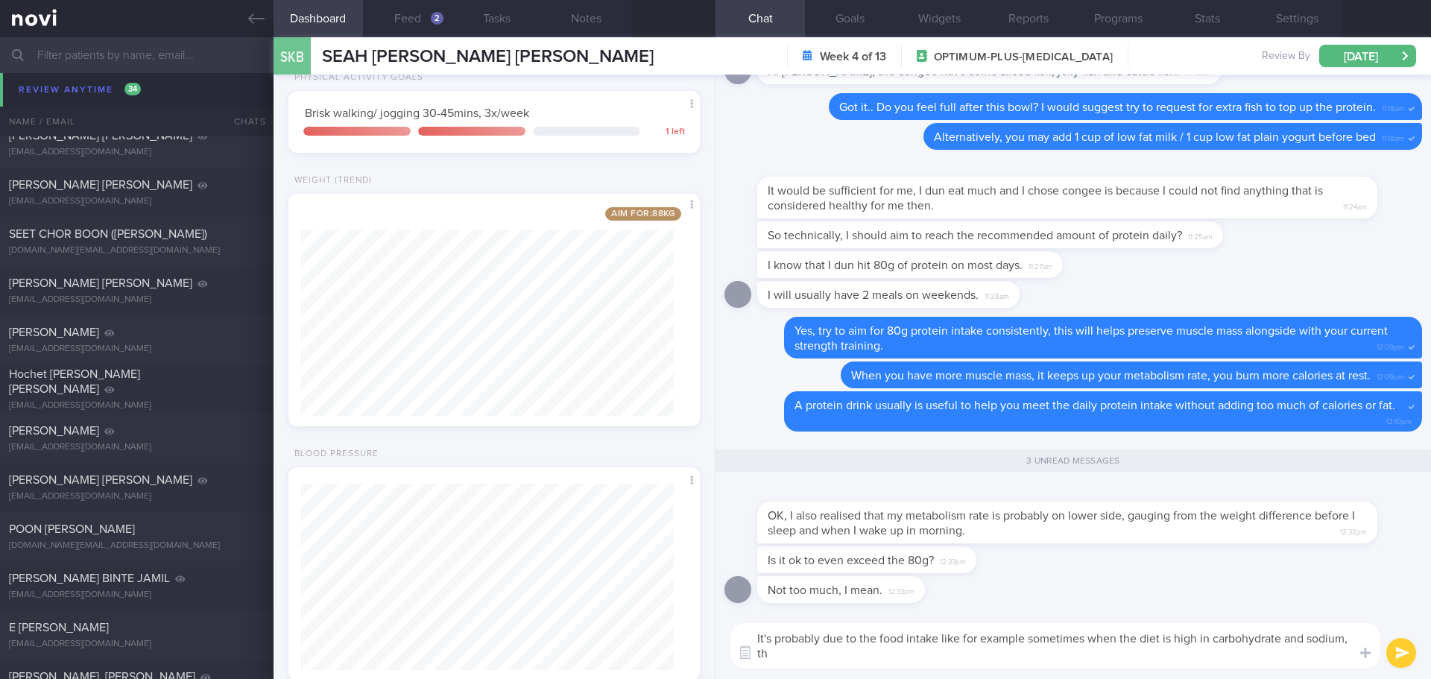
scroll to position [0, 0]
click at [1047, 660] on textarea "It's probably due to the food intake like for example sometimes when the diet i…" at bounding box center [1055, 645] width 650 height 45
click at [939, 638] on textarea "It's probably due to the food intake like for example sometimes when the diet i…" at bounding box center [1055, 645] width 650 height 45
drag, startPoint x: 939, startPoint y: 638, endPoint x: 859, endPoint y: 646, distance: 80.9
click at [857, 642] on textarea "It's probably due to the food intake like for example sometimes when the diet i…" at bounding box center [1055, 645] width 650 height 45
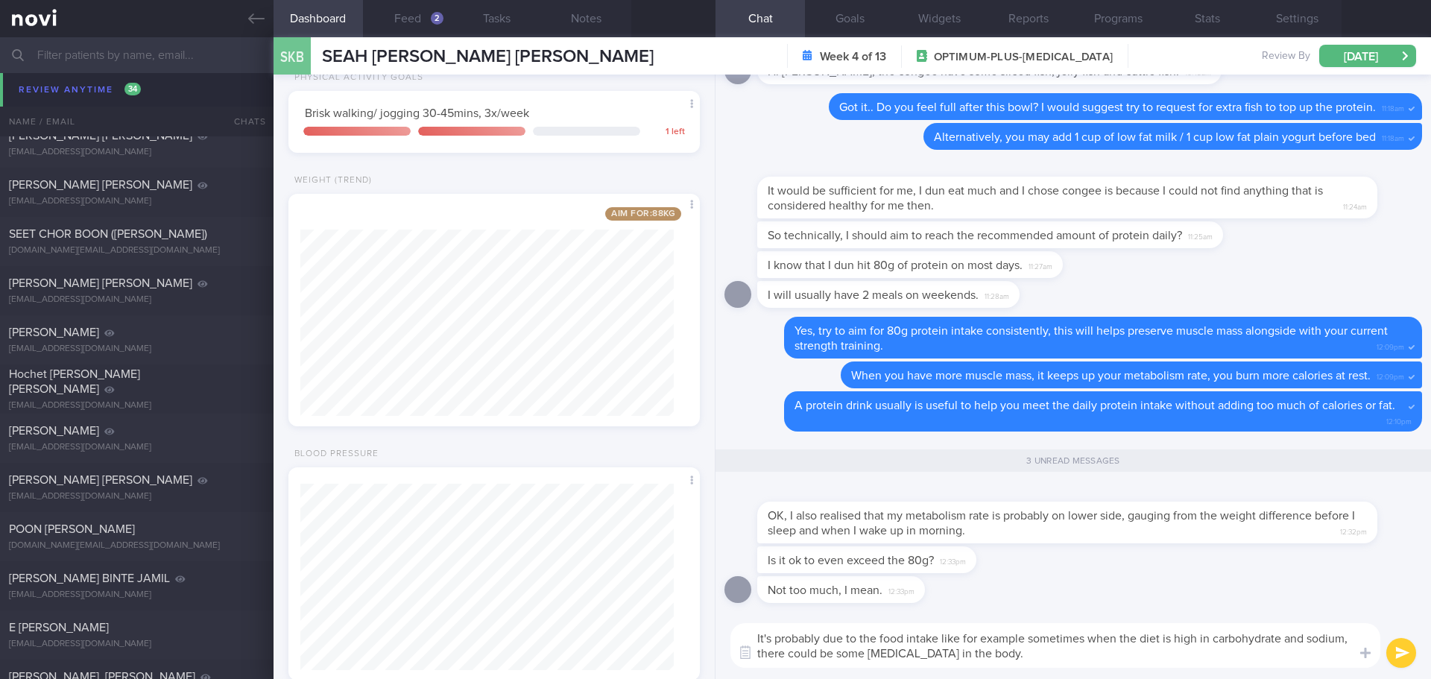
click at [859, 646] on textarea "It's probably due to the food intake like for example sometimes when the diet i…" at bounding box center [1055, 645] width 650 height 45
drag, startPoint x: 877, startPoint y: 641, endPoint x: 938, endPoint y: 633, distance: 61.7
click at [938, 633] on textarea "It's probably due to the food intake like for example sometimes when the diet i…" at bounding box center [1055, 645] width 650 height 45
drag, startPoint x: 1195, startPoint y: 633, endPoint x: 1111, endPoint y: 637, distance: 84.3
click at [1111, 637] on textarea "It's probably due to the weight after the food intake or food choices like for …" at bounding box center [1055, 645] width 650 height 45
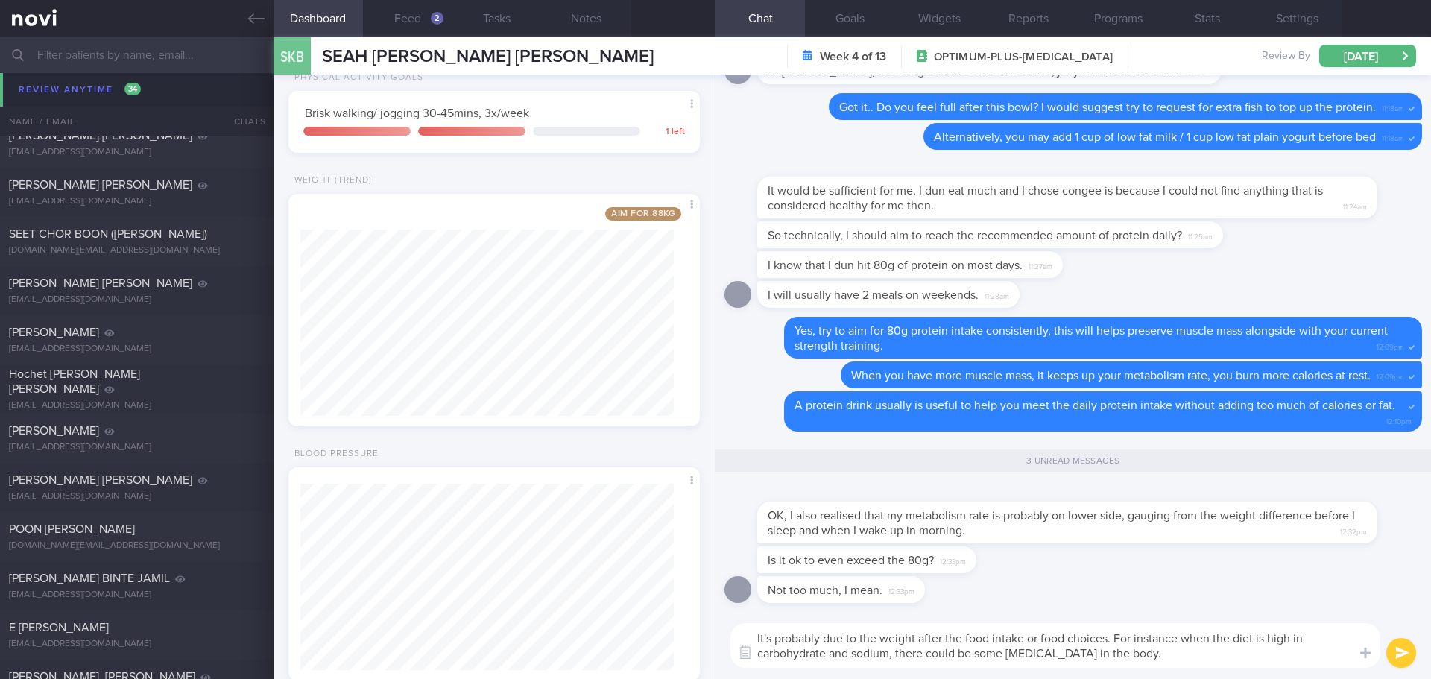
click at [1247, 649] on textarea "It's probably due to the weight after the food intake or food choices. For inst…" at bounding box center [1055, 645] width 650 height 45
drag, startPoint x: 1255, startPoint y: 636, endPoint x: 1234, endPoint y: 640, distance: 20.6
click at [1234, 640] on textarea "It's probably due to the weight after the food intake or food choices. For inst…" at bounding box center [1055, 645] width 650 height 45
click at [1243, 663] on textarea "It's probably due to the weight after the food intake or food choices. For inst…" at bounding box center [1055, 645] width 650 height 45
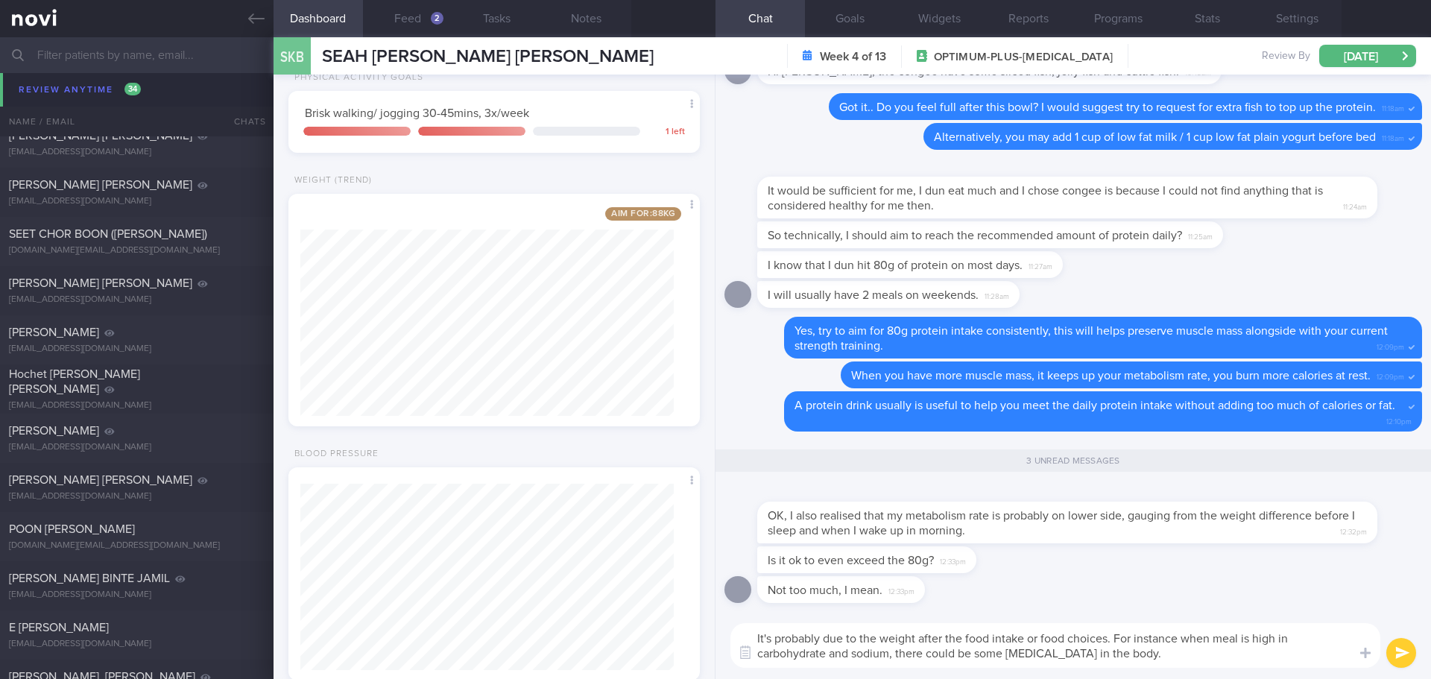
click at [1243, 663] on textarea "It's probably due to the weight after the food intake or food choices. For inst…" at bounding box center [1055, 645] width 650 height 45
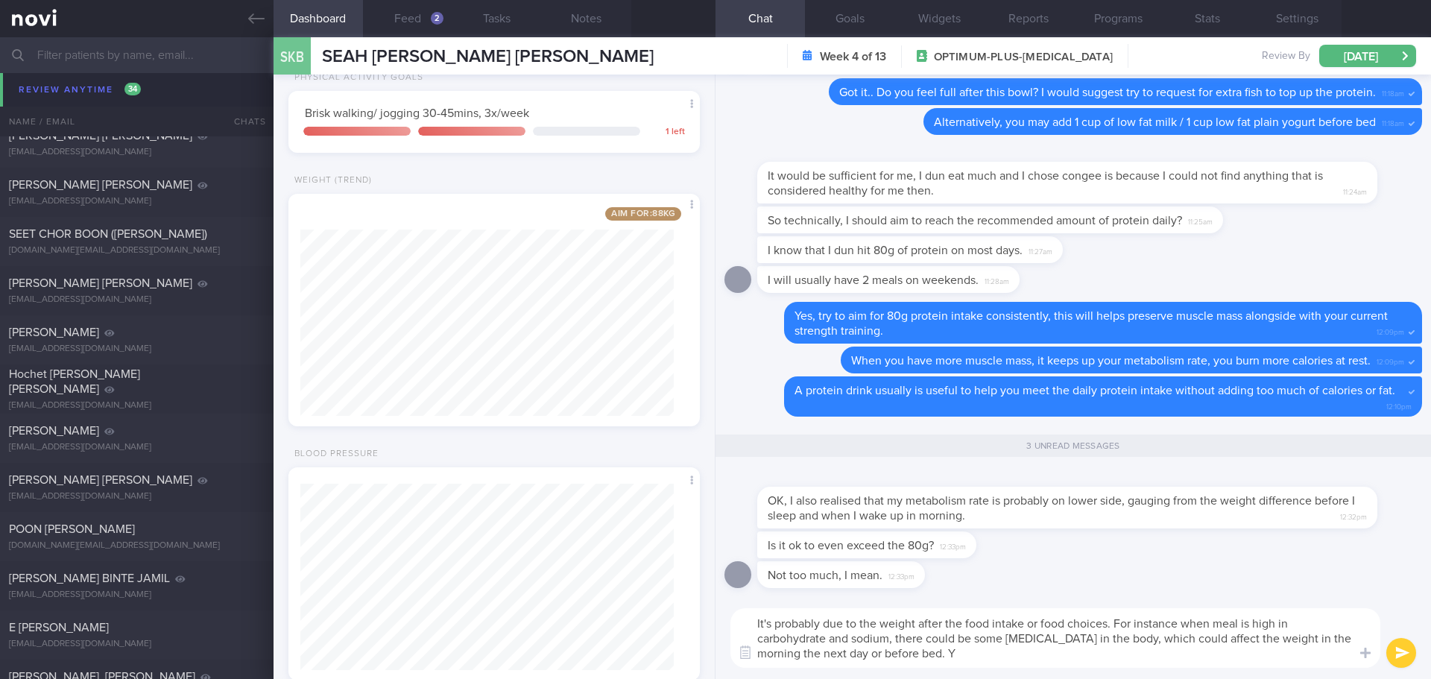
type textarea "It's probably due to the weight after the food intake or food choices. For inst…"
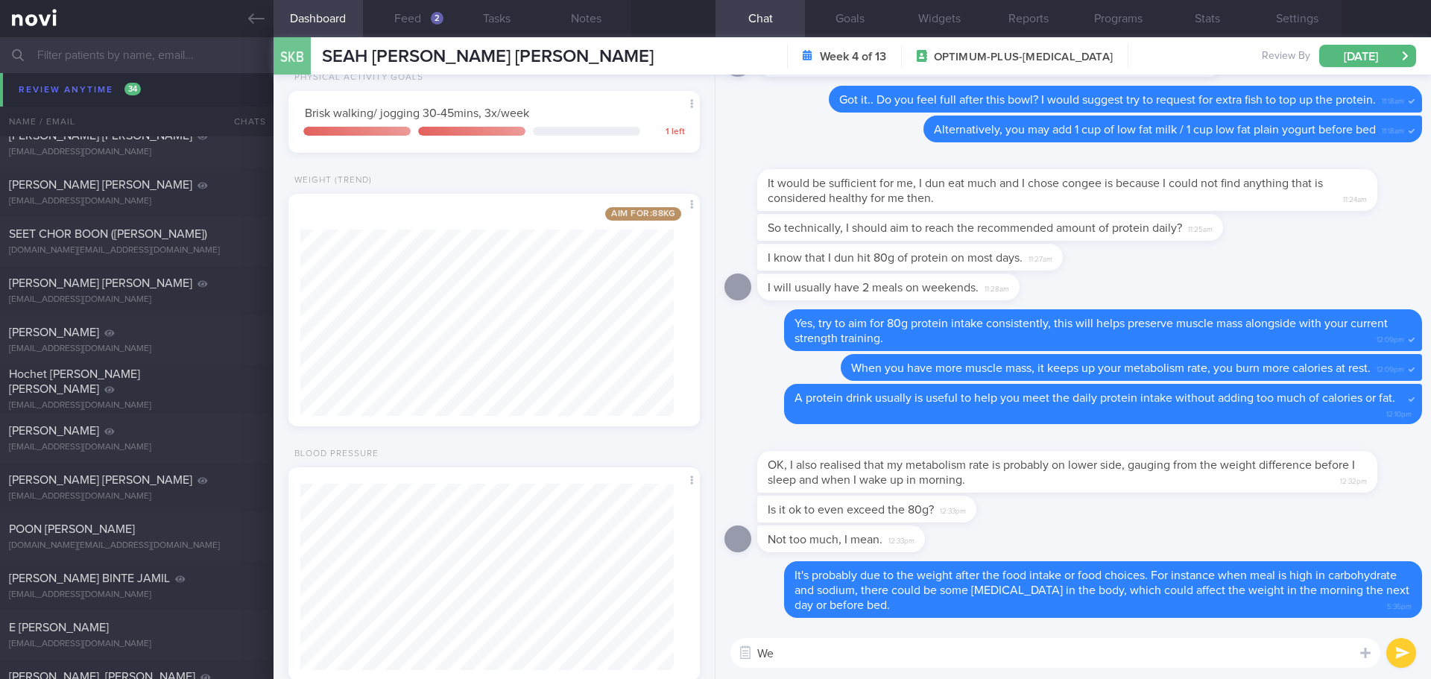
type textarea "W"
click at [1234, 654] on textarea "Do you find changes on your waistline? If your waistline is getting smaller, th…" at bounding box center [1055, 653] width 650 height 30
type textarea "Do you find changes on your waistline? If your waistline is getting smaller, th…"
click at [1392, 663] on button "submit" at bounding box center [1401, 653] width 30 height 30
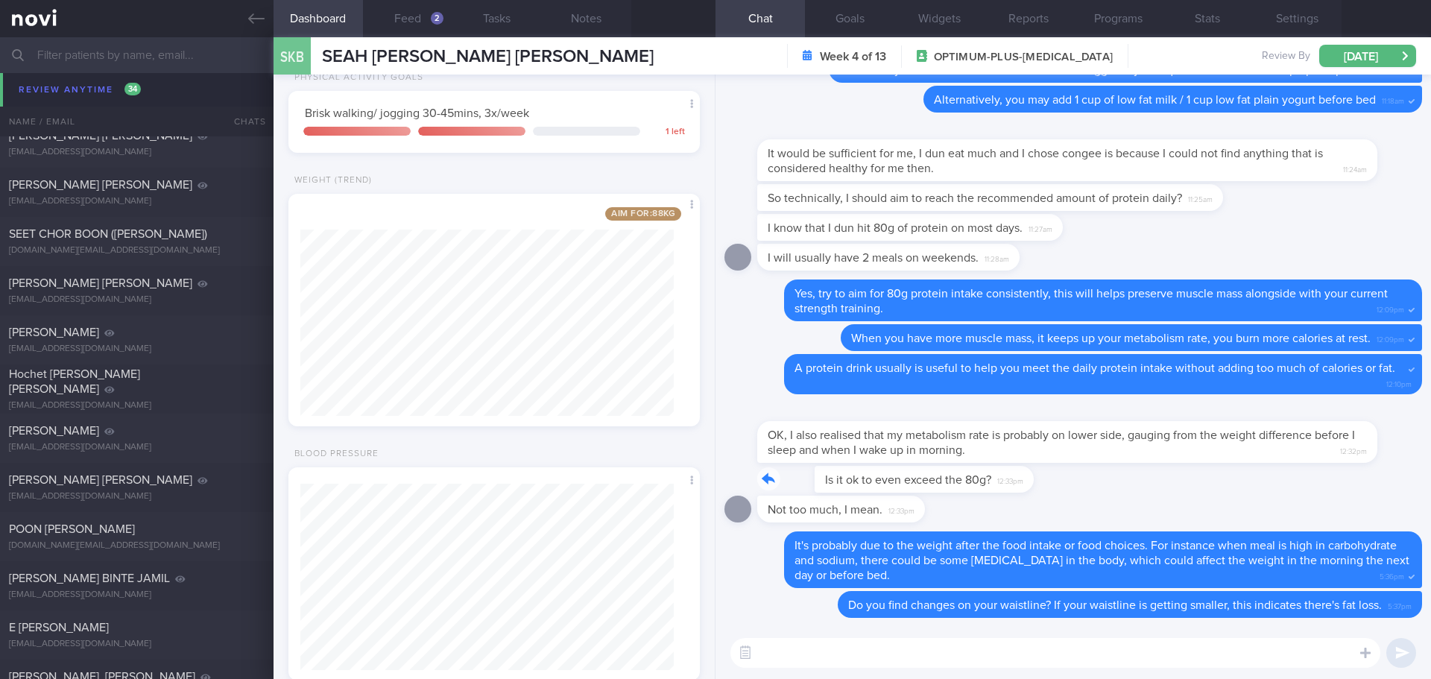
drag, startPoint x: 973, startPoint y: 489, endPoint x: 1083, endPoint y: 490, distance: 110.3
click at [1083, 490] on div "Is it ok to even exceed the 80g? 12:33pm" at bounding box center [1074, 481] width 698 height 30
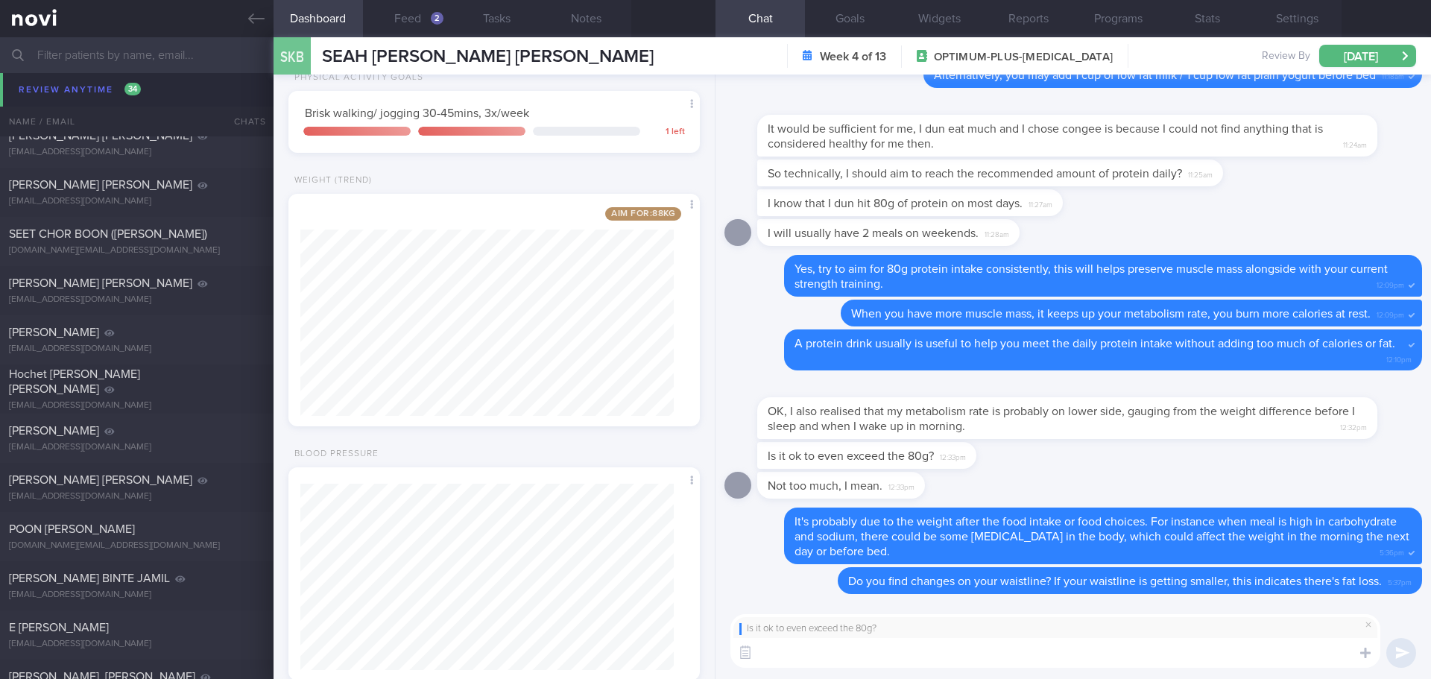
click at [995, 651] on textarea at bounding box center [1055, 653] width 650 height 30
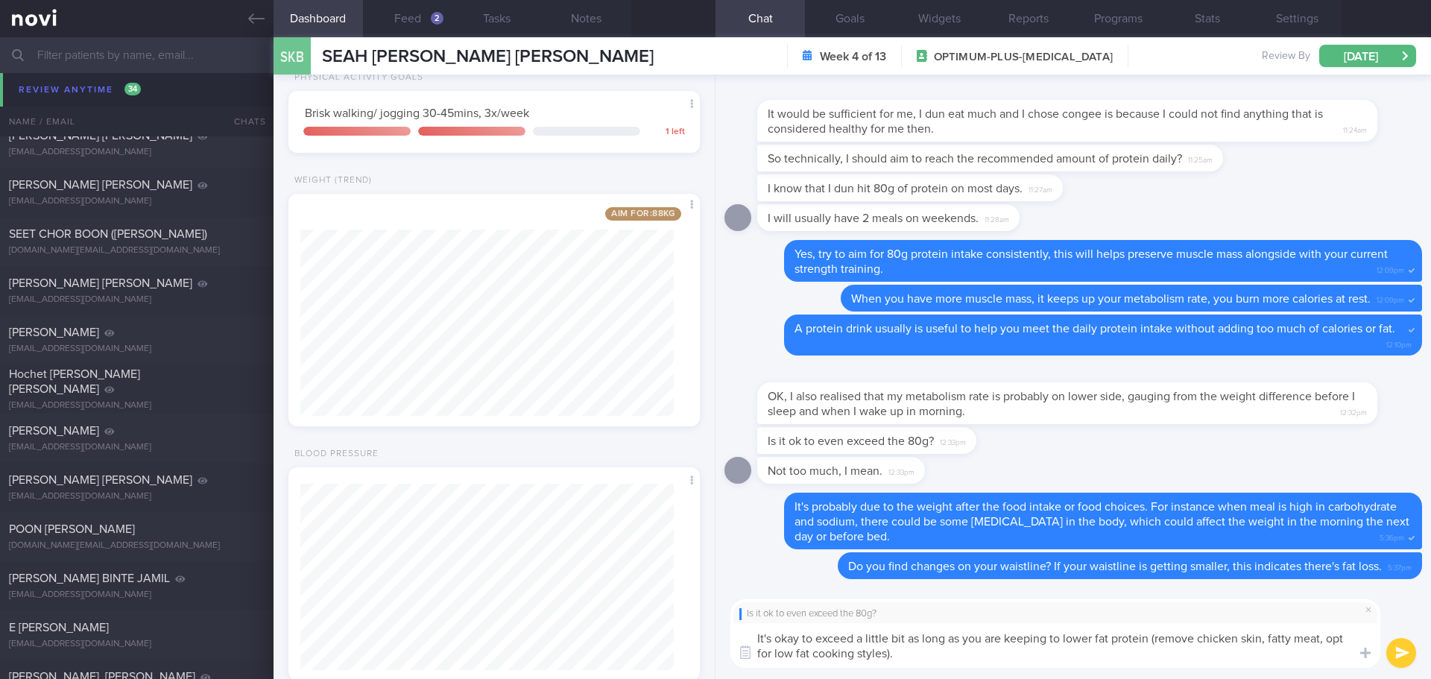
click at [1047, 661] on textarea "It's okay to exceed a little bit as long as you are keeping to lower fat protei…" at bounding box center [1055, 645] width 650 height 45
click at [1107, 660] on textarea "It's okay to exceed a little bit as long as you are keeping to lower fat protei…" at bounding box center [1055, 645] width 650 height 45
type textarea "It's okay to exceed a little bit as long as you are keeping to lower fat protei…"
click at [1395, 658] on button "submit" at bounding box center [1401, 653] width 30 height 30
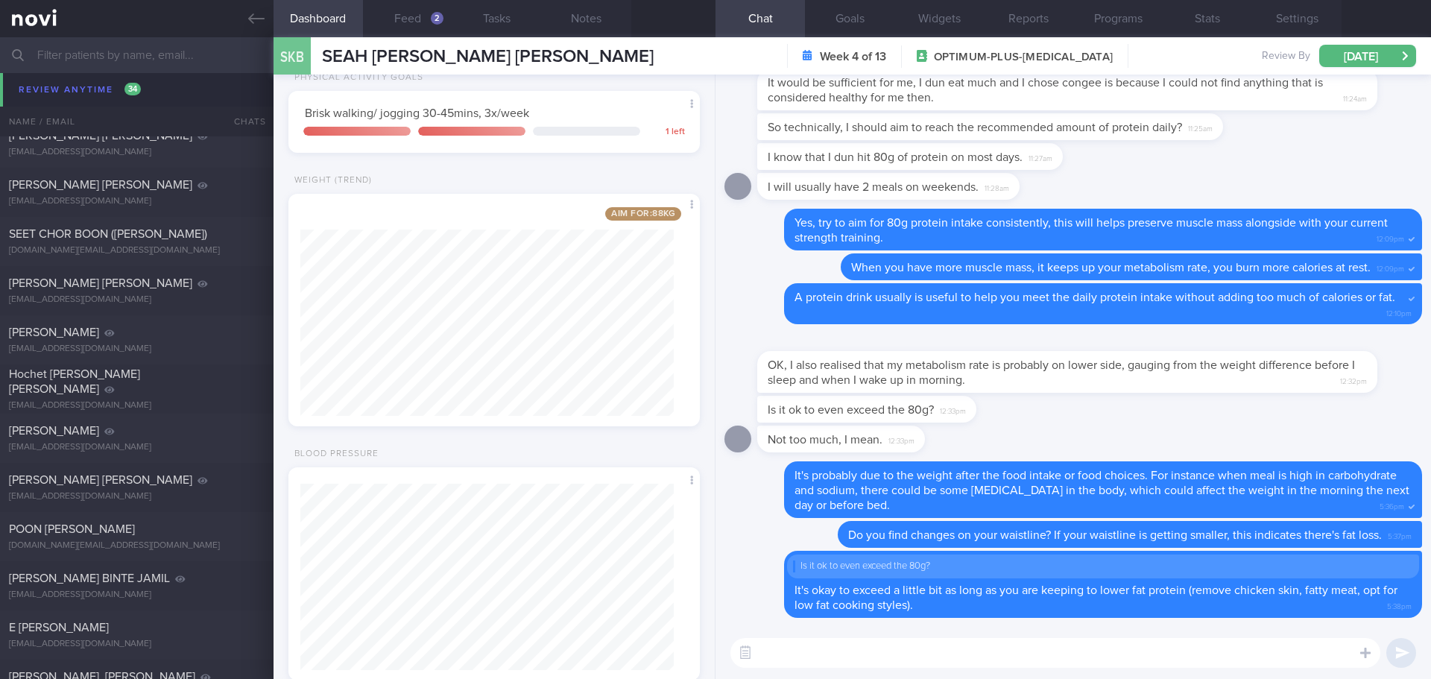
click at [1239, 648] on textarea at bounding box center [1055, 653] width 650 height 30
click at [1238, 648] on textarea at bounding box center [1055, 653] width 650 height 30
click at [1237, 647] on textarea at bounding box center [1055, 653] width 650 height 30
click at [98, 89] on div "ASIM AMNA" at bounding box center [135, 86] width 252 height 15
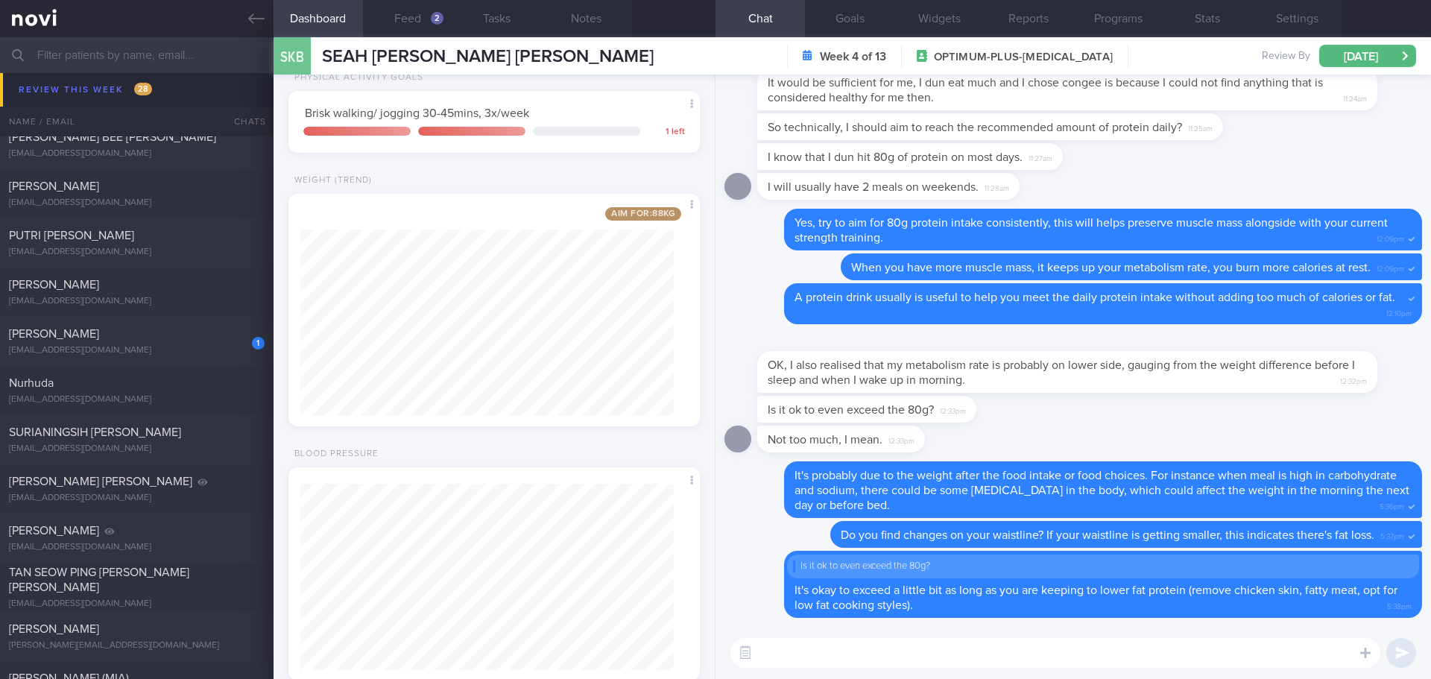
scroll to position [8921, 0]
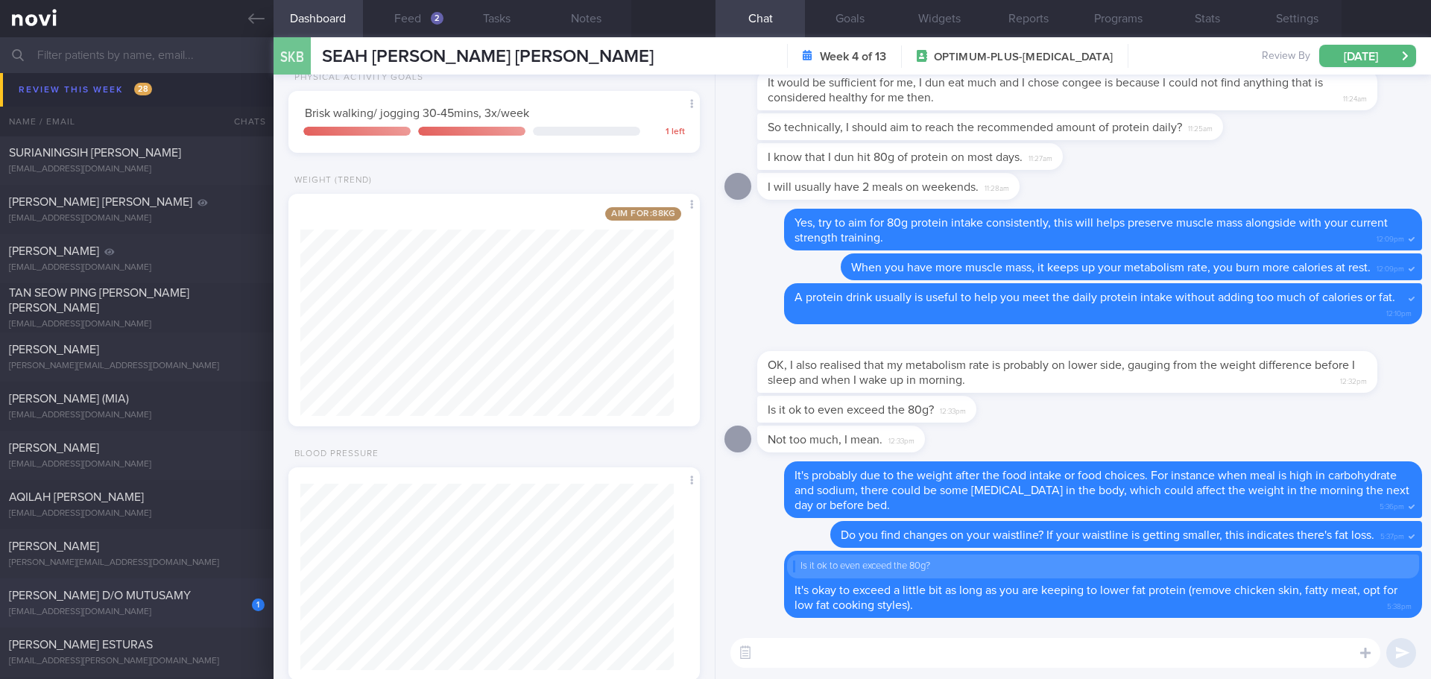
click at [171, 614] on div "[EMAIL_ADDRESS][DOMAIN_NAME]" at bounding box center [137, 612] width 256 height 11
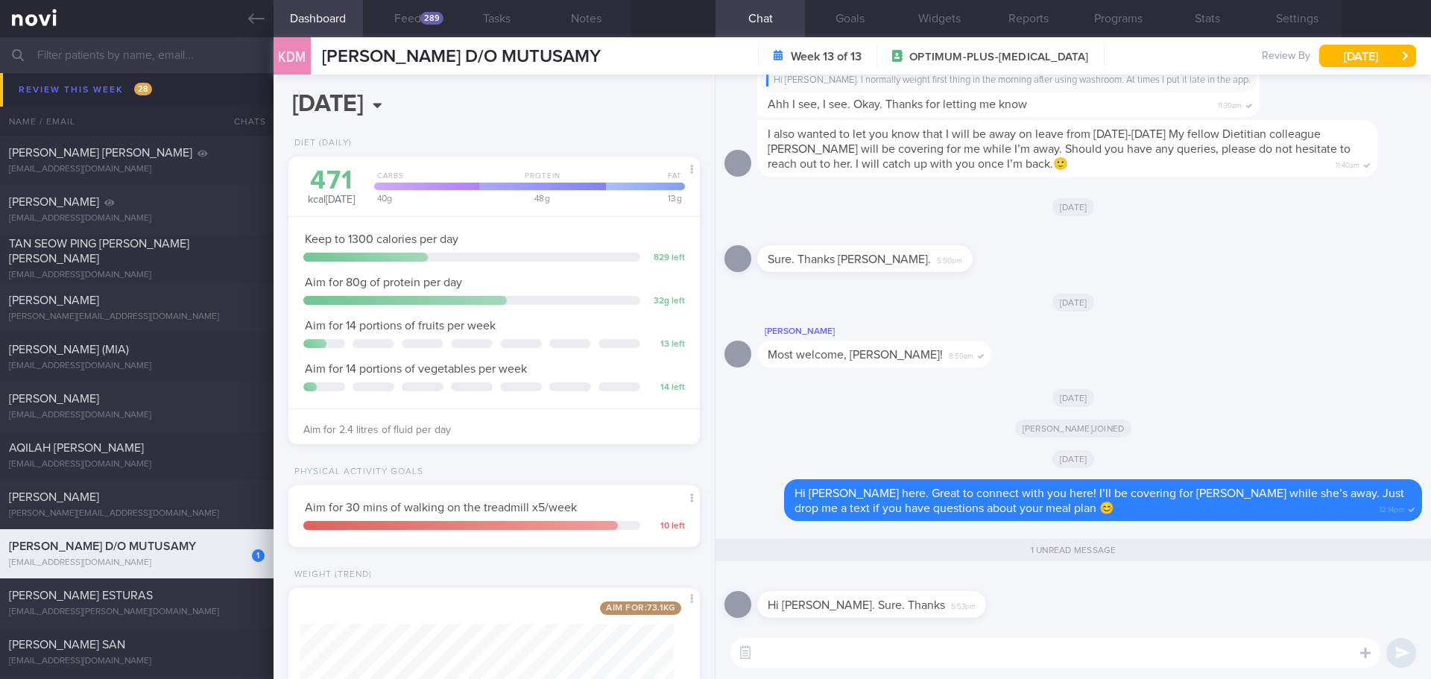
scroll to position [8872, 0]
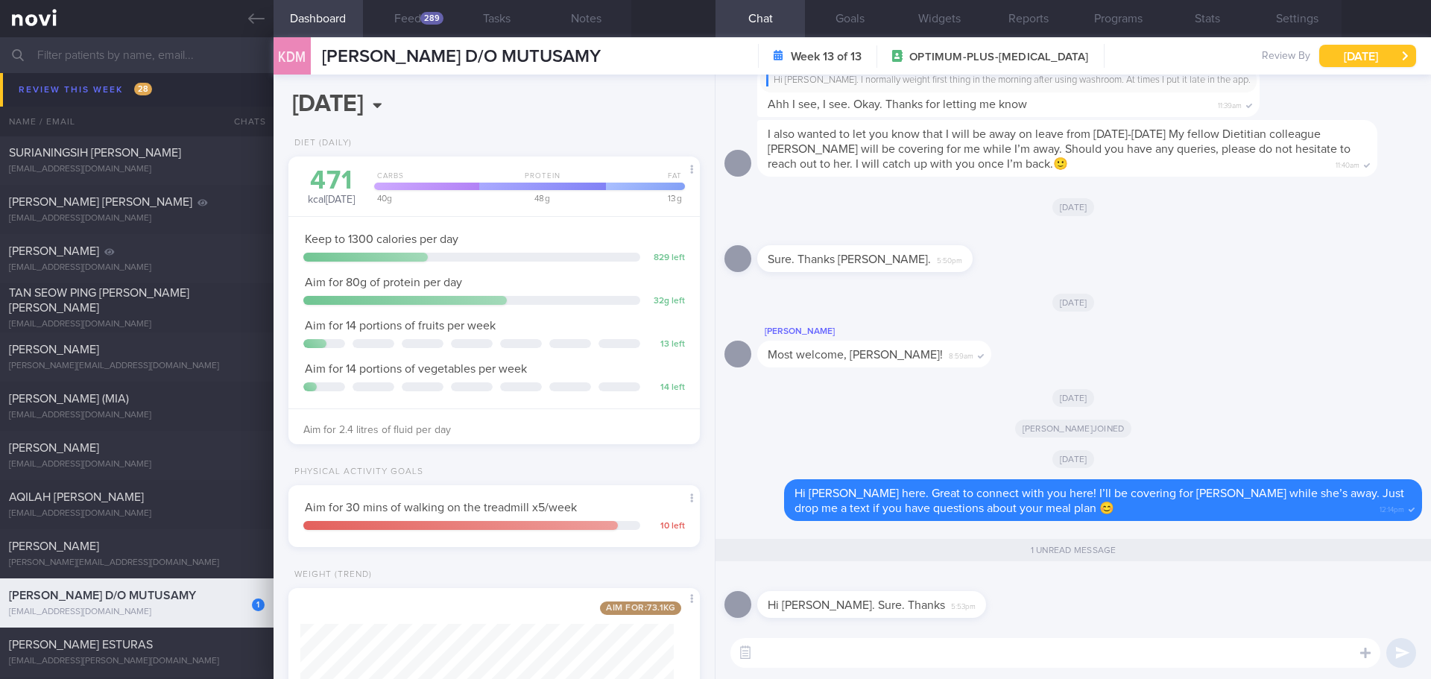
click at [1344, 60] on button "[DATE]" at bounding box center [1367, 56] width 97 height 22
click at [1078, 599] on div "Hi [PERSON_NAME]. Sure. Thanks 5:53pm" at bounding box center [1074, 600] width 698 height 54
click at [1354, 53] on button "[DATE]" at bounding box center [1367, 56] width 97 height 22
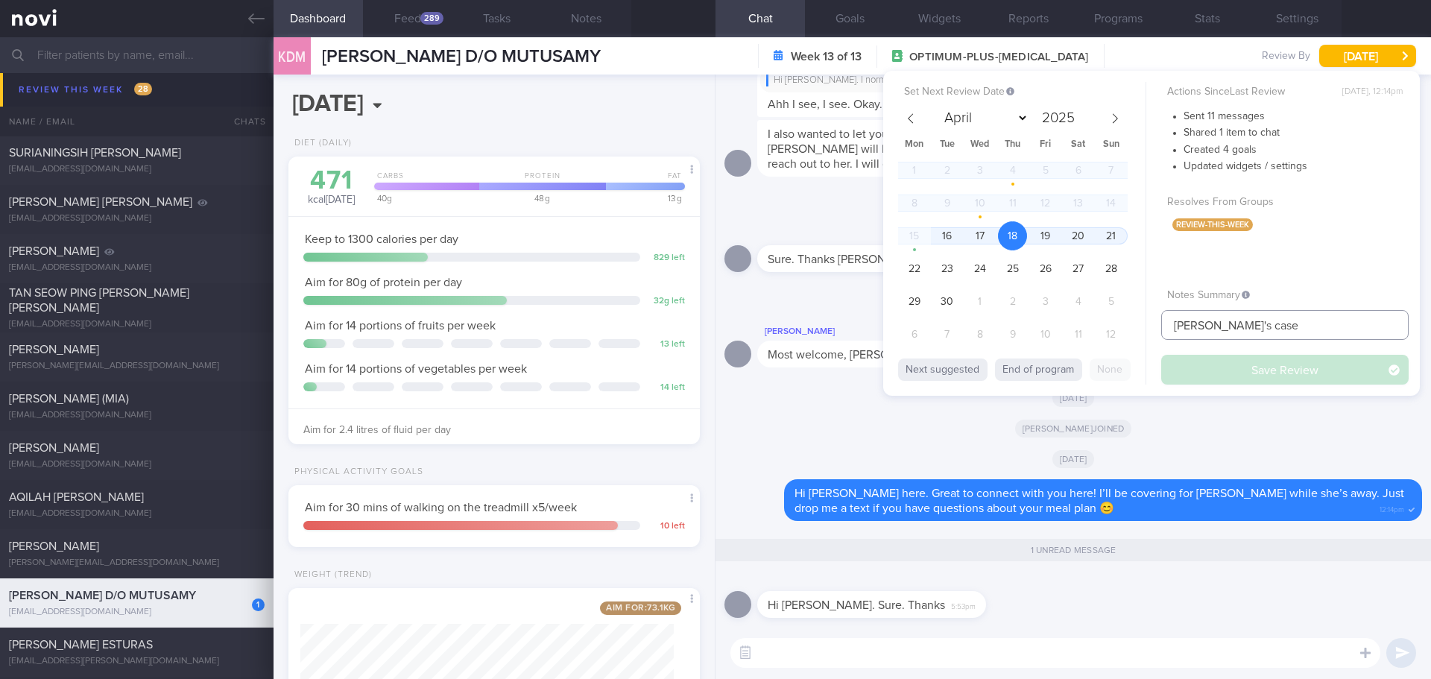
click at [1256, 326] on input "[PERSON_NAME]'s case" at bounding box center [1284, 325] width 247 height 30
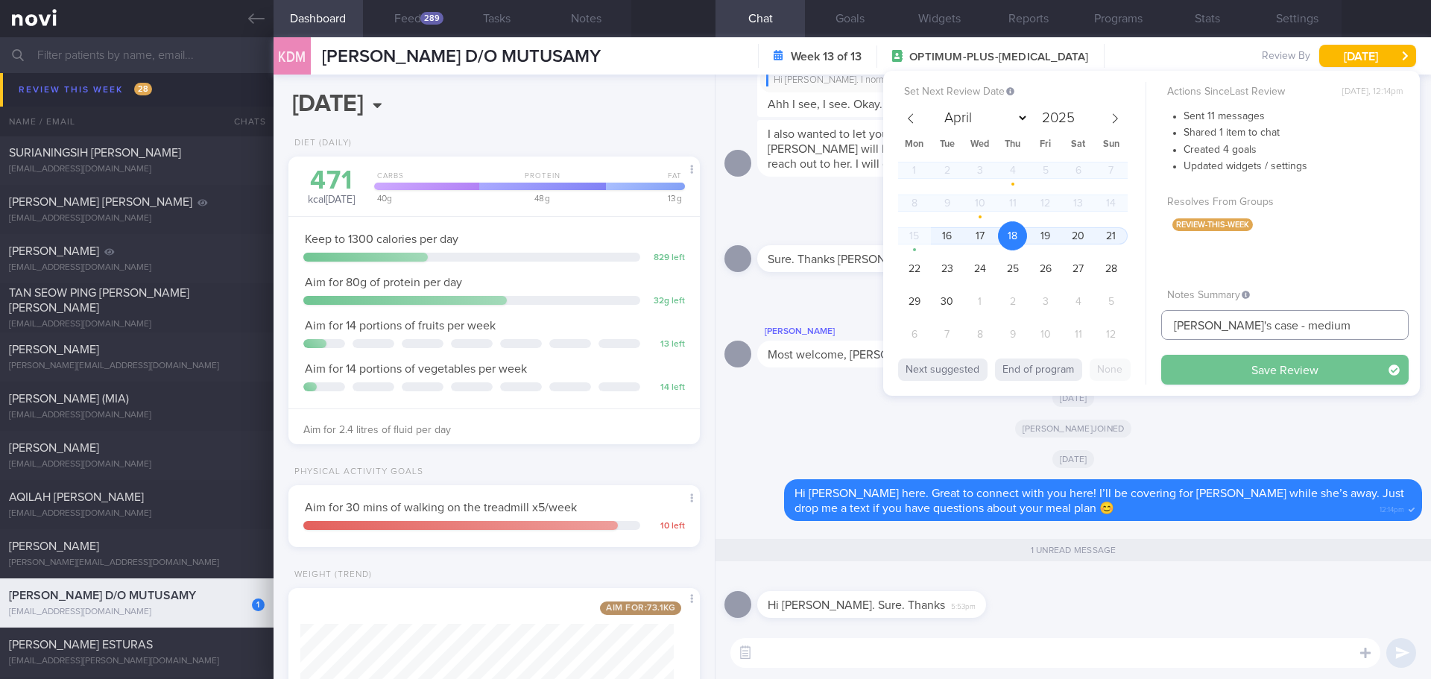
type input "[PERSON_NAME]'s case - medium"
click at [1255, 362] on button "Save Review" at bounding box center [1284, 370] width 247 height 30
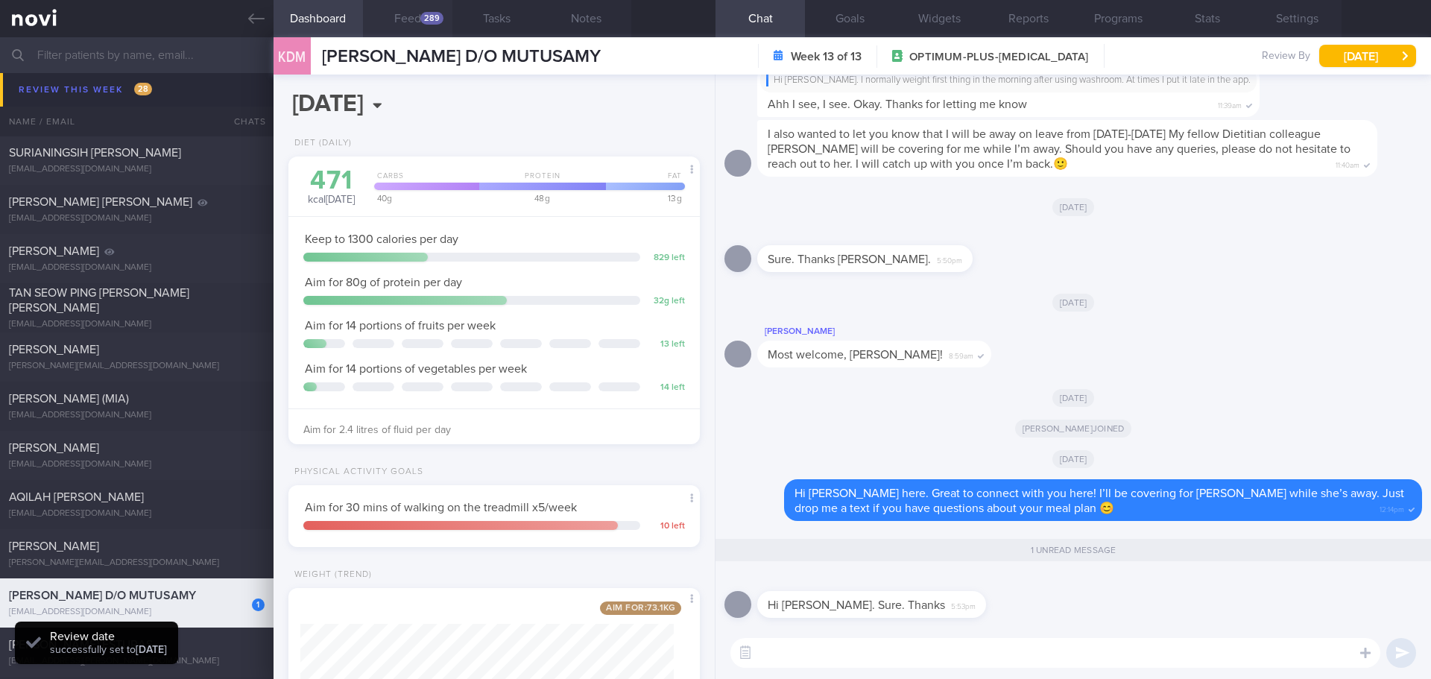
click at [427, 9] on button "Feed 289" at bounding box center [407, 18] width 89 height 37
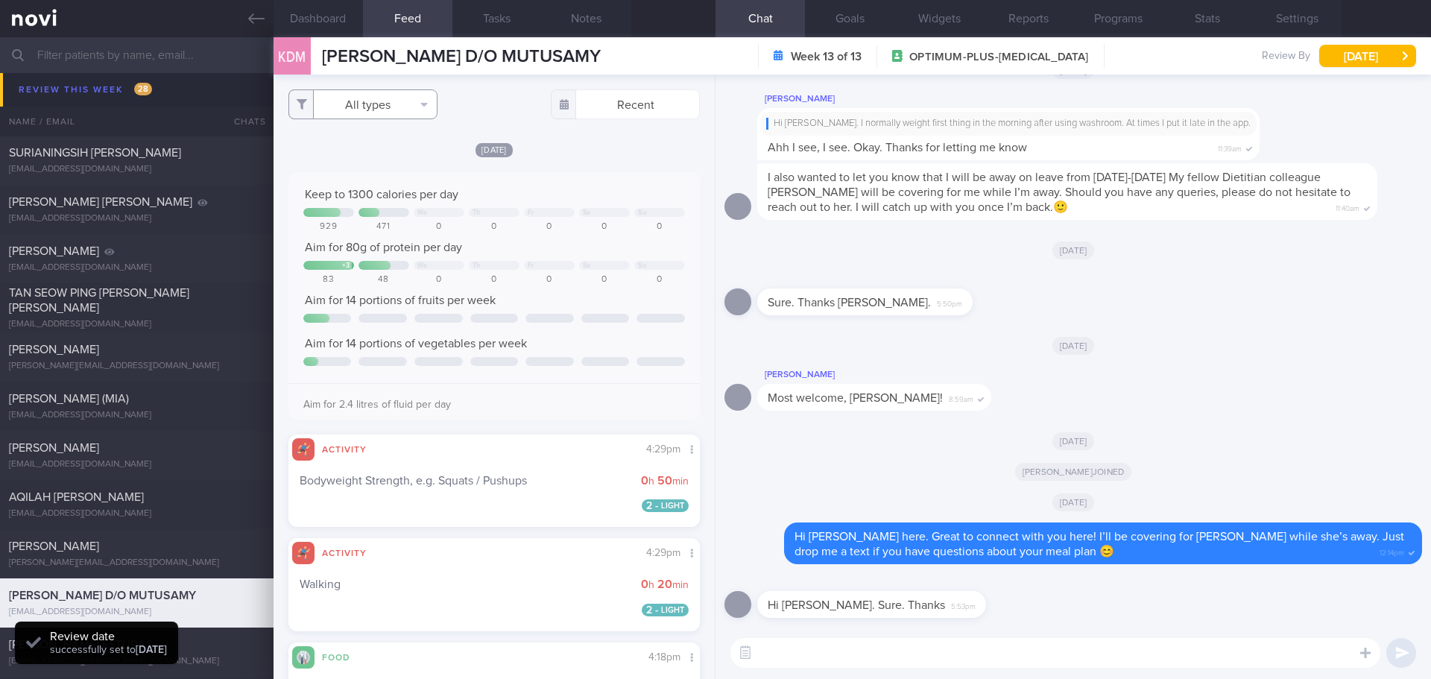
click at [374, 116] on button "All types" at bounding box center [362, 104] width 149 height 30
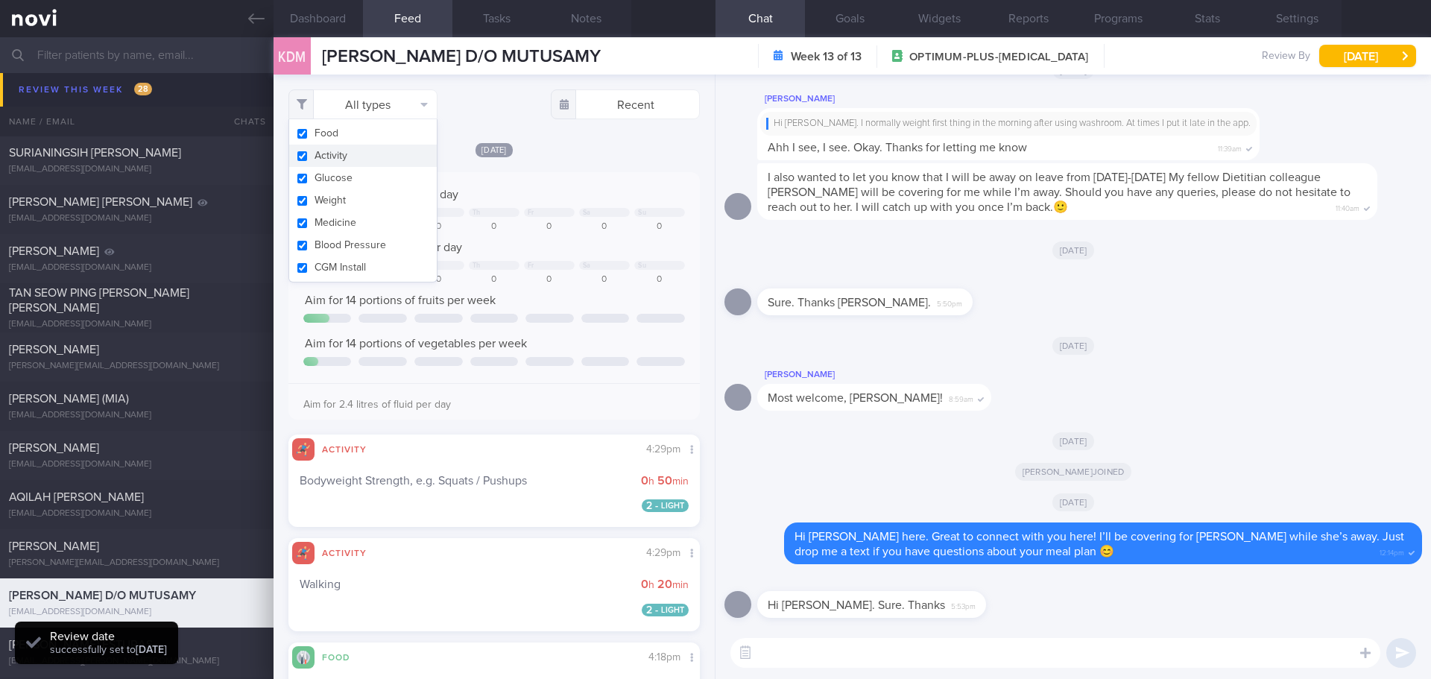
click at [374, 159] on button "Activity" at bounding box center [363, 156] width 148 height 22
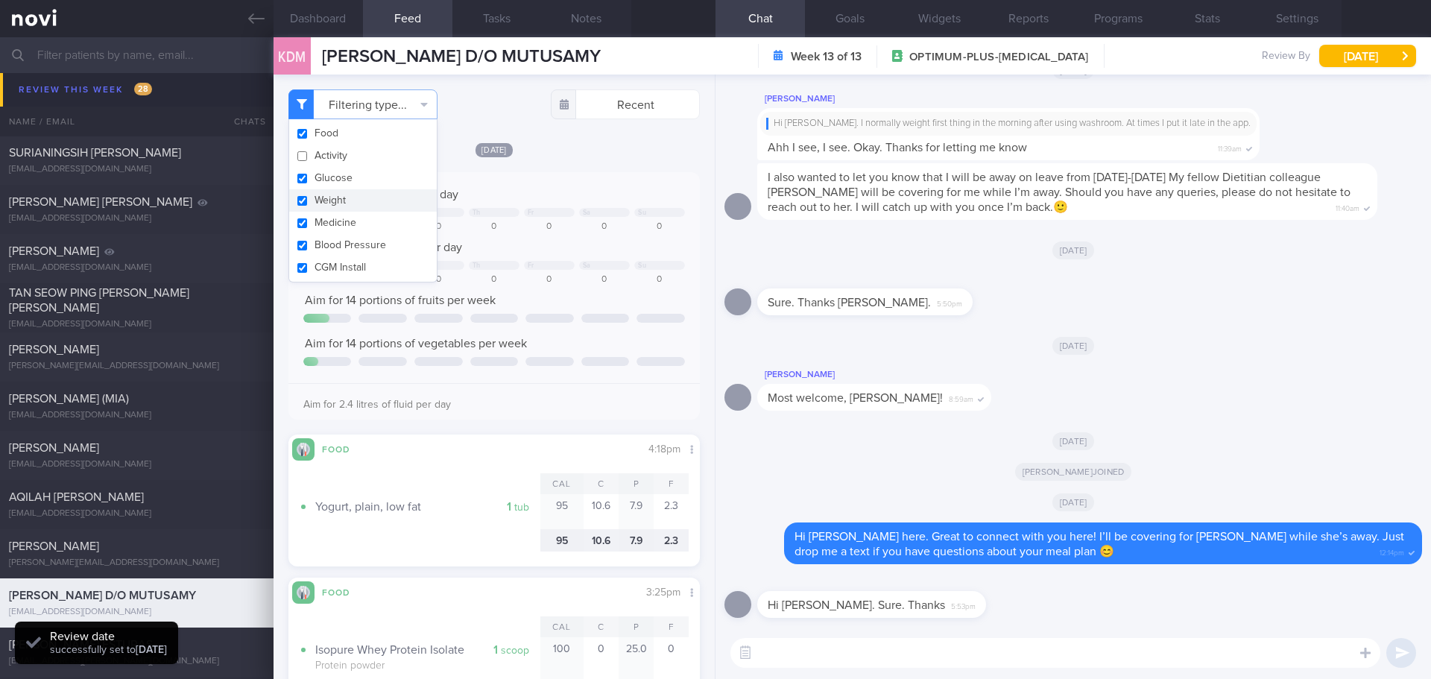
click at [596, 144] on div "[DATE]" at bounding box center [493, 150] width 411 height 16
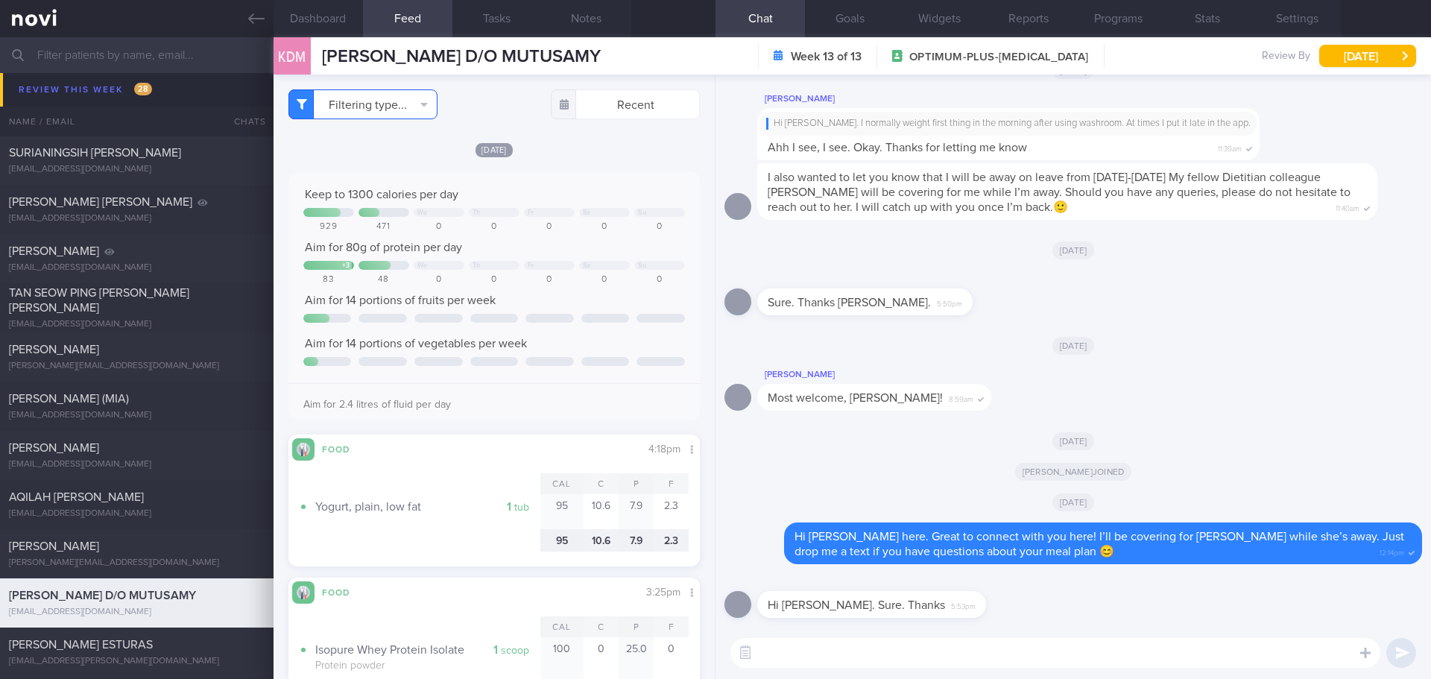
click at [427, 101] on button "Filtering type..." at bounding box center [362, 104] width 149 height 30
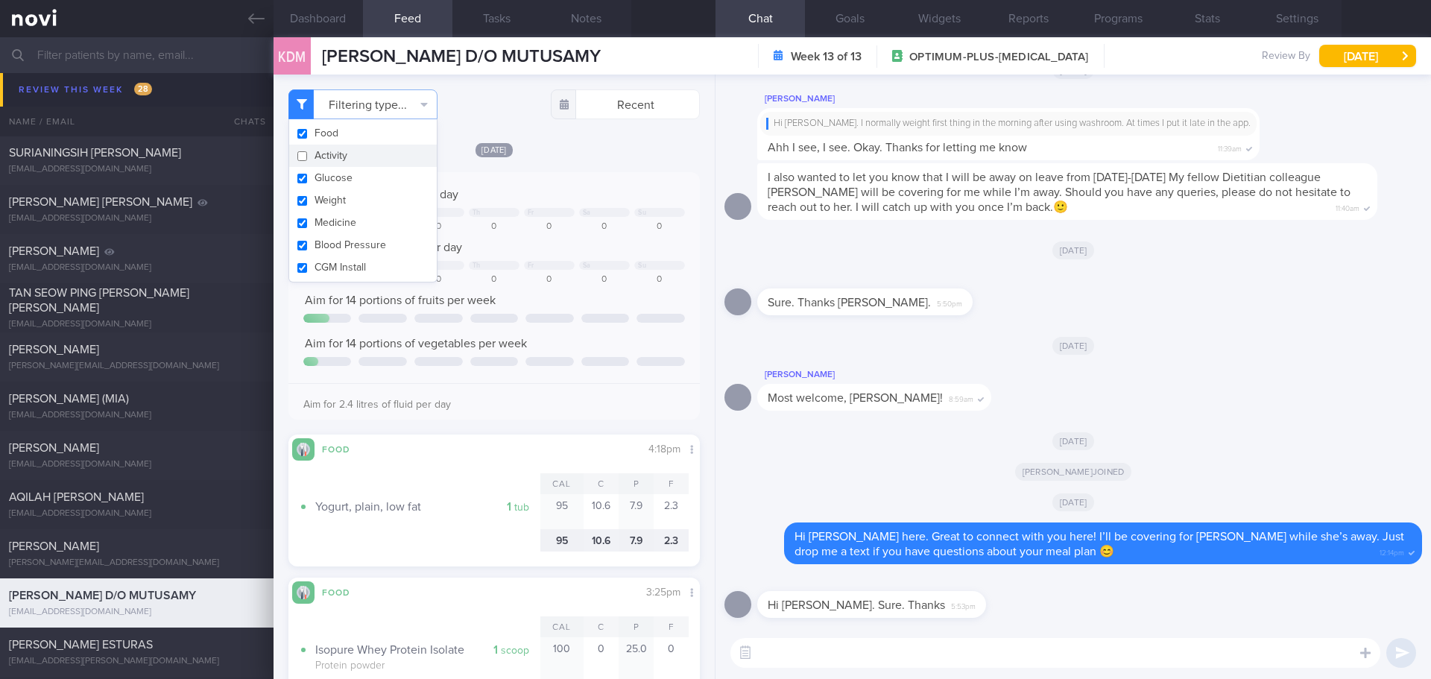
click at [403, 157] on button "Activity" at bounding box center [363, 156] width 148 height 22
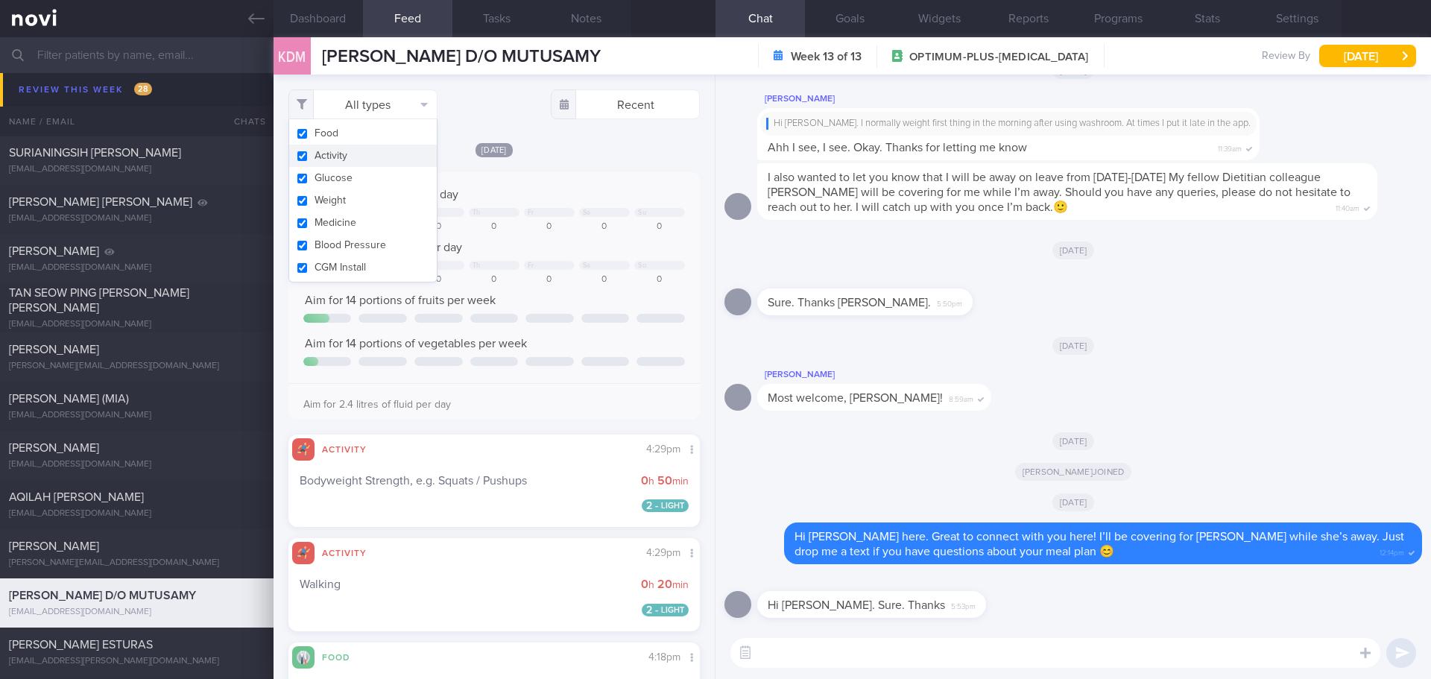
click at [599, 163] on div "[DATE] Keep to 1300 calories per day We Th Fr Sa Su 929 471 0 0 0 0 0 Aim for 8…" at bounding box center [493, 334] width 411 height 385
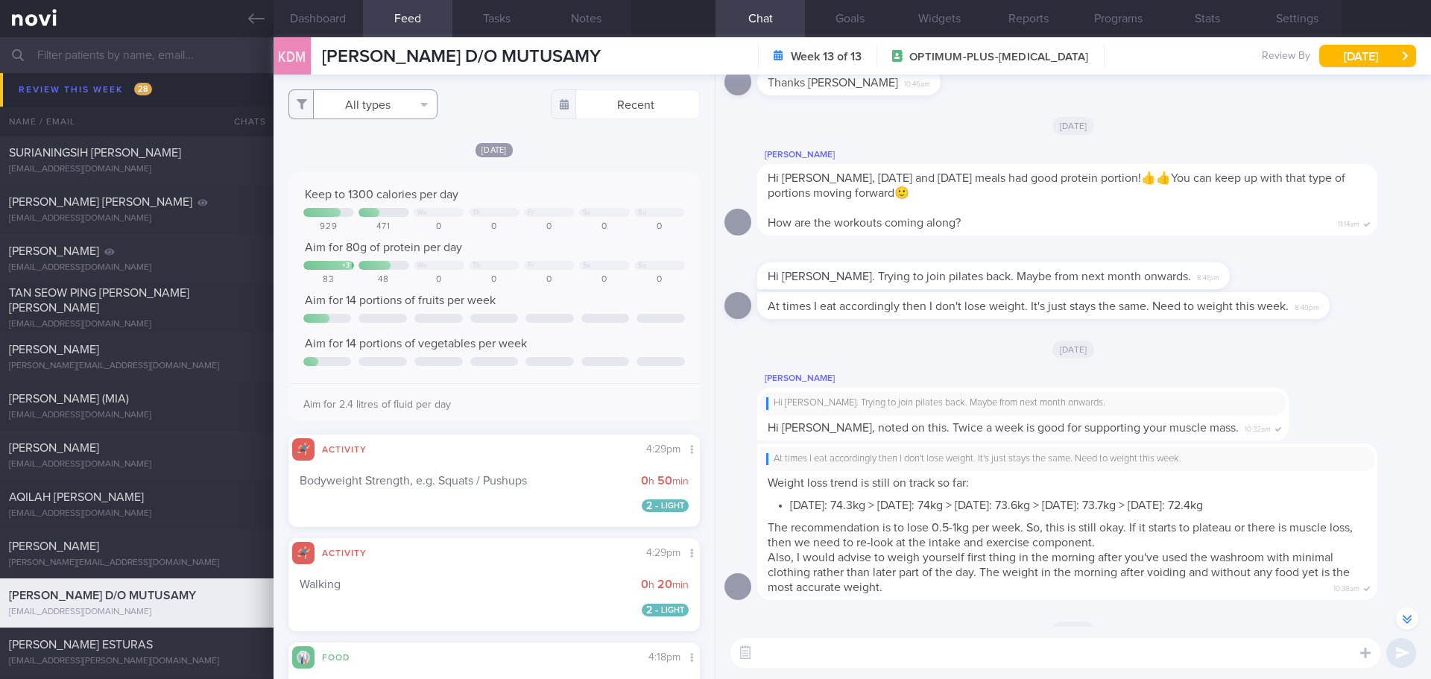
click at [407, 93] on button "All types" at bounding box center [362, 104] width 149 height 30
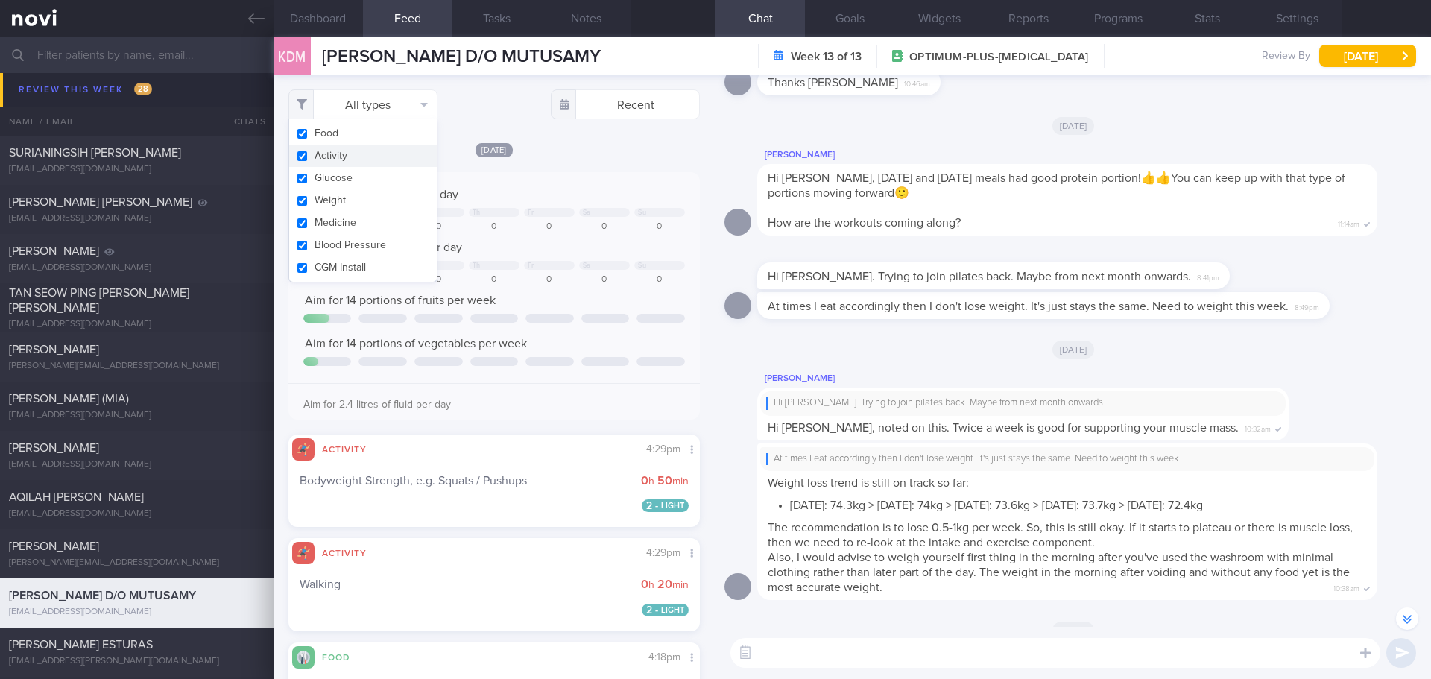
click at [388, 154] on button "Activity" at bounding box center [363, 156] width 148 height 22
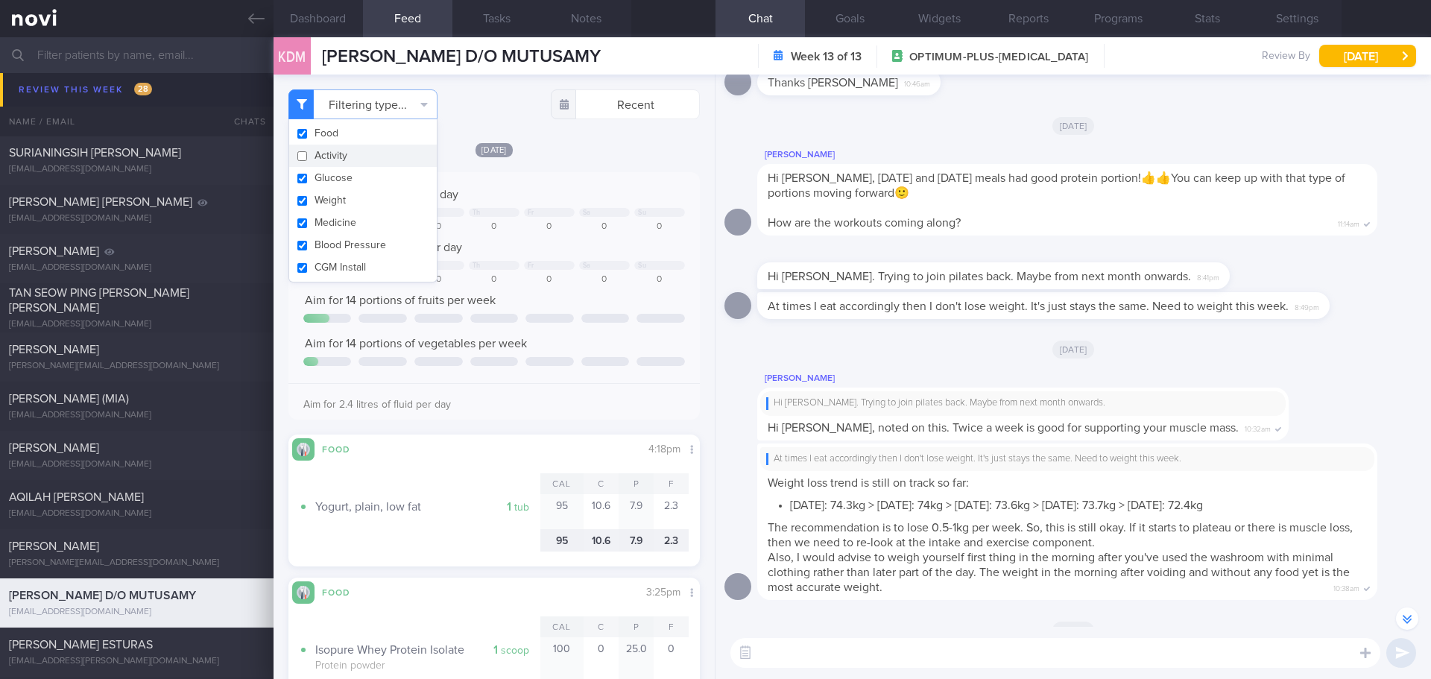
click at [387, 157] on button "Activity" at bounding box center [363, 156] width 148 height 22
checkbox input "true"
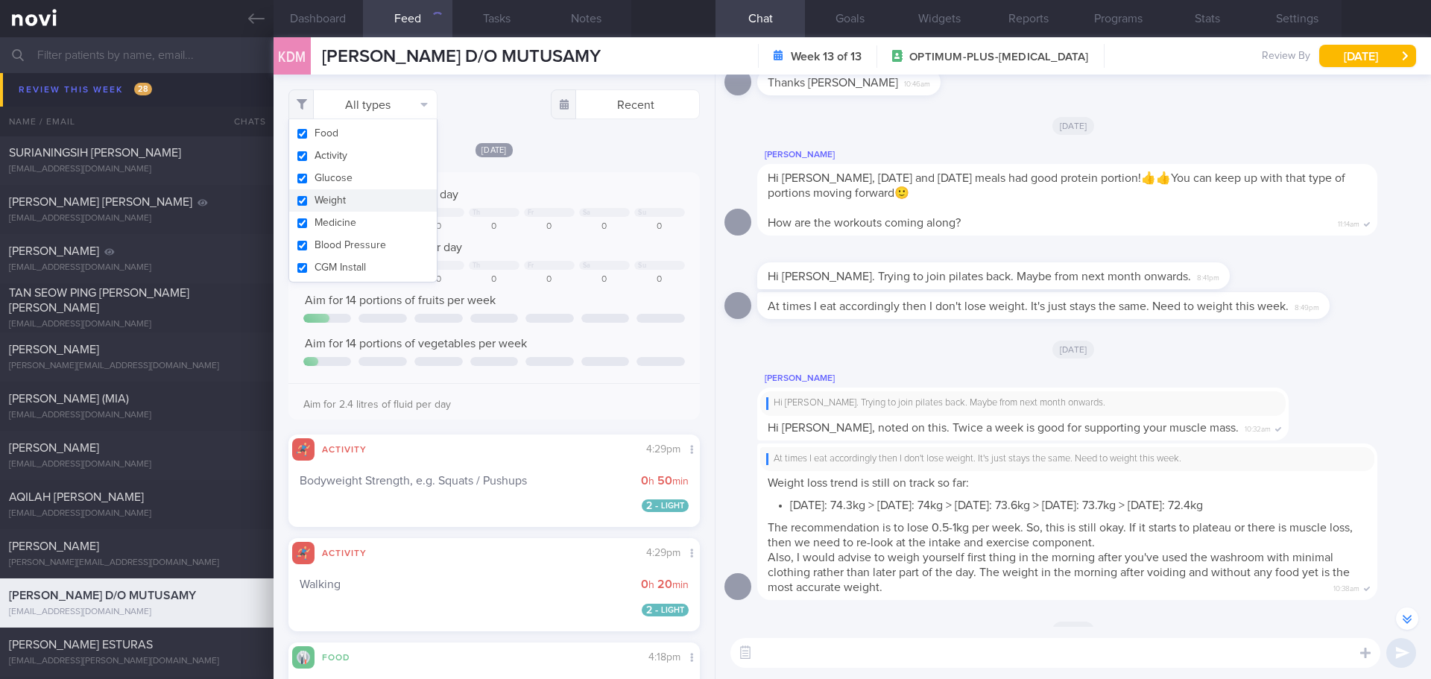
click at [373, 197] on button "Weight" at bounding box center [363, 200] width 148 height 22
checkbox input "false"
click at [584, 161] on div "[DATE] Keep to 1300 calories per day We Th Fr Sa Su 929 471 0 0 0 0 0 Aim for 8…" at bounding box center [493, 334] width 411 height 385
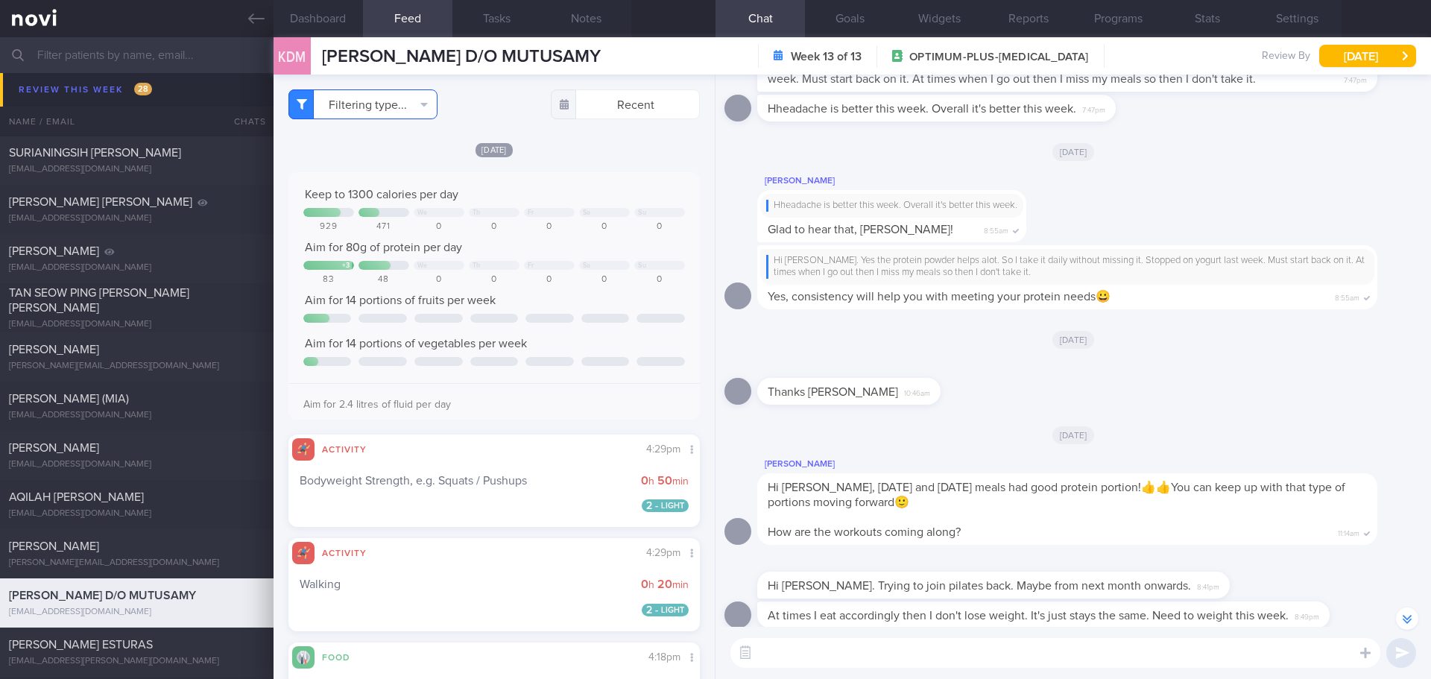
click at [413, 104] on button "Filtering type..." at bounding box center [362, 104] width 149 height 30
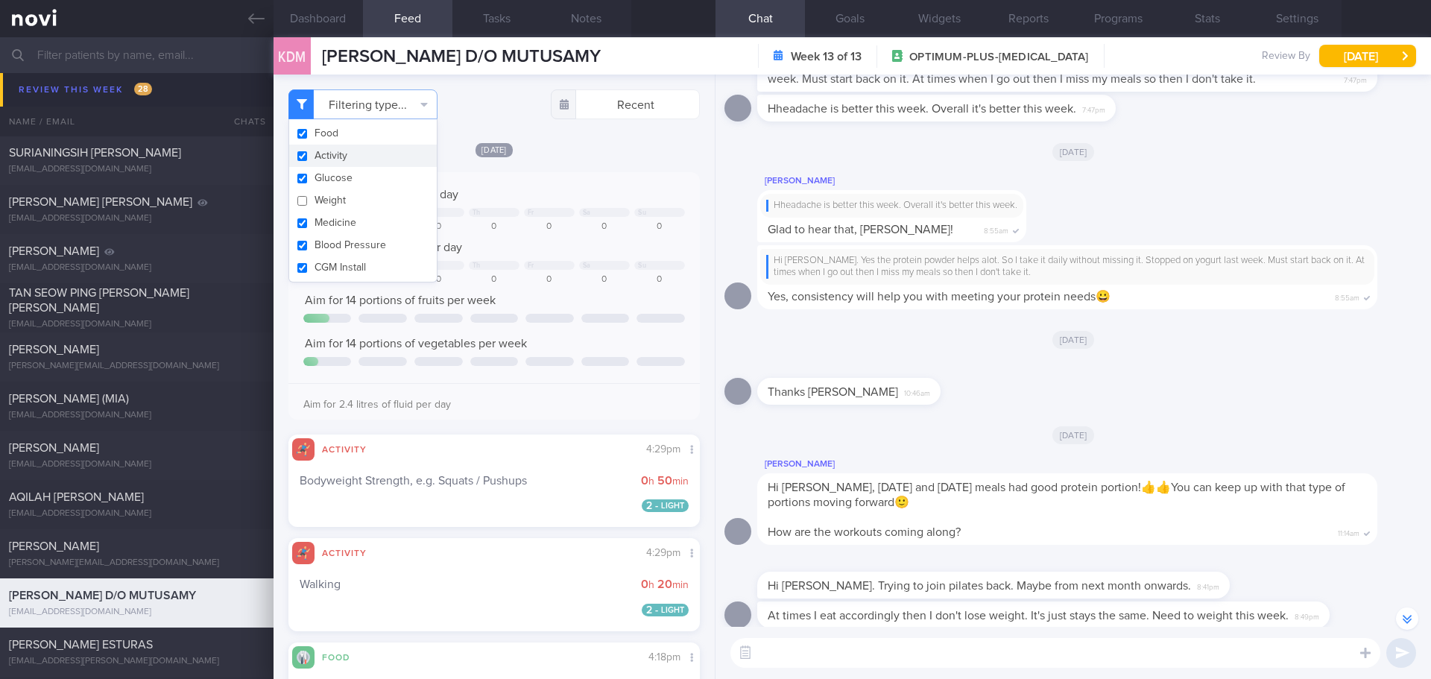
click at [372, 150] on button "Activity" at bounding box center [363, 156] width 148 height 22
checkbox input "false"
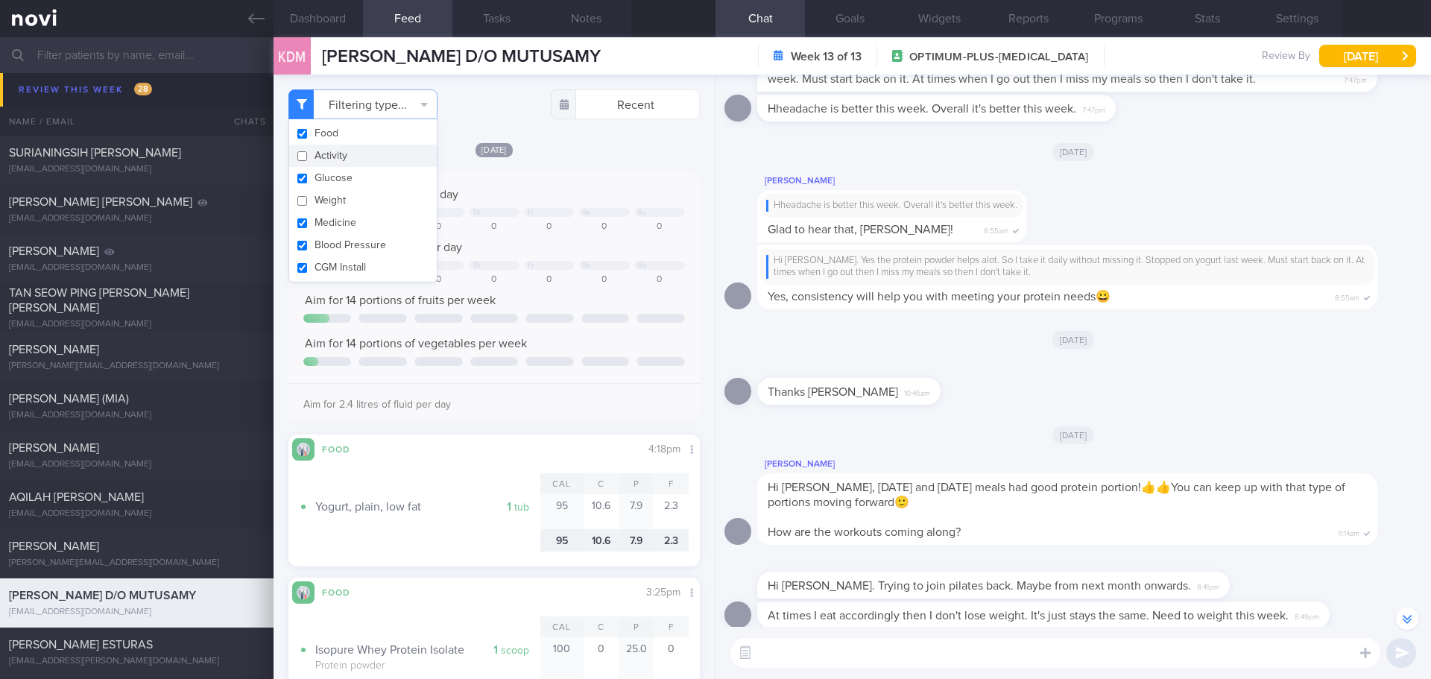
click at [565, 148] on div "[DATE]" at bounding box center [493, 150] width 411 height 16
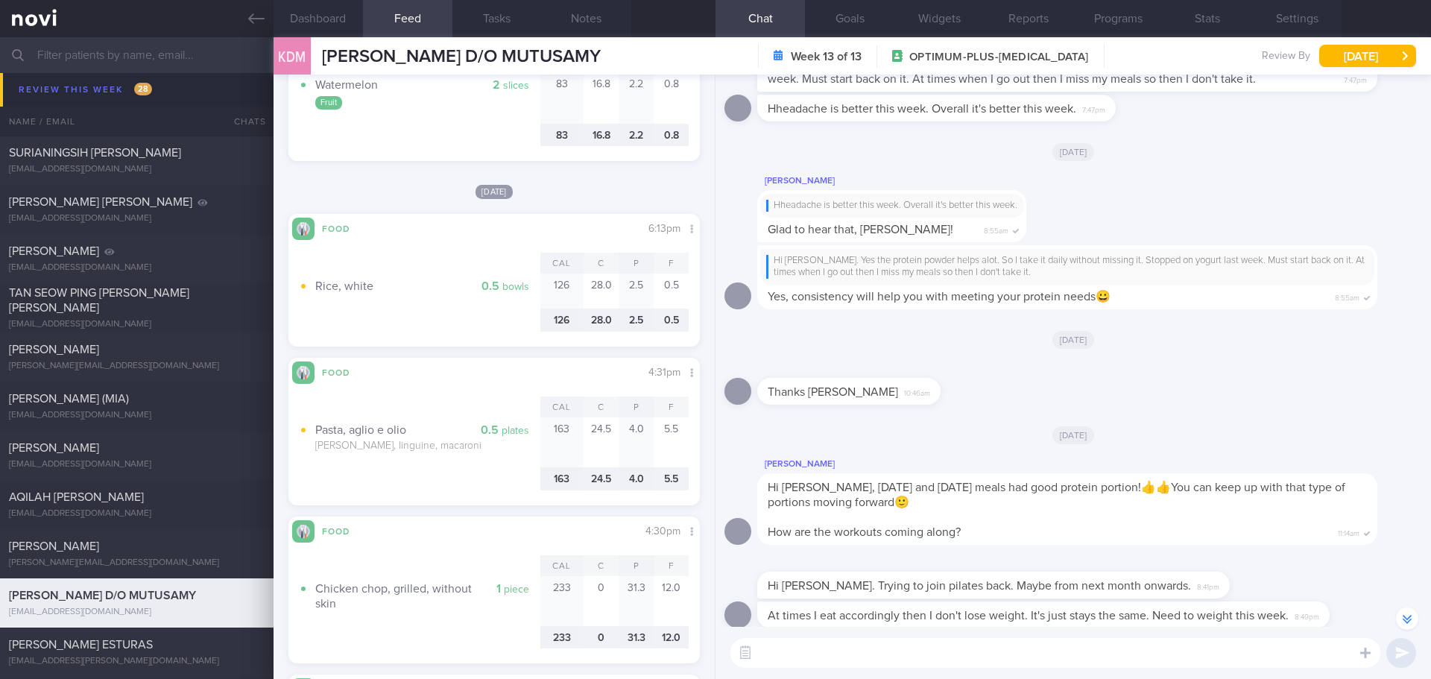
scroll to position [4014, 0]
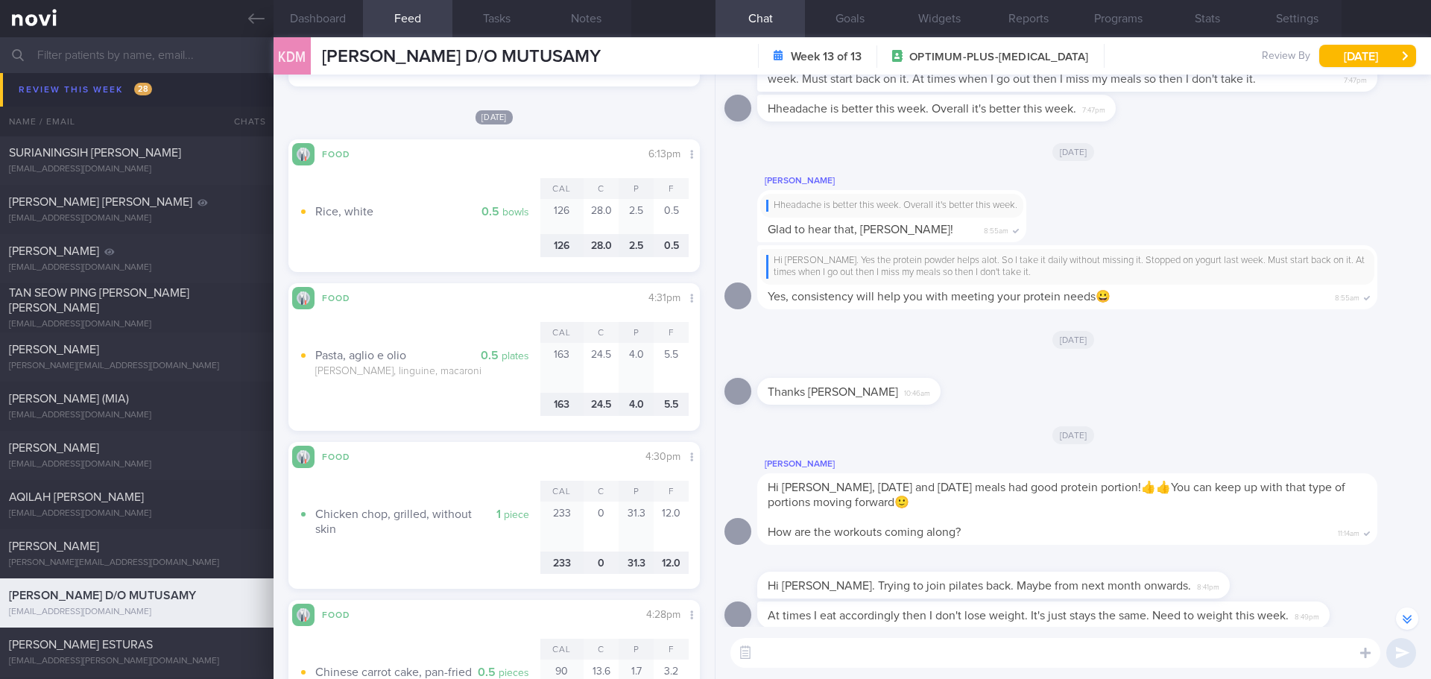
click at [1222, 414] on div "Thanks [PERSON_NAME] 10:46am" at bounding box center [1074, 387] width 698 height 54
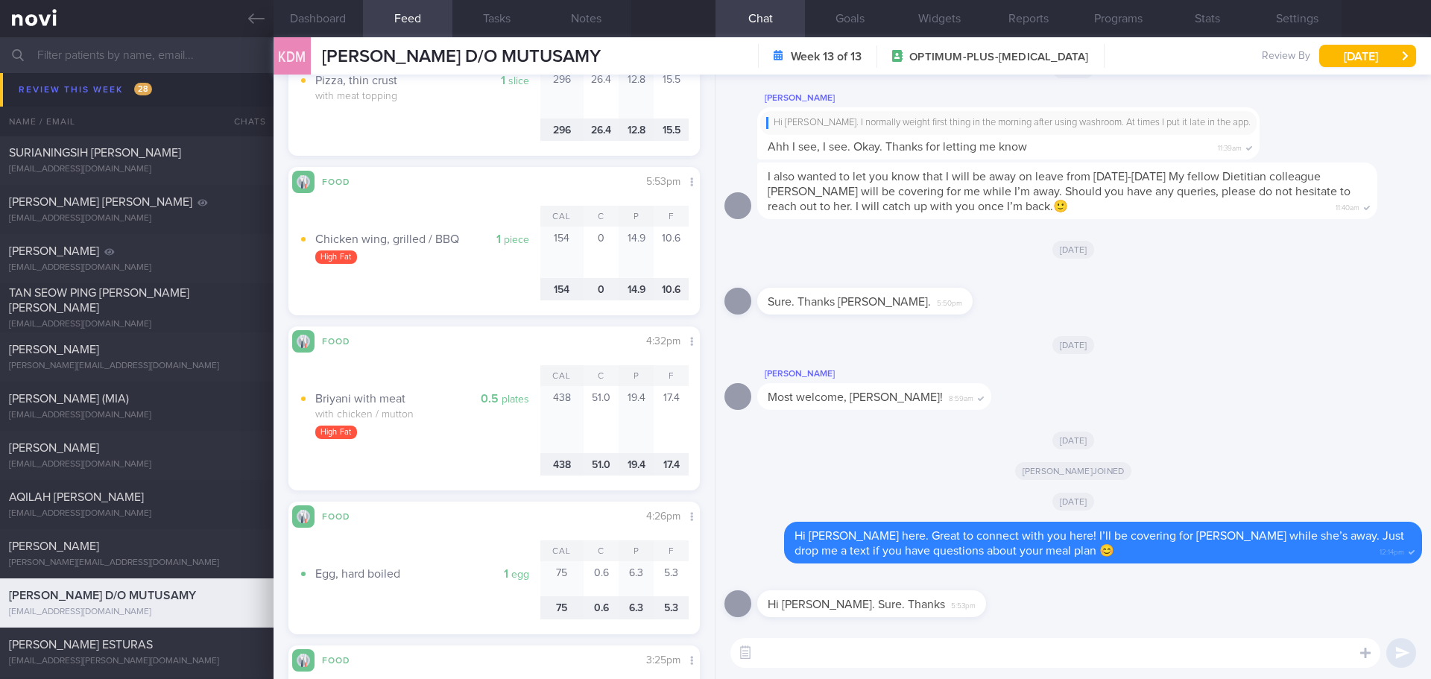
scroll to position [2332, 0]
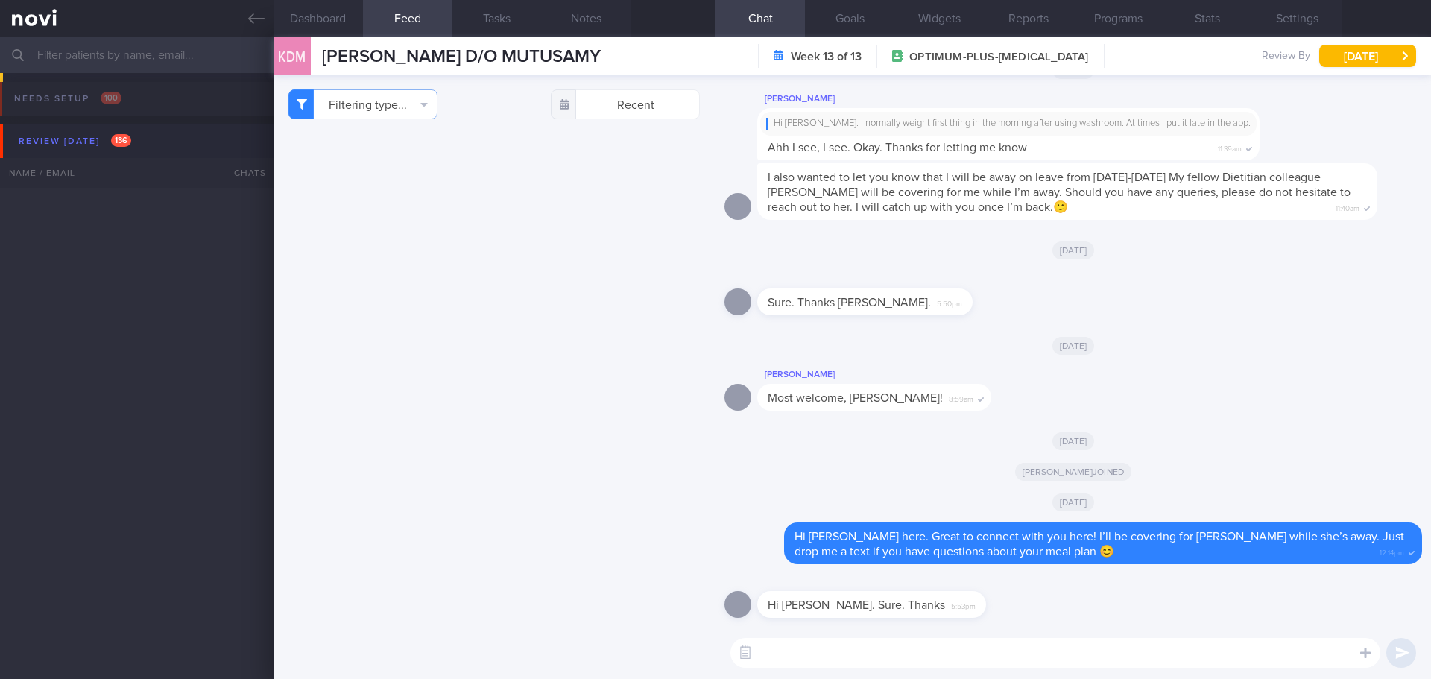
select select "8"
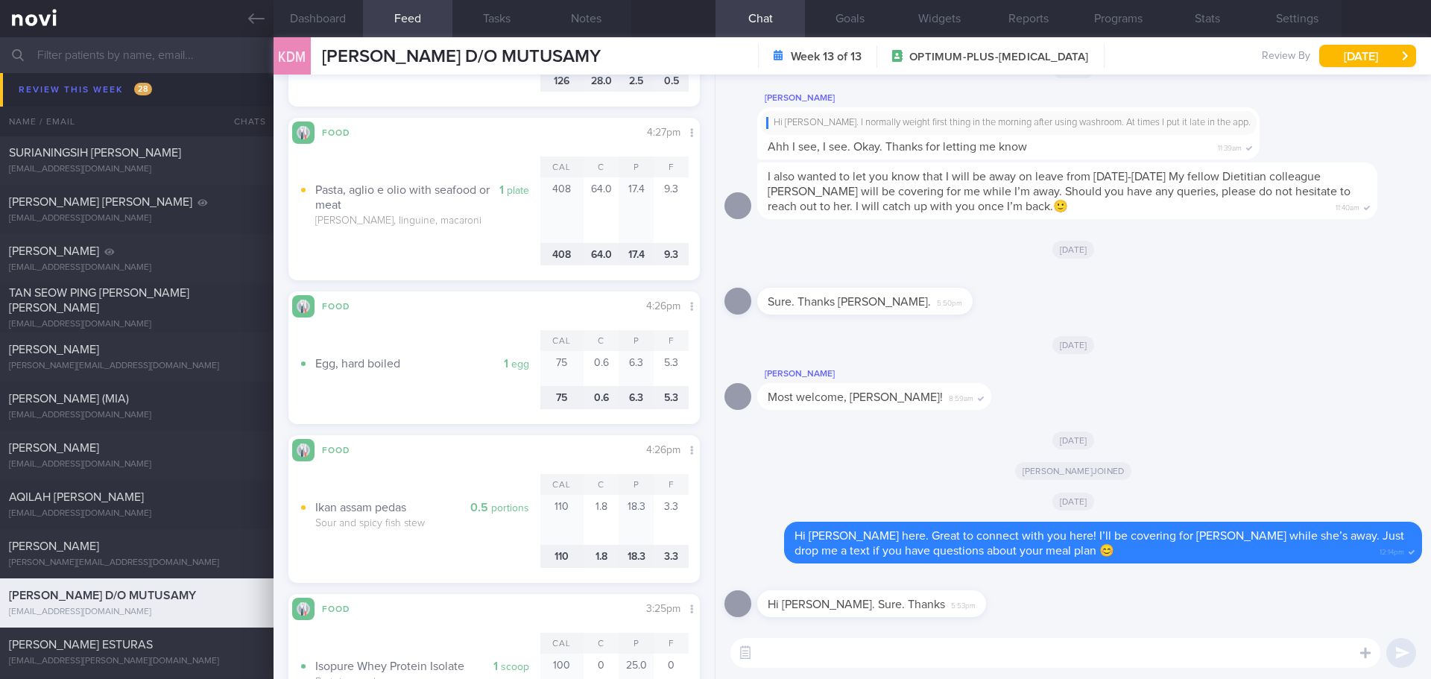
scroll to position [3301, 0]
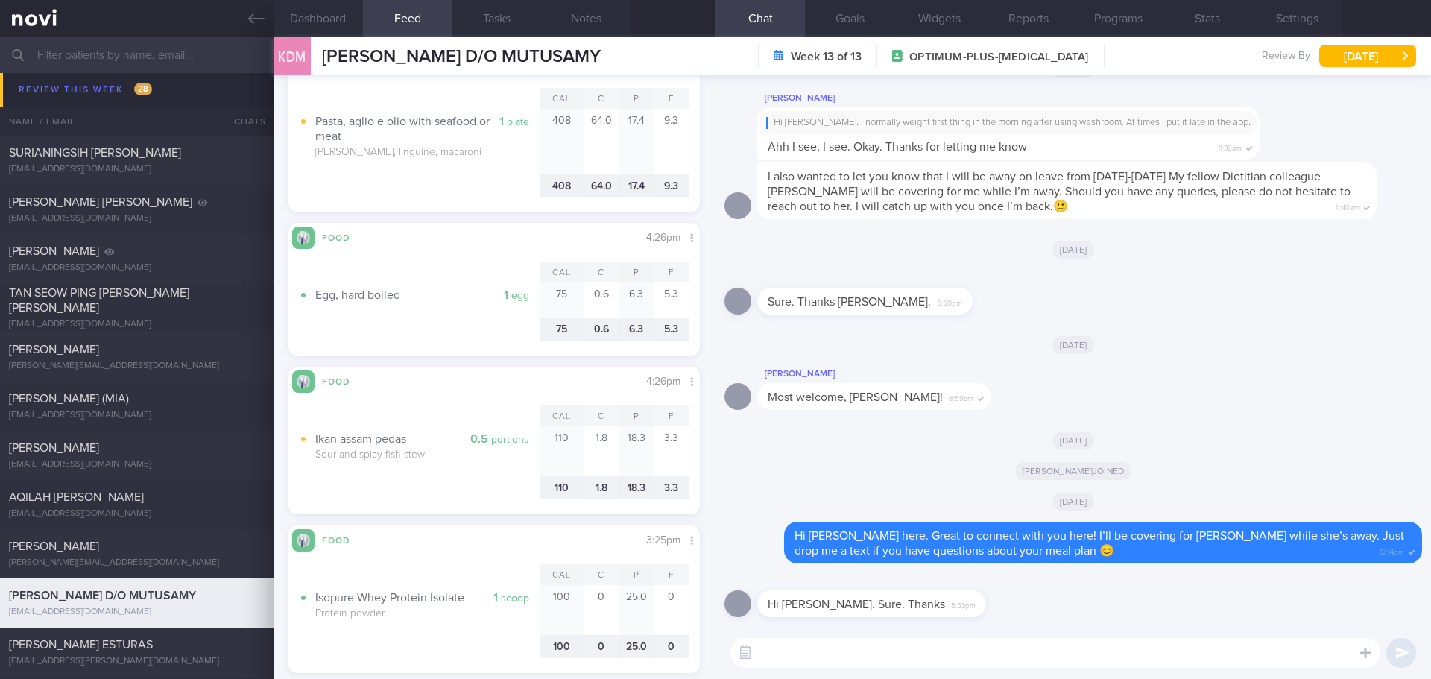
click at [123, 97] on div "Nurhuda" at bounding box center [135, 103] width 252 height 15
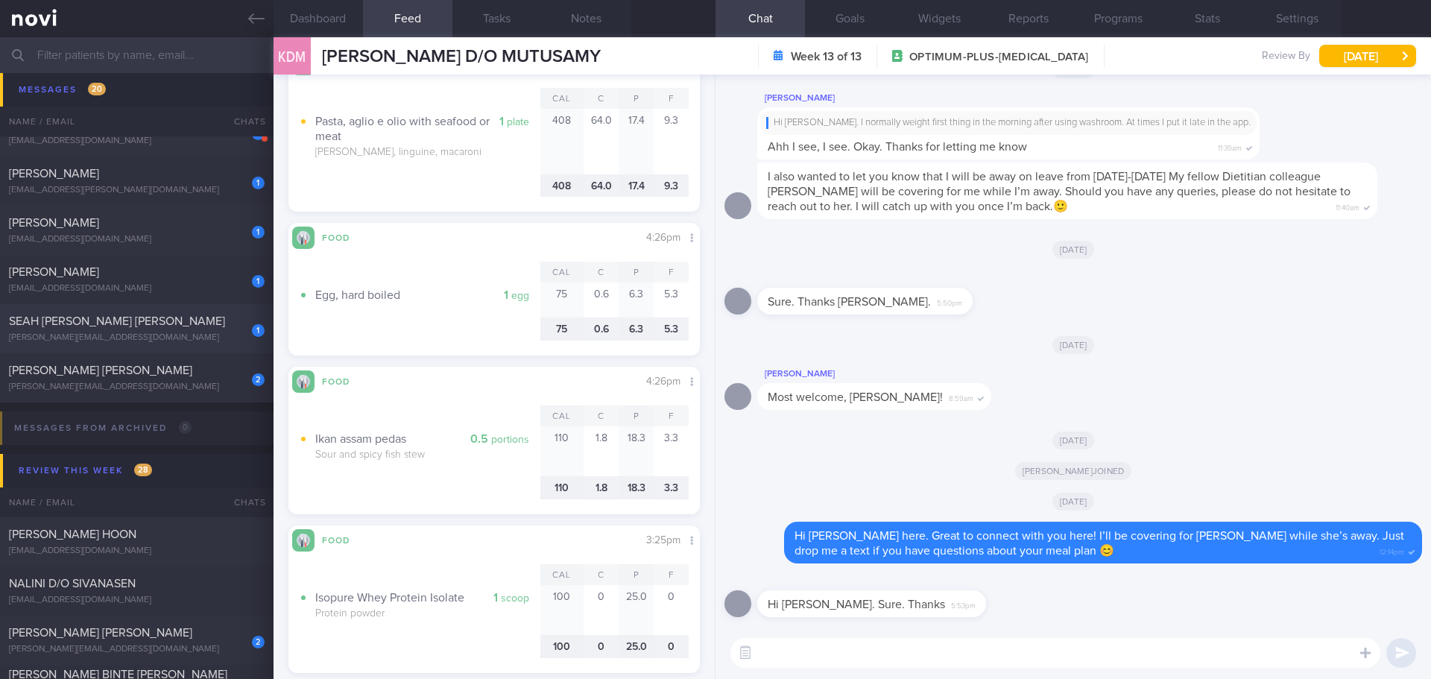
scroll to position [7977, 0]
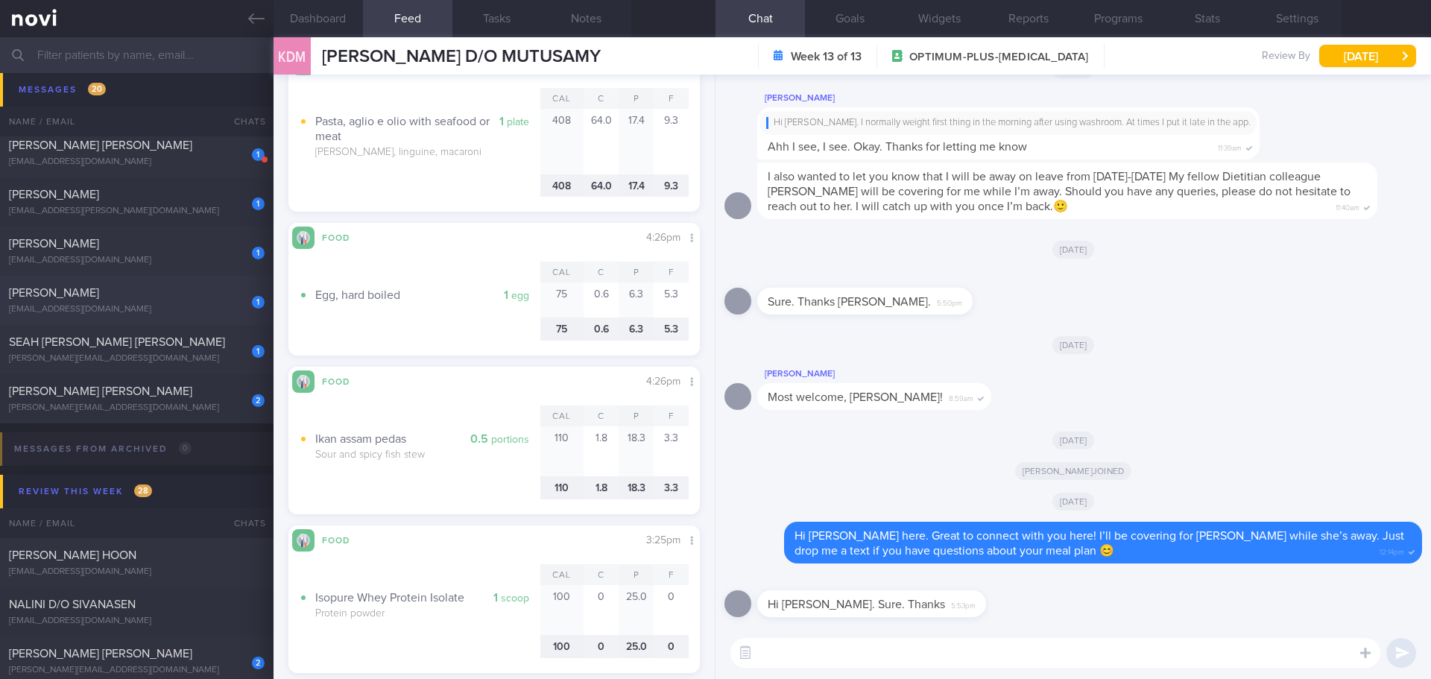
click at [159, 303] on div "1 PUAH TAI XING puahtai@gmail.com" at bounding box center [137, 300] width 274 height 30
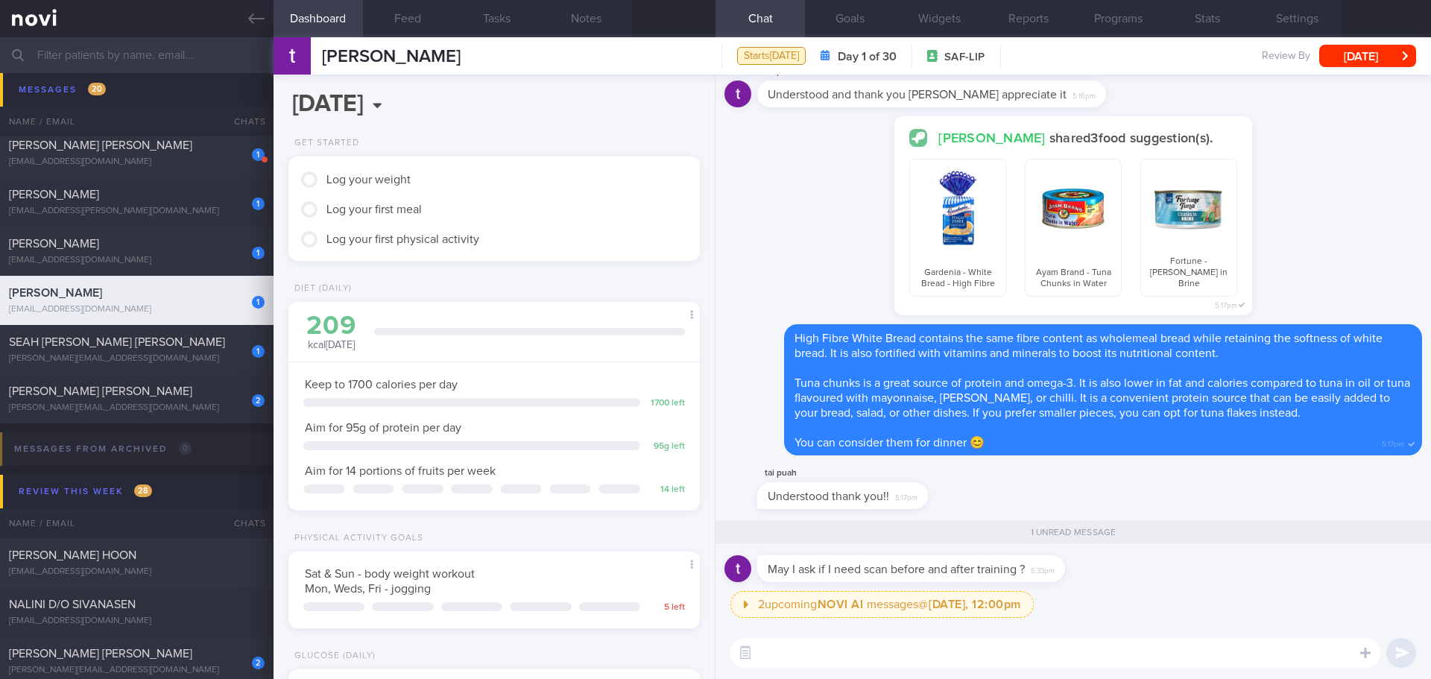
scroll to position [189, 380]
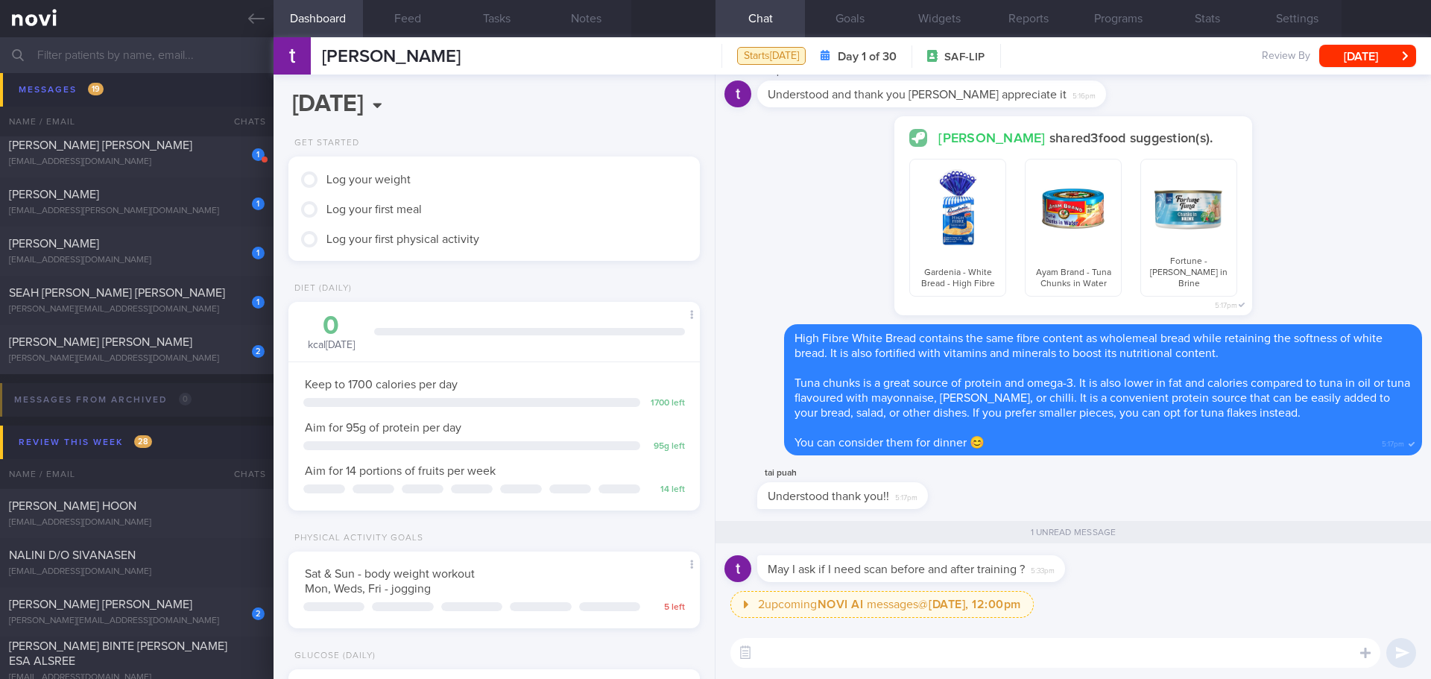
click at [987, 648] on textarea at bounding box center [1055, 653] width 650 height 30
drag, startPoint x: 903, startPoint y: 505, endPoint x: 1098, endPoint y: 506, distance: 194.5
click at [1098, 506] on div "tai puah Understood thank you!! 5:17pm" at bounding box center [1074, 488] width 698 height 48
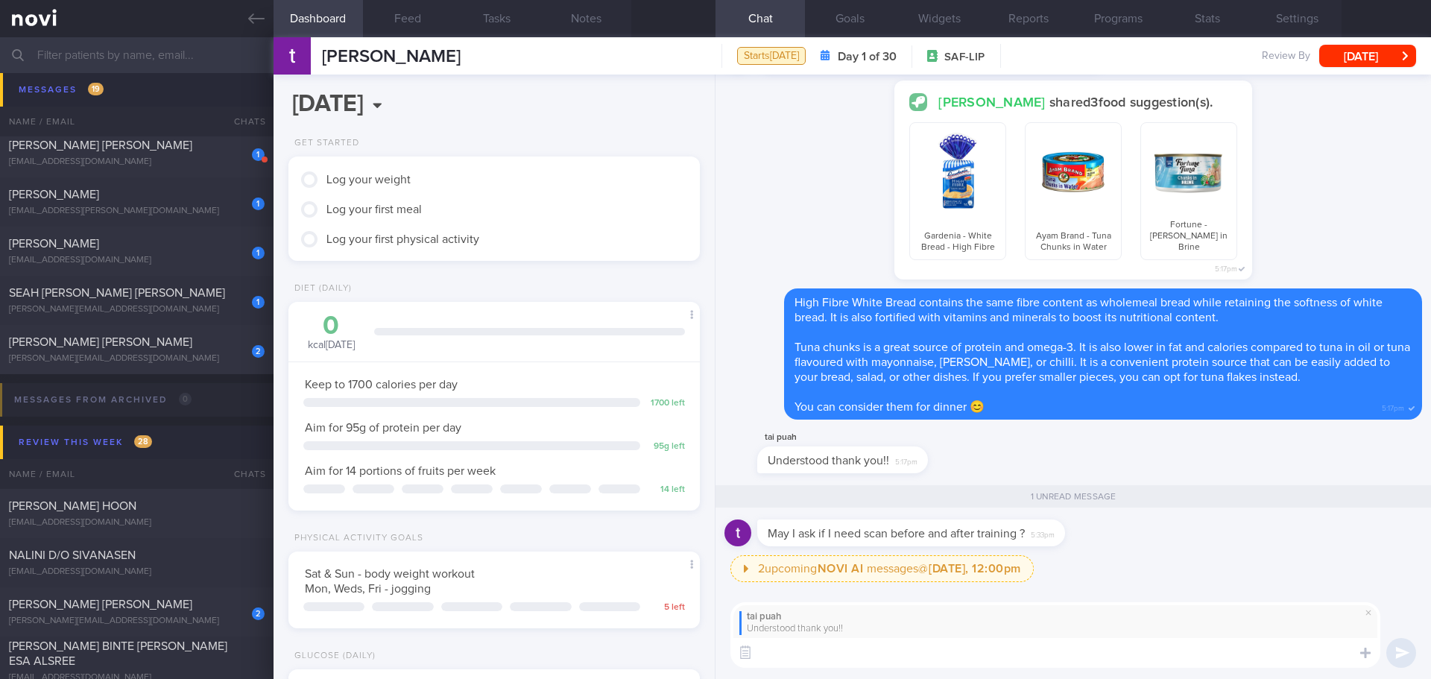
click at [979, 648] on textarea at bounding box center [1055, 653] width 650 height 30
type textarea "N"
type textarea "You're welcome, Tai Xing! Let's work towards your health goal!"
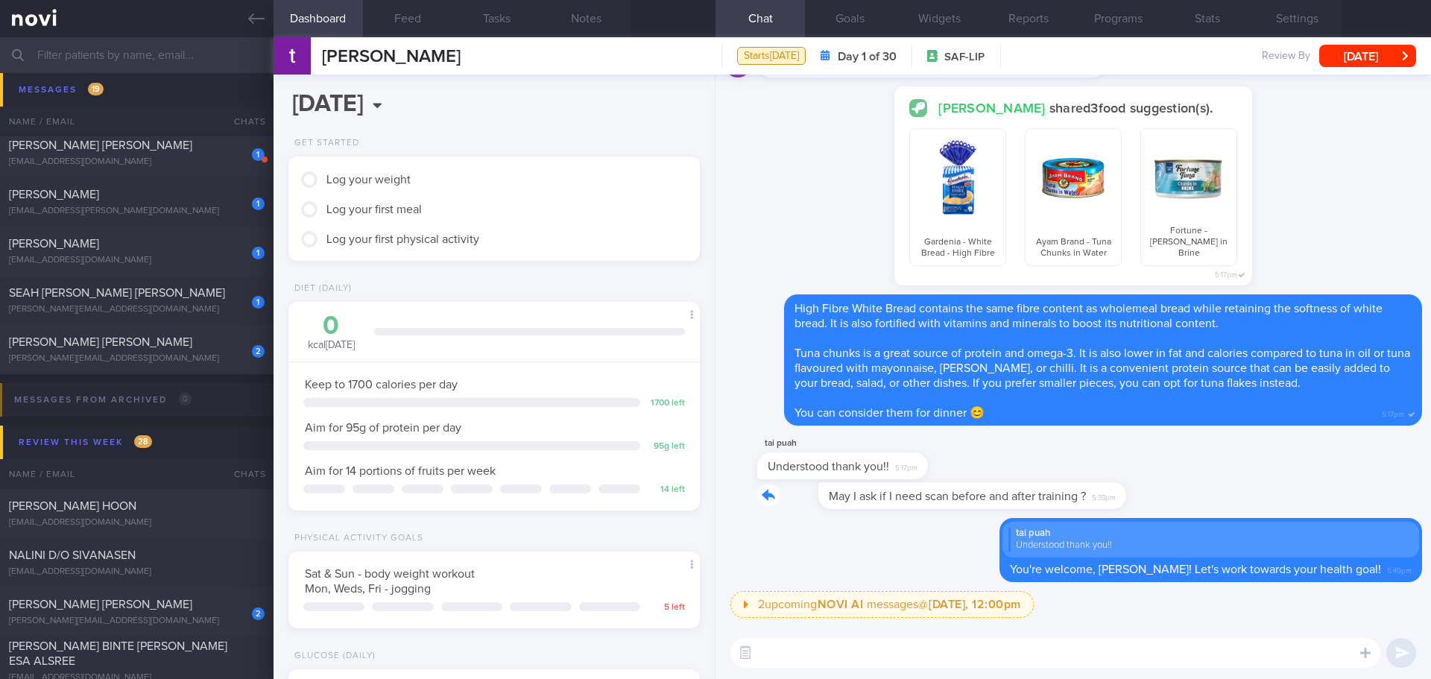
drag, startPoint x: 1061, startPoint y: 497, endPoint x: 1187, endPoint y: 487, distance: 126.3
click at [1187, 487] on div "May I ask if I need scan before and after training ? 5:33pm" at bounding box center [1074, 500] width 698 height 36
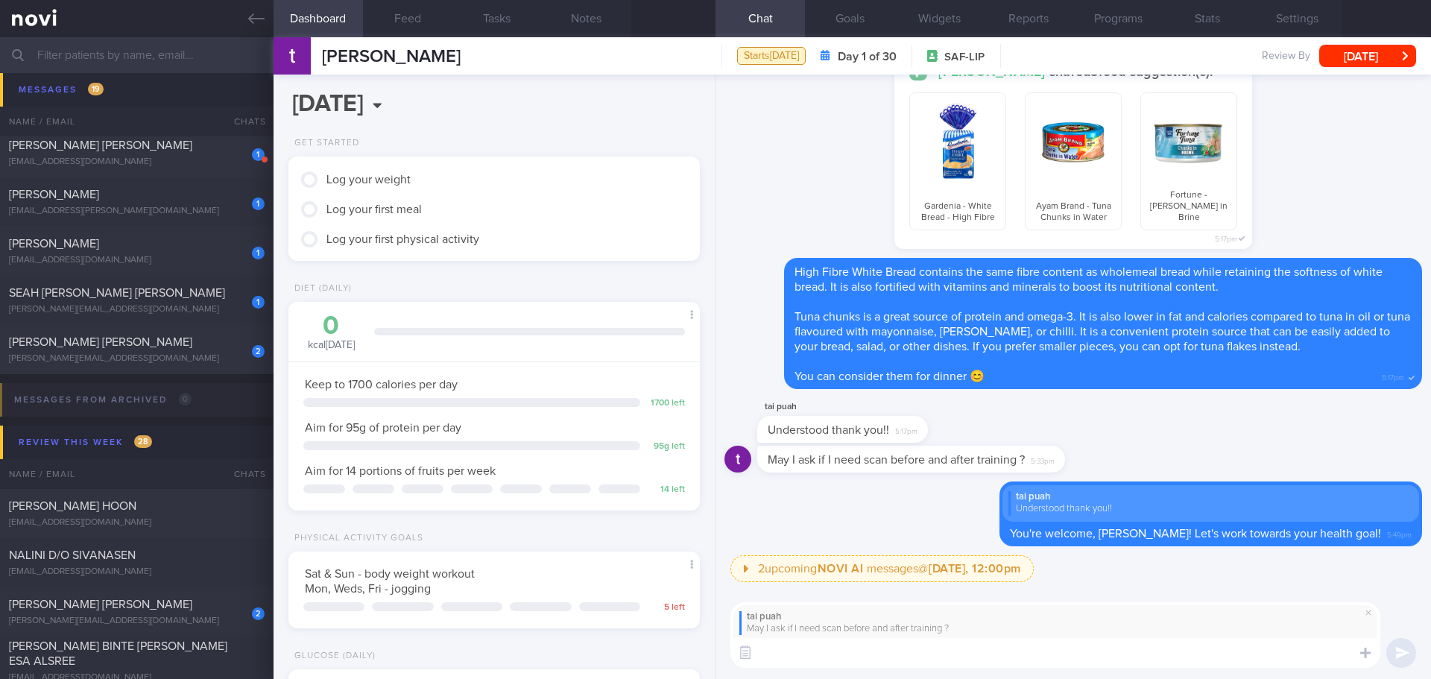
click at [1070, 654] on textarea at bounding box center [1055, 653] width 650 height 30
click at [1339, 657] on textarea "It's not really necessary to do so unless you are curious about your glucose re…" at bounding box center [1055, 653] width 650 height 30
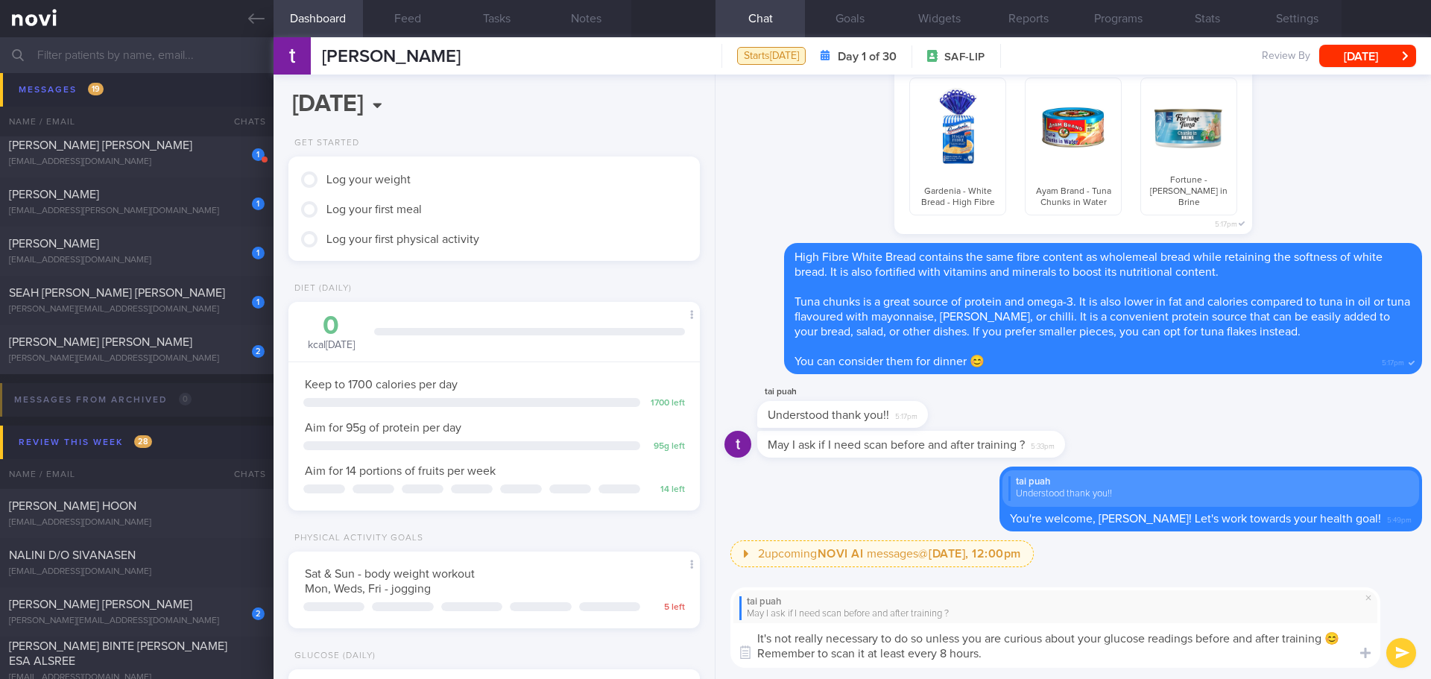
type textarea "It's not really necessary to do so unless you are curious about your glucose re…"
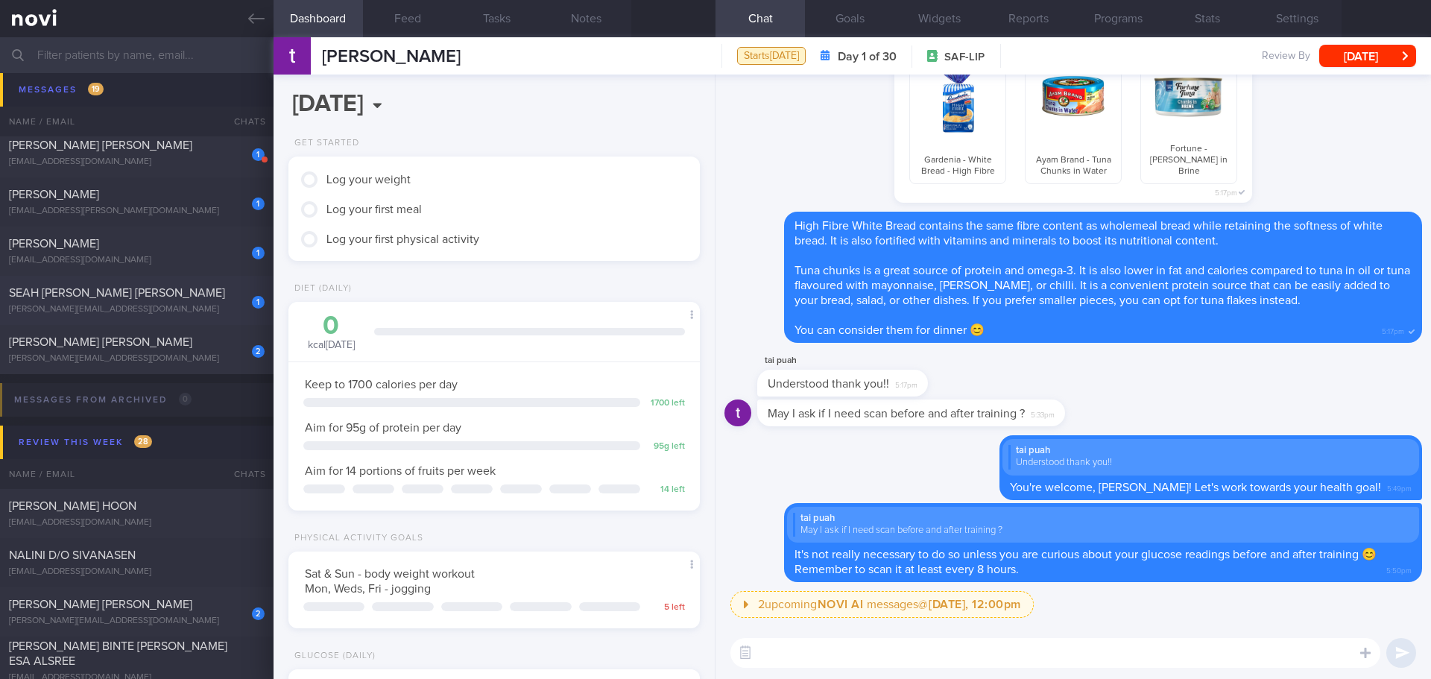
click at [162, 287] on span "SEAH [PERSON_NAME] [PERSON_NAME]" at bounding box center [117, 293] width 216 height 12
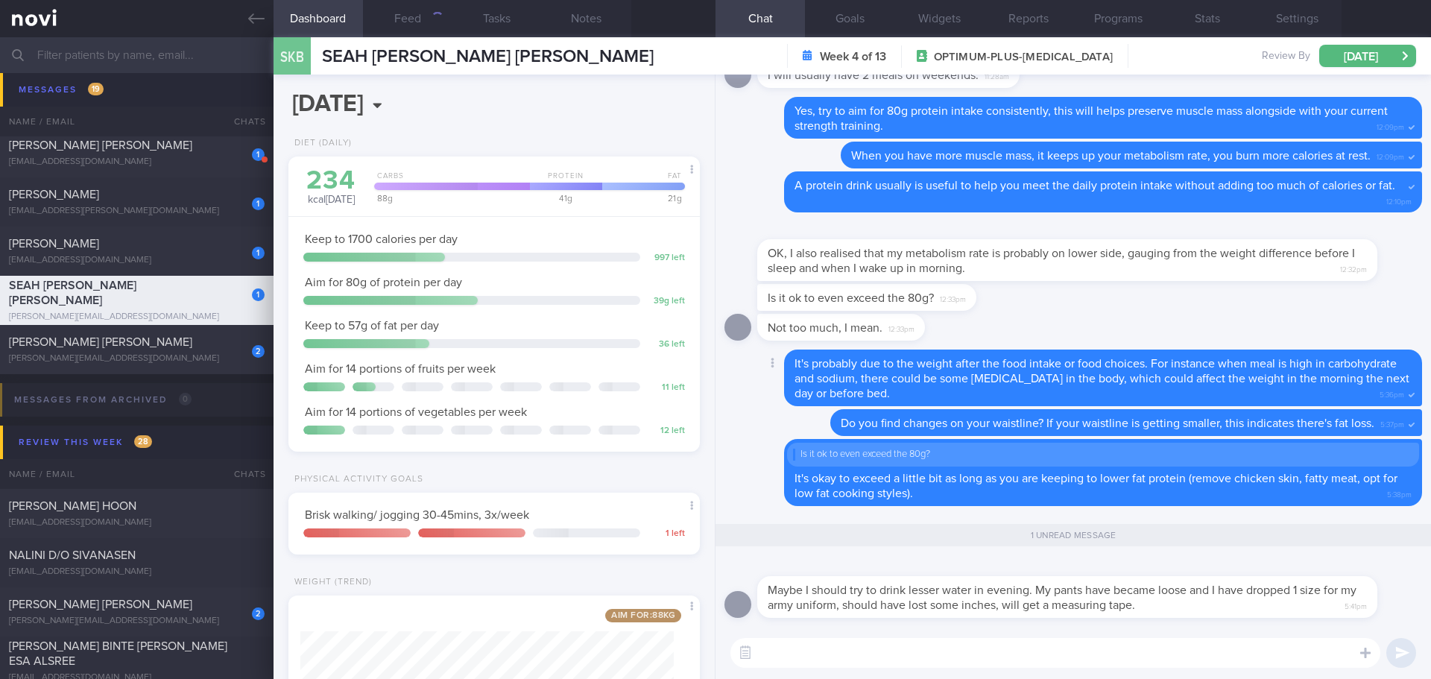
scroll to position [186, 374]
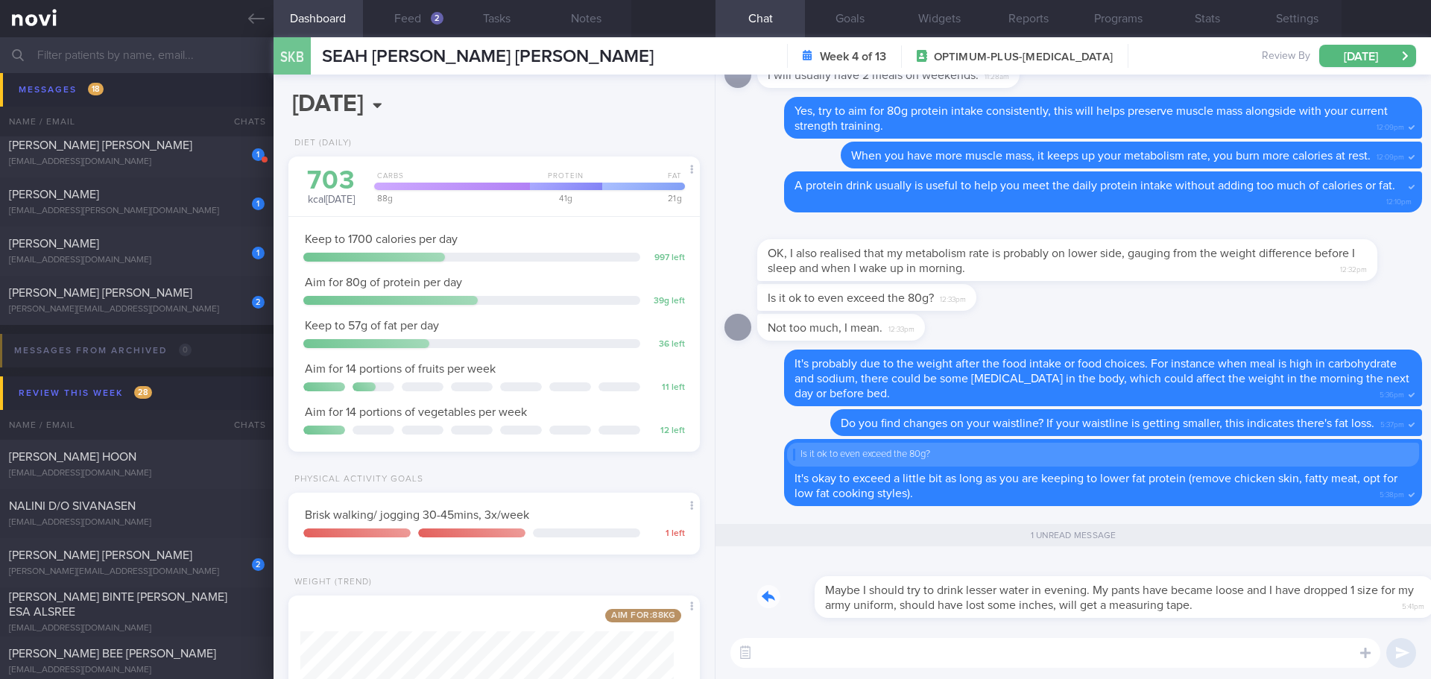
drag, startPoint x: 1205, startPoint y: 610, endPoint x: 1315, endPoint y: 607, distance: 109.6
click at [1315, 607] on div "Maybe I should try to drink lesser water in evening. My pants have became loose…" at bounding box center [1089, 588] width 665 height 60
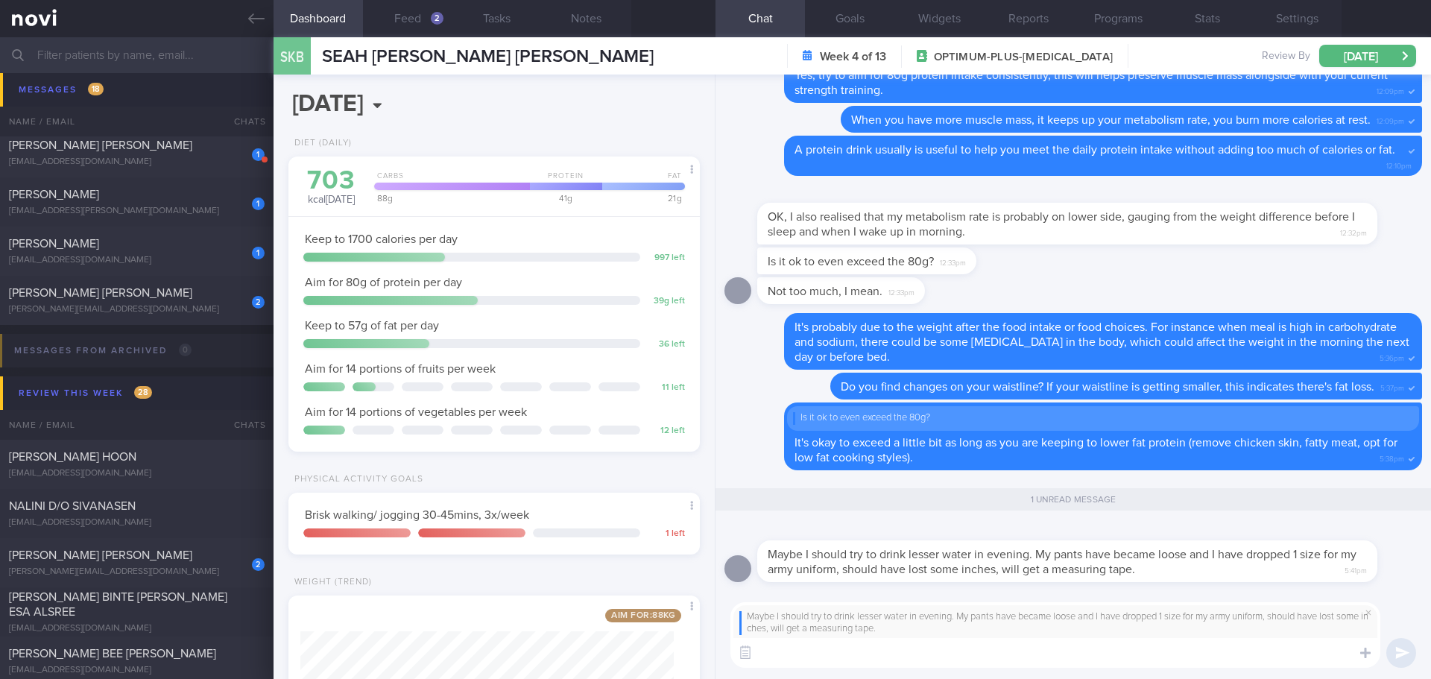
click at [1235, 658] on textarea at bounding box center [1055, 653] width 650 height 30
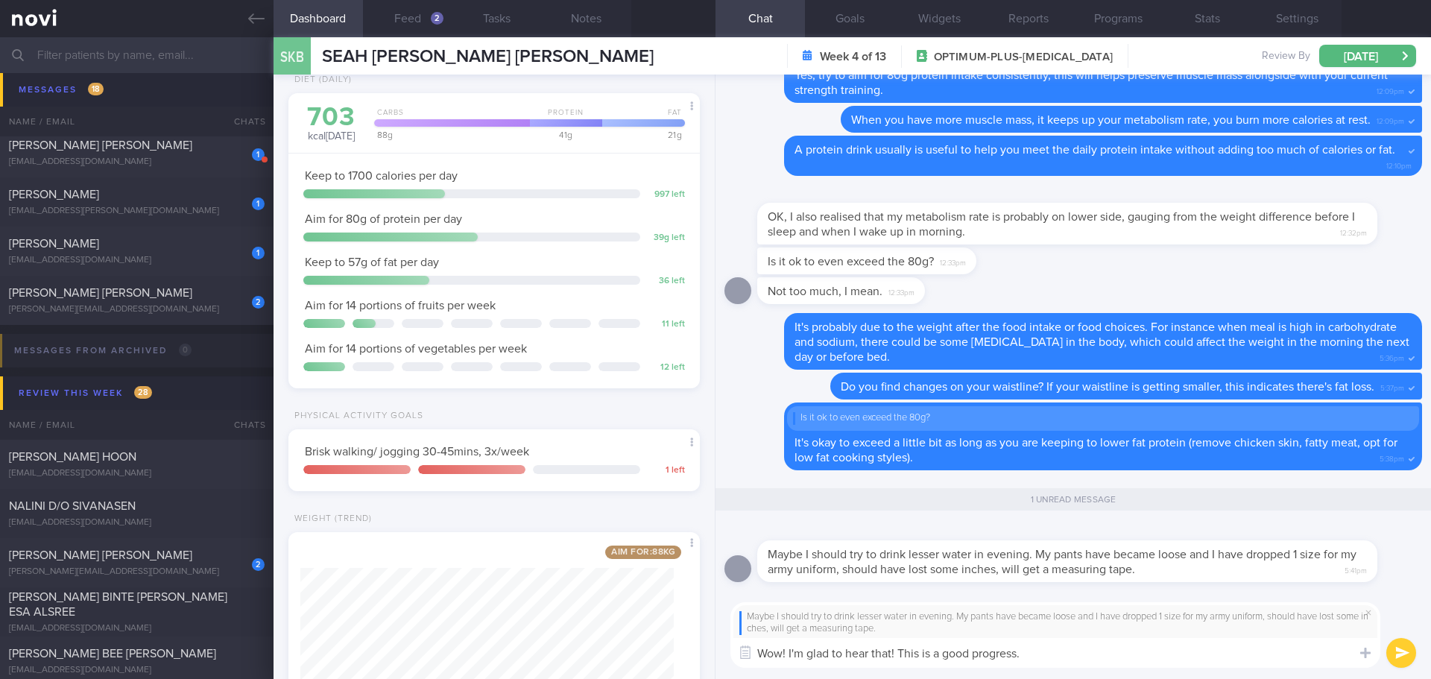
scroll to position [298, 0]
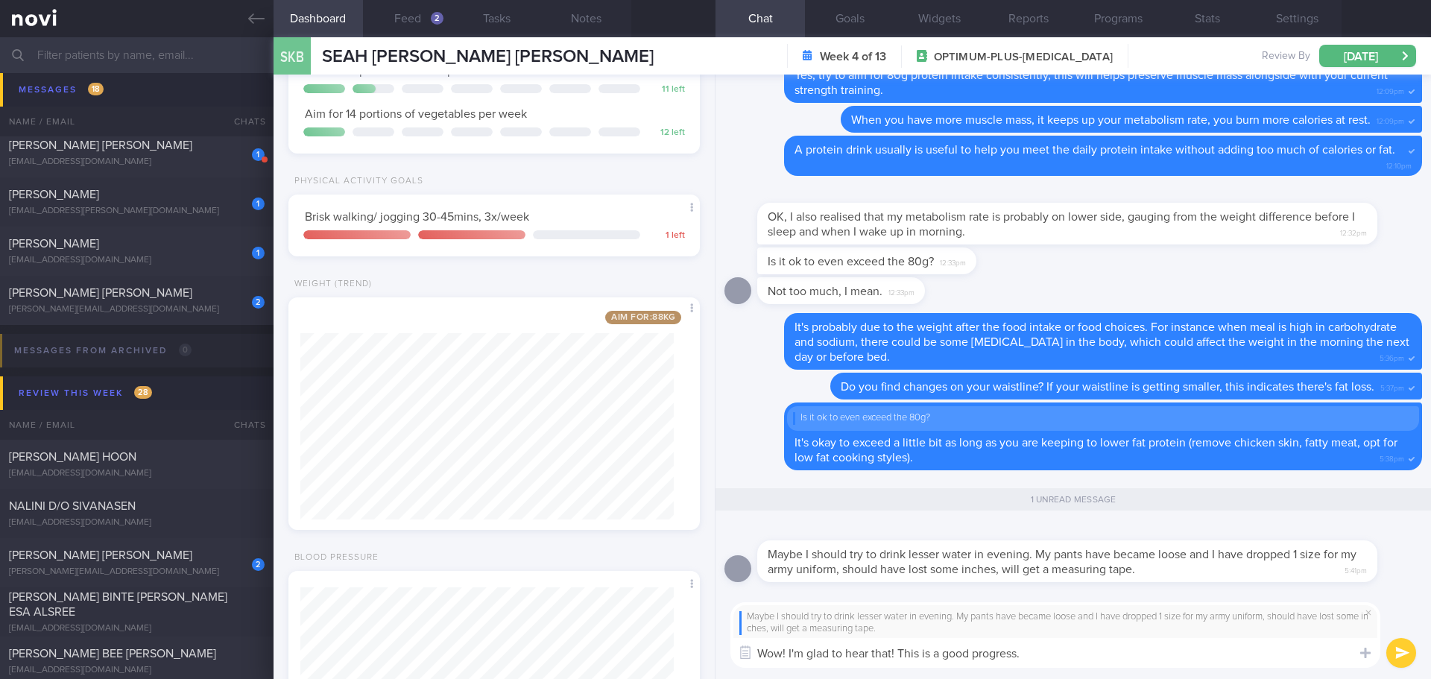
drag, startPoint x: 1052, startPoint y: 654, endPoint x: 788, endPoint y: 658, distance: 263.9
click at [788, 658] on textarea "Wow! I'm glad to hear that! This is a good progress." at bounding box center [1055, 653] width 650 height 30
type textarea "Wow! Really glad to hear that! This is a good progress!"
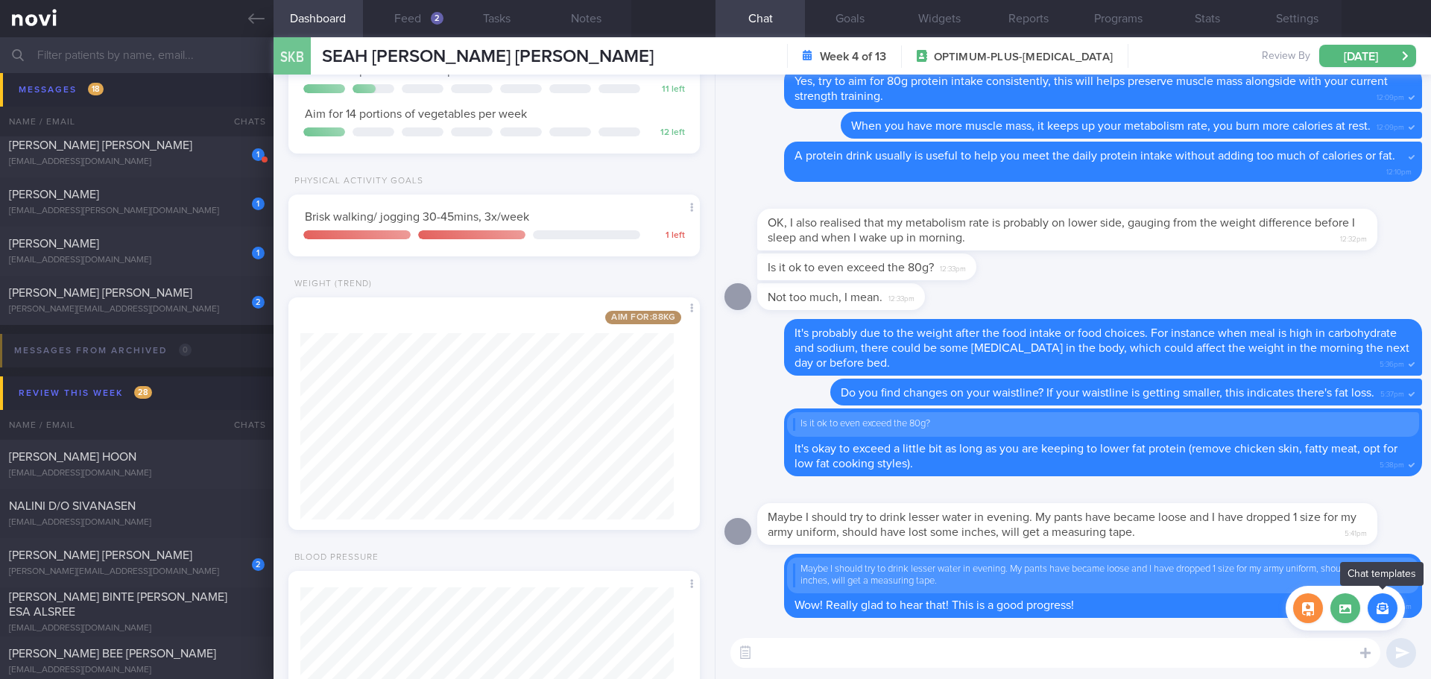
click at [1378, 611] on button "button" at bounding box center [1383, 608] width 30 height 30
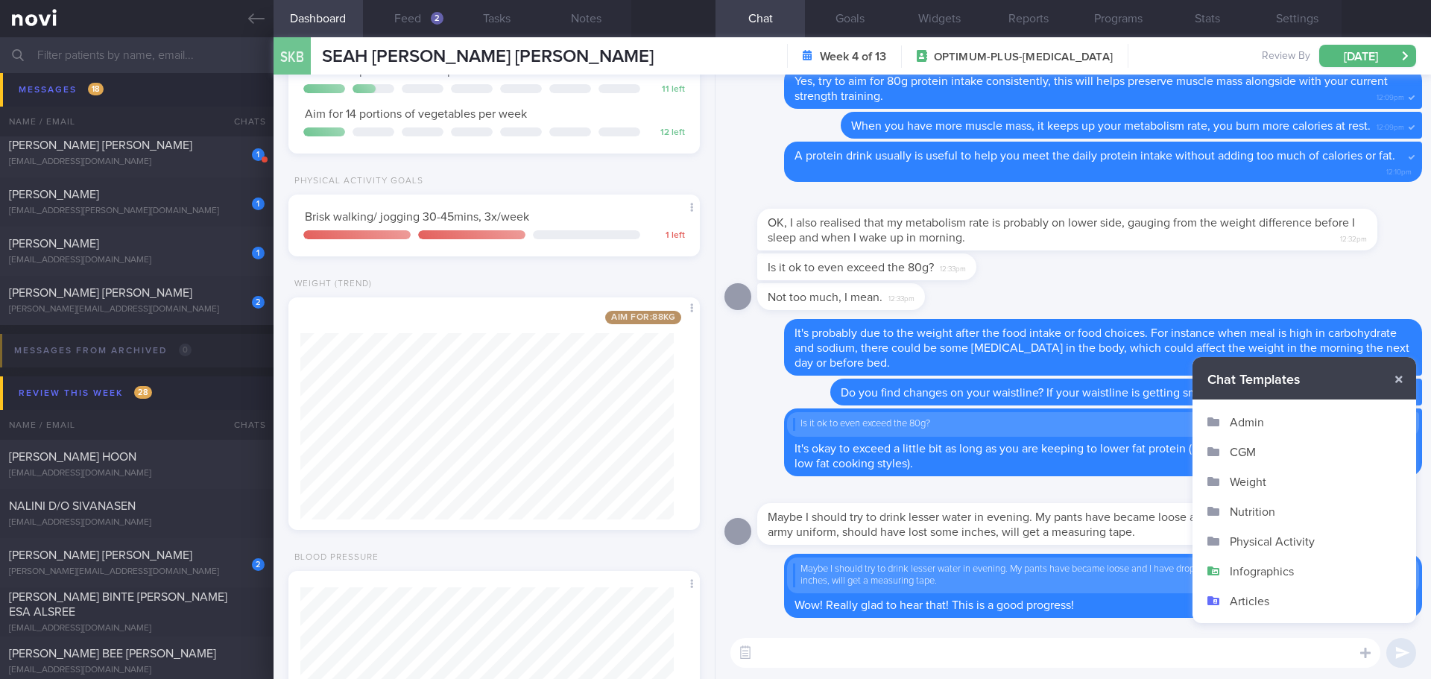
click at [1267, 566] on button "Infographics" at bounding box center [1305, 571] width 224 height 30
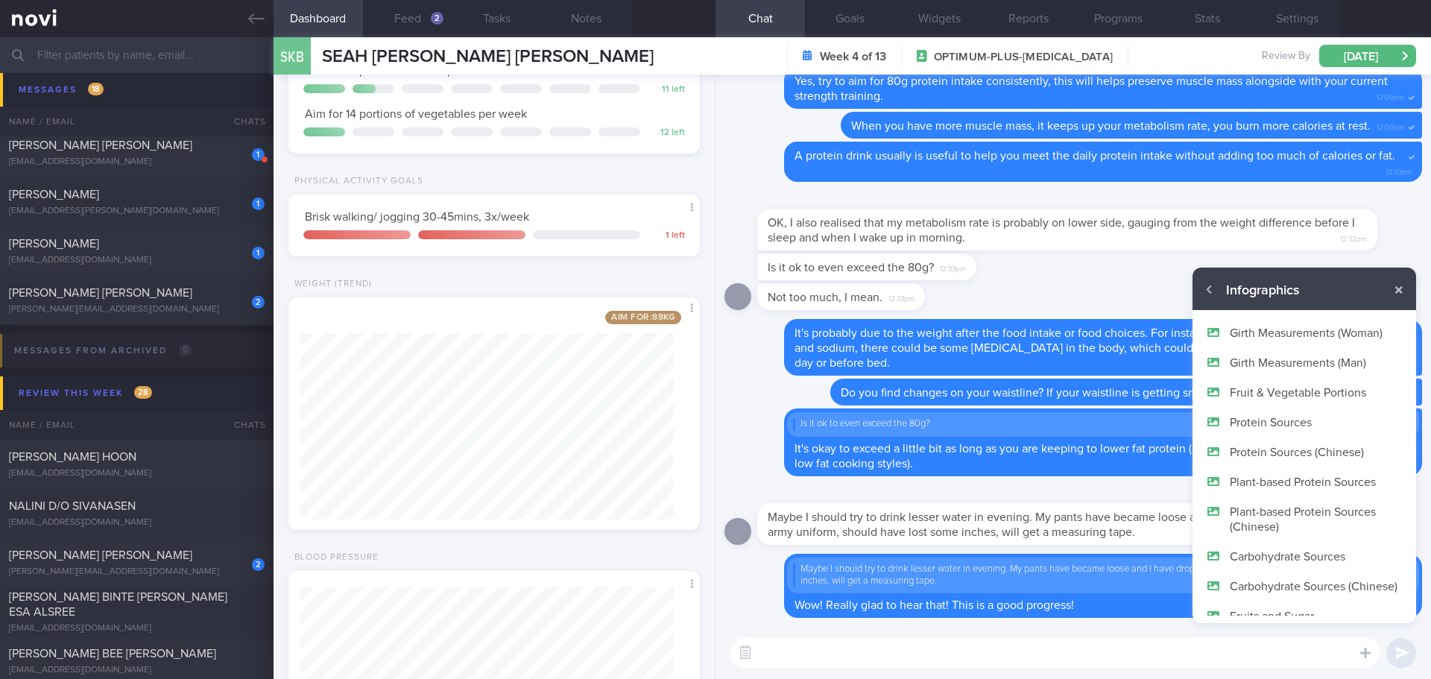
click at [1293, 354] on button "Girth Measurements (Man)" at bounding box center [1305, 362] width 224 height 30
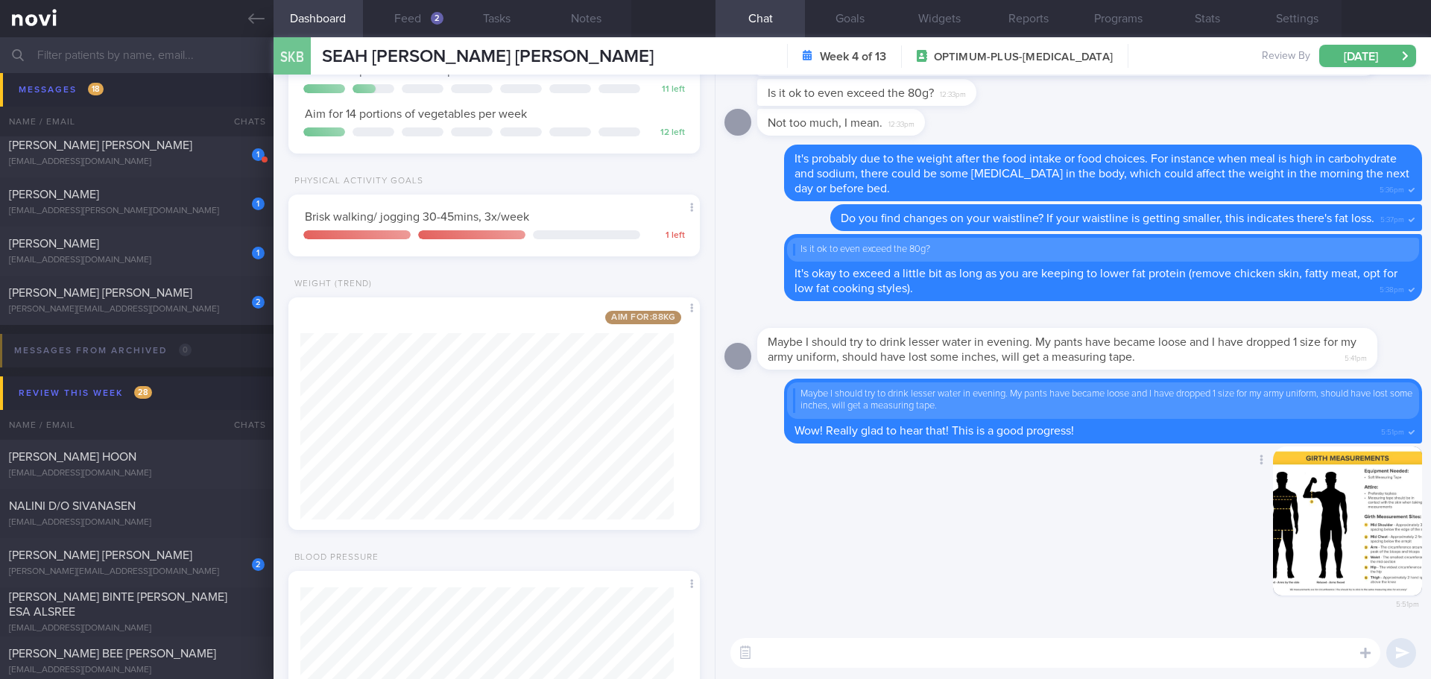
click at [1309, 546] on button "button" at bounding box center [1347, 520] width 149 height 149
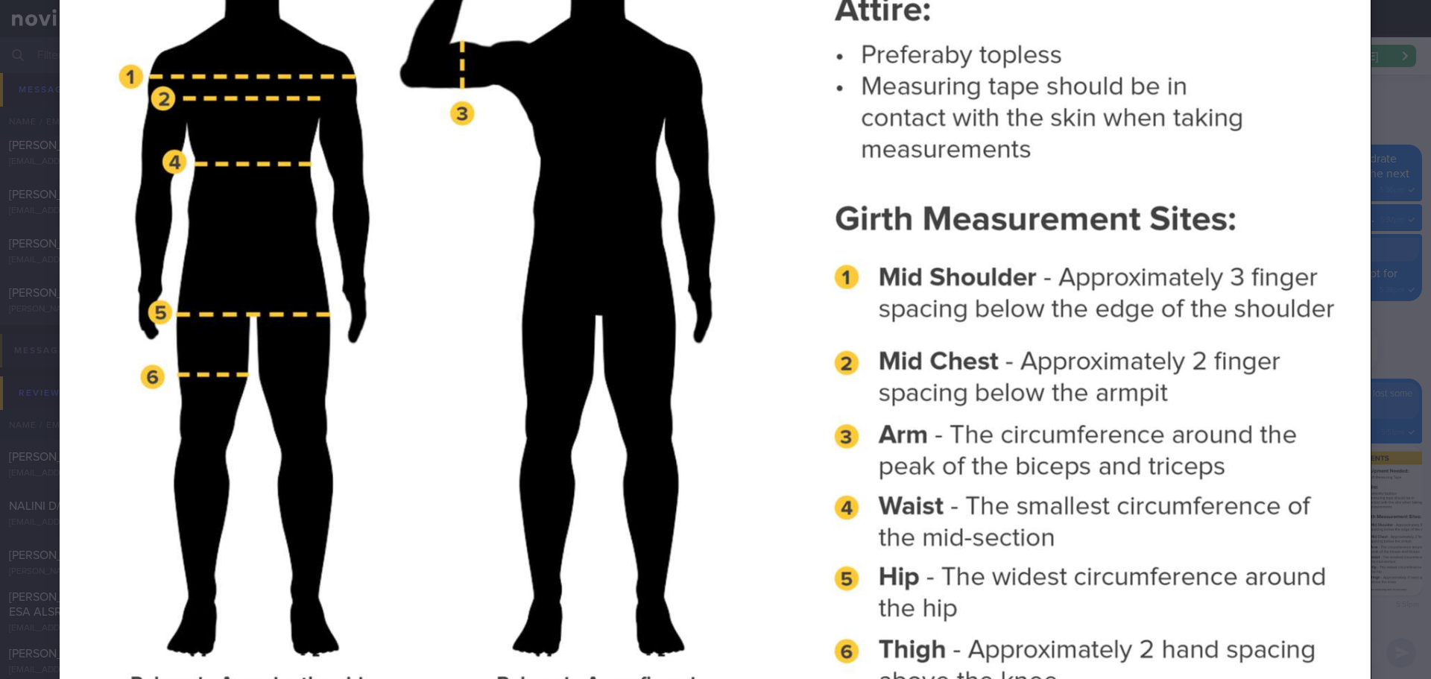
scroll to position [412, 0]
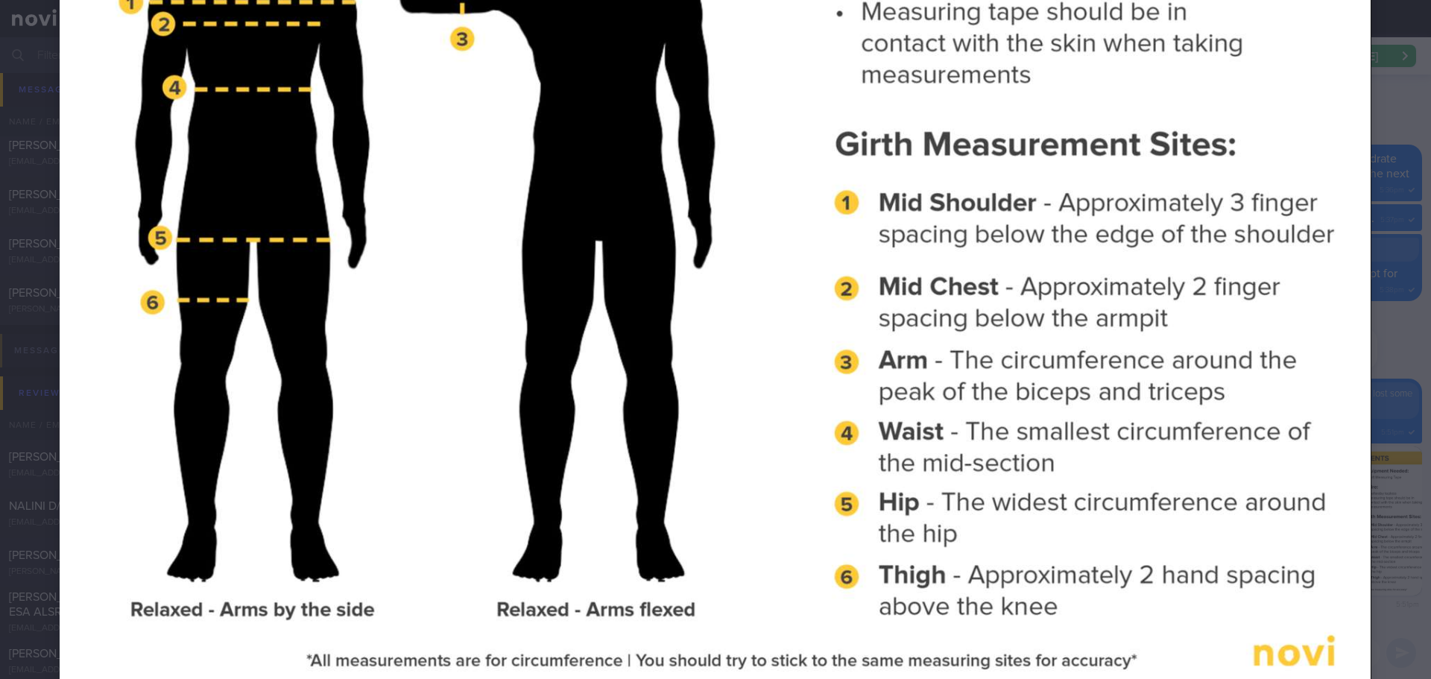
click at [1405, 435] on div at bounding box center [715, 175] width 1431 height 1175
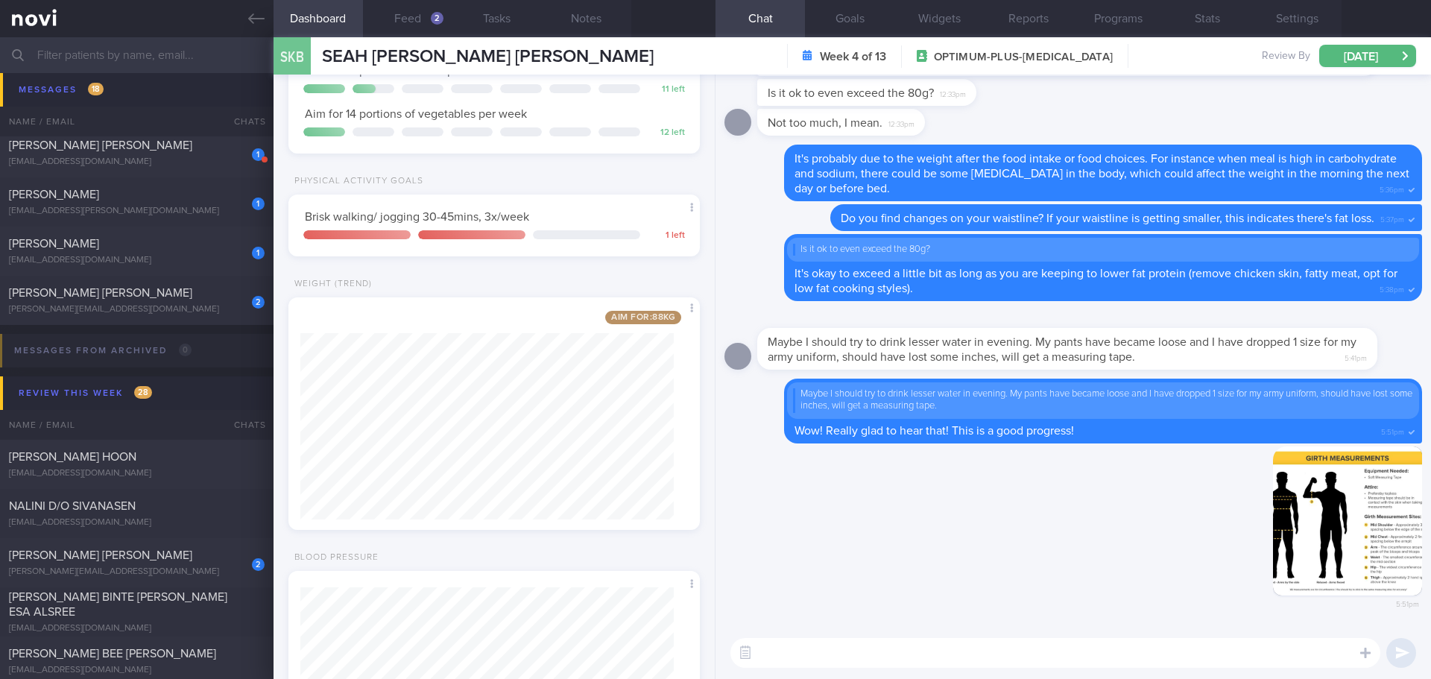
click at [1217, 655] on textarea at bounding box center [1055, 653] width 650 height 30
type textarea "Y"
type textarea "S"
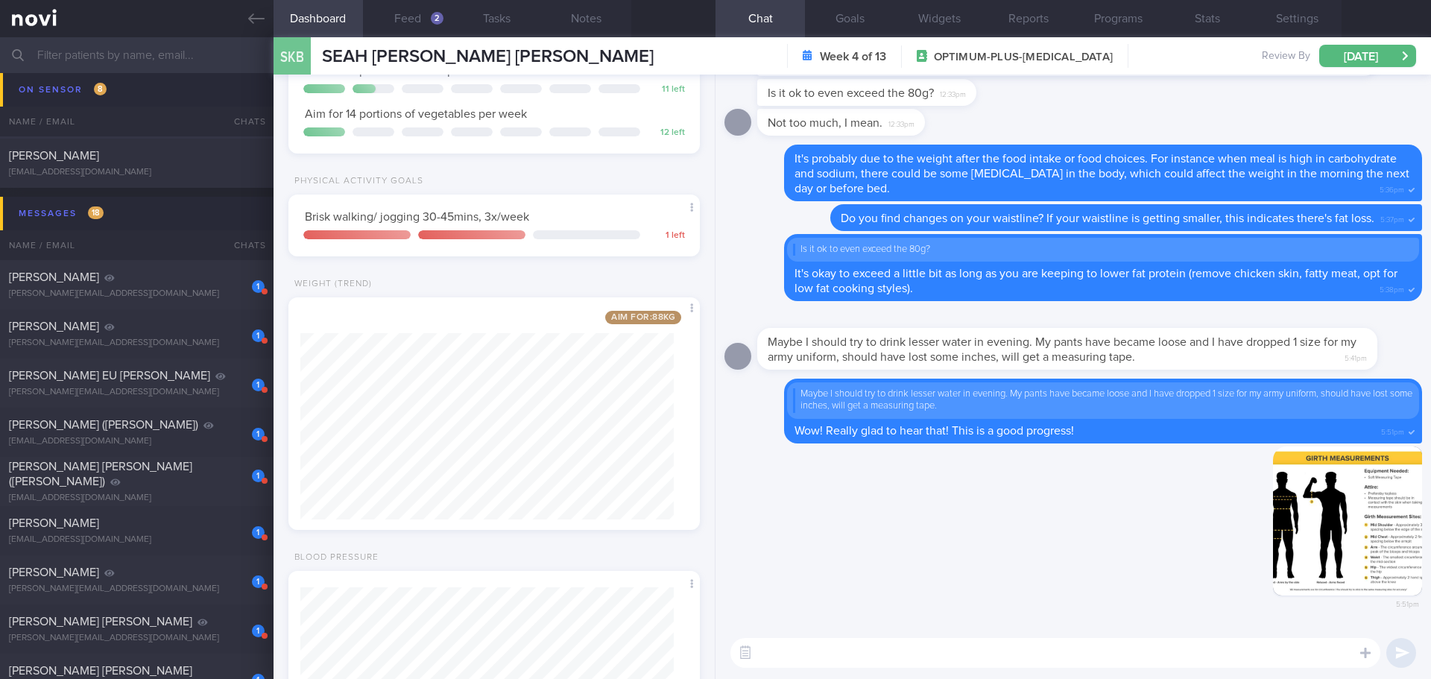
scroll to position [7008, 0]
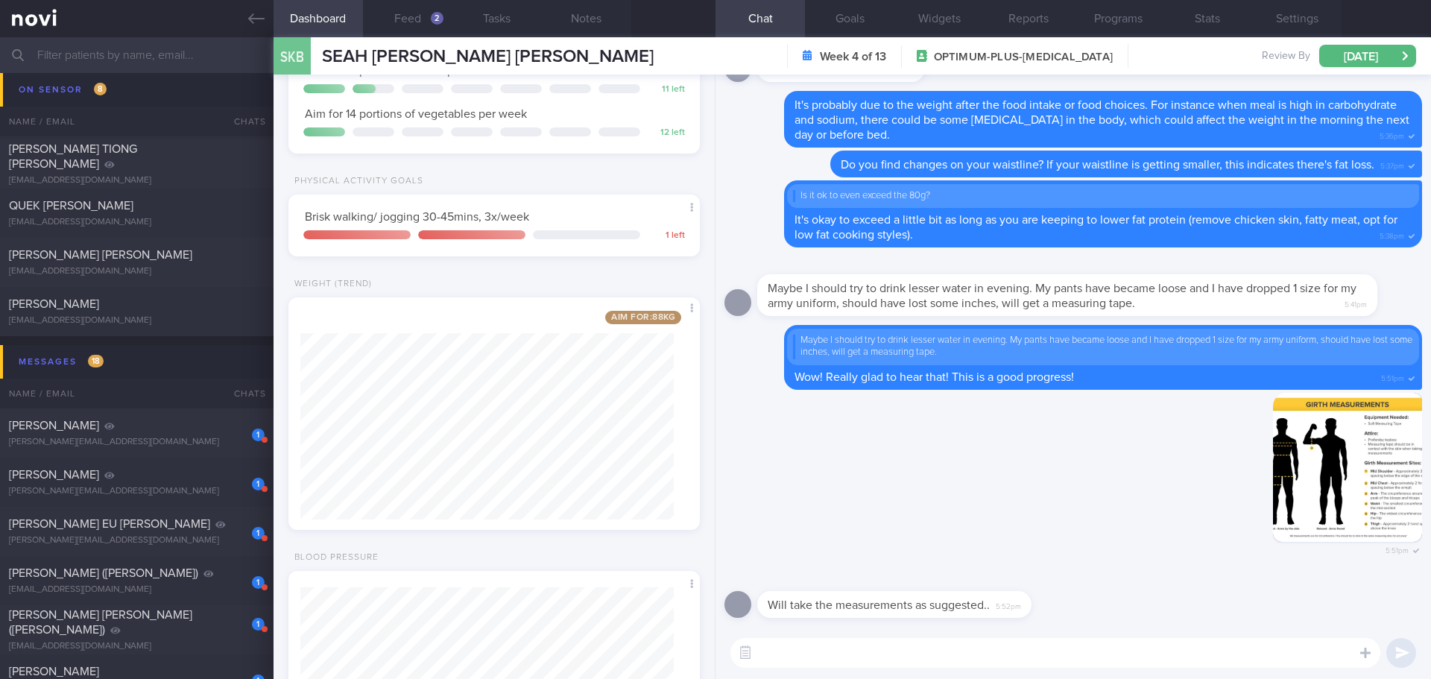
click at [871, 655] on textarea at bounding box center [1055, 653] width 650 height 30
type textarea "You can prioritise waist (number 4)."
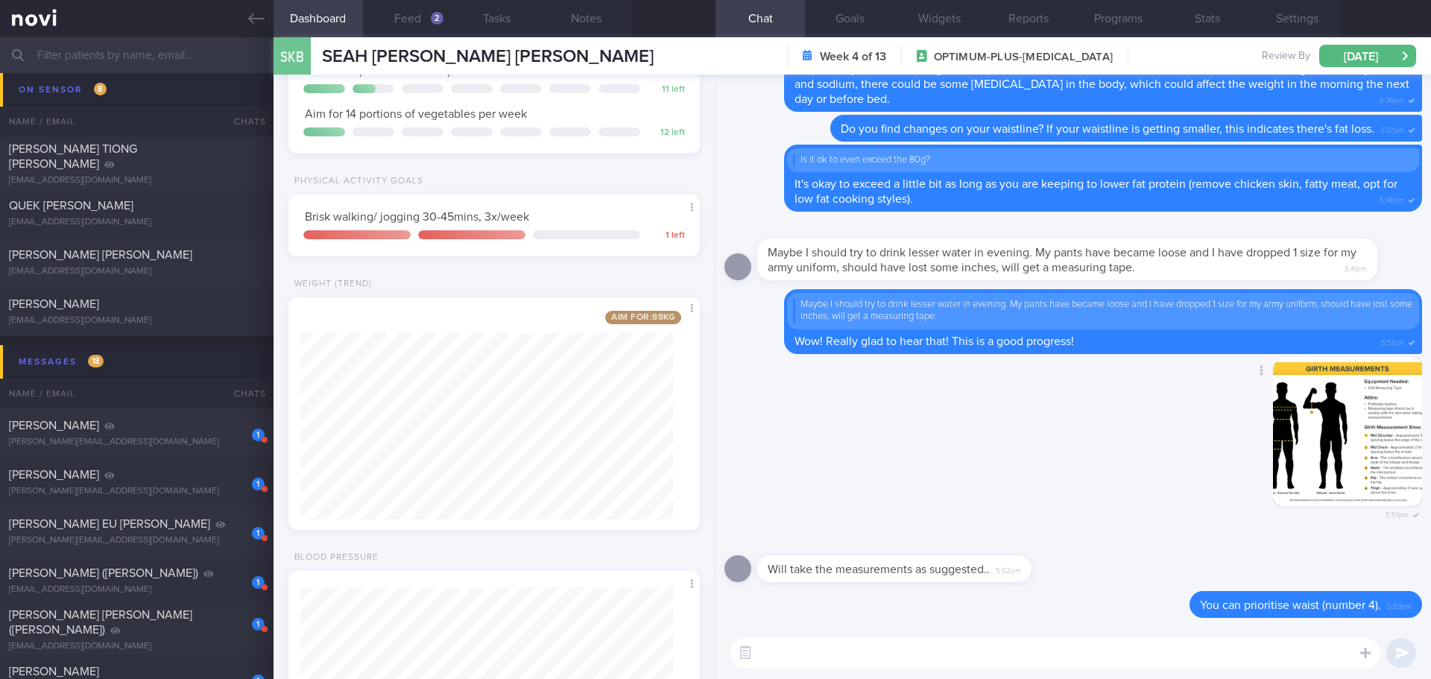
click at [1274, 414] on button "button" at bounding box center [1347, 431] width 149 height 149
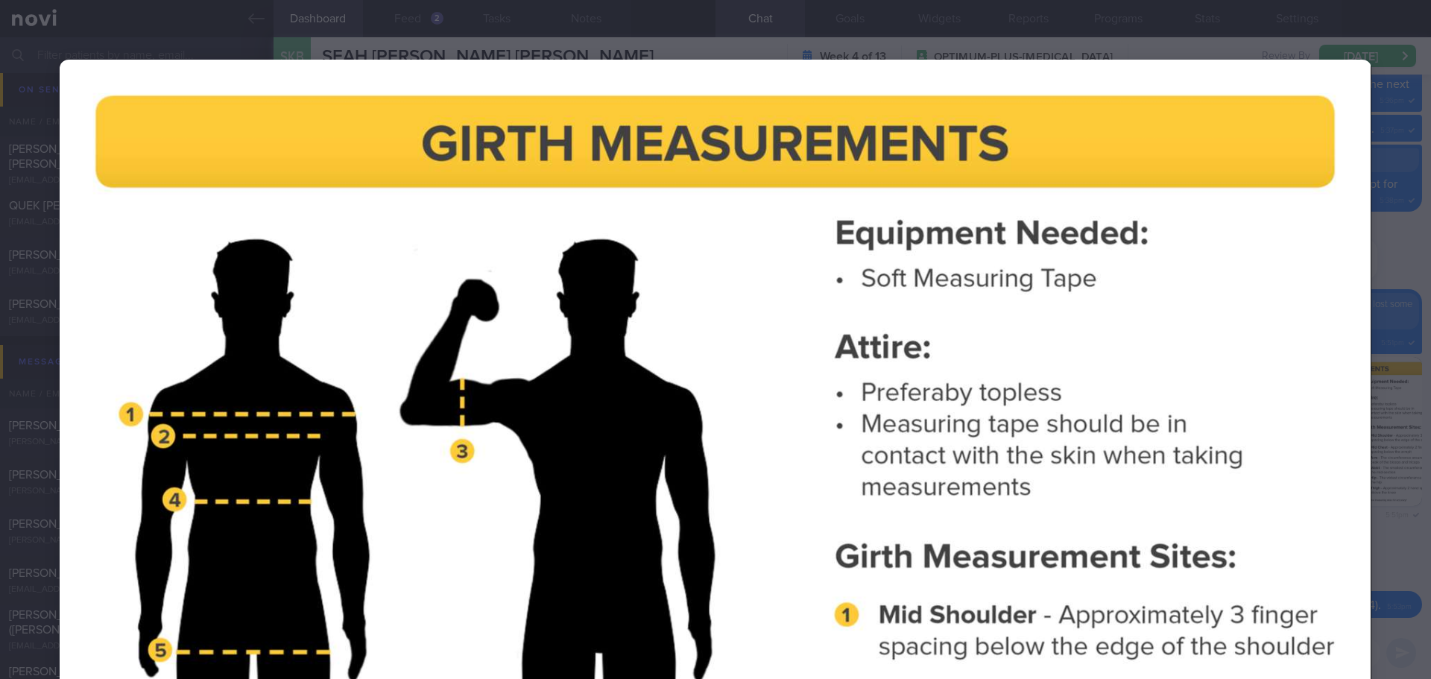
scroll to position [298, 0]
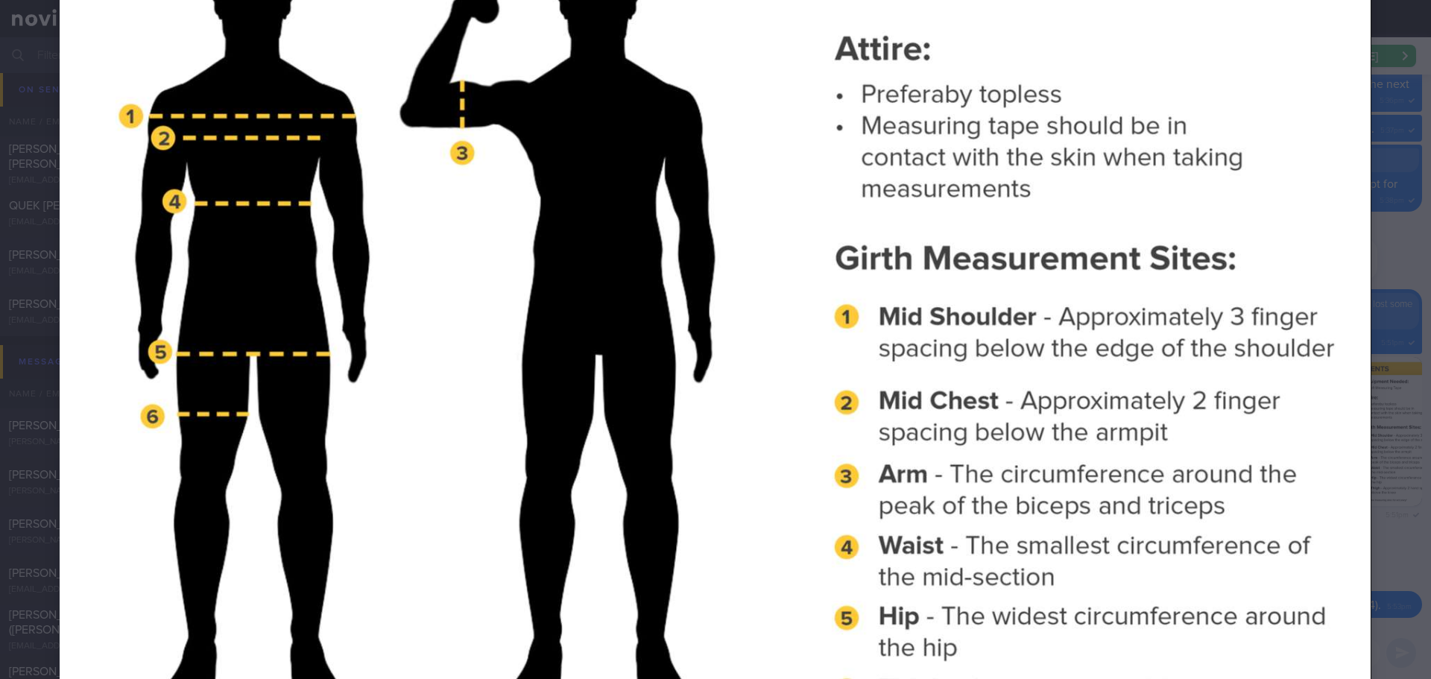
click at [1383, 373] on div at bounding box center [715, 289] width 1431 height 1175
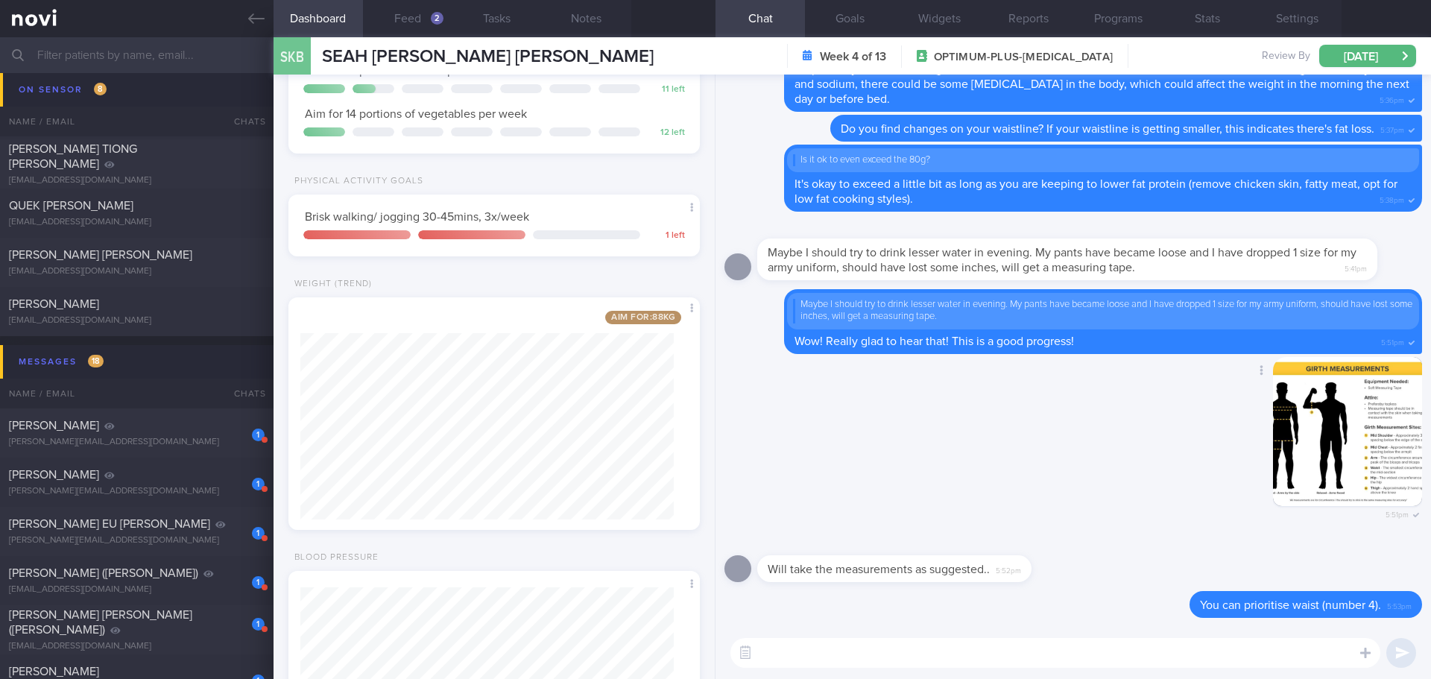
click at [1061, 474] on div "Delete 5:51pm" at bounding box center [1074, 447] width 698 height 181
click at [1037, 466] on div "Delete 5:51pm" at bounding box center [1074, 447] width 698 height 181
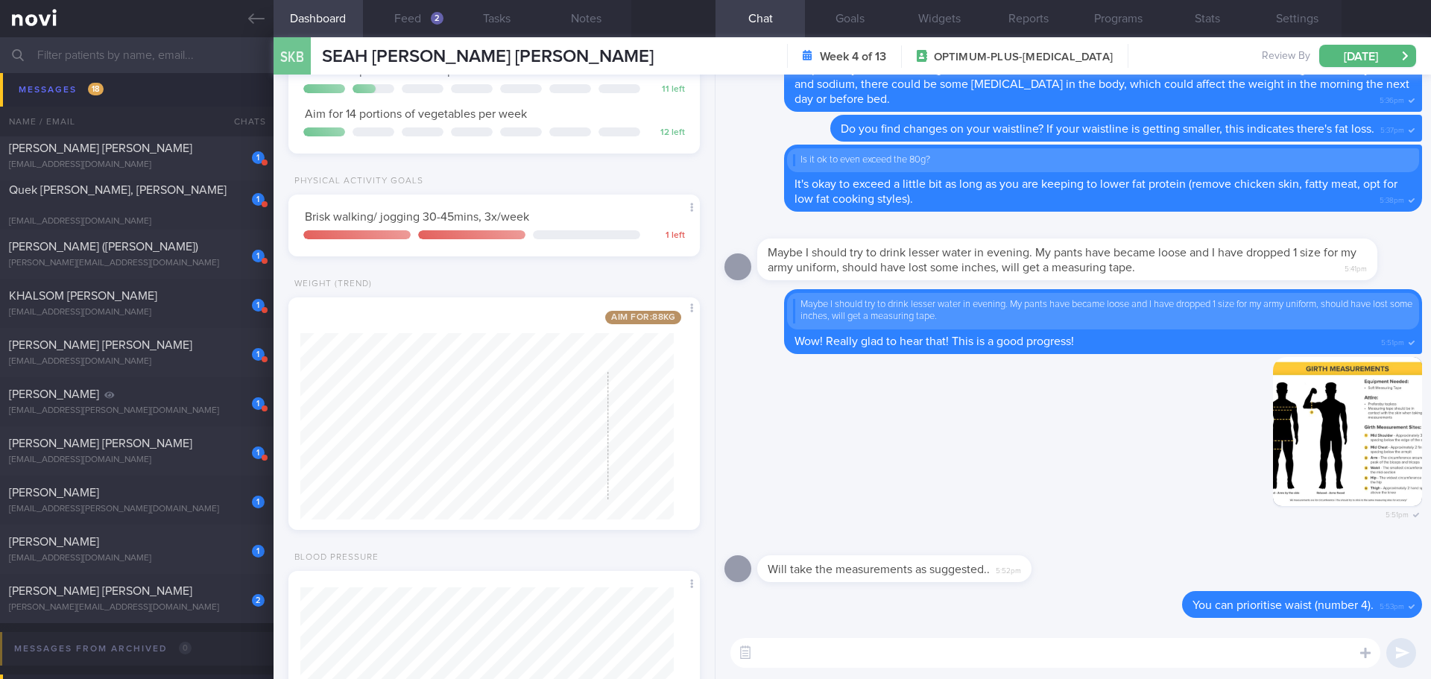
scroll to position [0, 0]
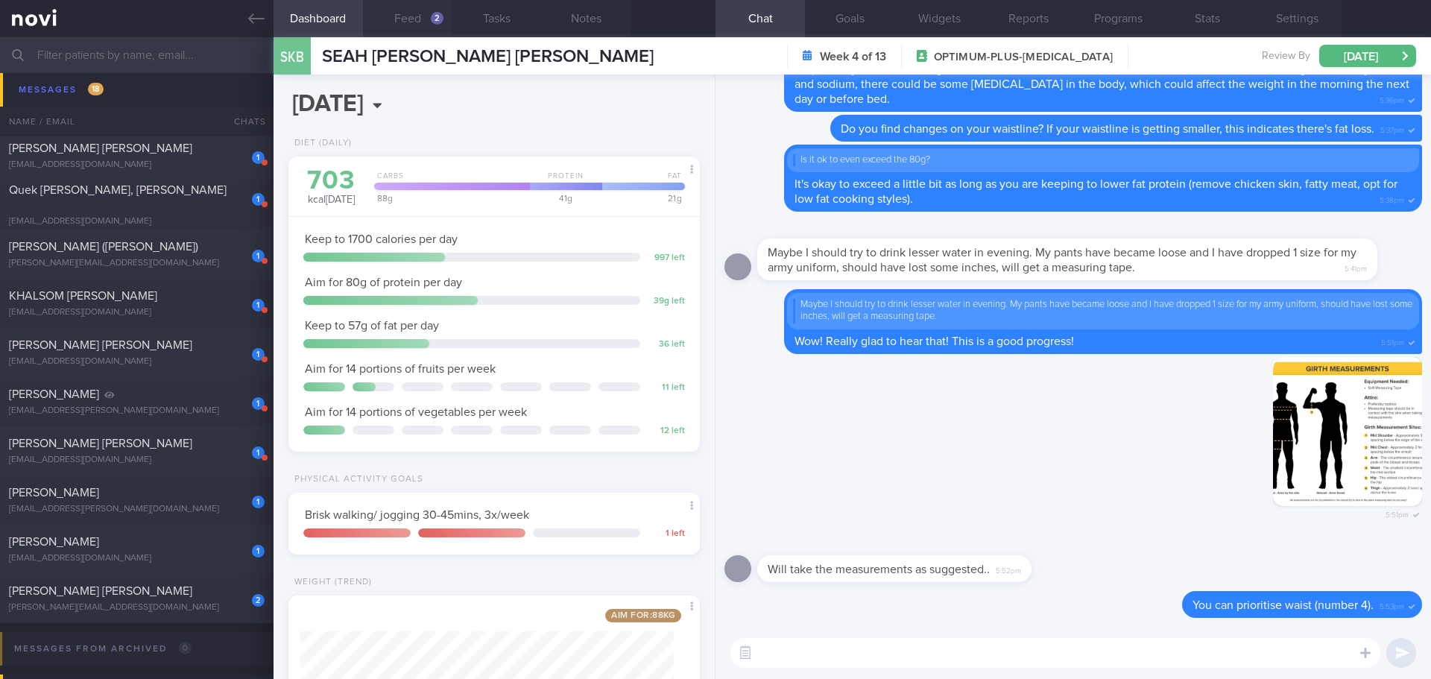
click at [432, 21] on div "2" at bounding box center [437, 18] width 13 height 13
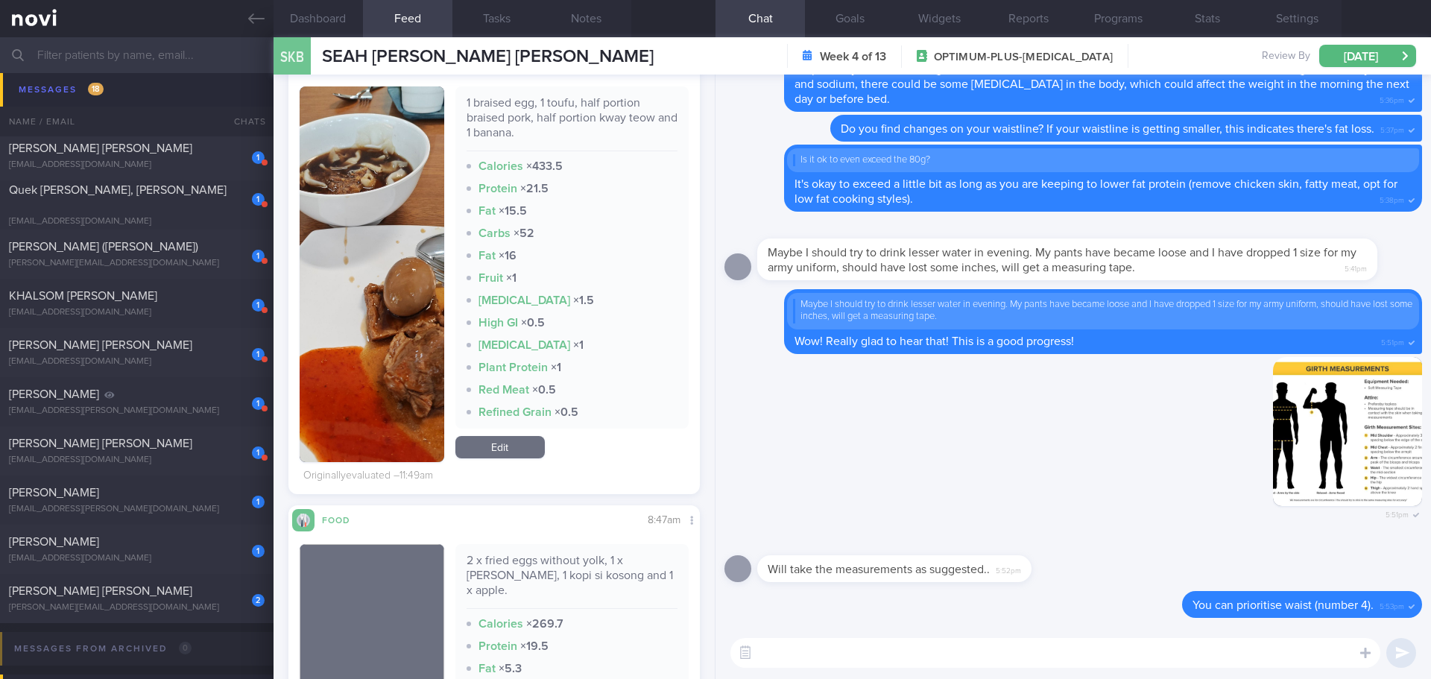
scroll to position [447, 0]
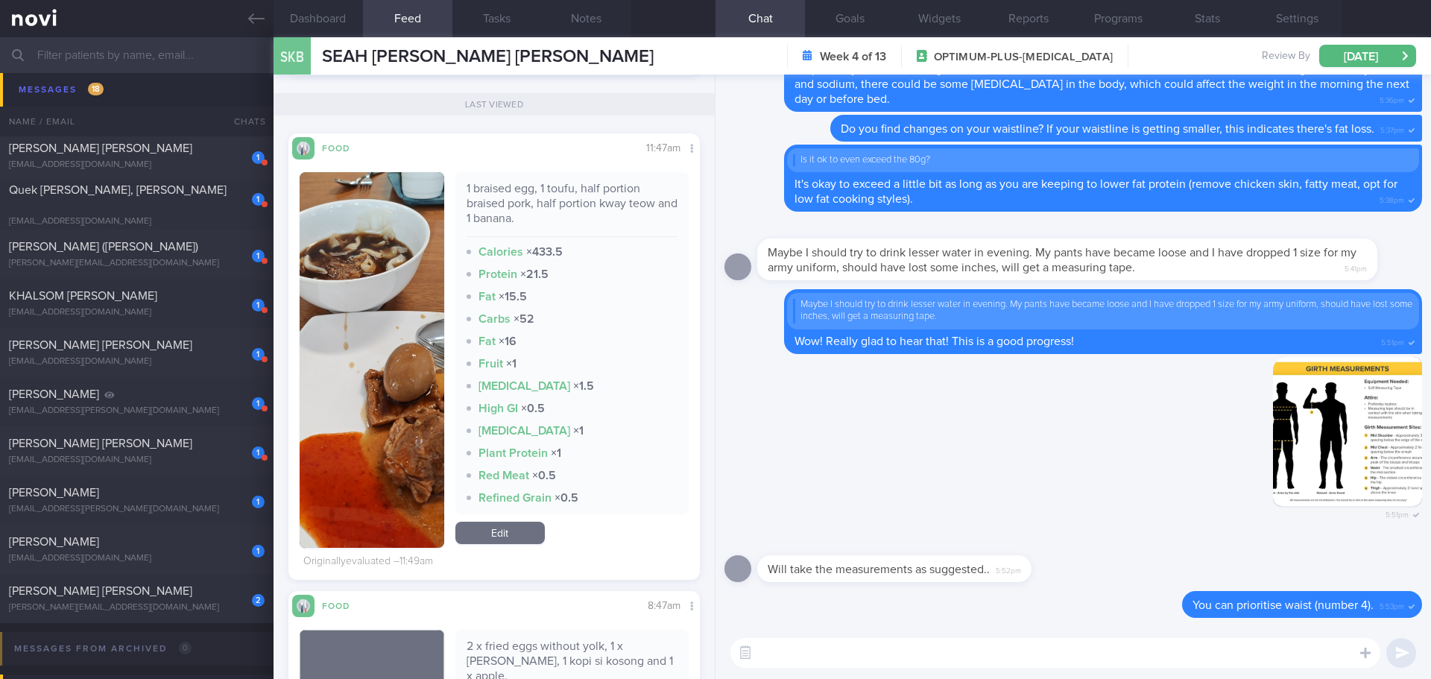
click at [350, 350] on button "button" at bounding box center [372, 360] width 145 height 376
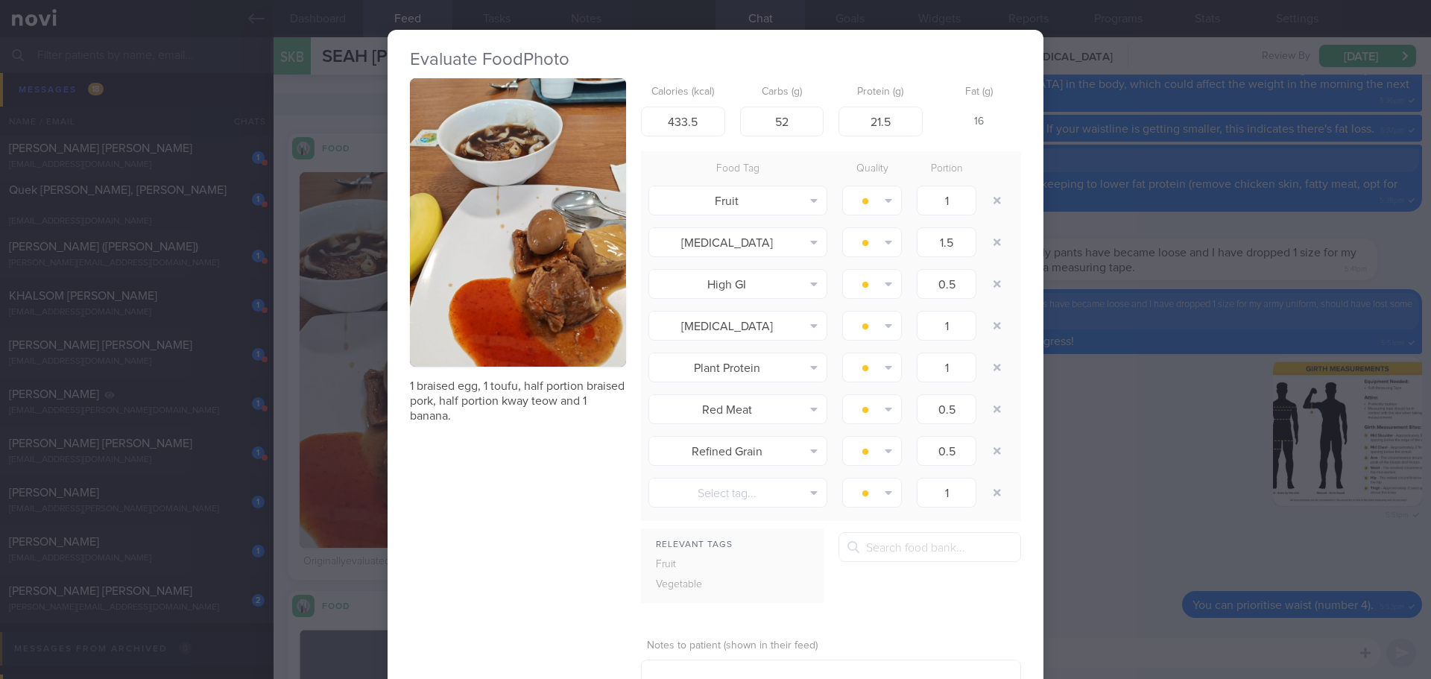
click at [503, 300] on button "button" at bounding box center [518, 222] width 216 height 288
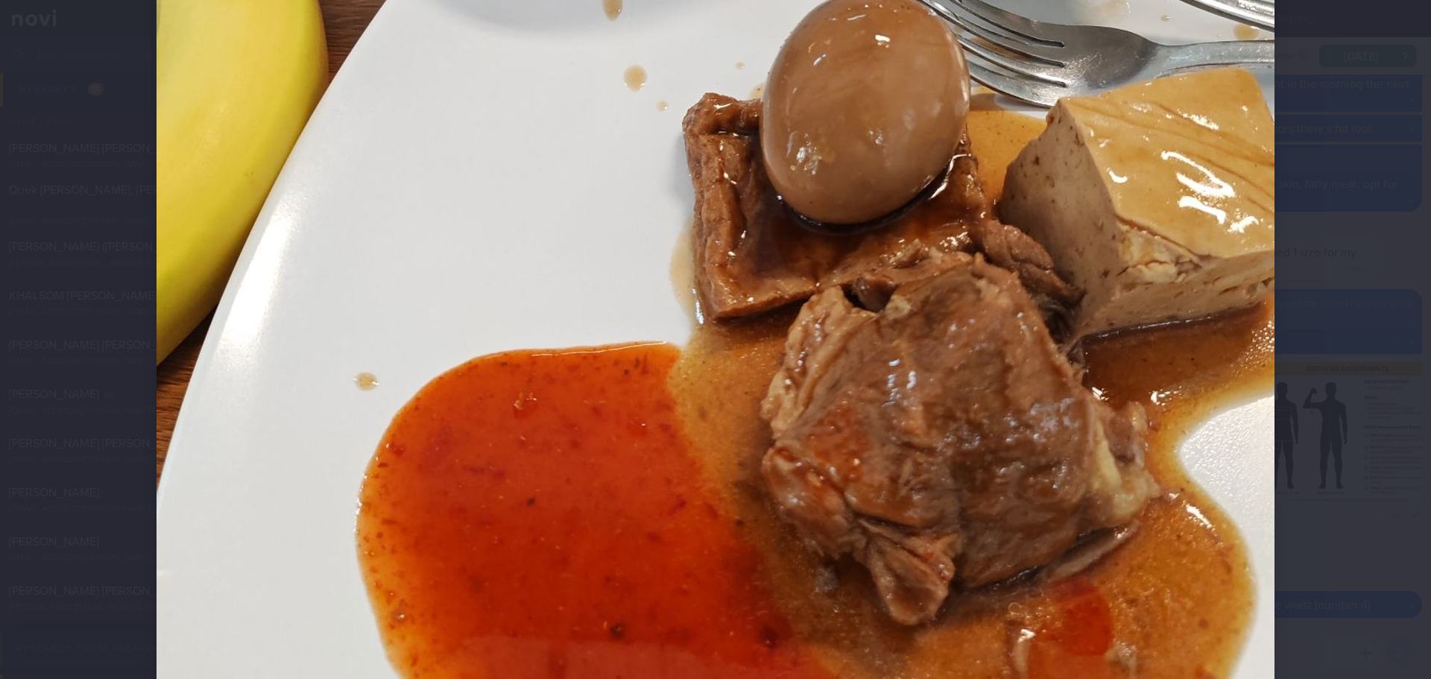
scroll to position [820, 0]
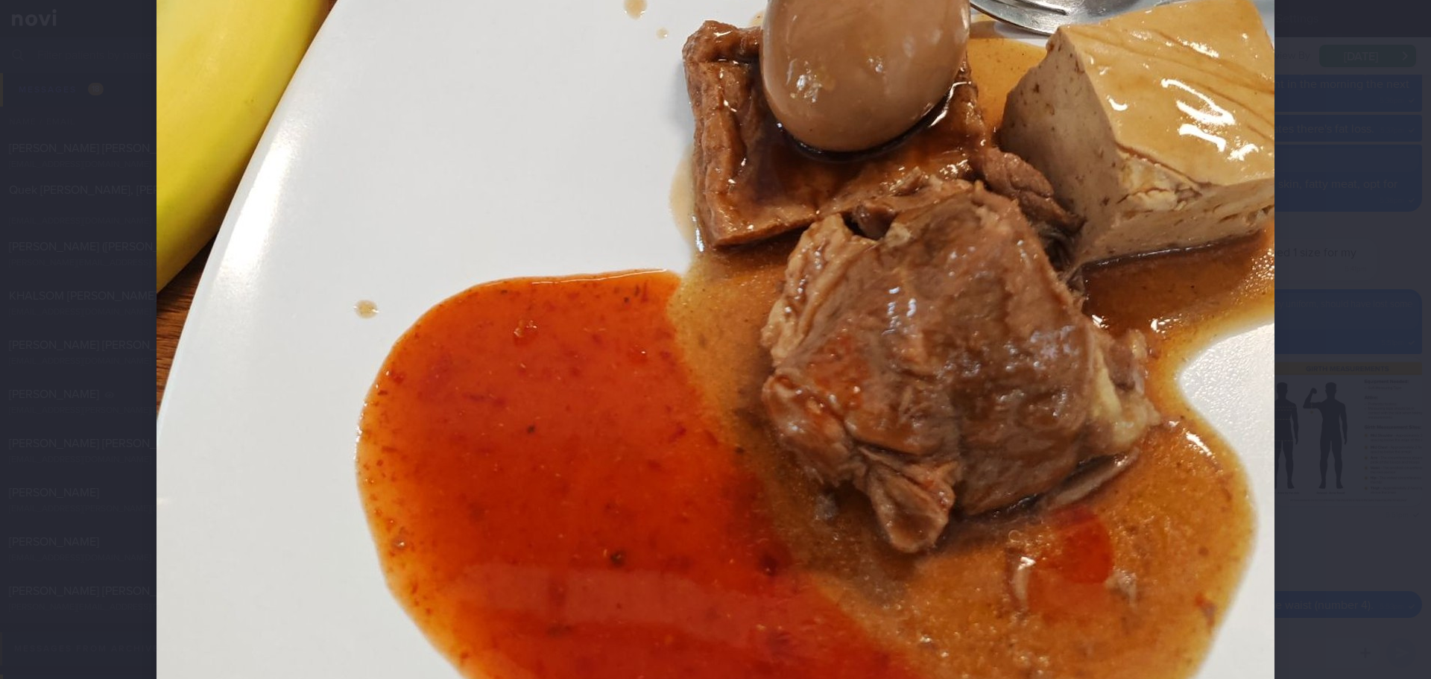
click at [1337, 282] on div at bounding box center [715, 339] width 1431 height 679
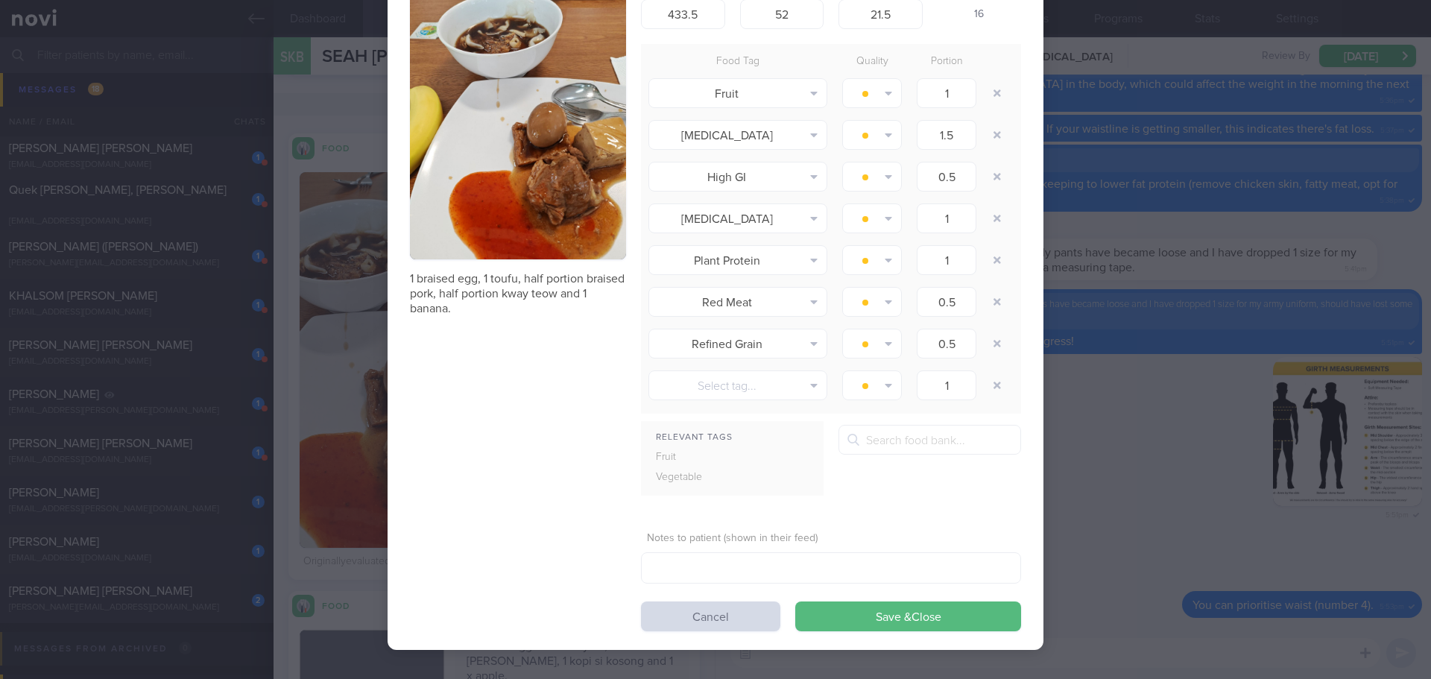
scroll to position [108, 0]
click at [723, 619] on button "Cancel" at bounding box center [710, 616] width 139 height 30
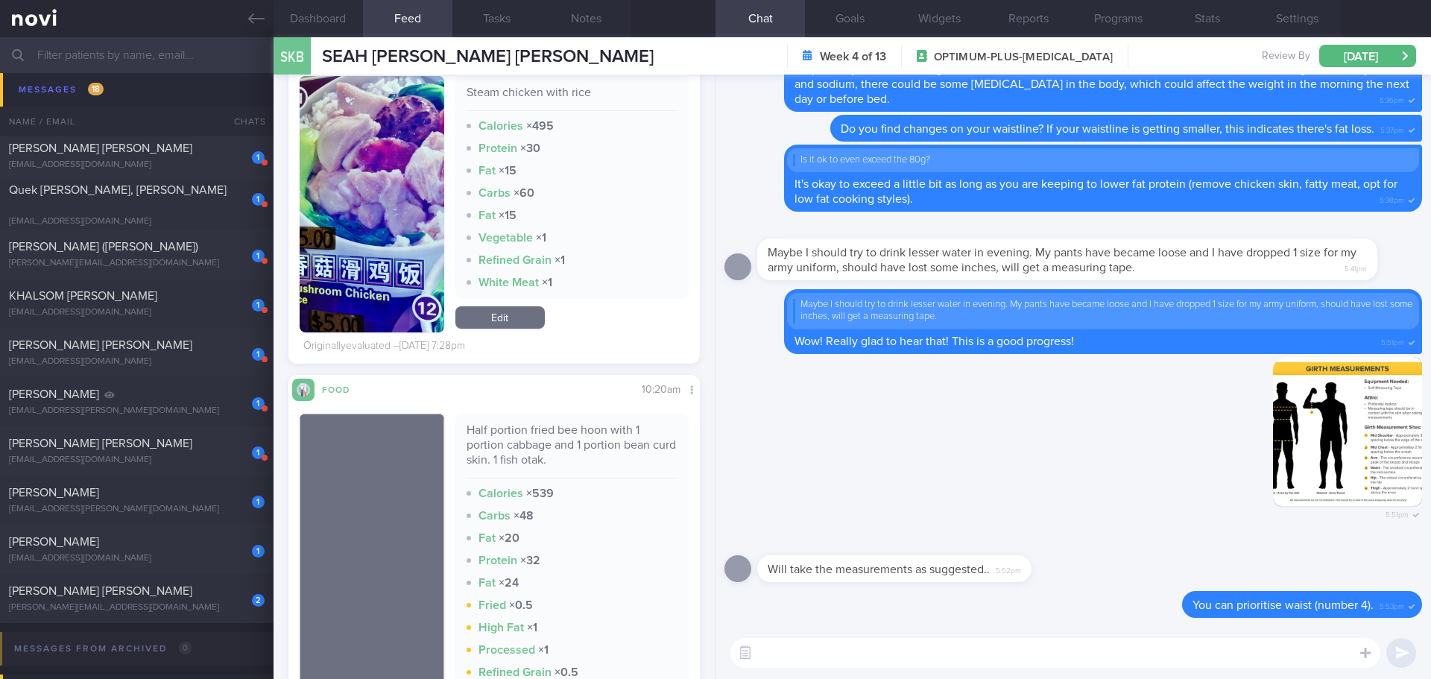
scroll to position [3429, 0]
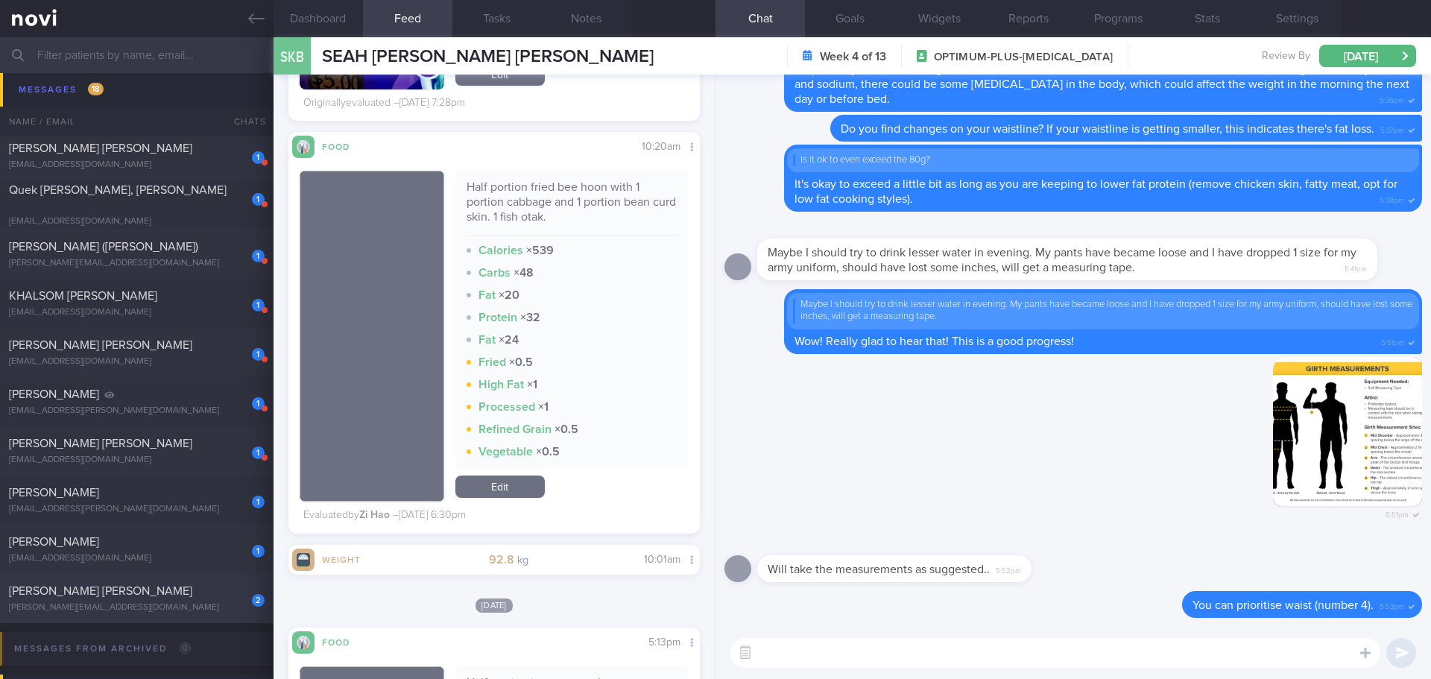
click at [118, 597] on div "[PERSON_NAME] [PERSON_NAME]" at bounding box center [135, 591] width 252 height 15
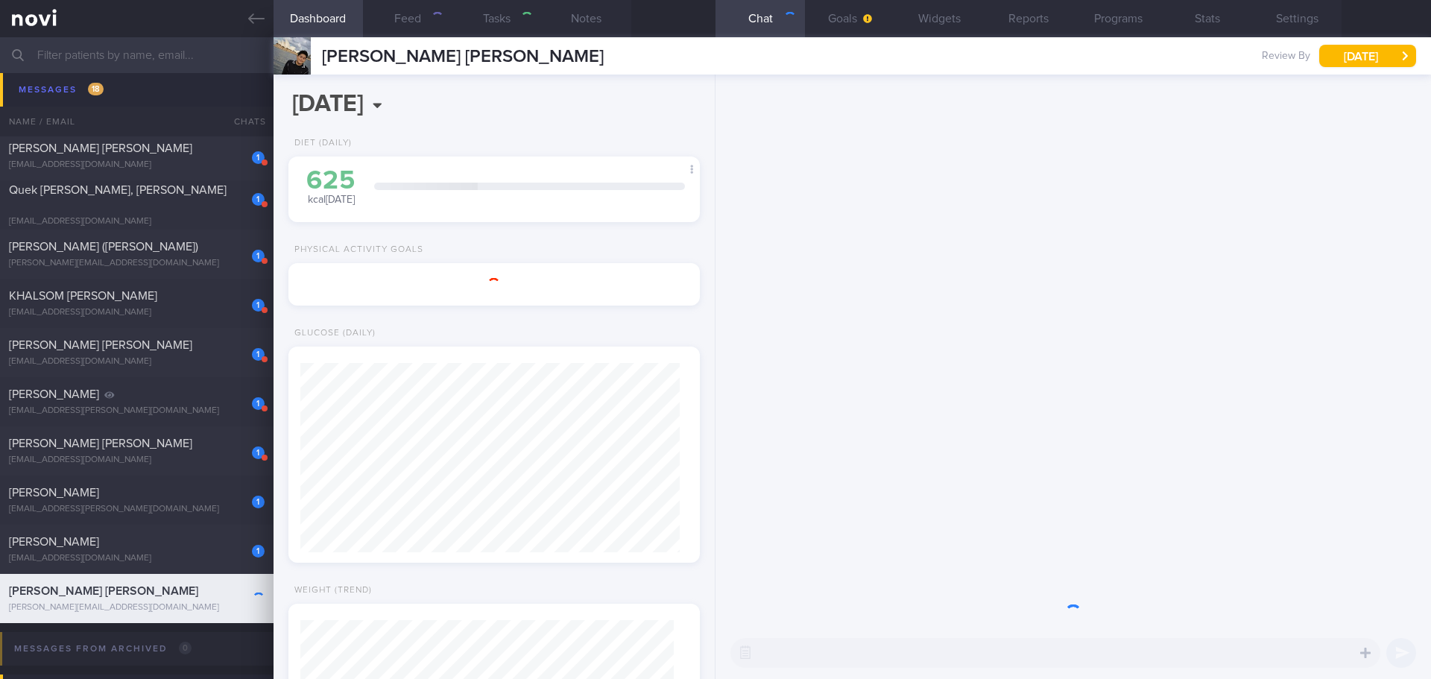
type input "next appt [DATE]- A"
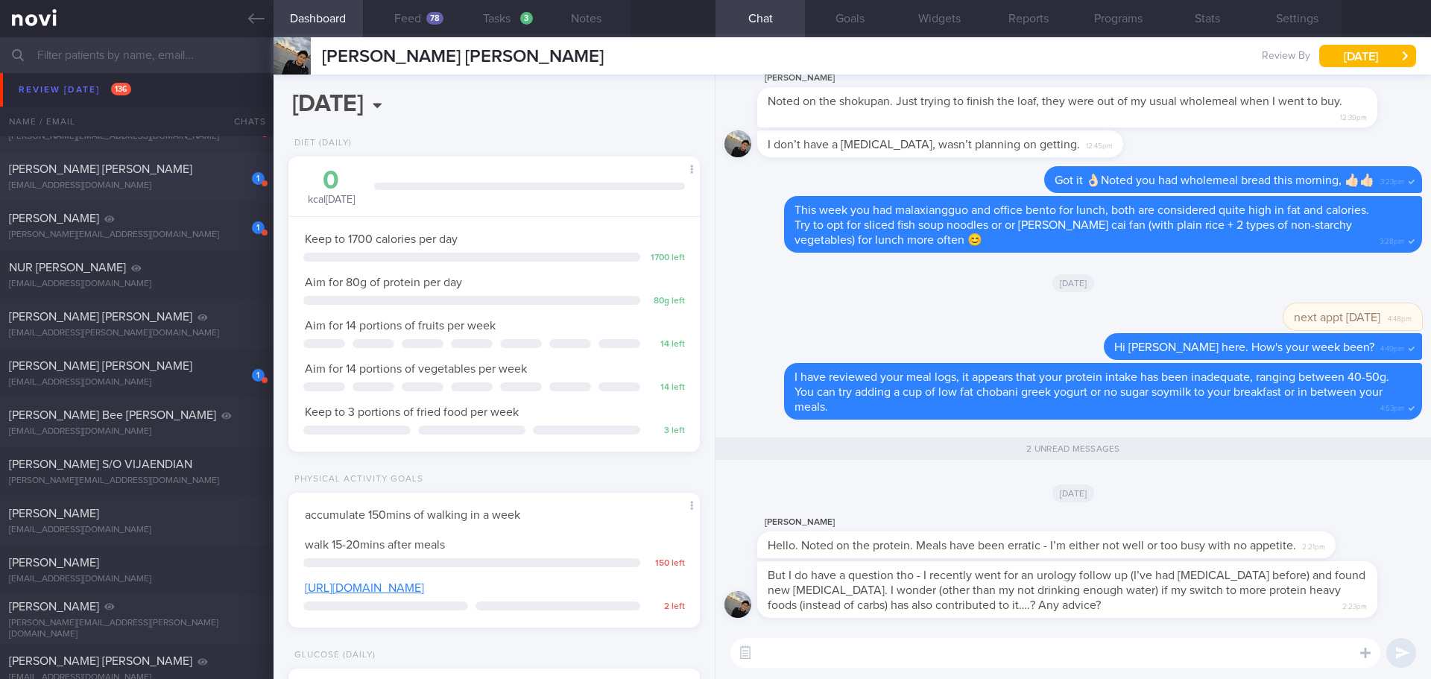
scroll to position [5592, 0]
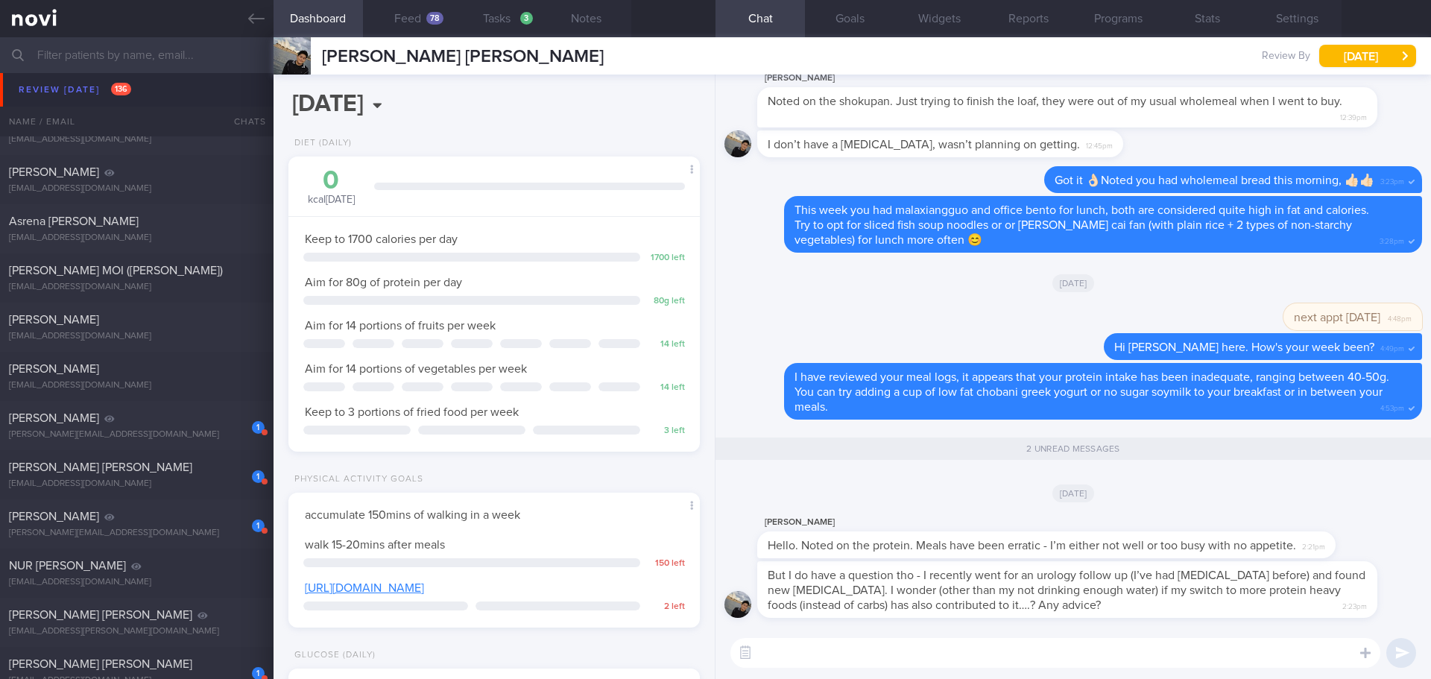
click at [91, 51] on input "text" at bounding box center [715, 55] width 1431 height 36
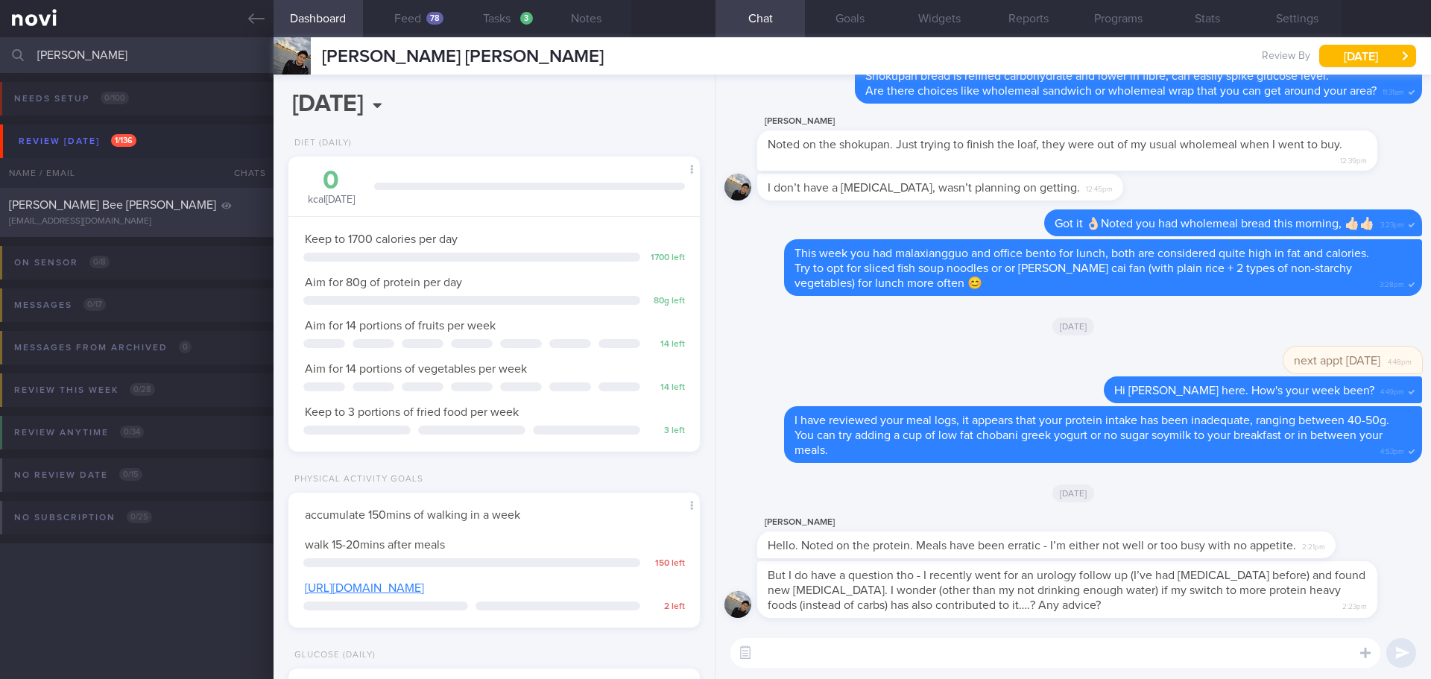
type input "madeline"
click at [119, 214] on div "Madeline Tan Bee Yong maddytan13@gmail.com" at bounding box center [137, 213] width 274 height 30
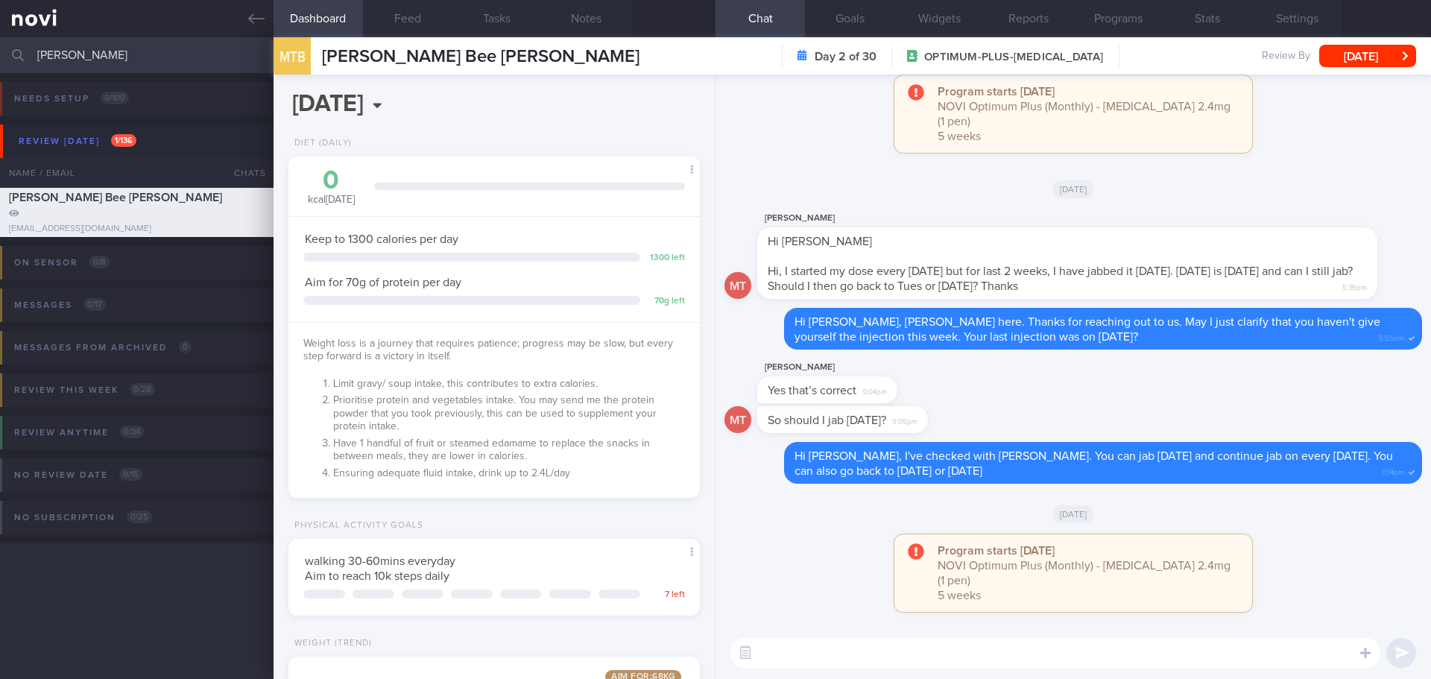
scroll to position [208, 374]
click at [1293, 557] on div "Program starts today NOVI Optimum Plus (Monthly) - Wegovy 2.4mg (1 pen) 5 weeks" at bounding box center [1074, 580] width 698 height 92
click at [1321, 168] on div "Program starts today NOVI Optimum Plus (Monthly) - Wegovy 2.4mg (1 pen) 5 weeks" at bounding box center [1074, 121] width 698 height 92
